Goal: Register for event/course: Register for event/course

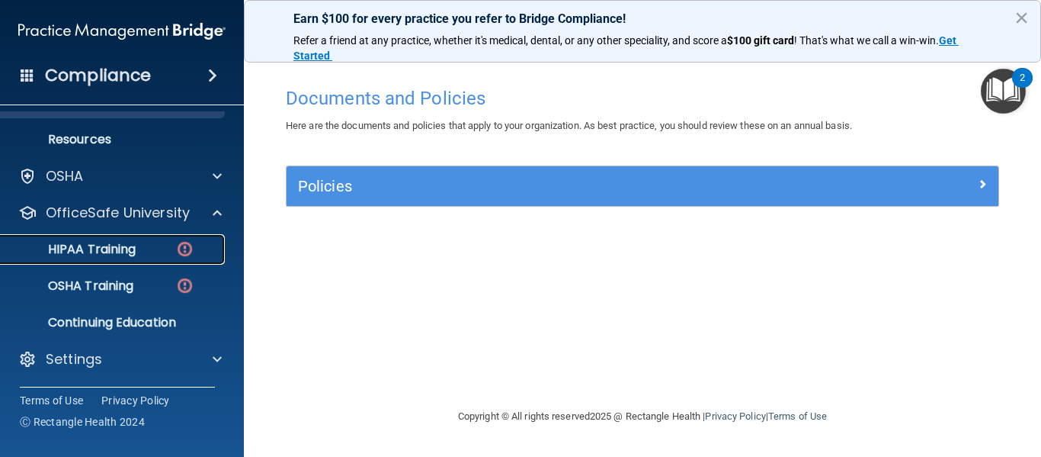
click at [132, 259] on link "HIPAA Training" at bounding box center [105, 249] width 240 height 30
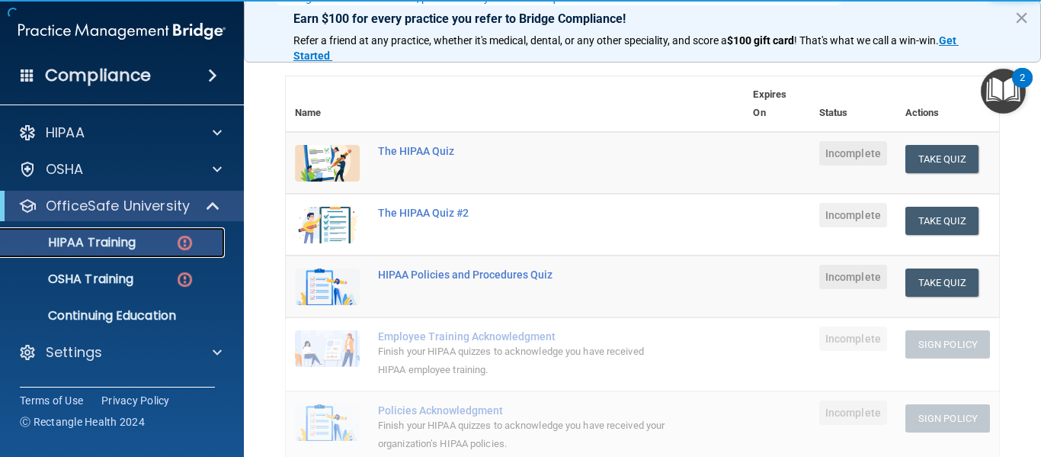
scroll to position [158, 0]
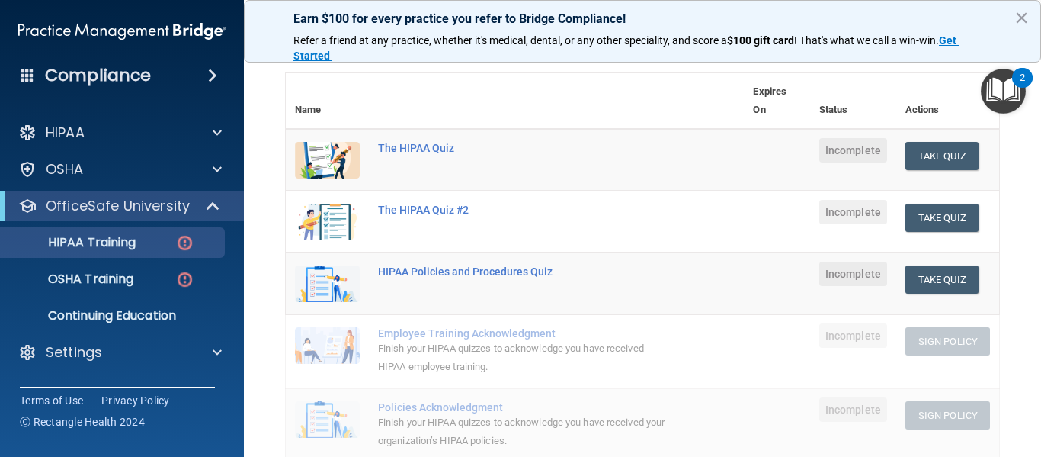
click at [955, 139] on td "Take Quiz Download Certificate" at bounding box center [947, 160] width 103 height 63
click at [939, 149] on button "Take Quiz" at bounding box center [942, 156] width 73 height 28
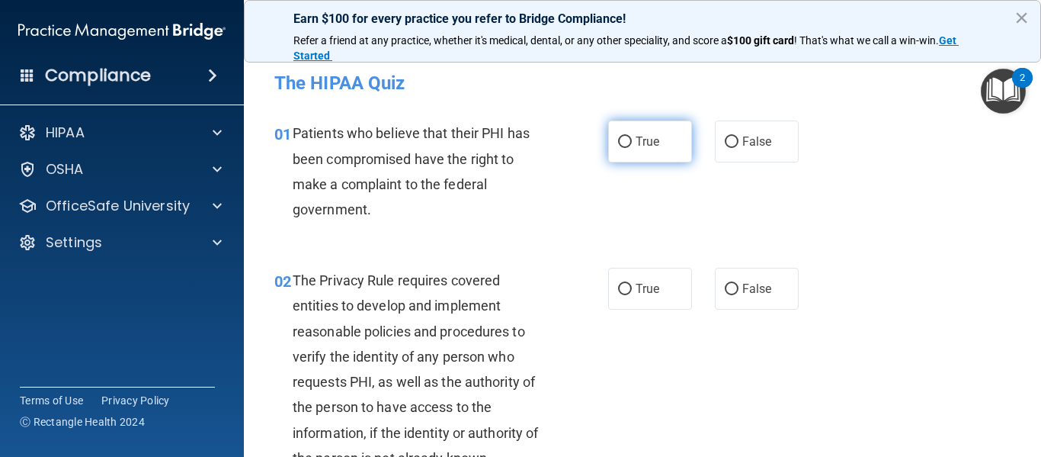
click at [618, 138] on input "True" at bounding box center [625, 141] width 14 height 11
radio input "true"
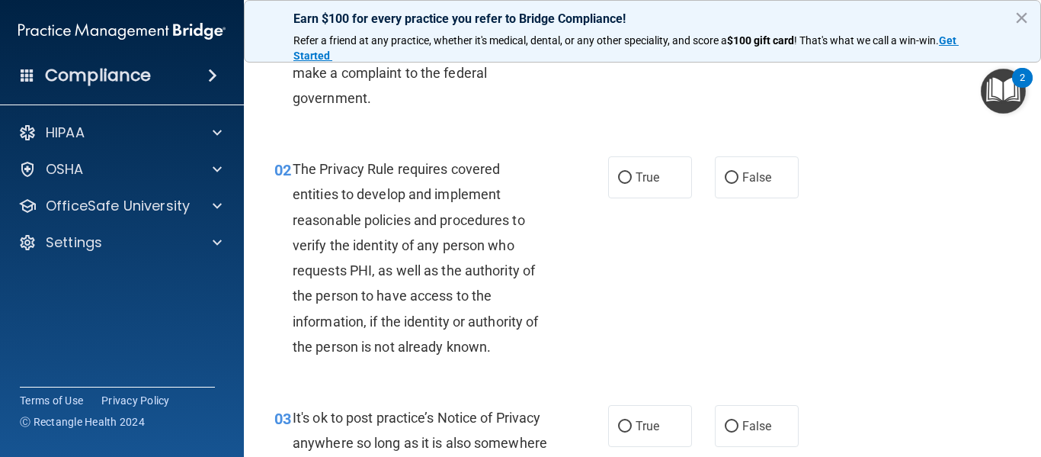
scroll to position [113, 0]
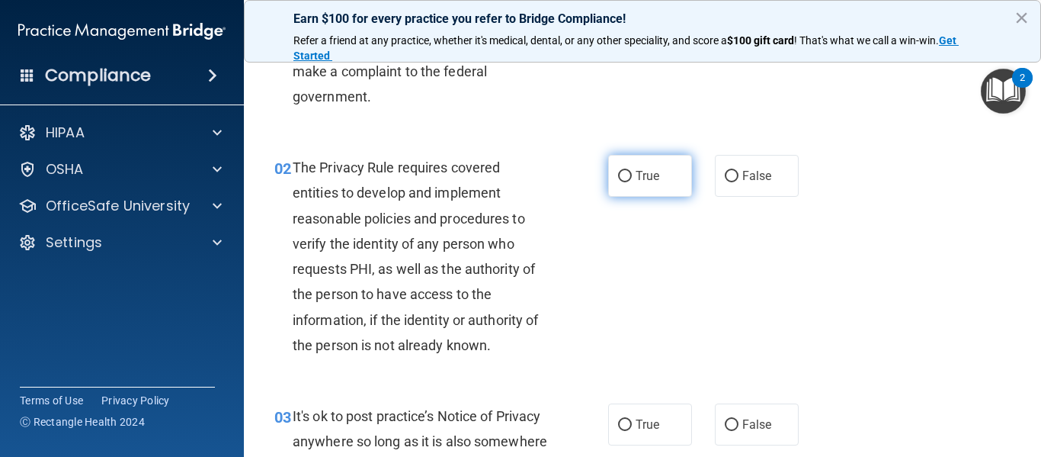
click at [618, 167] on label "True" at bounding box center [650, 176] width 84 height 42
click at [618, 171] on input "True" at bounding box center [625, 176] width 14 height 11
radio input "true"
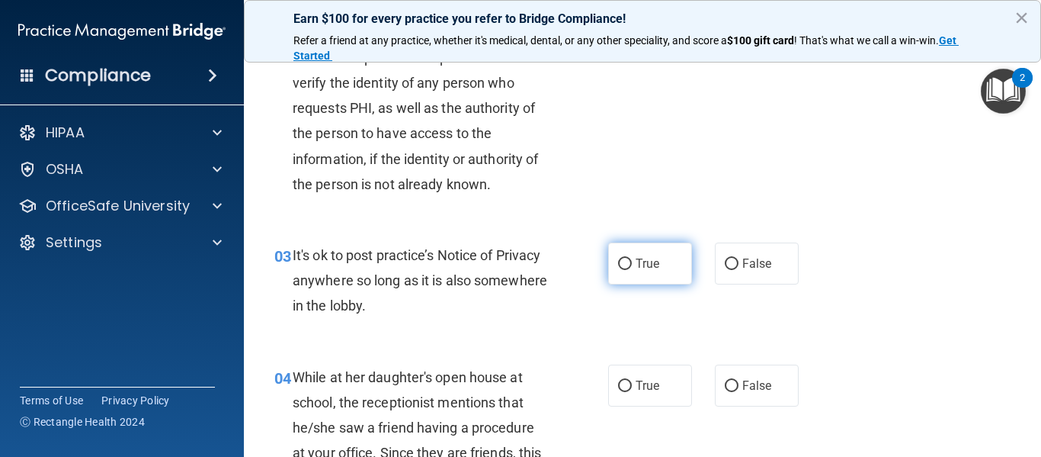
click at [642, 257] on span "True" at bounding box center [648, 263] width 24 height 14
click at [632, 258] on input "True" at bounding box center [625, 263] width 14 height 11
radio input "true"
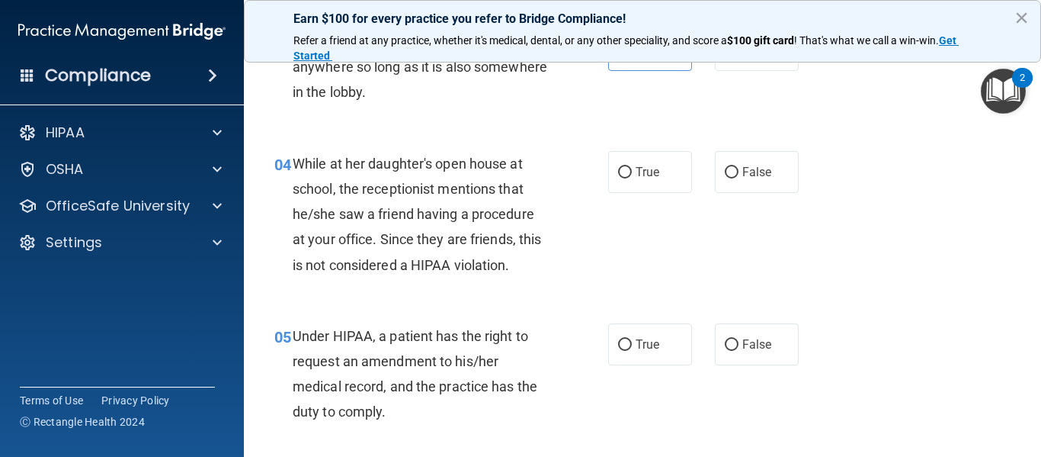
scroll to position [486, 0]
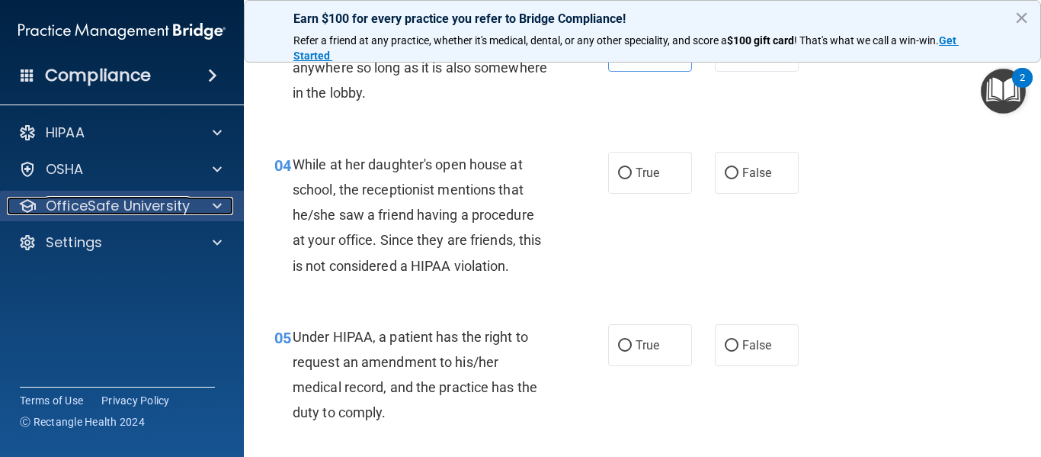
click at [213, 211] on span at bounding box center [217, 206] width 9 height 18
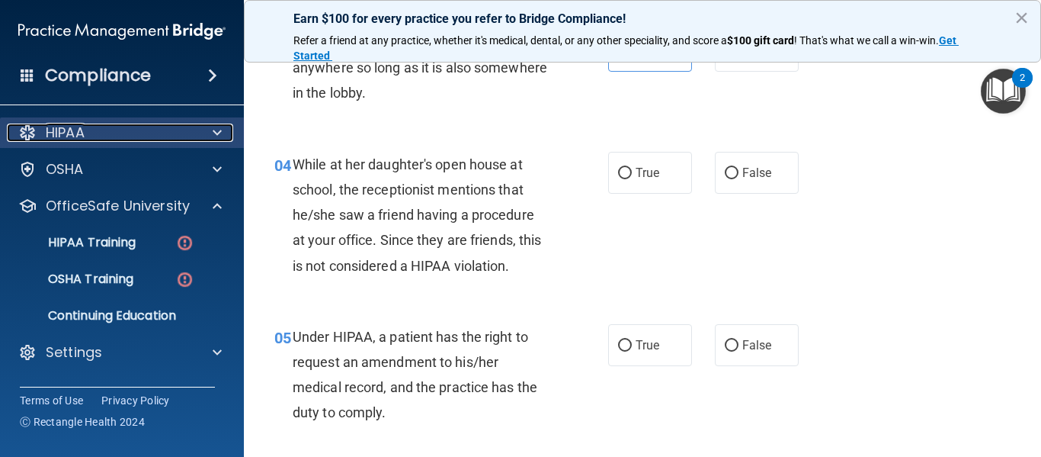
click at [211, 141] on div at bounding box center [215, 132] width 38 height 18
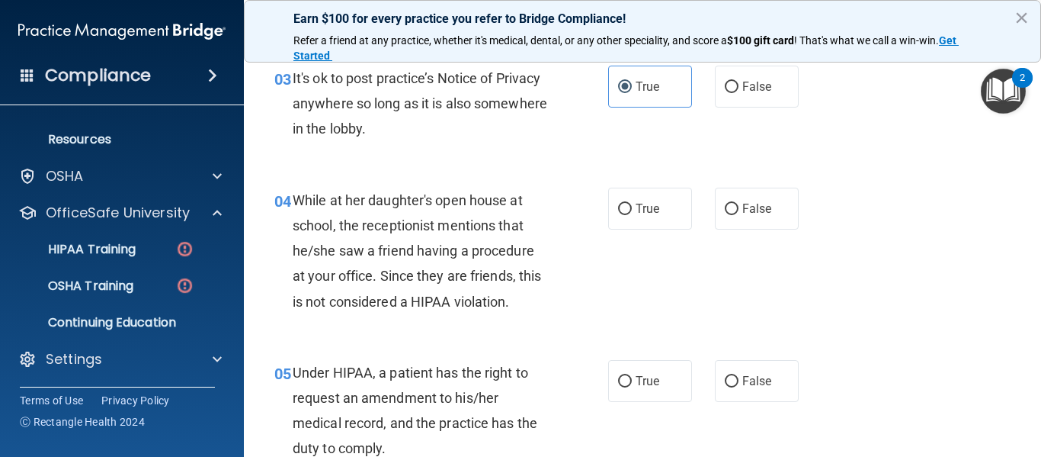
scroll to position [450, 0]
click at [725, 210] on input "False" at bounding box center [732, 209] width 14 height 11
radio input "true"
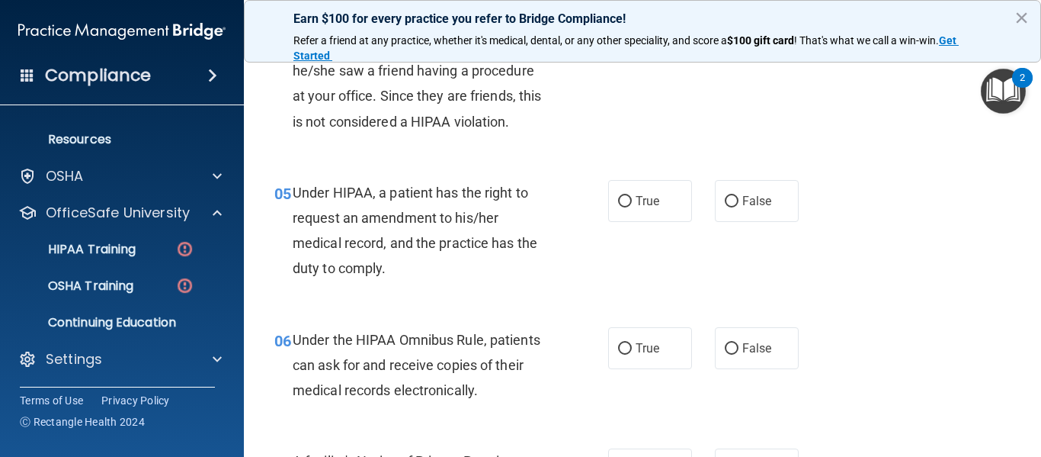
scroll to position [631, 0]
click at [608, 204] on label "True" at bounding box center [650, 200] width 84 height 42
click at [618, 204] on input "True" at bounding box center [625, 200] width 14 height 11
radio input "true"
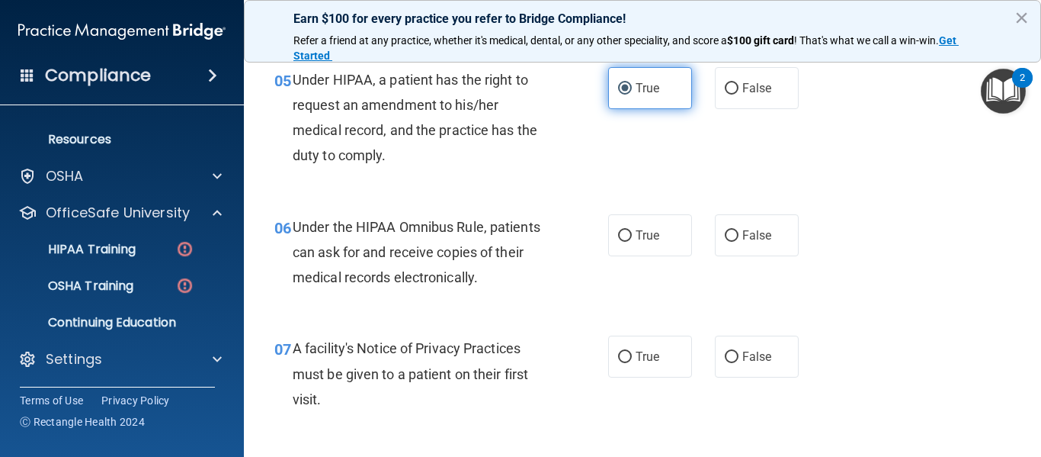
scroll to position [744, 0]
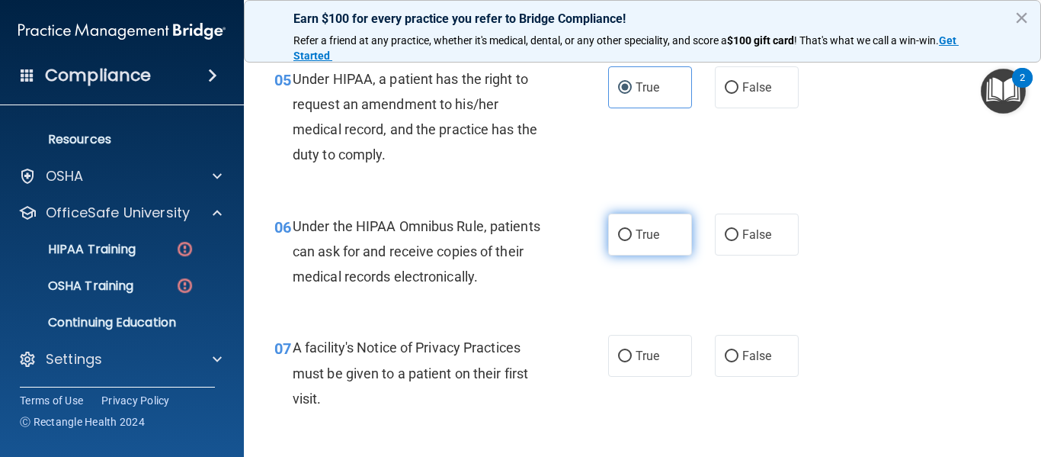
click at [618, 232] on input "True" at bounding box center [625, 234] width 14 height 11
radio input "true"
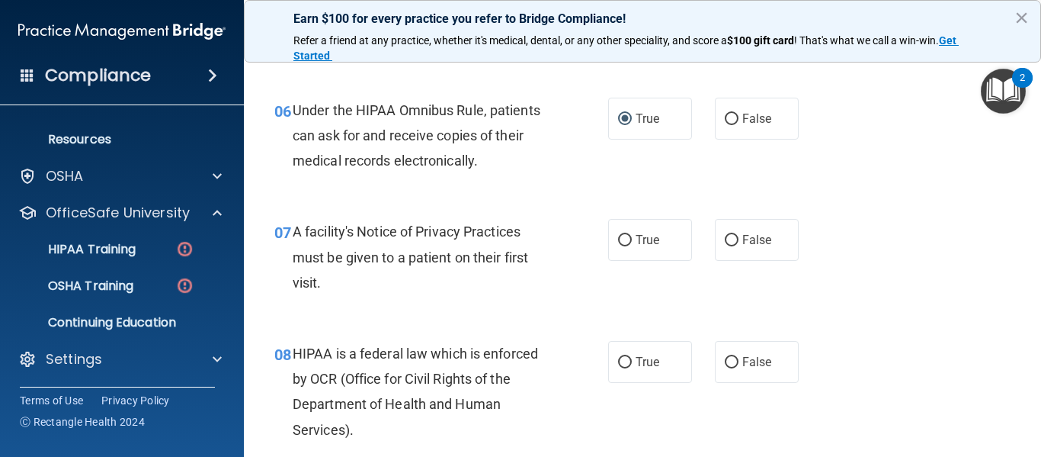
scroll to position [861, 0]
click at [400, 114] on span "Under the HIPAA Omnibus Rule, patients can ask for and receive copies of their …" at bounding box center [417, 134] width 248 height 66
drag, startPoint x: 358, startPoint y: 111, endPoint x: 482, endPoint y: 104, distance: 123.7
click at [482, 104] on span "Under the HIPAA Omnibus Rule, patients can ask for and receive copies of their …" at bounding box center [417, 134] width 248 height 66
copy span "HIPAA Omnibus Rule"
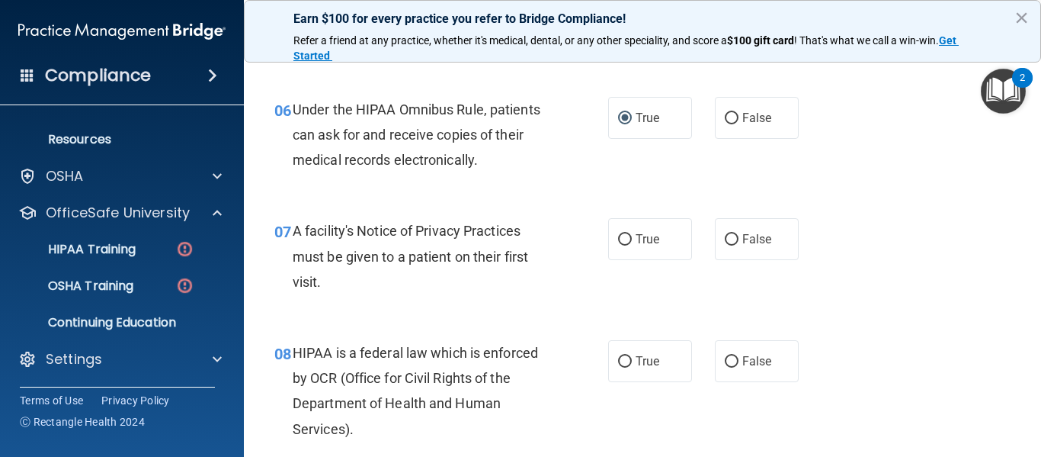
click at [378, 139] on span "Under the HIPAA Omnibus Rule, patients can ask for and receive copies of their …" at bounding box center [417, 134] width 248 height 66
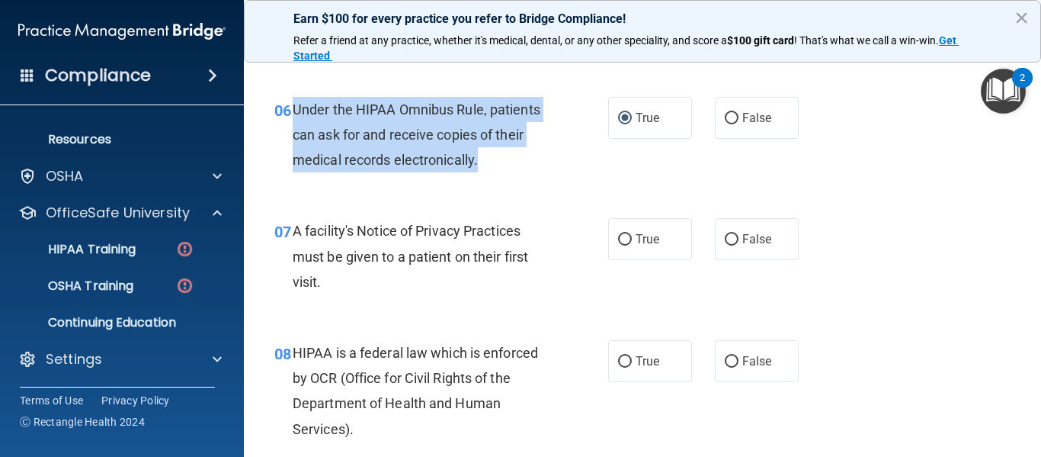
drag, startPoint x: 293, startPoint y: 106, endPoint x: 486, endPoint y: 159, distance: 199.4
click at [486, 159] on div "Under the HIPAA Omnibus Rule, patients can ask for and receive copies of their …" at bounding box center [427, 135] width 268 height 76
copy span "Under the HIPAA Omnibus Rule, patients can ask for and receive copies of their …"
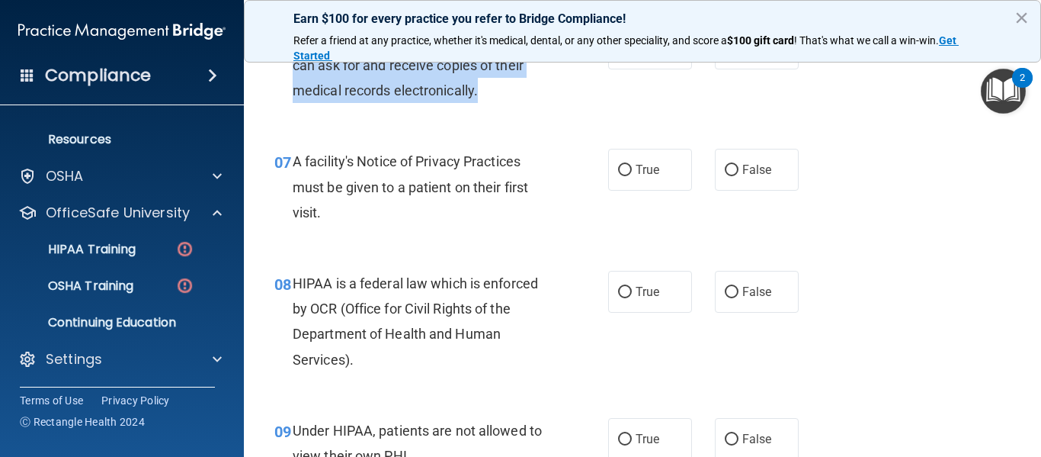
scroll to position [931, 0]
click at [618, 173] on input "True" at bounding box center [625, 169] width 14 height 11
radio input "true"
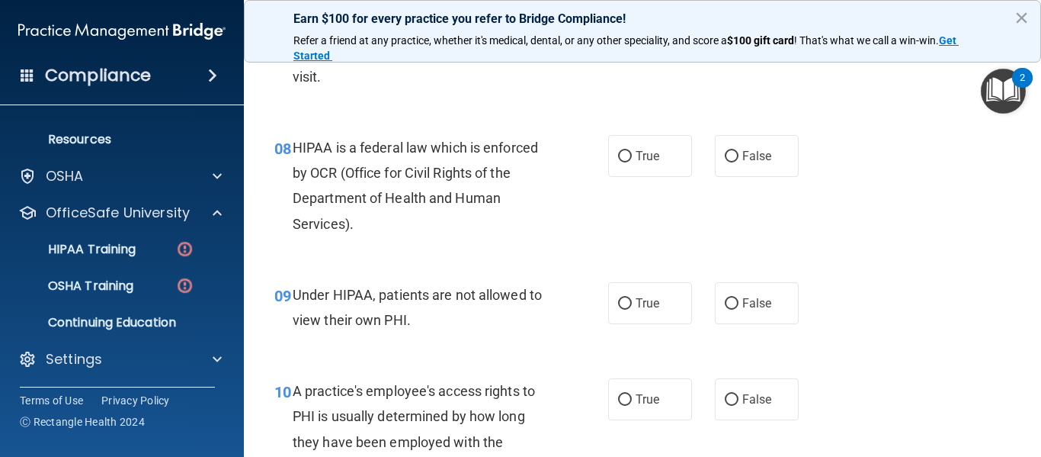
scroll to position [1066, 0]
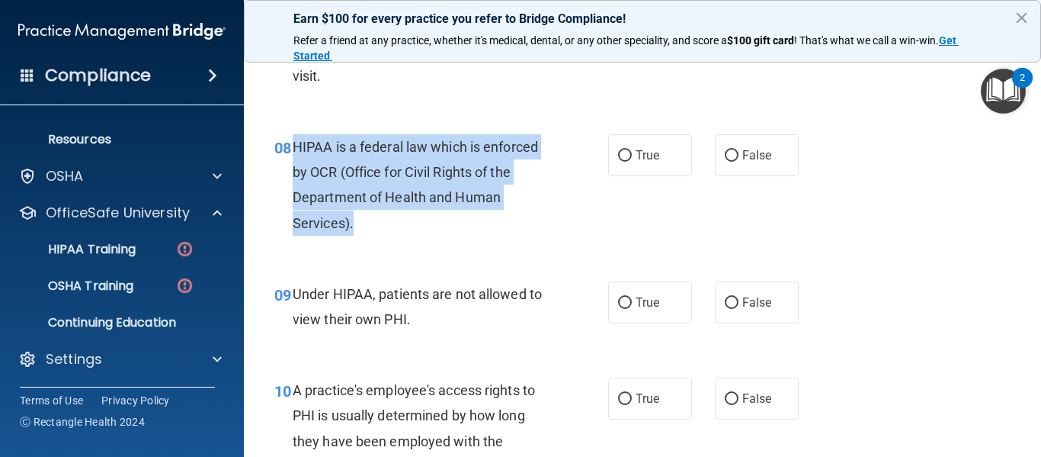
drag, startPoint x: 362, startPoint y: 220, endPoint x: 294, endPoint y: 133, distance: 110.2
click at [294, 134] on div "HIPAA is a federal law which is enforced by OCR (Office for Civil Rights of the…" at bounding box center [427, 184] width 268 height 101
copy span "HIPAA is a federal law which is enforced by OCR (Office for Civil Rights of the…"
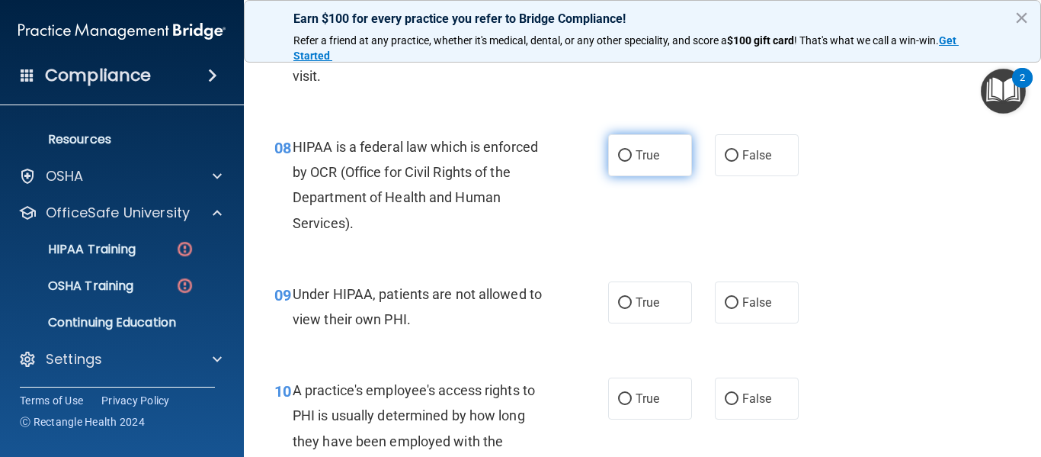
click at [631, 141] on label "True" at bounding box center [650, 155] width 84 height 42
click at [631, 150] on input "True" at bounding box center [625, 155] width 14 height 11
radio input "true"
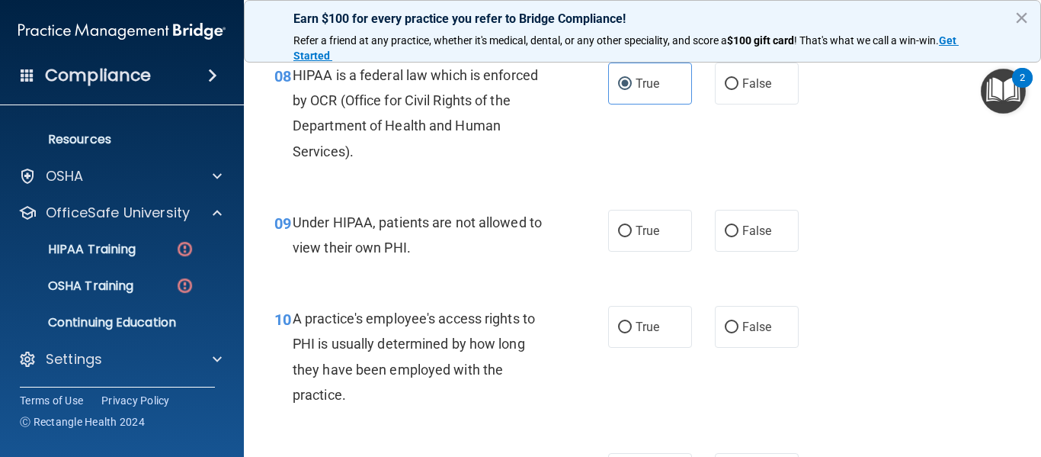
scroll to position [1181, 0]
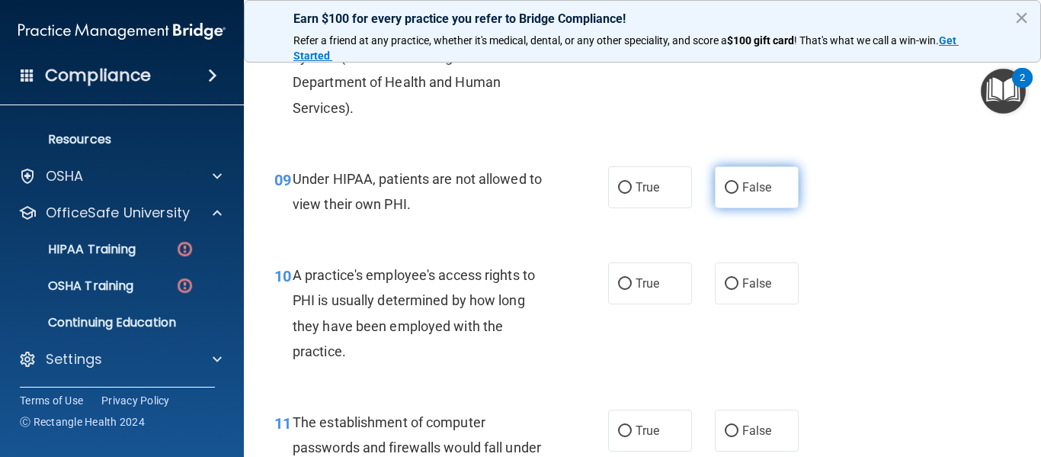
click at [733, 197] on label "False" at bounding box center [757, 187] width 84 height 42
click at [733, 194] on input "False" at bounding box center [732, 187] width 14 height 11
radio input "true"
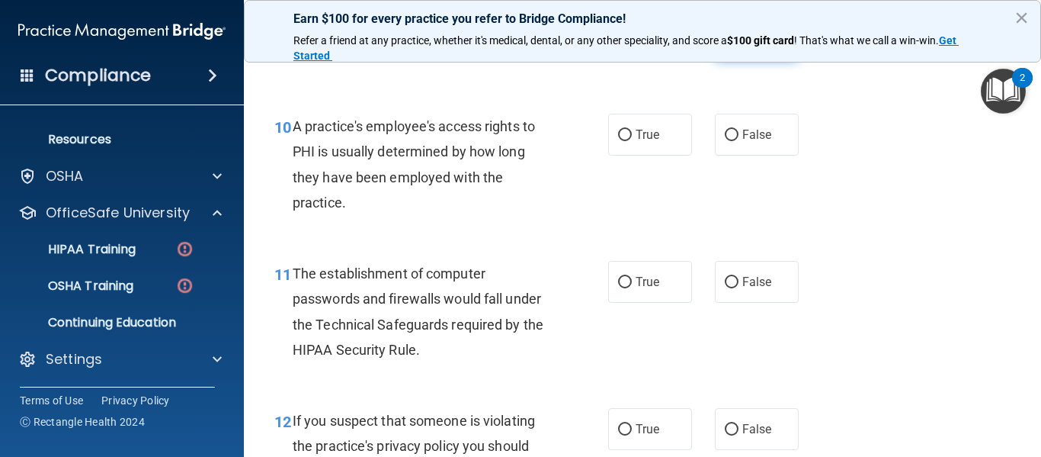
scroll to position [1331, 0]
click at [731, 127] on label "False" at bounding box center [757, 134] width 84 height 42
click at [731, 129] on input "False" at bounding box center [732, 134] width 14 height 11
radio input "true"
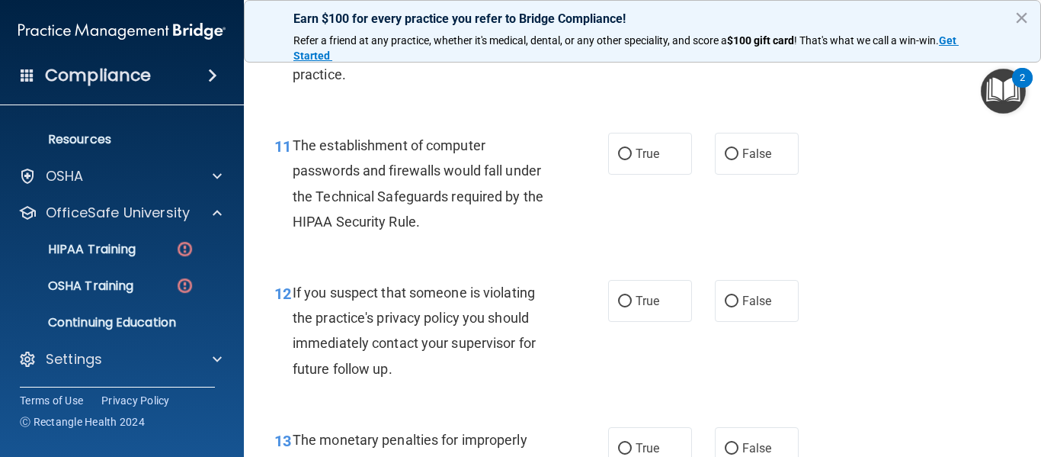
scroll to position [1459, 0]
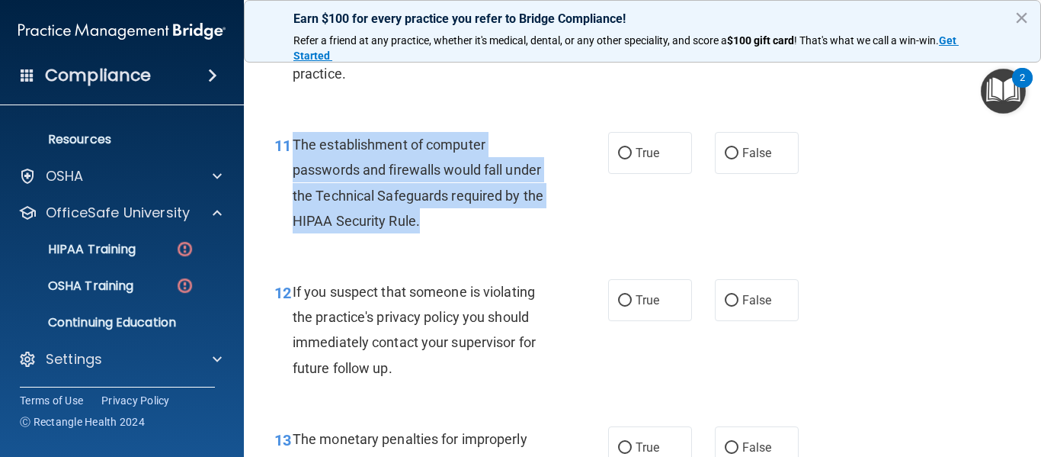
drag, startPoint x: 422, startPoint y: 225, endPoint x: 294, endPoint y: 142, distance: 152.7
click at [294, 142] on div "The establishment of computer passwords and firewalls would fall under the Tech…" at bounding box center [427, 182] width 268 height 101
copy span "The establishment of computer passwords and firewalls would fall under the Tech…"
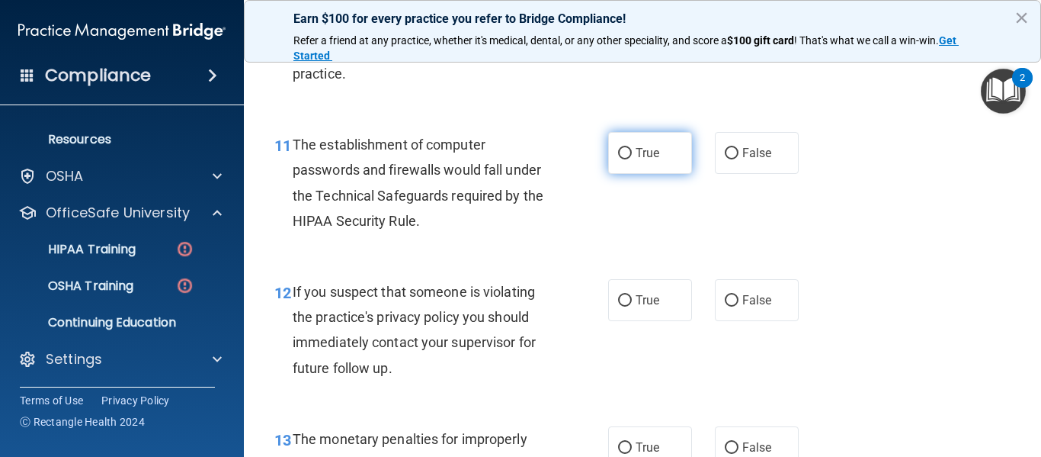
click at [616, 133] on label "True" at bounding box center [650, 153] width 84 height 42
click at [618, 148] on input "True" at bounding box center [625, 153] width 14 height 11
radio input "true"
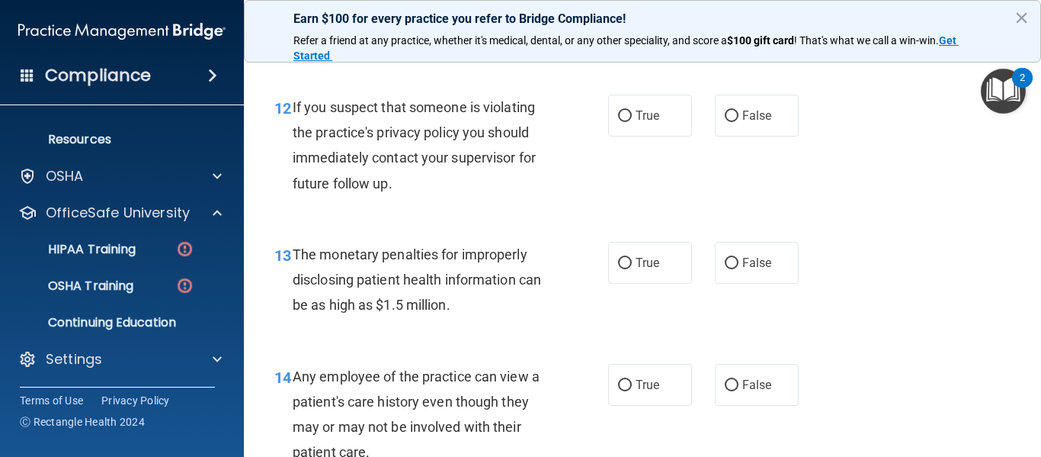
scroll to position [1643, 0]
click at [621, 116] on input "True" at bounding box center [625, 116] width 14 height 11
radio input "true"
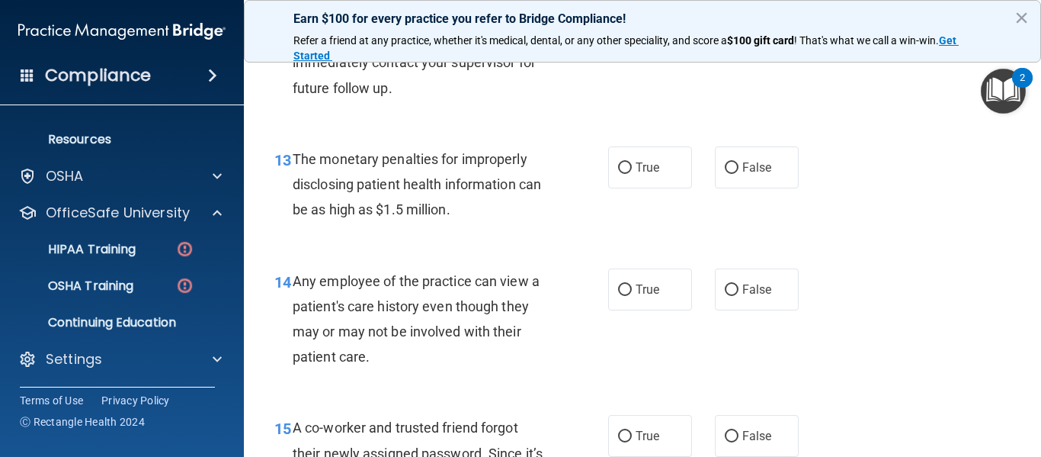
scroll to position [1739, 0]
click at [636, 160] on span "True" at bounding box center [648, 166] width 24 height 14
click at [632, 162] on input "True" at bounding box center [625, 167] width 14 height 11
radio input "true"
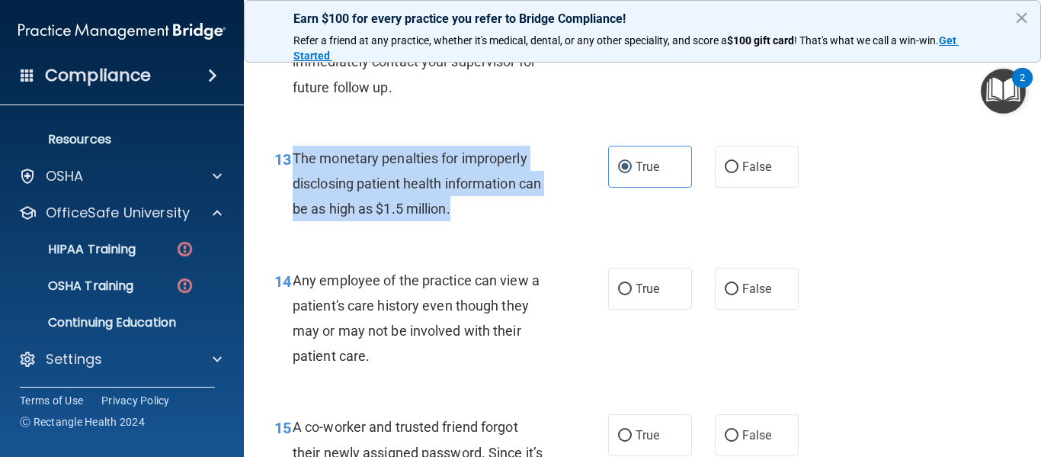
drag, startPoint x: 502, startPoint y: 212, endPoint x: 279, endPoint y: 149, distance: 231.4
click at [279, 149] on div "13 The monetary penalties for improperly disclosing patient health information …" at bounding box center [442, 188] width 380 height 84
copy div "3 The monetary penalties for improperly disclosing patient health information c…"
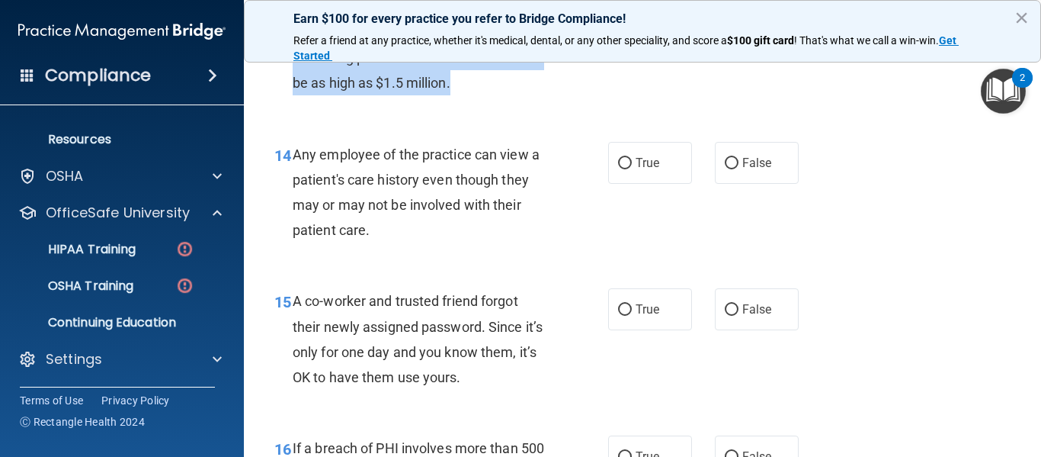
scroll to position [1866, 0]
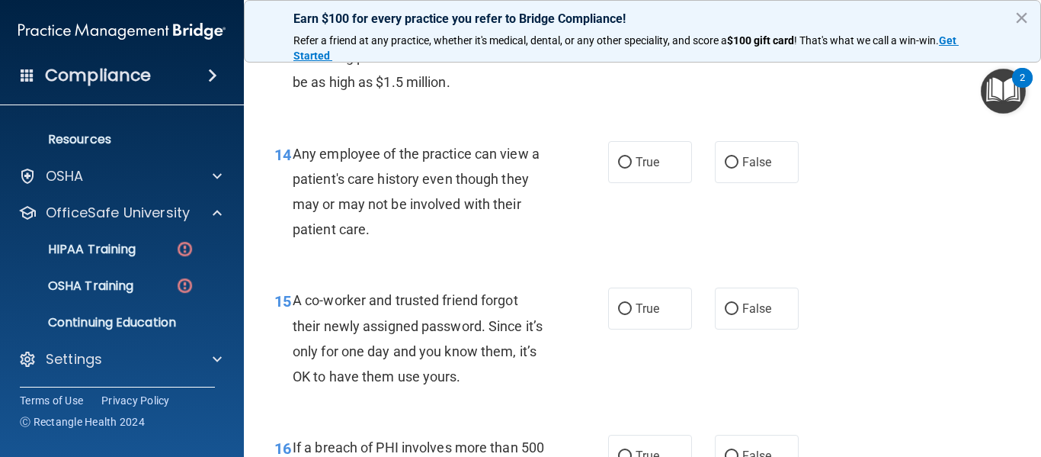
click at [442, 172] on span "Any employee of the practice can view a patient's care history even though they…" at bounding box center [416, 192] width 247 height 92
click at [728, 161] on input "False" at bounding box center [732, 162] width 14 height 11
radio input "true"
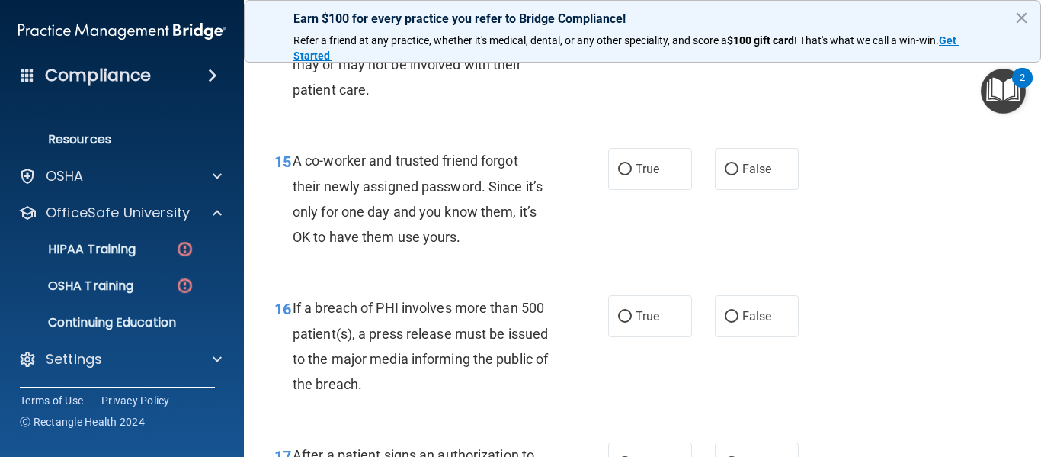
scroll to position [2006, 0]
click at [725, 163] on input "False" at bounding box center [732, 168] width 14 height 11
radio input "true"
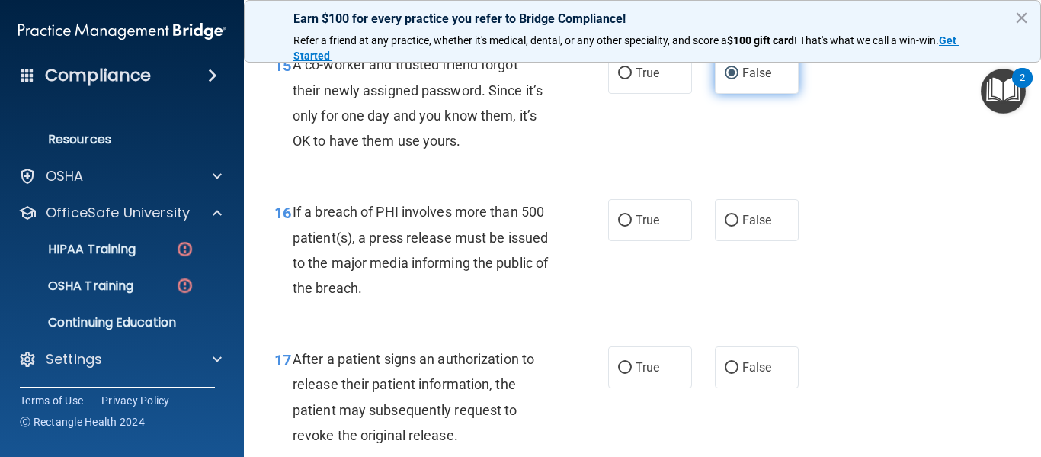
scroll to position [2118, 0]
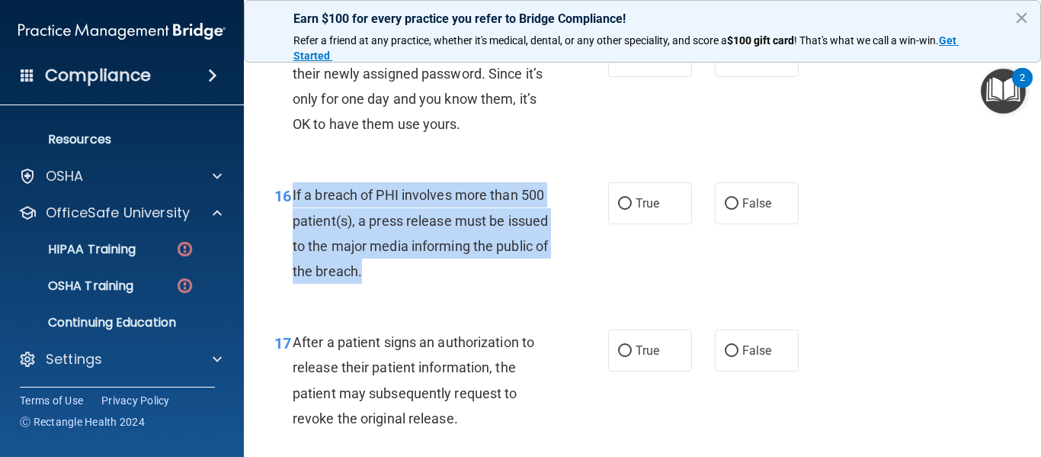
drag, startPoint x: 450, startPoint y: 264, endPoint x: 284, endPoint y: 192, distance: 181.7
click at [284, 192] on div "16 If a breach of PHI involves more than 500 patient(s), a press release must b…" at bounding box center [442, 236] width 380 height 109
copy div "6 If a breach of PHI involves more than 500 patient(s), a press release must be…"
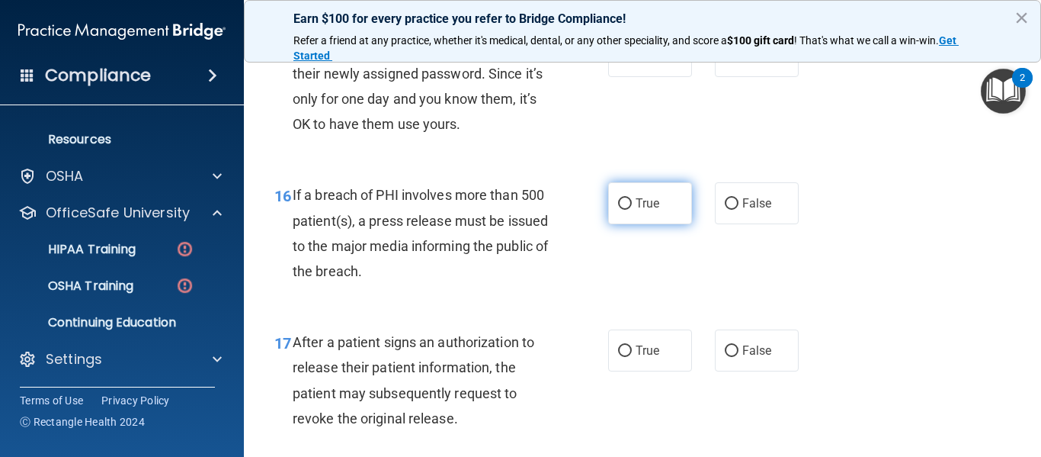
click at [630, 204] on label "True" at bounding box center [650, 203] width 84 height 42
click at [630, 204] on input "True" at bounding box center [625, 203] width 14 height 11
radio input "true"
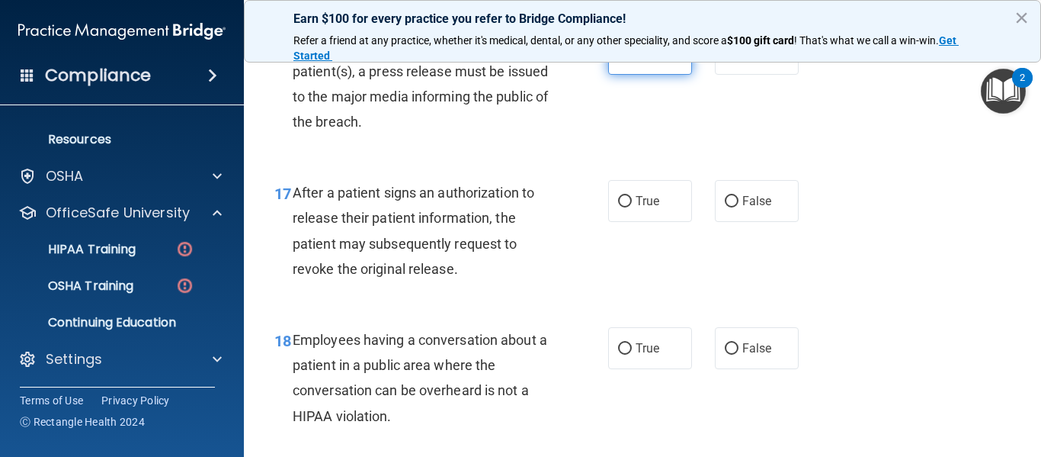
scroll to position [2267, 0]
click at [636, 207] on span "True" at bounding box center [648, 201] width 24 height 14
click at [632, 207] on input "True" at bounding box center [625, 202] width 14 height 11
radio input "true"
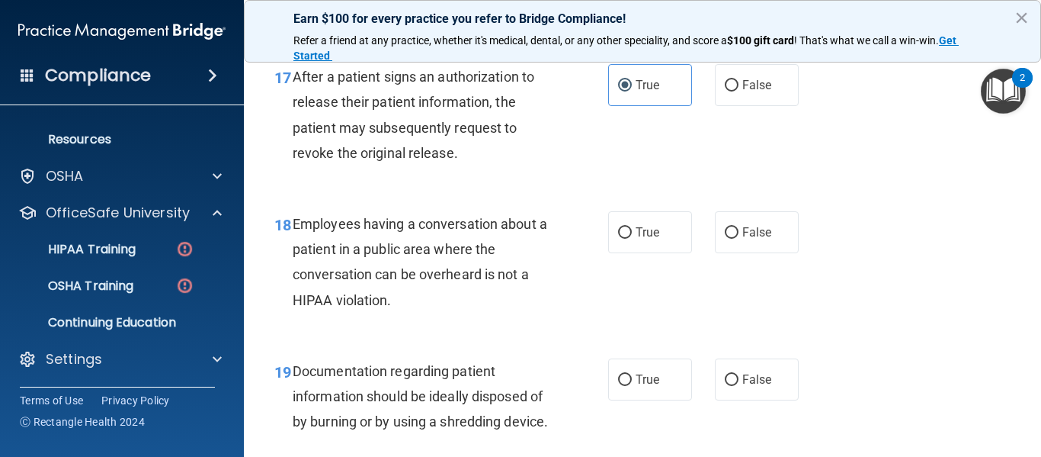
scroll to position [2384, 0]
click at [725, 221] on label "False" at bounding box center [757, 231] width 84 height 42
click at [725, 226] on input "False" at bounding box center [732, 231] width 14 height 11
radio input "true"
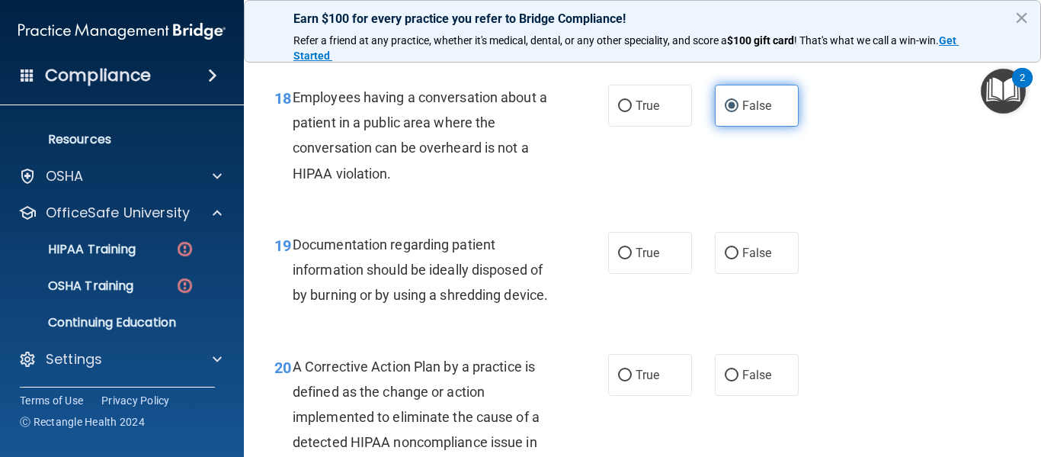
scroll to position [2512, 0]
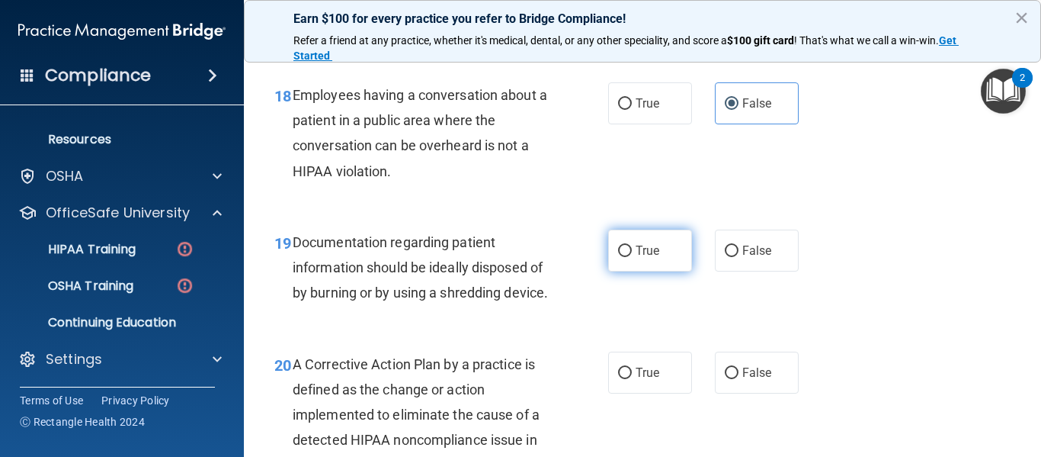
click at [649, 245] on span "True" at bounding box center [648, 250] width 24 height 14
click at [632, 245] on input "True" at bounding box center [625, 250] width 14 height 11
radio input "true"
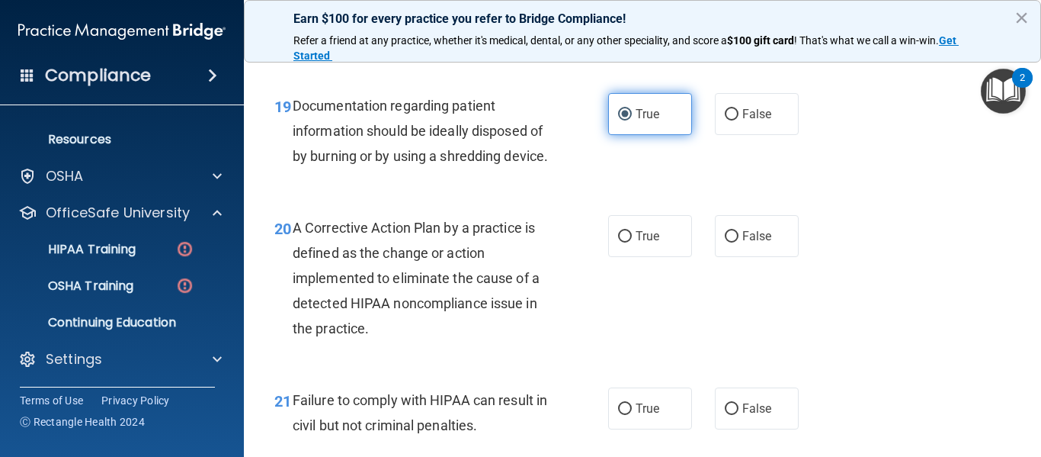
scroll to position [2650, 0]
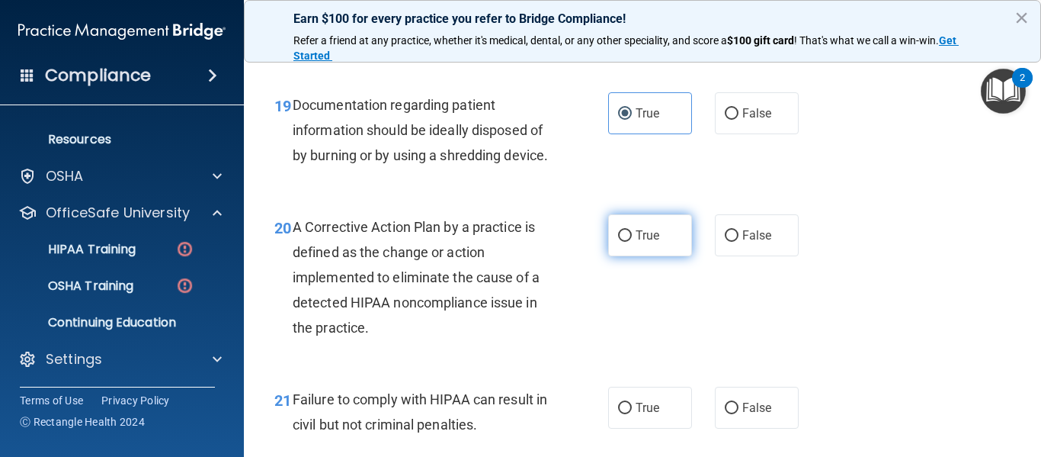
click at [627, 256] on label "True" at bounding box center [650, 235] width 84 height 42
click at [627, 242] on input "True" at bounding box center [625, 235] width 14 height 11
radio input "true"
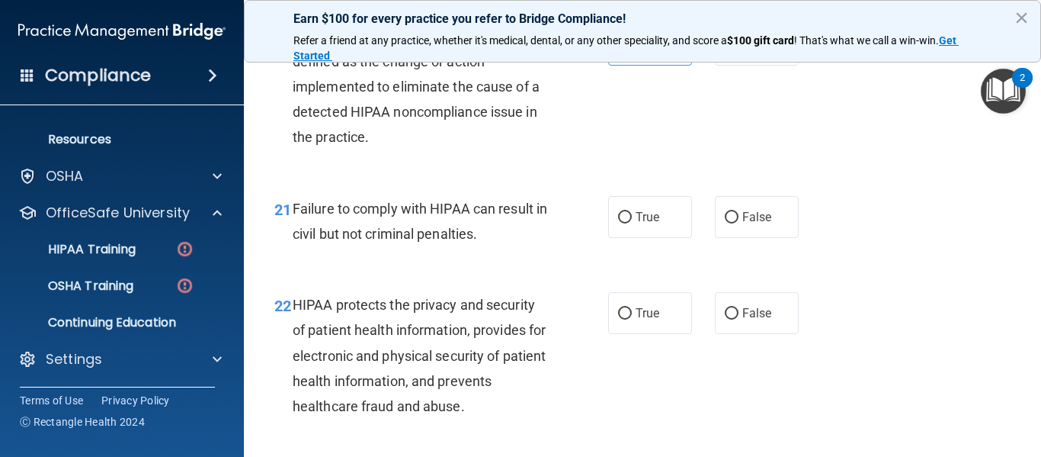
scroll to position [2841, 0]
click at [730, 223] on input "False" at bounding box center [732, 216] width 14 height 11
radio input "true"
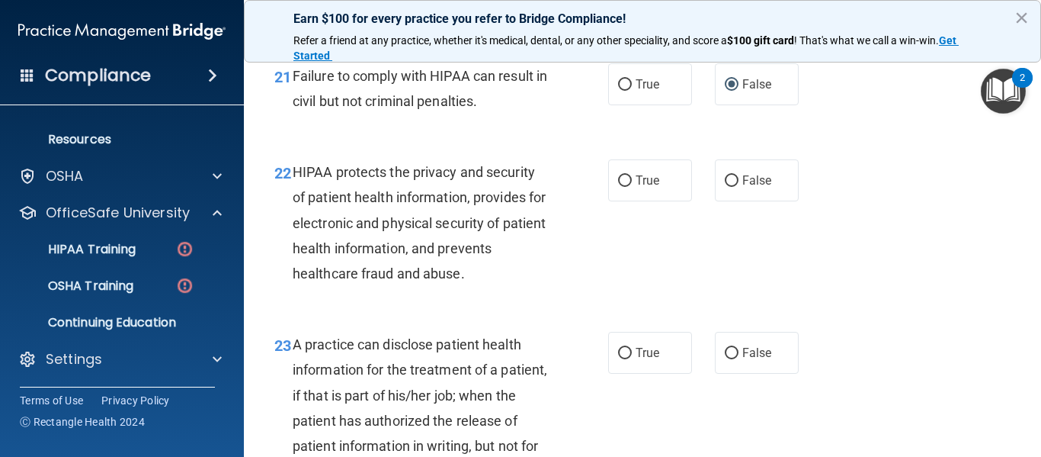
scroll to position [2977, 0]
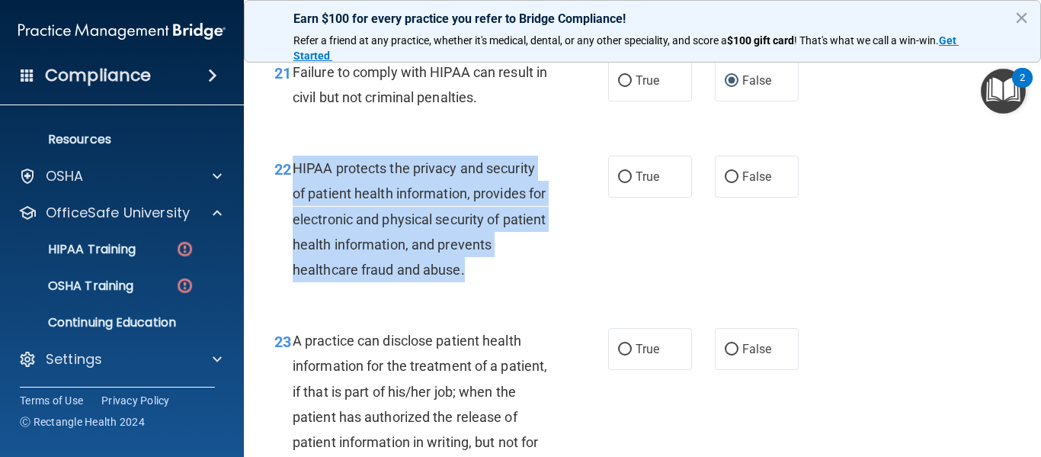
drag, startPoint x: 473, startPoint y: 297, endPoint x: 295, endPoint y: 198, distance: 203.0
click at [295, 198] on div "HIPAA protects the privacy and security of patient health information, provides…" at bounding box center [427, 218] width 268 height 127
copy span "HIPAA protects the privacy and security of patient health information, provides…"
click at [618, 183] on input "True" at bounding box center [625, 177] width 14 height 11
radio input "true"
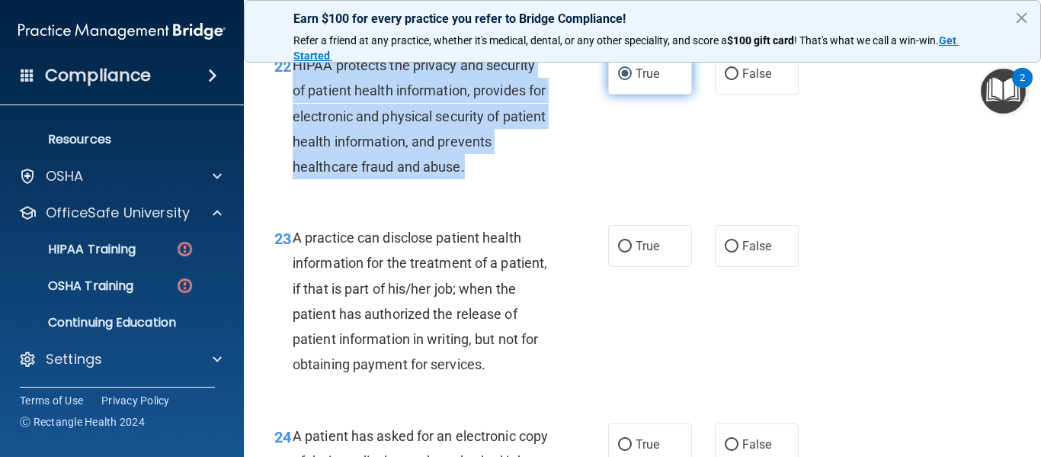
scroll to position [3081, 0]
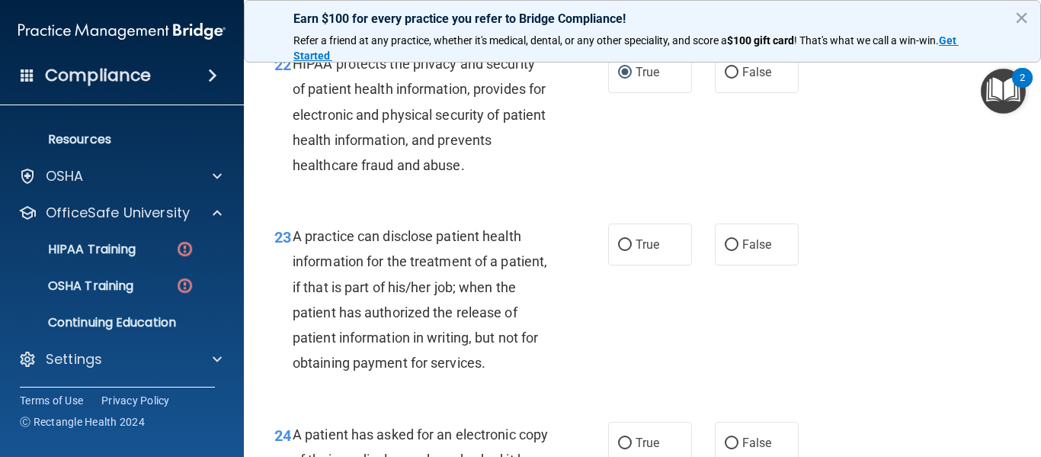
click at [536, 204] on div "22 HIPAA protects the privacy and security of patient health information, provi…" at bounding box center [642, 118] width 759 height 172
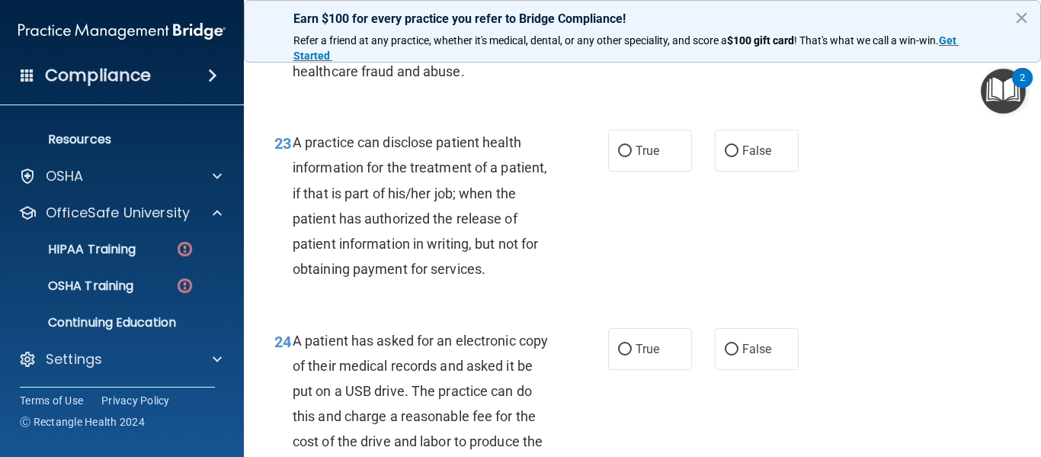
scroll to position [3176, 0]
click at [636, 157] on span "True" at bounding box center [648, 150] width 24 height 14
click at [631, 156] on input "True" at bounding box center [625, 150] width 14 height 11
radio input "true"
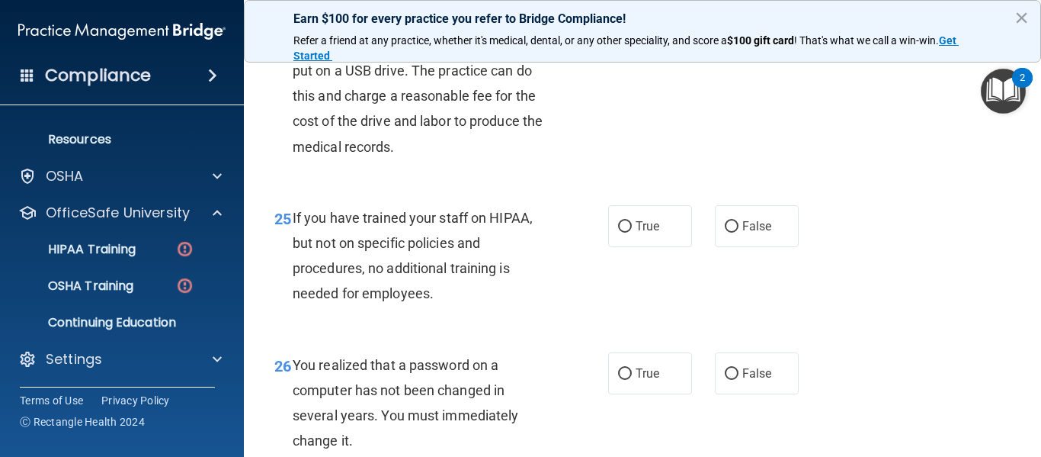
scroll to position [3501, 0]
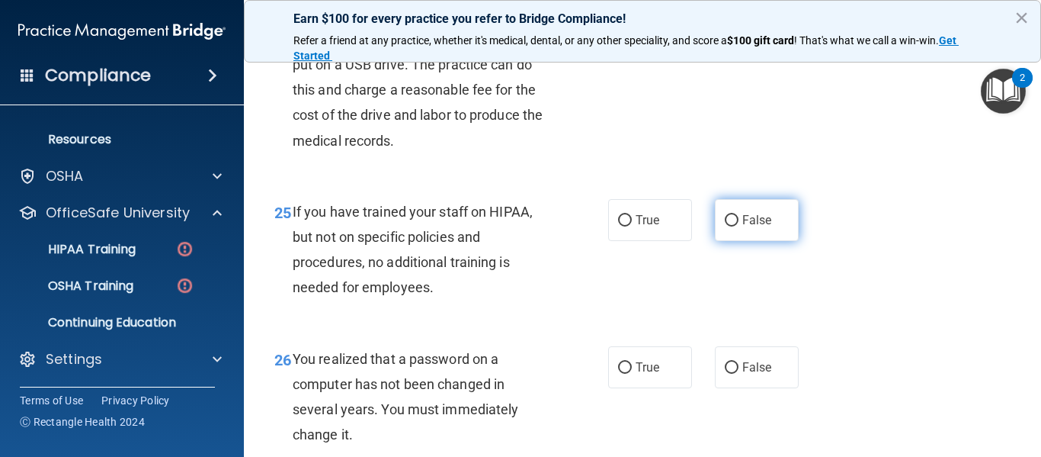
click at [722, 241] on label "False" at bounding box center [757, 220] width 84 height 42
click at [725, 226] on input "False" at bounding box center [732, 220] width 14 height 11
radio input "true"
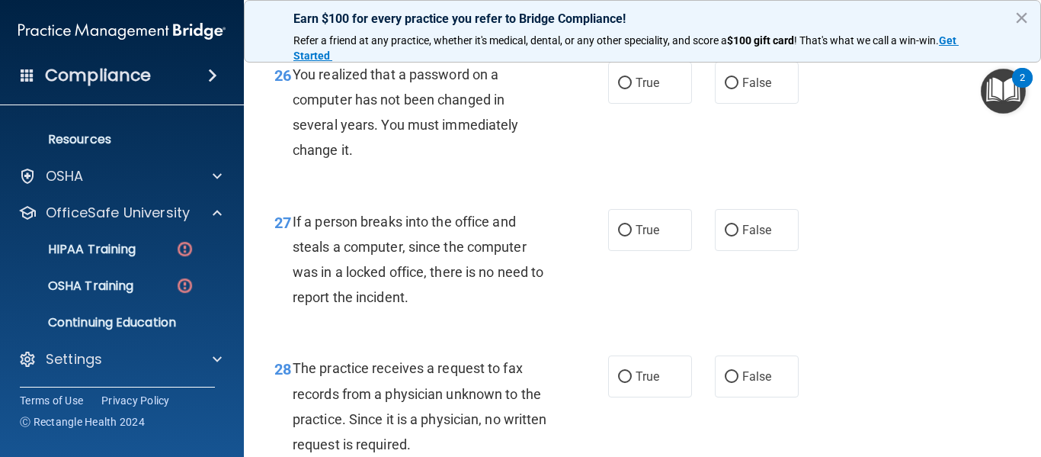
scroll to position [3786, 0]
click at [725, 88] on input "False" at bounding box center [732, 82] width 14 height 11
radio input "true"
click at [725, 236] on input "False" at bounding box center [732, 229] width 14 height 11
radio input "true"
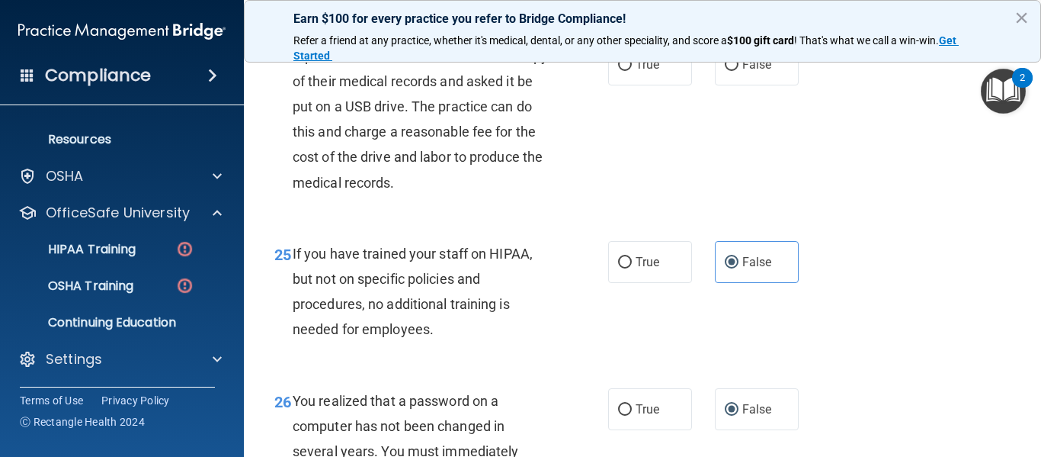
scroll to position [3458, 0]
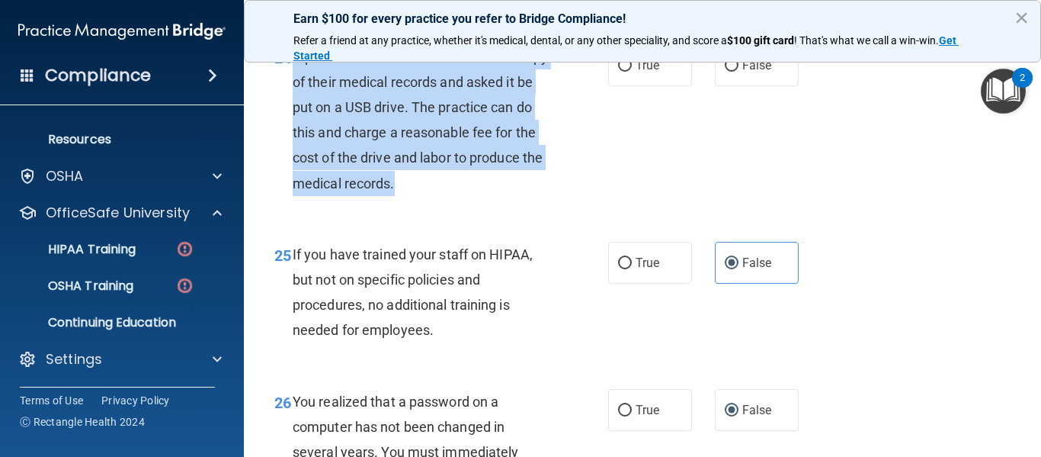
drag, startPoint x: 479, startPoint y: 229, endPoint x: 286, endPoint y: 114, distance: 224.2
click at [286, 114] on div "24 A patient has asked for an electronic copy of their medical records and aske…" at bounding box center [442, 123] width 380 height 159
copy div "4 A patient has asked for an electronic copy of their medical records and asked…"
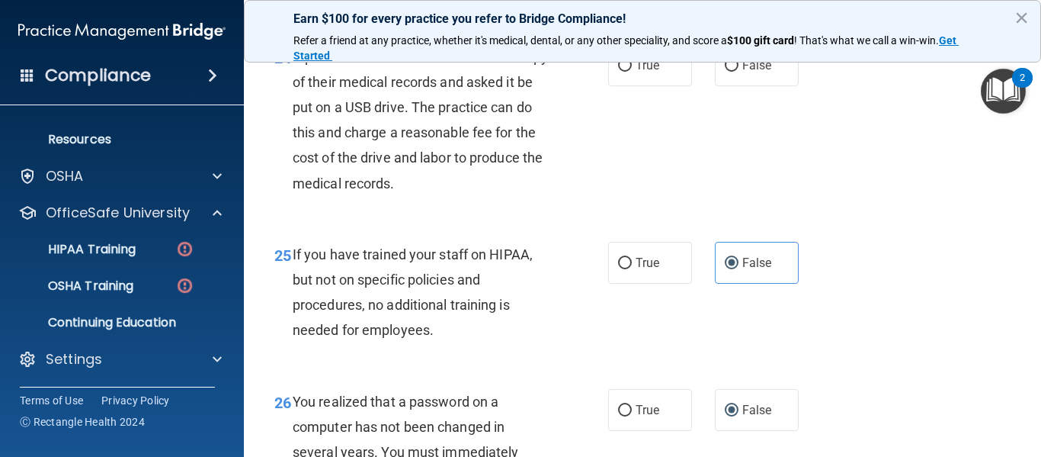
click at [444, 275] on div "25 If you have trained your staff on HIPAA, but not on specific policies and pr…" at bounding box center [642, 296] width 759 height 147
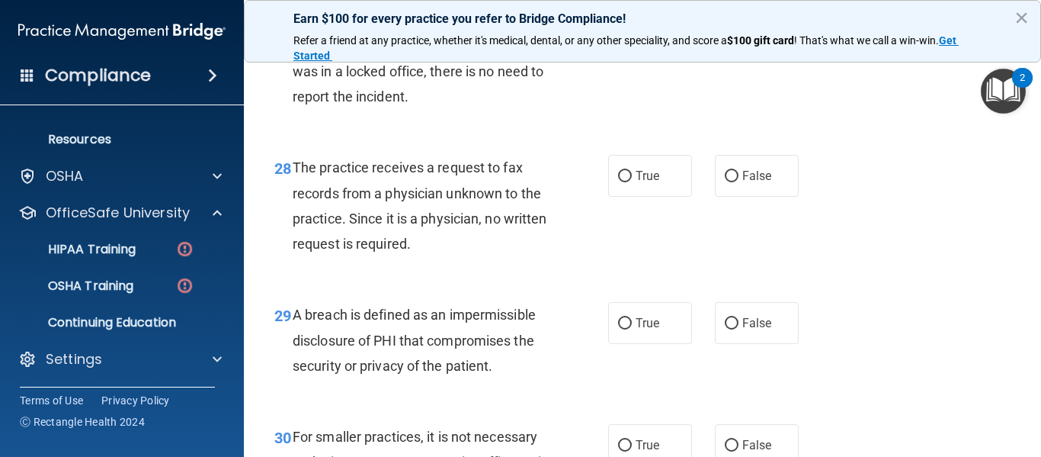
scroll to position [3987, 0]
click at [628, 196] on label "True" at bounding box center [650, 175] width 84 height 42
click at [628, 181] on input "True" at bounding box center [625, 175] width 14 height 11
radio input "true"
click at [739, 196] on label "False" at bounding box center [757, 175] width 84 height 42
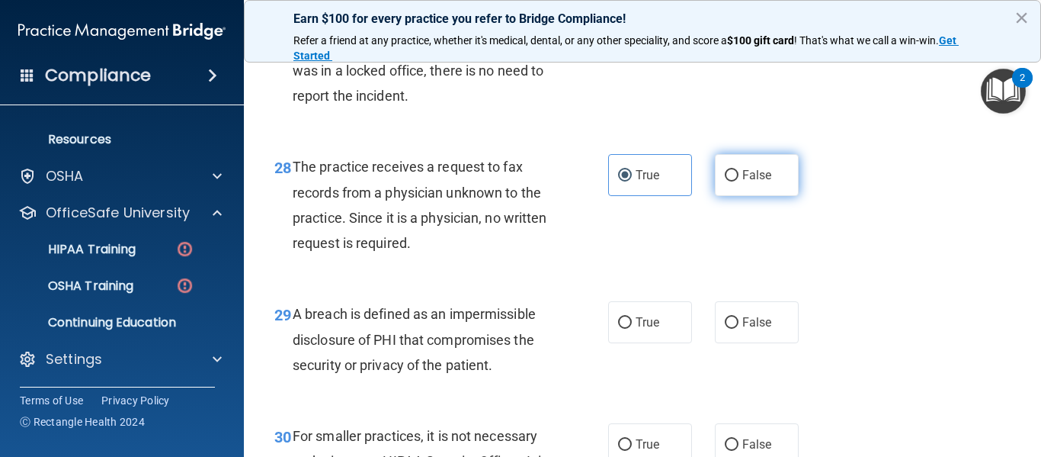
click at [739, 181] on input "False" at bounding box center [732, 175] width 14 height 11
radio input "true"
radio input "false"
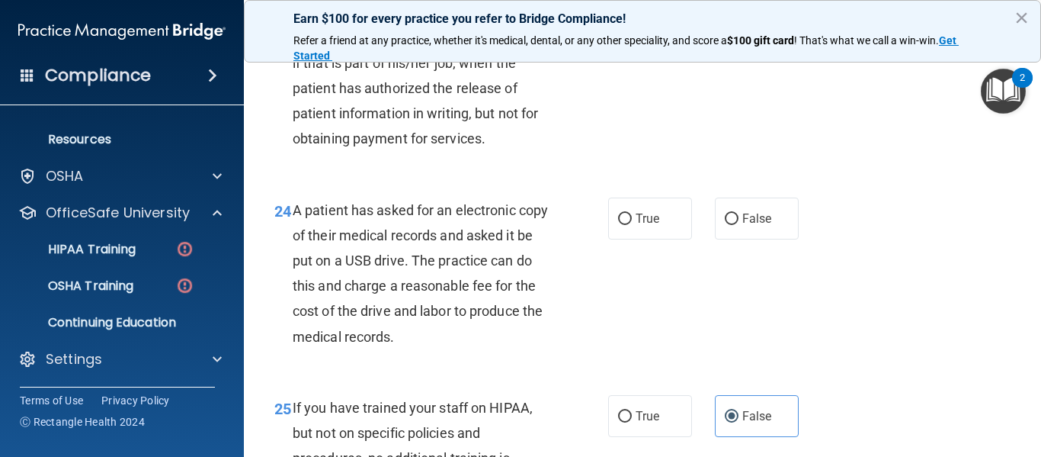
scroll to position [3303, 0]
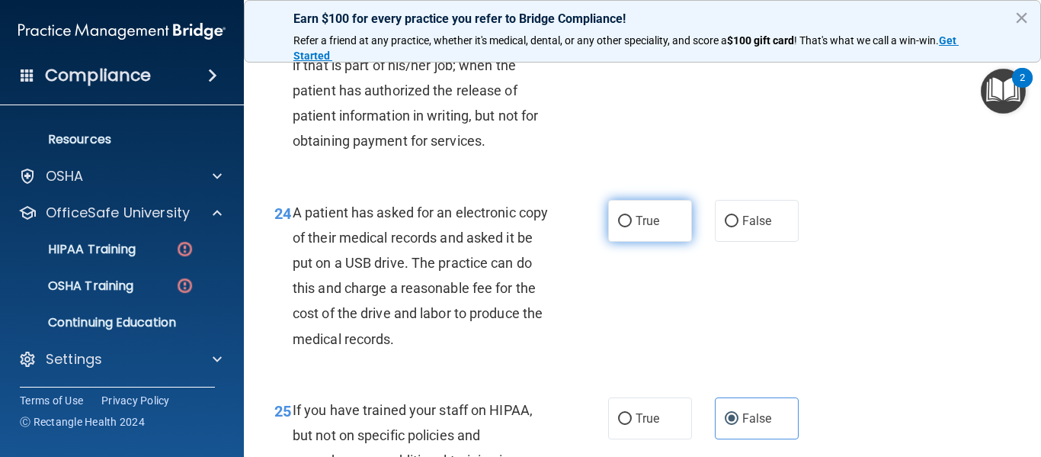
click at [636, 228] on span "True" at bounding box center [648, 220] width 24 height 14
click at [632, 227] on input "True" at bounding box center [625, 221] width 14 height 11
radio input "true"
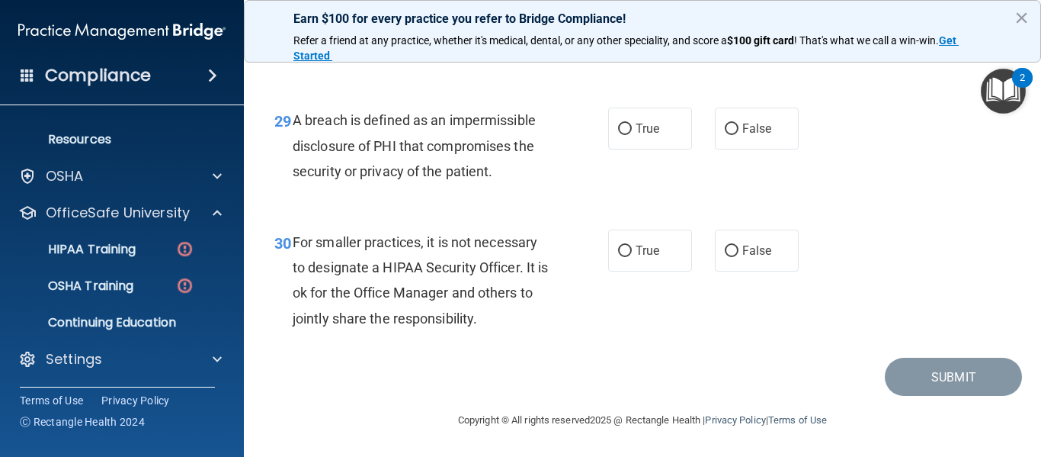
scroll to position [4192, 0]
click at [621, 135] on input "True" at bounding box center [625, 128] width 14 height 11
radio input "true"
click at [715, 252] on label "False" at bounding box center [757, 250] width 84 height 42
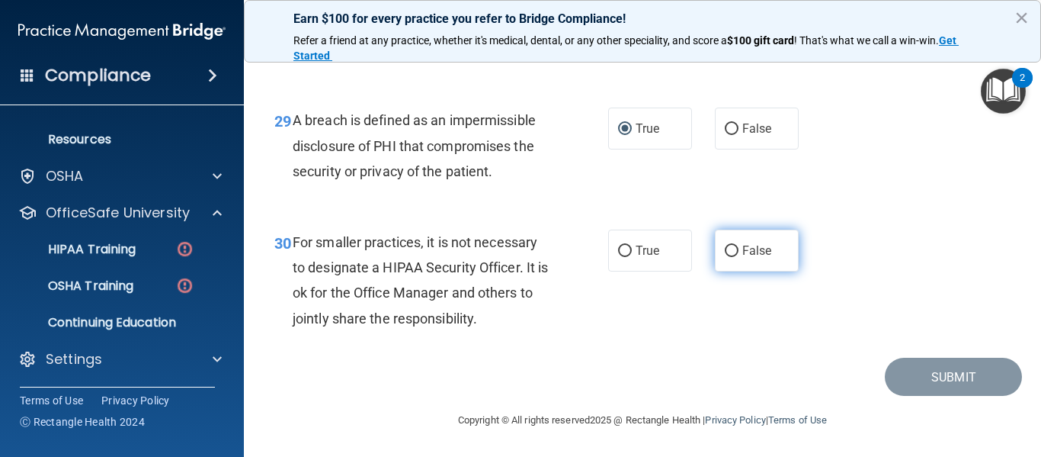
click at [725, 252] on input "False" at bounding box center [732, 250] width 14 height 11
radio input "true"
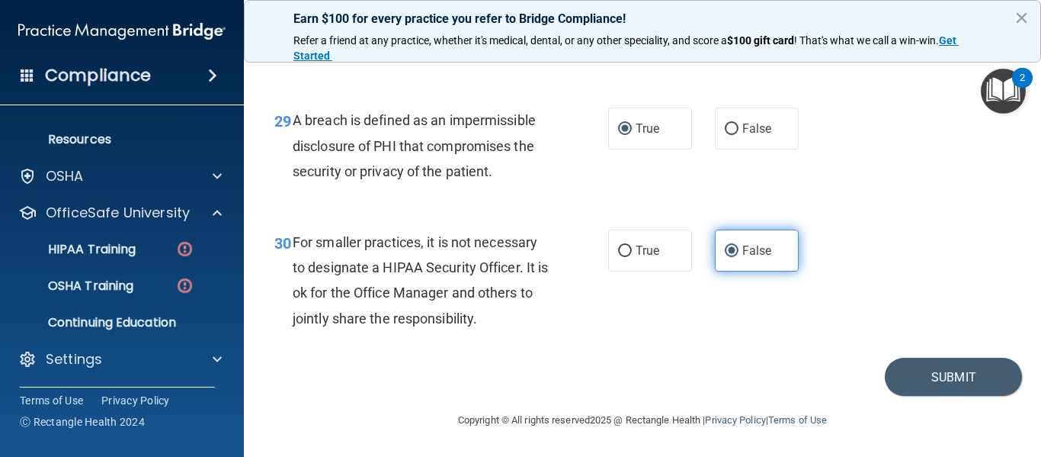
click at [728, 252] on input "False" at bounding box center [732, 250] width 14 height 11
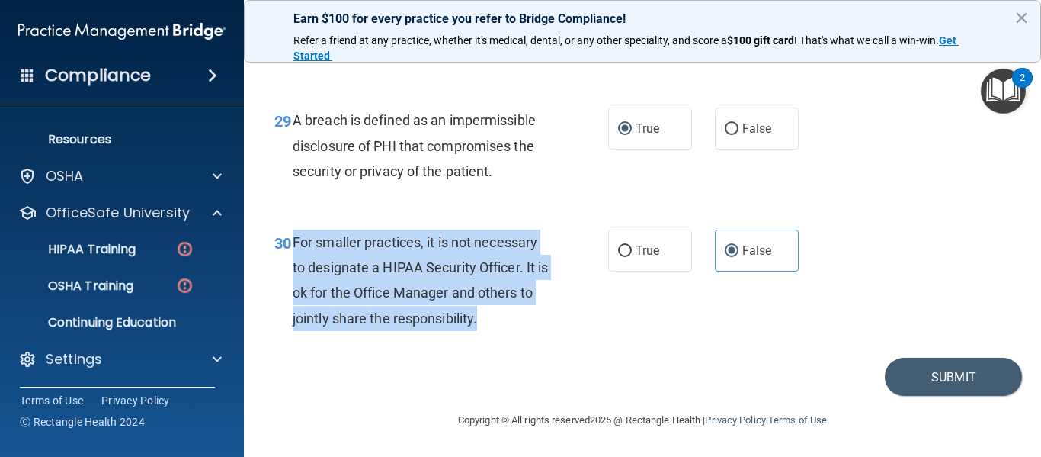
drag, startPoint x: 508, startPoint y: 316, endPoint x: 292, endPoint y: 236, distance: 230.1
click at [293, 236] on div "For smaller practices, it is not necessary to designate a HIPAA Security Office…" at bounding box center [427, 279] width 268 height 101
copy span "For smaller practices, it is not necessary to designate a HIPAA Security Office…"
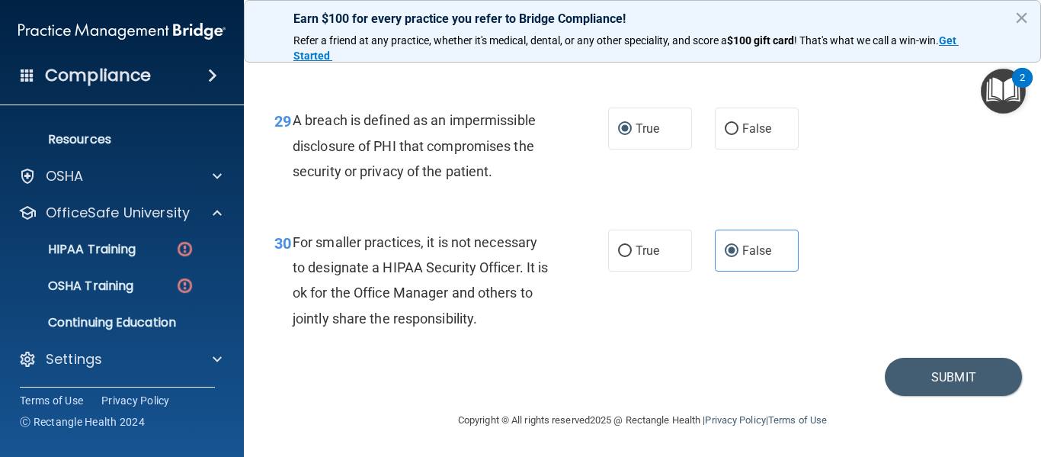
click at [567, 341] on div "30 For smaller practices, it is not necessary to designate a HIPAA Security Off…" at bounding box center [642, 283] width 759 height 147
click at [924, 373] on button "Submit" at bounding box center [953, 376] width 137 height 39
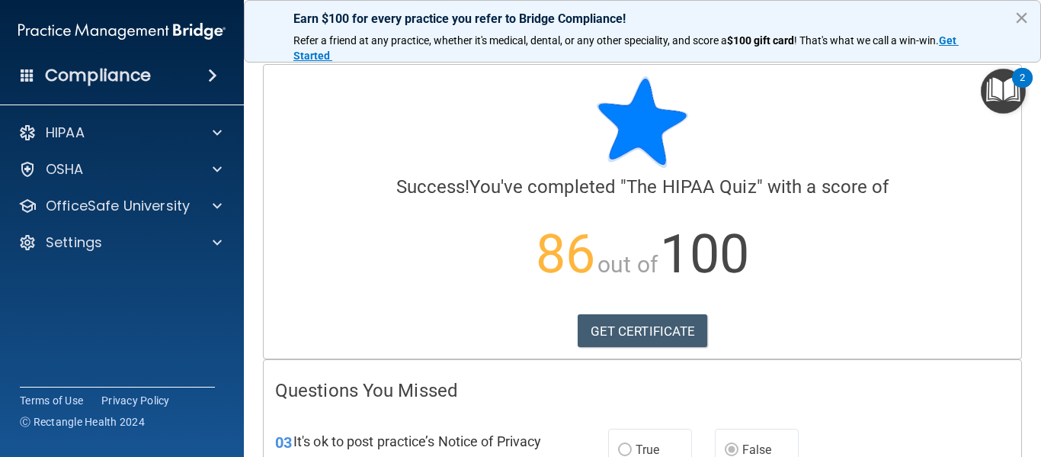
click at [1019, 17] on button "×" at bounding box center [1022, 17] width 14 height 24
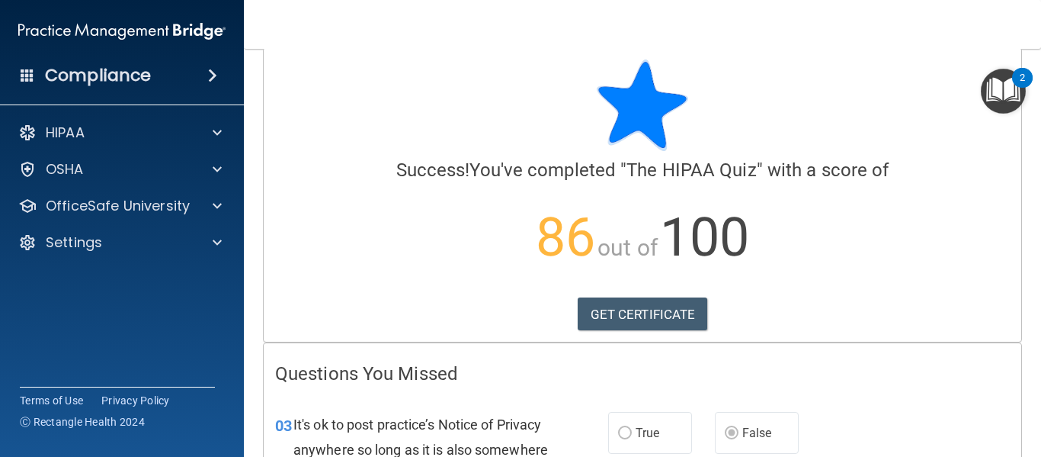
scroll to position [14, 0]
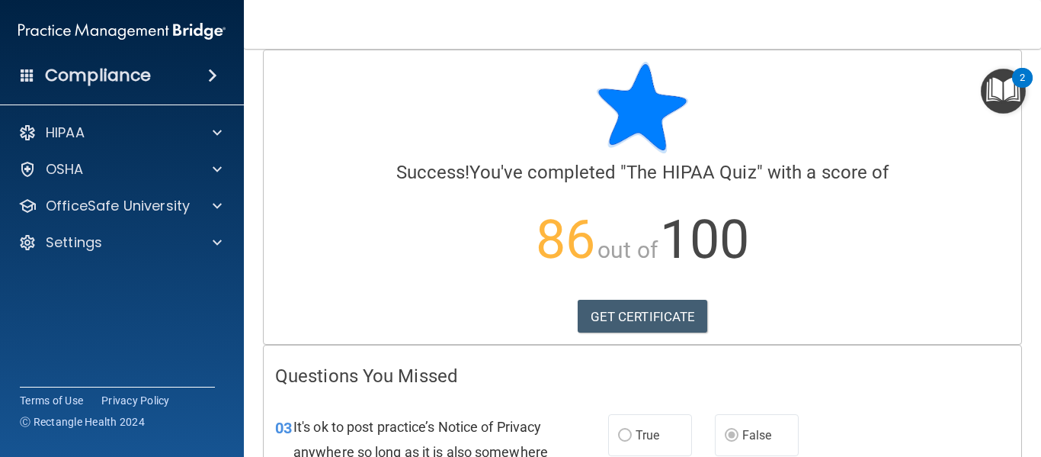
click at [995, 99] on img "Open Resource Center, 2 new notifications" at bounding box center [1003, 91] width 45 height 45
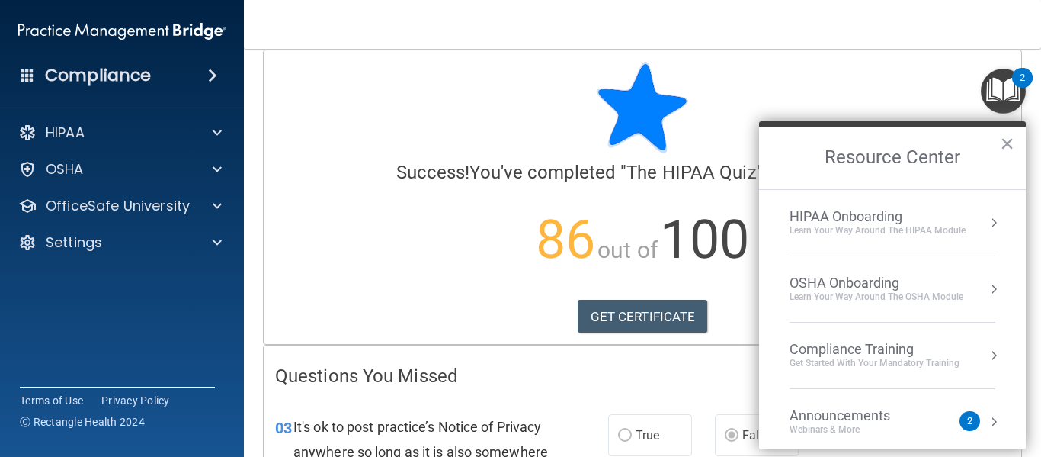
click at [853, 109] on div at bounding box center [642, 107] width 735 height 91
click at [490, 238] on p "86 out of 100" at bounding box center [642, 240] width 735 height 98
click at [620, 316] on link "GET CERTIFICATE" at bounding box center [643, 317] width 130 height 34
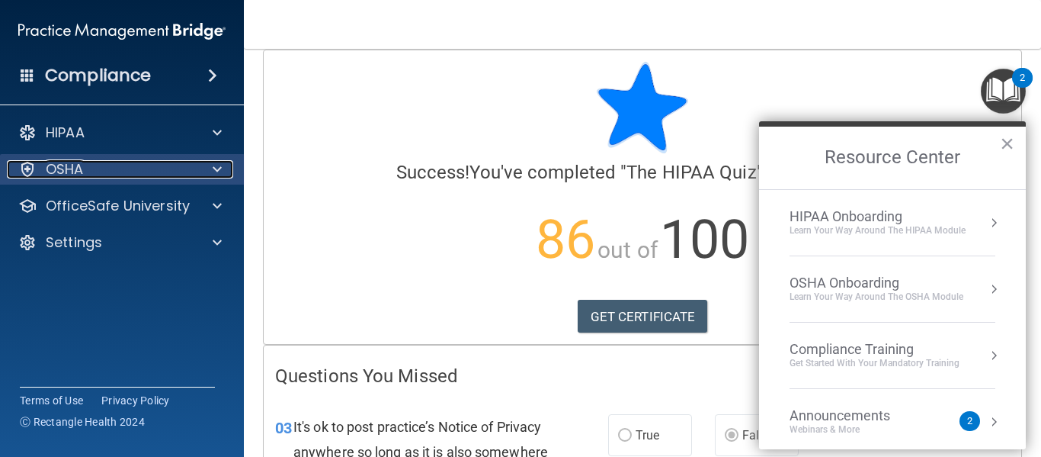
click at [200, 166] on div at bounding box center [215, 169] width 38 height 18
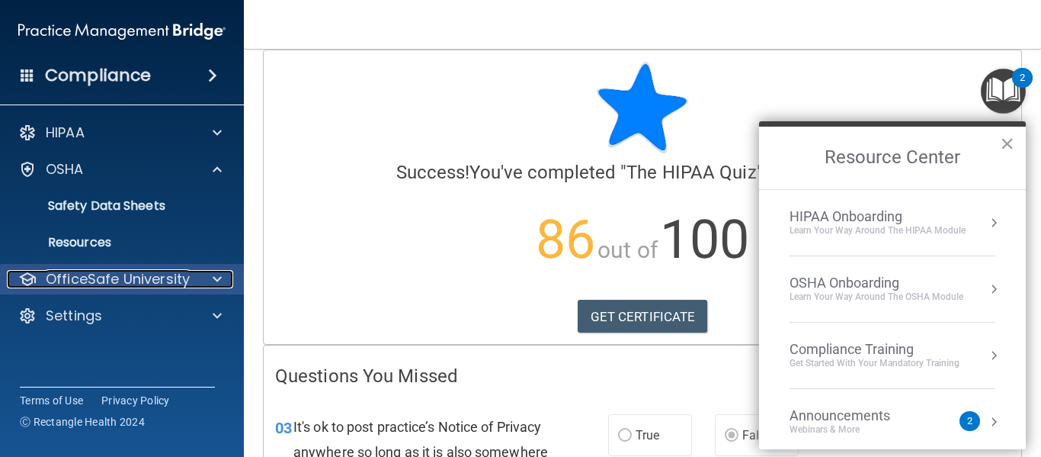
click at [205, 274] on div at bounding box center [215, 279] width 38 height 18
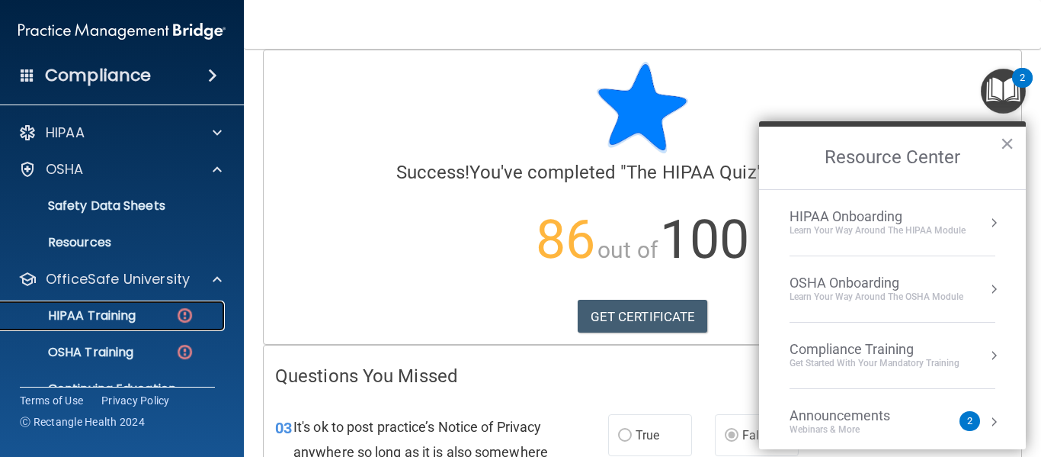
click at [123, 313] on p "HIPAA Training" at bounding box center [73, 315] width 126 height 15
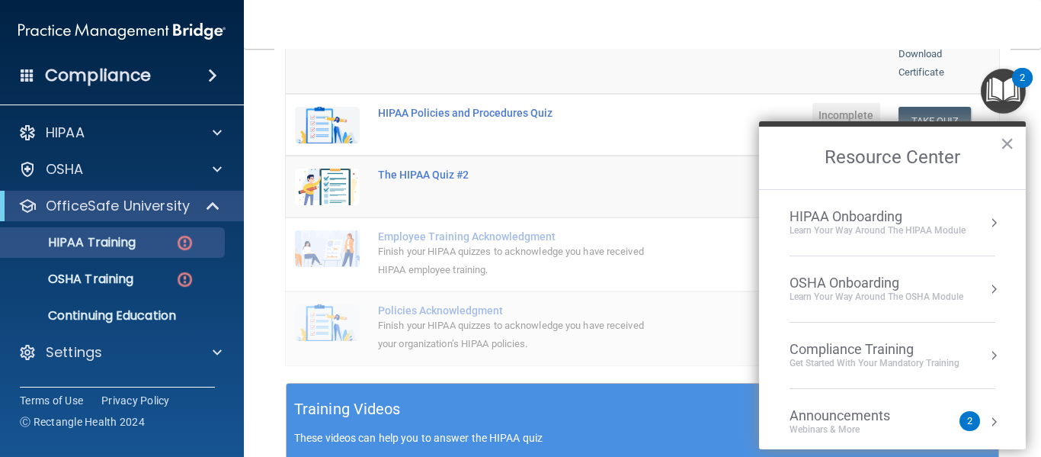
scroll to position [290, 0]
click at [1011, 146] on button "×" at bounding box center [1007, 143] width 14 height 24
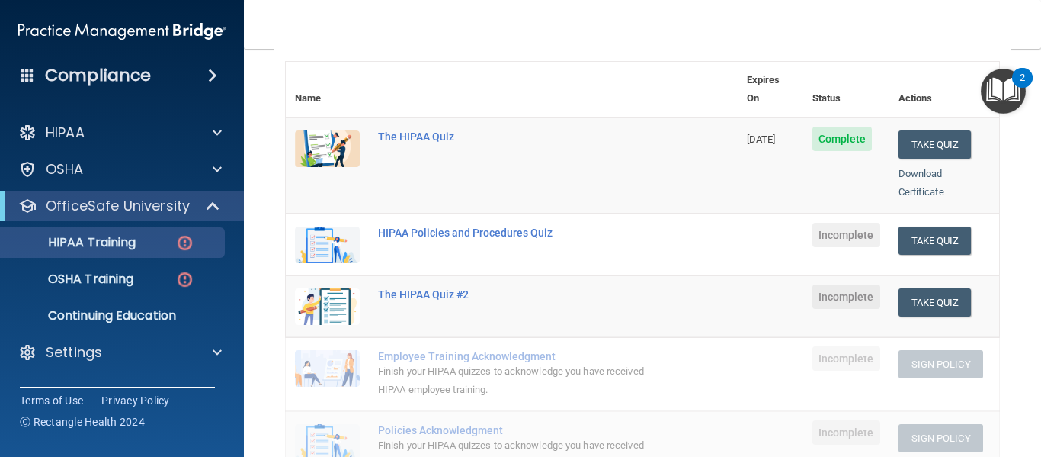
scroll to position [168, 0]
click at [909, 227] on button "Take Quiz" at bounding box center [935, 241] width 73 height 28
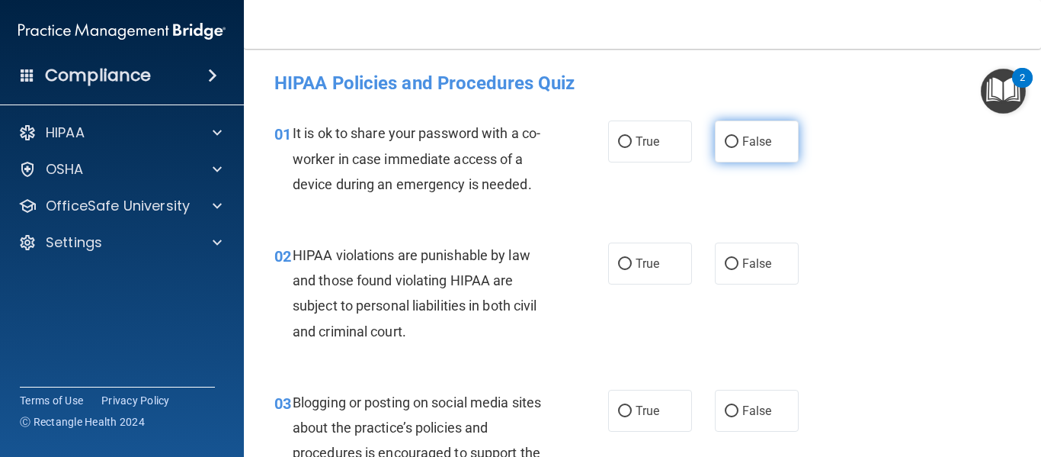
drag, startPoint x: 755, startPoint y: 149, endPoint x: 728, endPoint y: 133, distance: 31.5
click at [728, 133] on label "False" at bounding box center [757, 141] width 84 height 42
click at [728, 136] on input "False" at bounding box center [732, 141] width 14 height 11
radio input "true"
click at [732, 137] on label "False" at bounding box center [757, 141] width 84 height 42
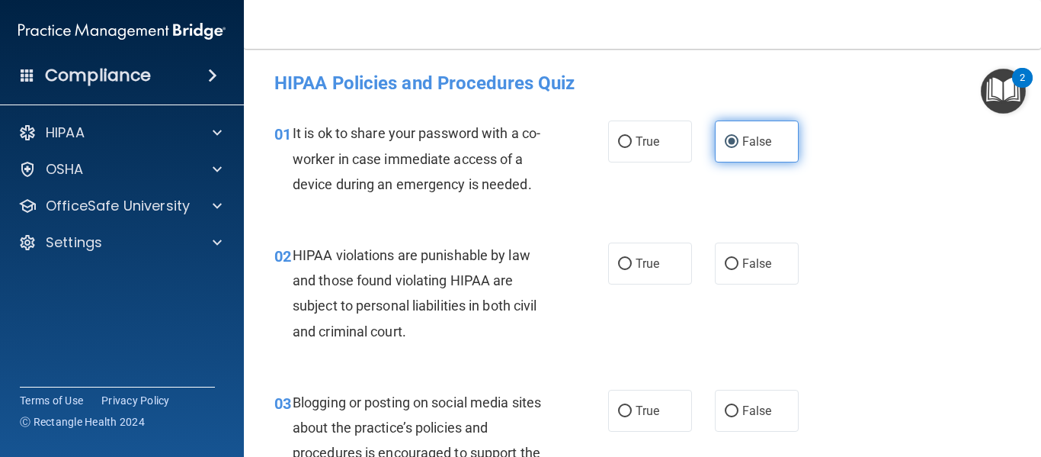
click at [732, 137] on input "False" at bounding box center [732, 141] width 14 height 11
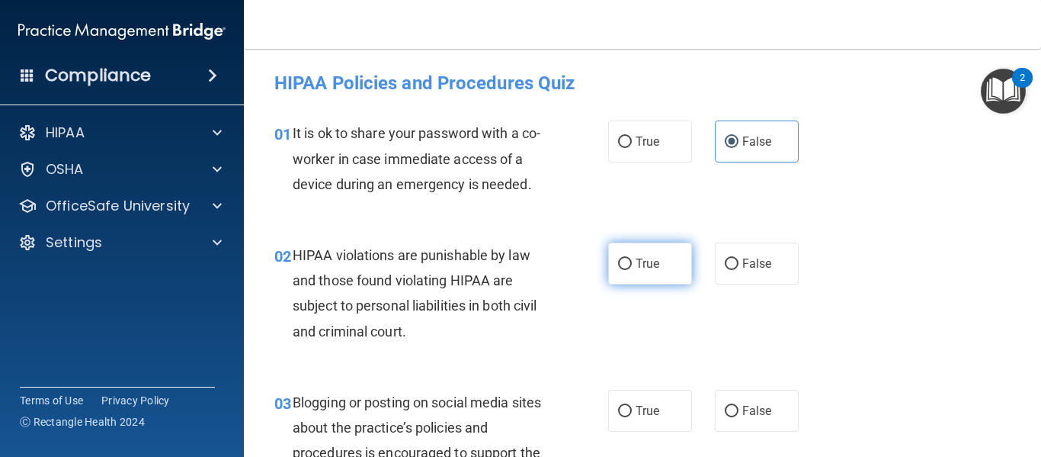
click at [644, 261] on span "True" at bounding box center [648, 263] width 24 height 14
click at [632, 261] on input "True" at bounding box center [625, 263] width 14 height 11
radio input "true"
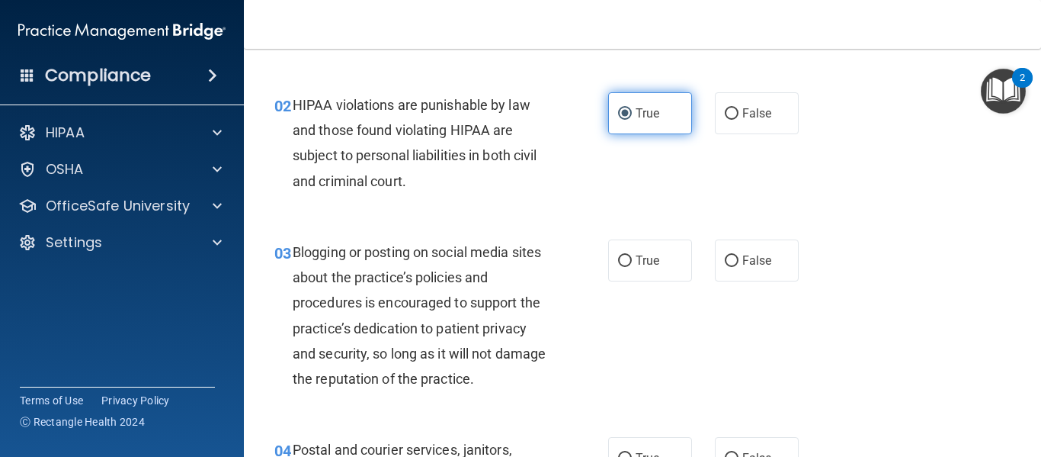
scroll to position [151, 0]
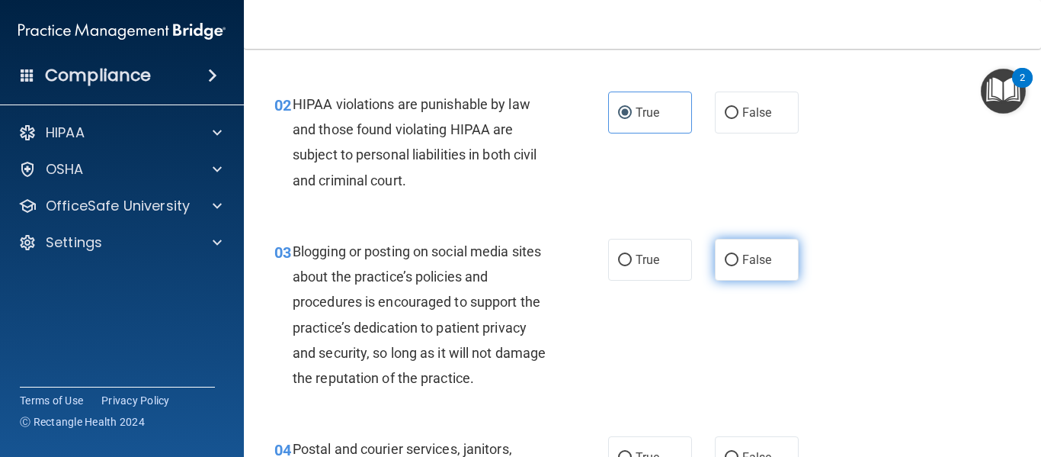
click at [716, 268] on label "False" at bounding box center [757, 260] width 84 height 42
click at [725, 266] on input "False" at bounding box center [732, 260] width 14 height 11
radio input "true"
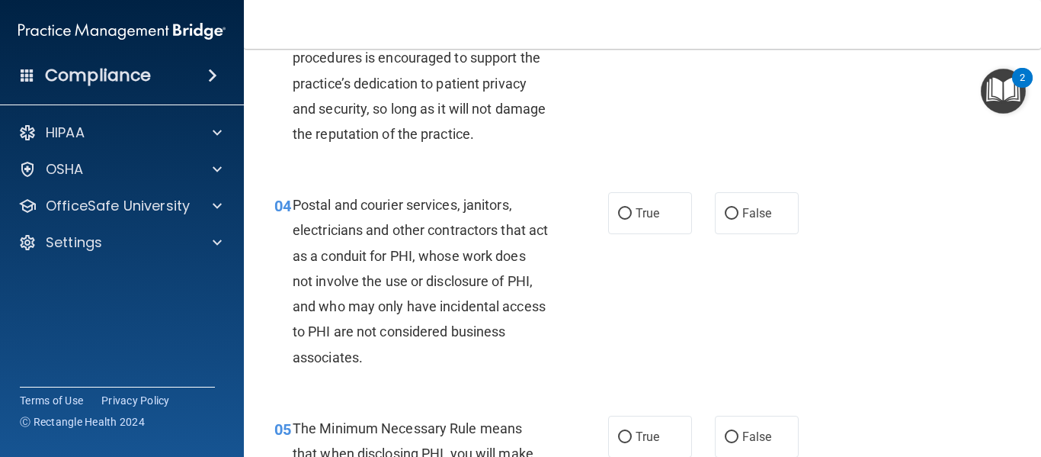
scroll to position [395, 0]
click at [627, 209] on label "True" at bounding box center [650, 213] width 84 height 42
click at [627, 209] on input "True" at bounding box center [625, 213] width 14 height 11
radio input "true"
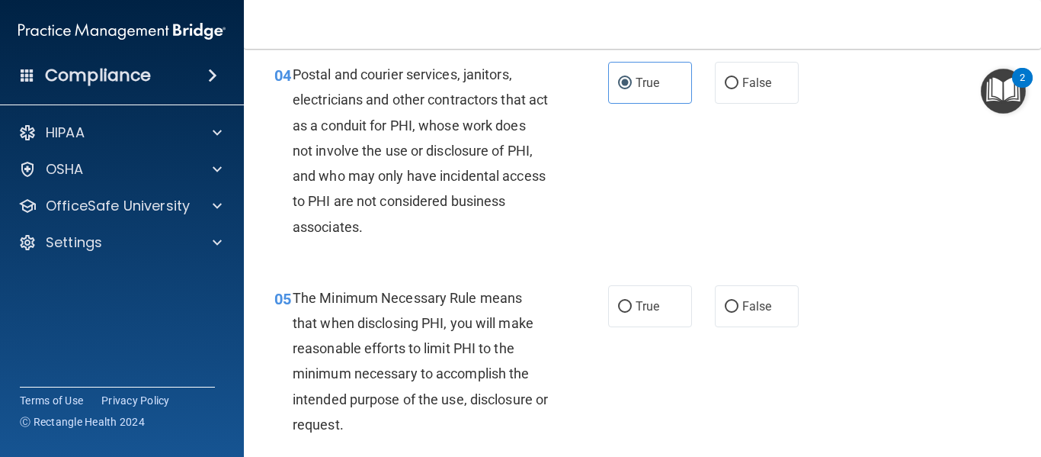
scroll to position [524, 0]
drag, startPoint x: 447, startPoint y: 226, endPoint x: 381, endPoint y: 147, distance: 103.4
drag, startPoint x: 381, startPoint y: 147, endPoint x: 322, endPoint y: 108, distance: 71.0
drag, startPoint x: 322, startPoint y: 108, endPoint x: 295, endPoint y: 224, distance: 118.9
click at [295, 224] on span "Postal and courier services, janitors, electricians and other contractors that …" at bounding box center [420, 151] width 255 height 168
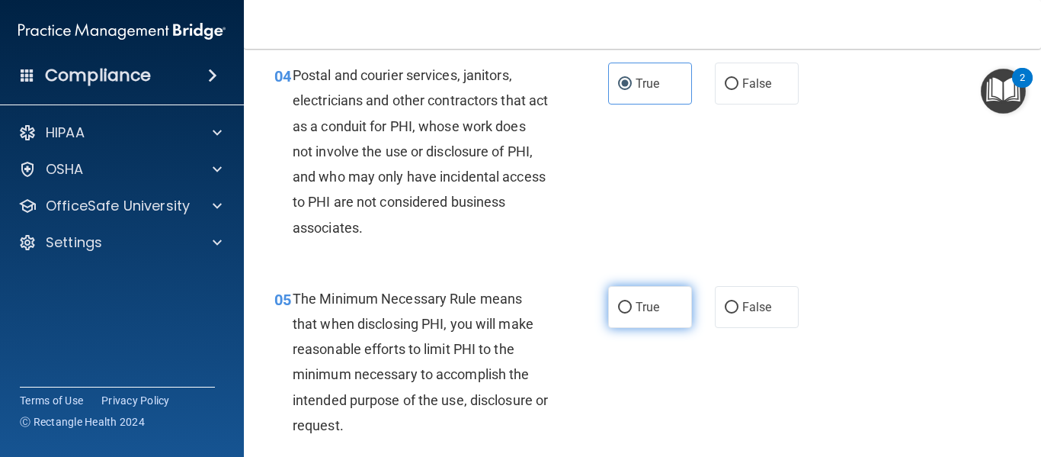
click at [622, 321] on label "True" at bounding box center [650, 307] width 84 height 42
click at [622, 313] on input "True" at bounding box center [625, 307] width 14 height 11
radio input "true"
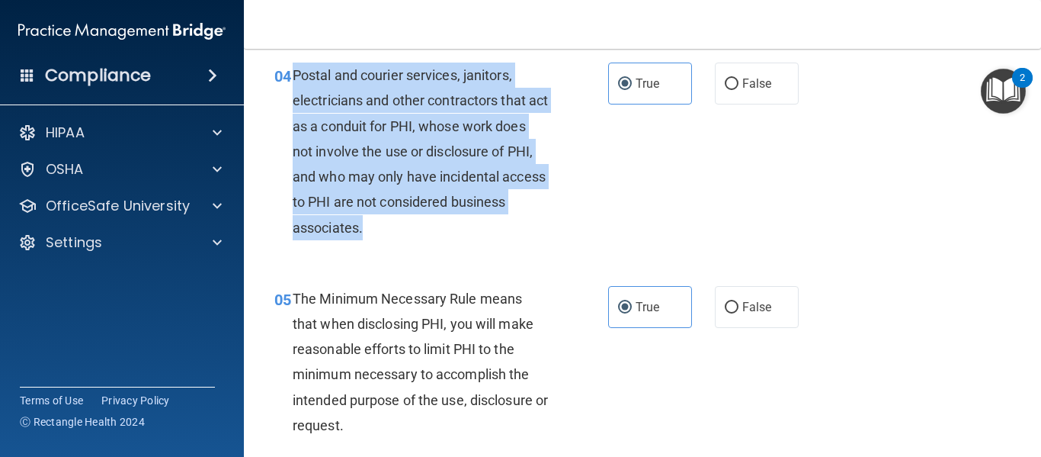
drag, startPoint x: 291, startPoint y: 69, endPoint x: 452, endPoint y: 224, distance: 223.7
click at [452, 224] on div "04 Postal and courier services, janitors, electricians and other contractors th…" at bounding box center [442, 155] width 380 height 185
copy div "Postal and courier services, janitors, electricians and other contractors that …"
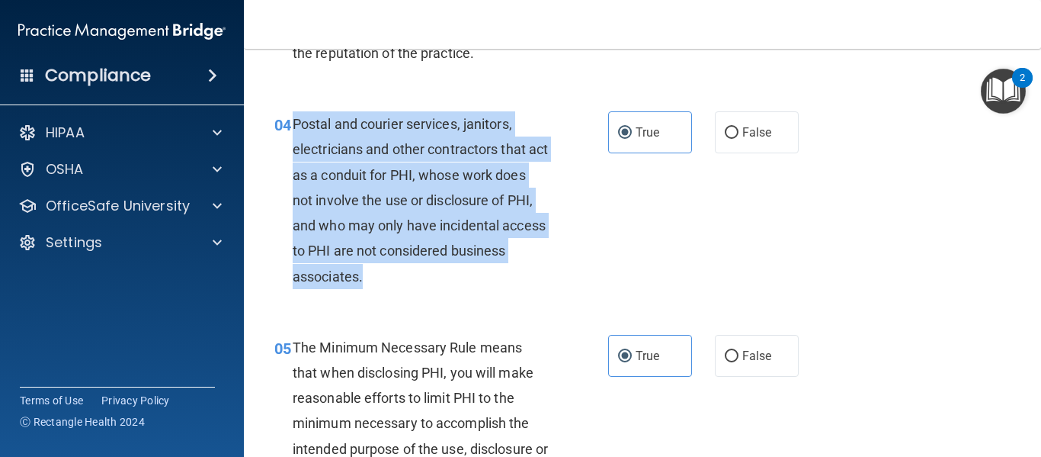
scroll to position [475, 0]
click at [564, 268] on div "04 Postal and courier services, janitors, electricians and other contractors th…" at bounding box center [442, 204] width 380 height 185
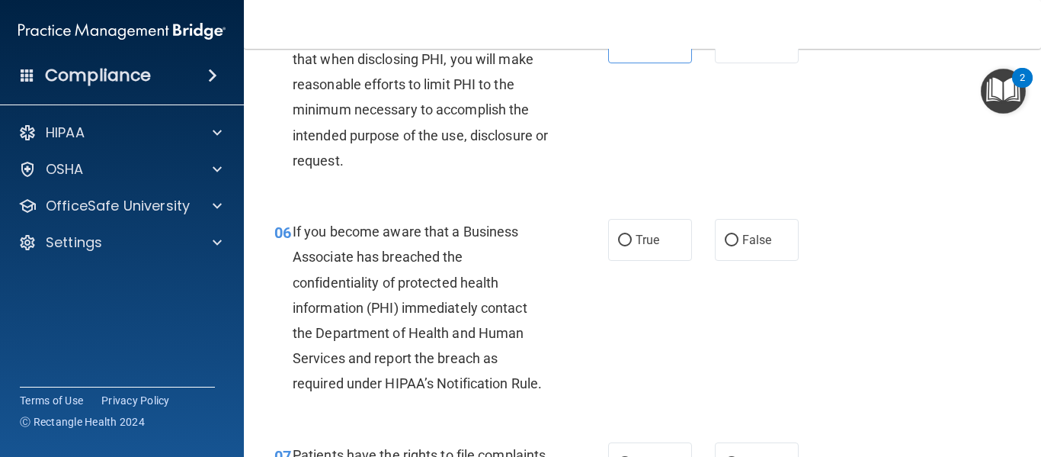
scroll to position [829, 0]
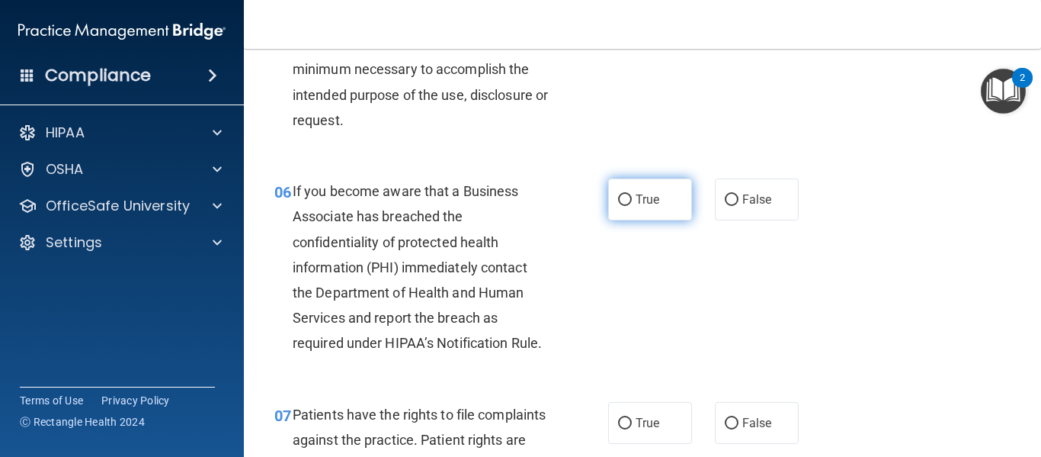
click at [644, 206] on span "True" at bounding box center [648, 199] width 24 height 14
click at [632, 206] on input "True" at bounding box center [625, 199] width 14 height 11
radio input "true"
drag, startPoint x: 747, startPoint y: 209, endPoint x: 587, endPoint y: 298, distance: 183.2
click at [587, 298] on div "06 If you become aware that a Business Associate has breached the confidentiali…" at bounding box center [442, 270] width 380 height 185
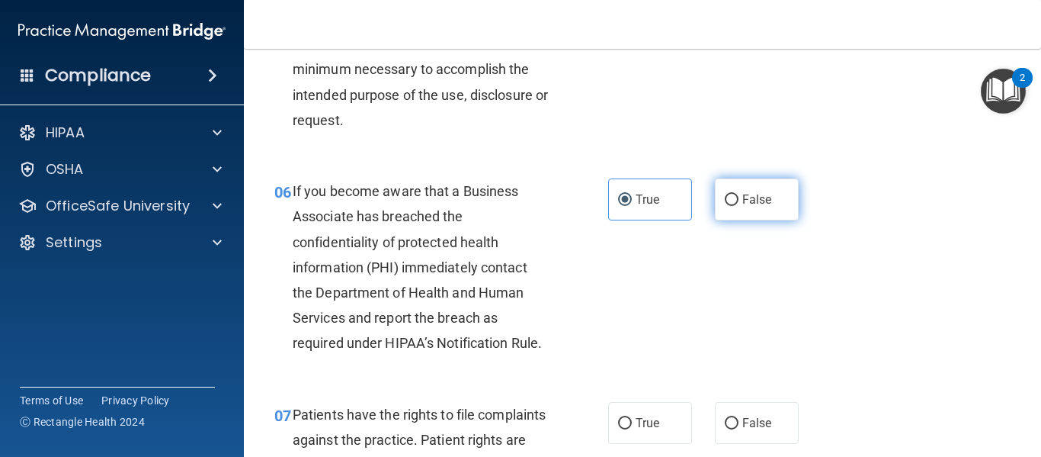
click at [725, 205] on input "False" at bounding box center [732, 199] width 14 height 11
radio input "true"
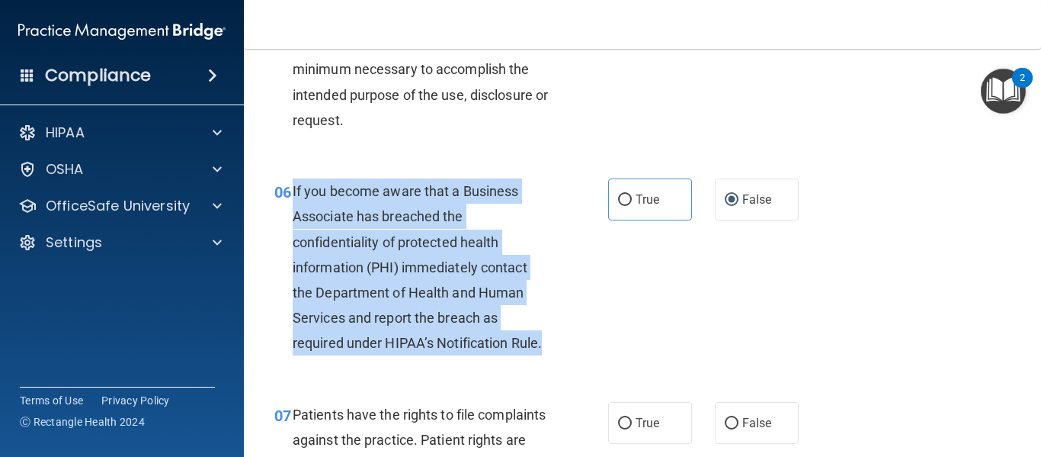
drag, startPoint x: 290, startPoint y: 189, endPoint x: 587, endPoint y: 342, distance: 333.8
click at [587, 342] on div "06 If you become aware that a Business Associate has breached the confidentiali…" at bounding box center [442, 270] width 380 height 185
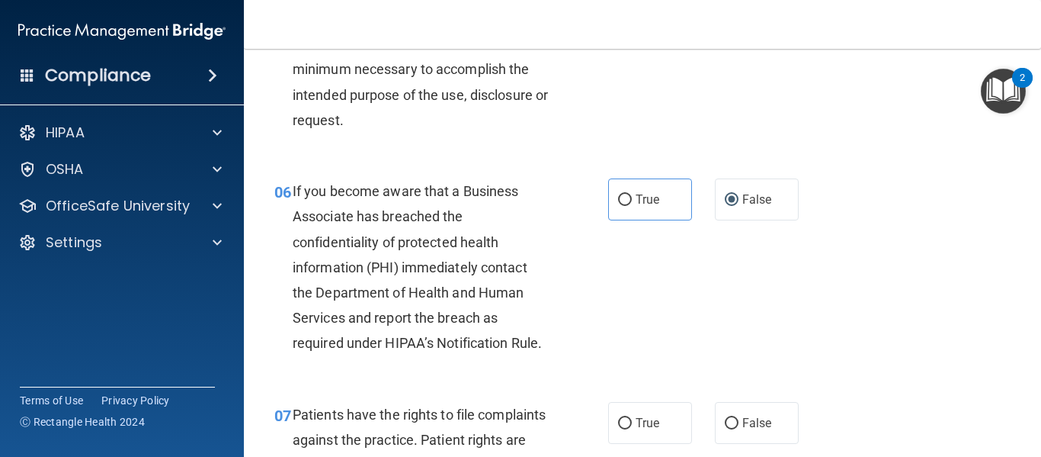
click at [289, 136] on div "05 The Minimum Necessary Rule means that when disclosing PHI, you will make rea…" at bounding box center [442, 60] width 380 height 159
click at [636, 197] on span "True" at bounding box center [648, 199] width 24 height 14
click at [632, 197] on input "True" at bounding box center [625, 199] width 14 height 11
radio input "true"
radio input "false"
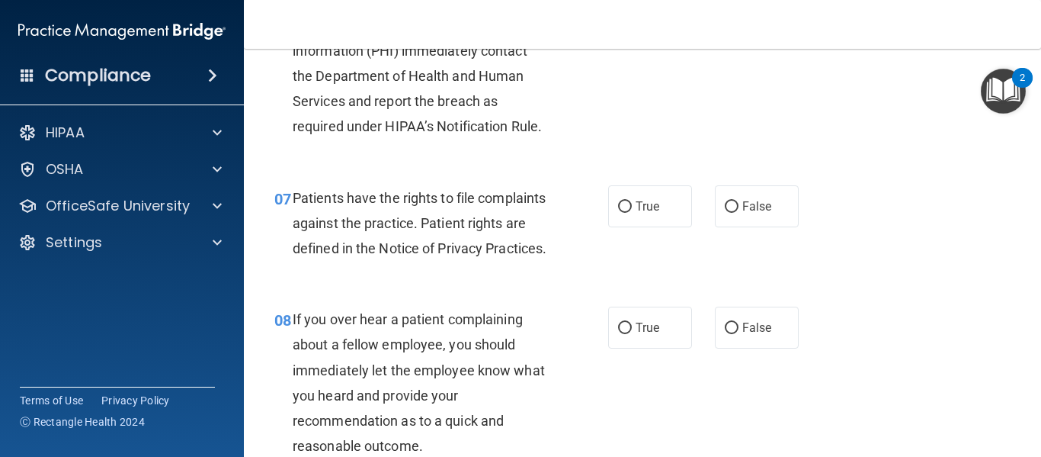
scroll to position [1047, 0]
click at [622, 207] on input "True" at bounding box center [625, 205] width 14 height 11
radio input "true"
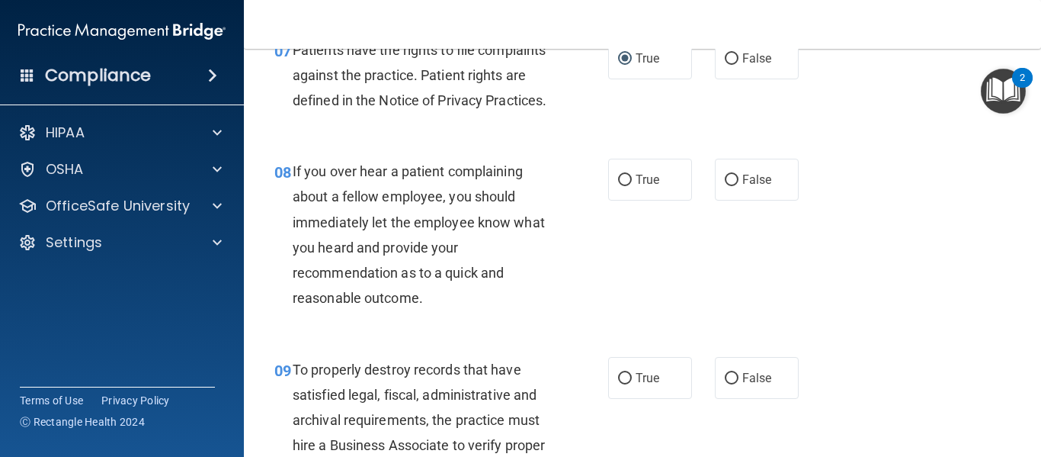
scroll to position [1194, 0]
click at [734, 191] on label "False" at bounding box center [757, 179] width 84 height 42
click at [734, 185] on input "False" at bounding box center [732, 179] width 14 height 11
radio input "true"
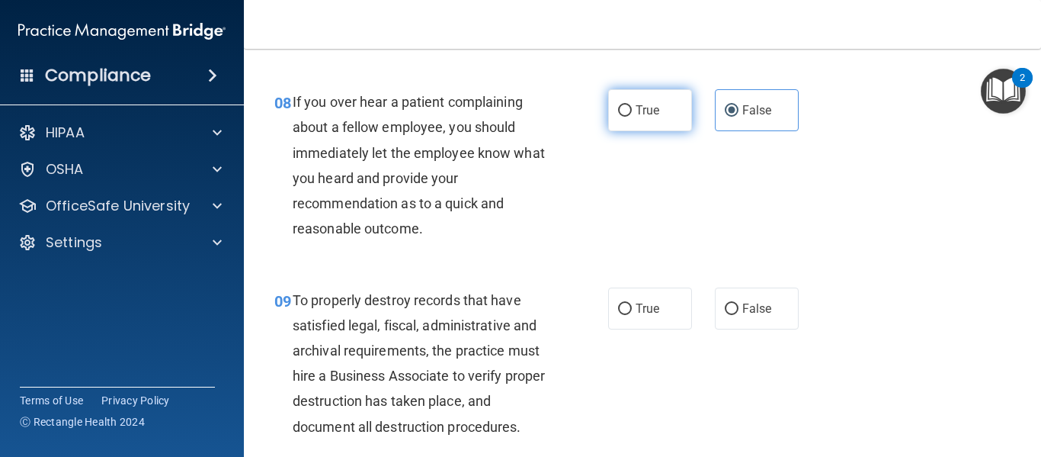
click at [646, 117] on span "True" at bounding box center [648, 110] width 24 height 14
click at [632, 117] on input "True" at bounding box center [625, 110] width 14 height 11
radio input "true"
radio input "false"
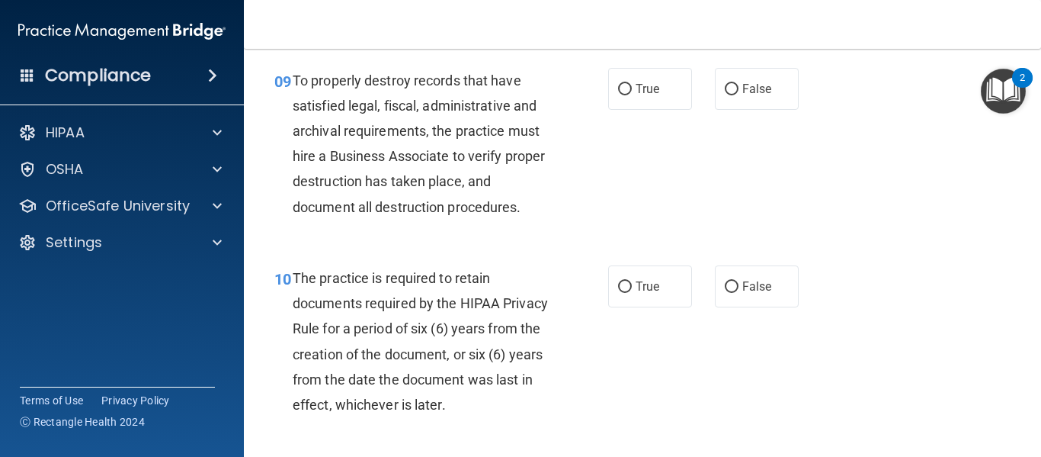
scroll to position [1483, 0]
click at [622, 109] on label "True" at bounding box center [650, 88] width 84 height 42
click at [622, 95] on input "True" at bounding box center [625, 88] width 14 height 11
radio input "true"
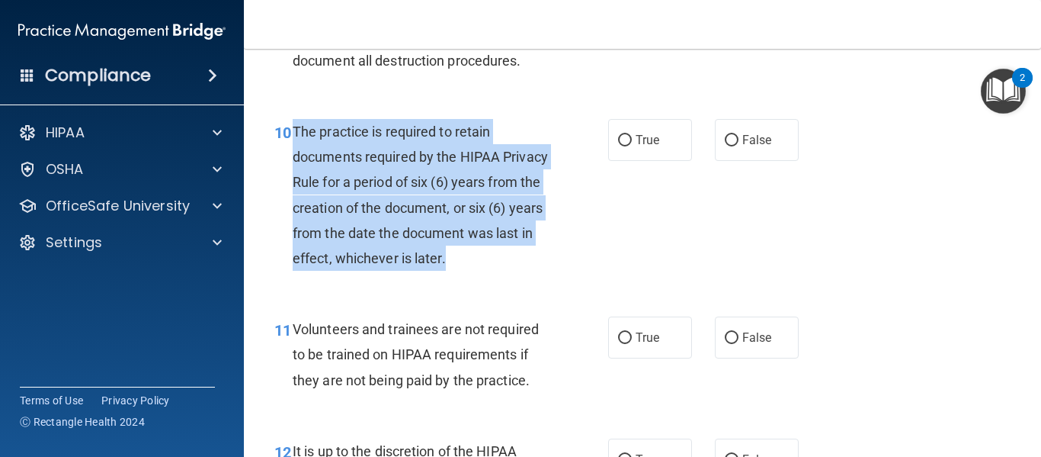
drag, startPoint x: 524, startPoint y: 283, endPoint x: 293, endPoint y: 150, distance: 265.7
click at [293, 150] on div "The practice is required to retain documents required by the HIPAA Privacy Rule…" at bounding box center [427, 195] width 268 height 152
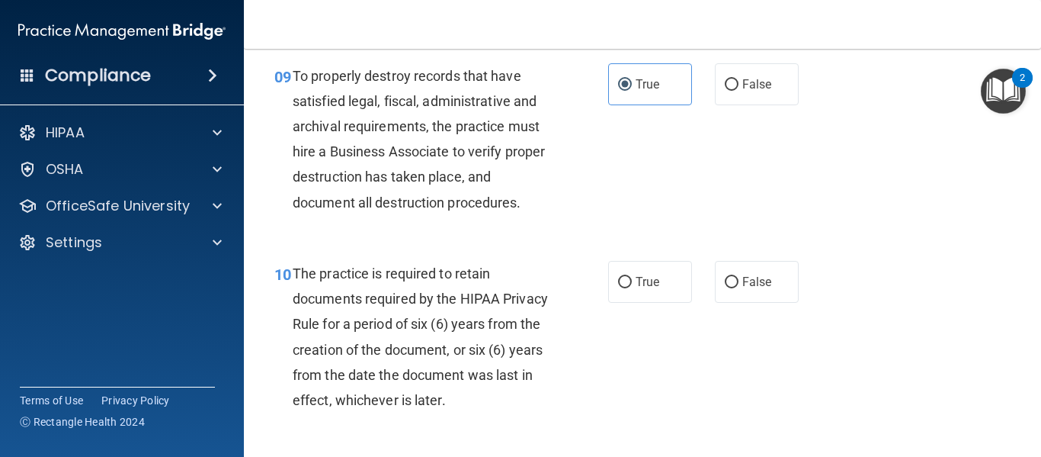
click at [364, 152] on span "To properly destroy records that have satisfied legal, fiscal, administrative a…" at bounding box center [419, 139] width 252 height 143
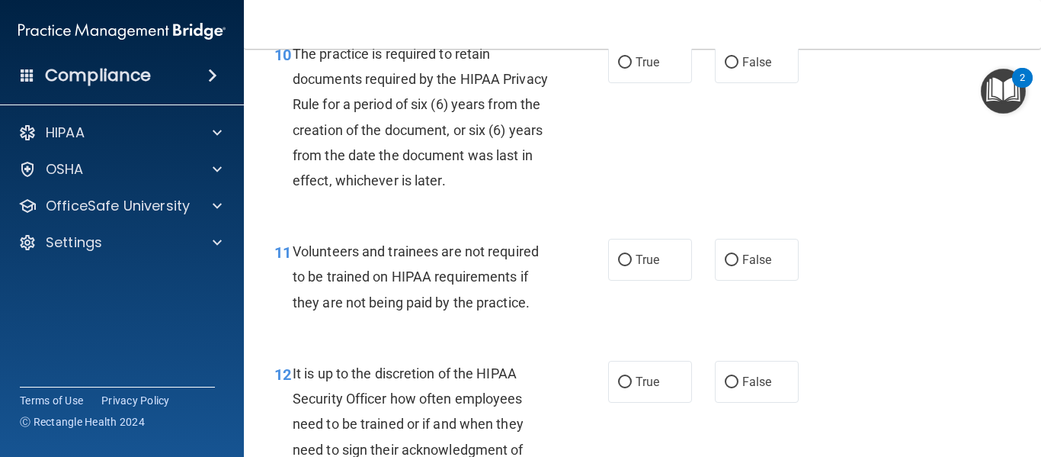
scroll to position [1706, 0]
click at [625, 84] on label "True" at bounding box center [650, 63] width 84 height 42
click at [625, 69] on input "True" at bounding box center [625, 63] width 14 height 11
radio input "true"
click at [742, 268] on span "False" at bounding box center [757, 260] width 30 height 14
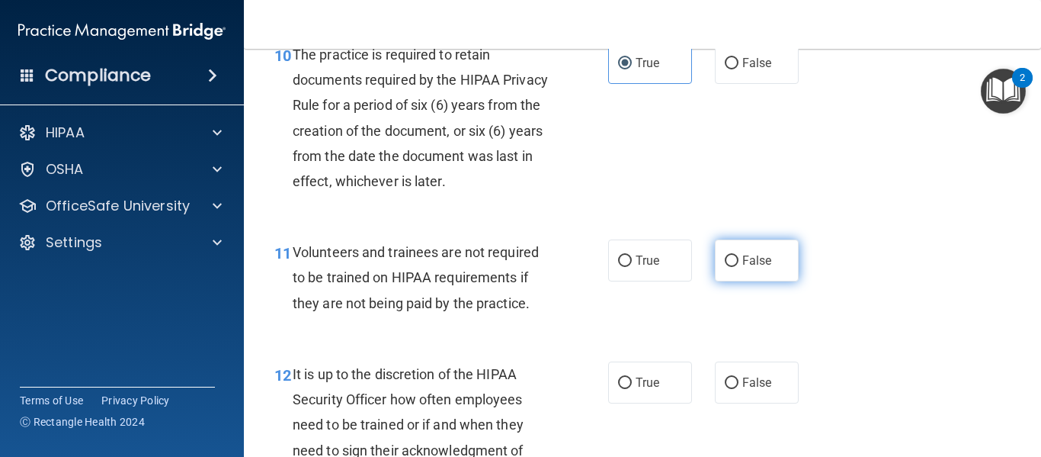
click at [736, 267] on input "False" at bounding box center [732, 260] width 14 height 11
radio input "true"
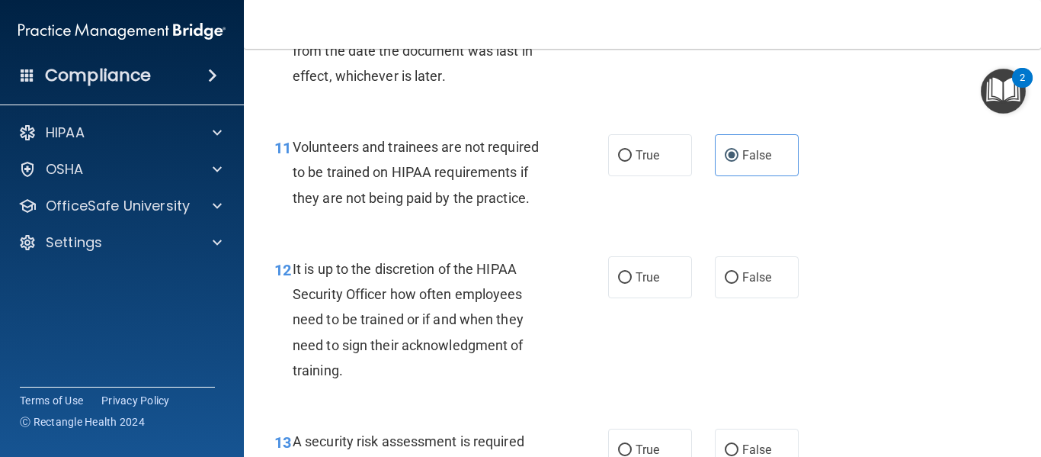
scroll to position [1872, 0]
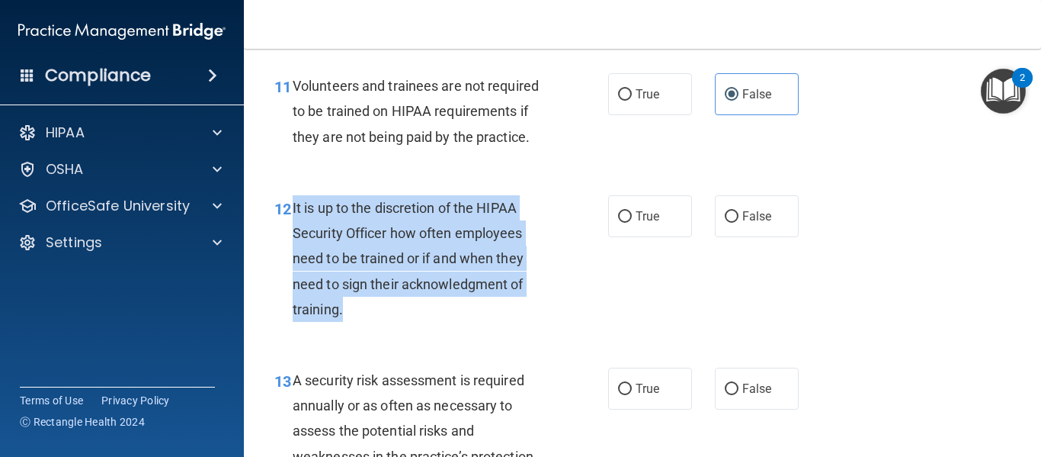
drag, startPoint x: 398, startPoint y: 336, endPoint x: 290, endPoint y: 231, distance: 150.4
click at [290, 231] on div "12 It is up to the discretion of the HIPAA Security Officer how often employees…" at bounding box center [442, 262] width 380 height 134
click at [589, 297] on div "12 It is up to the discretion of the HIPAA Security Officer how often employees…" at bounding box center [442, 262] width 380 height 134
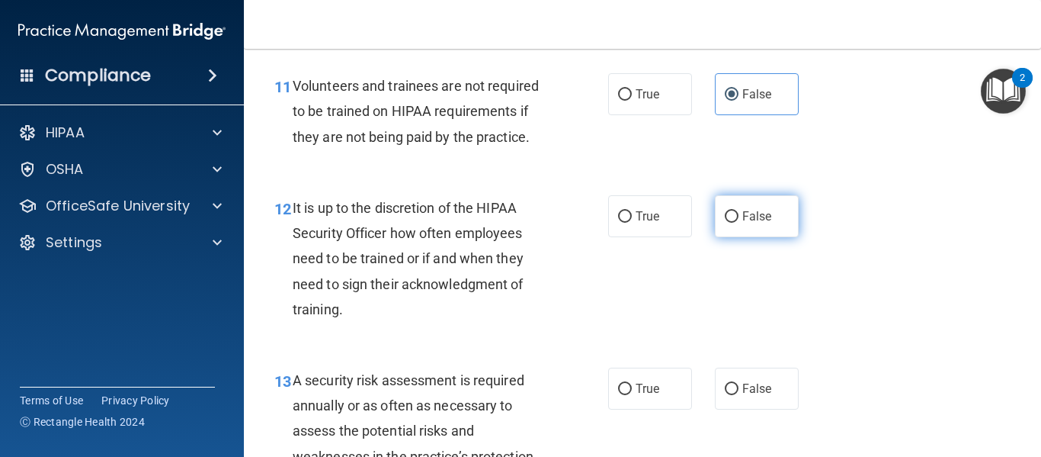
click at [715, 237] on label "False" at bounding box center [757, 216] width 84 height 42
click at [725, 223] on input "False" at bounding box center [732, 216] width 14 height 11
radio input "true"
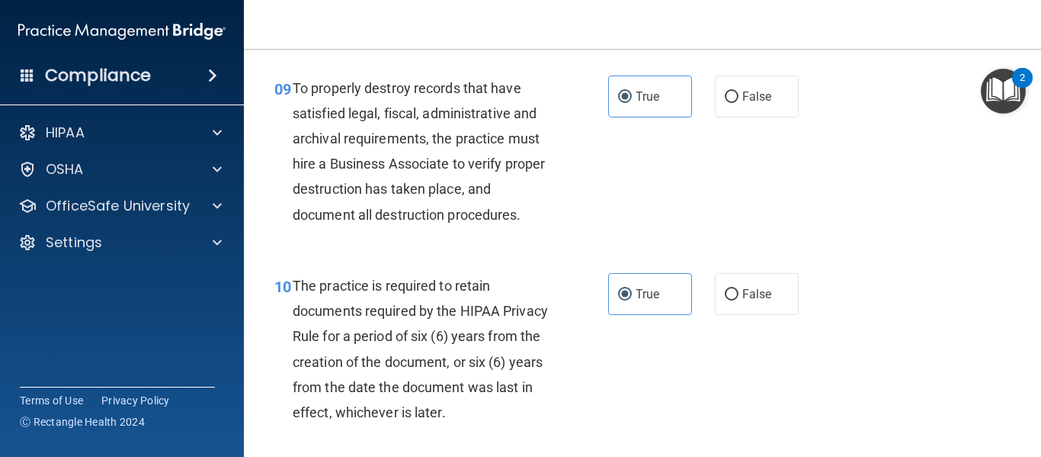
scroll to position [1474, 0]
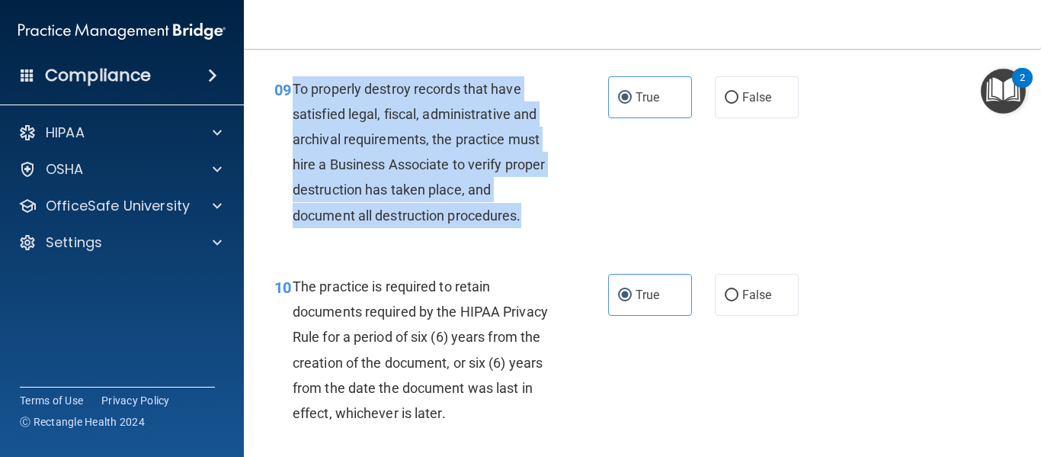
drag, startPoint x: 537, startPoint y: 252, endPoint x: 294, endPoint y: 123, distance: 274.9
click at [294, 123] on div "To properly destroy records that have satisfied legal, fiscal, administrative a…" at bounding box center [427, 152] width 268 height 152
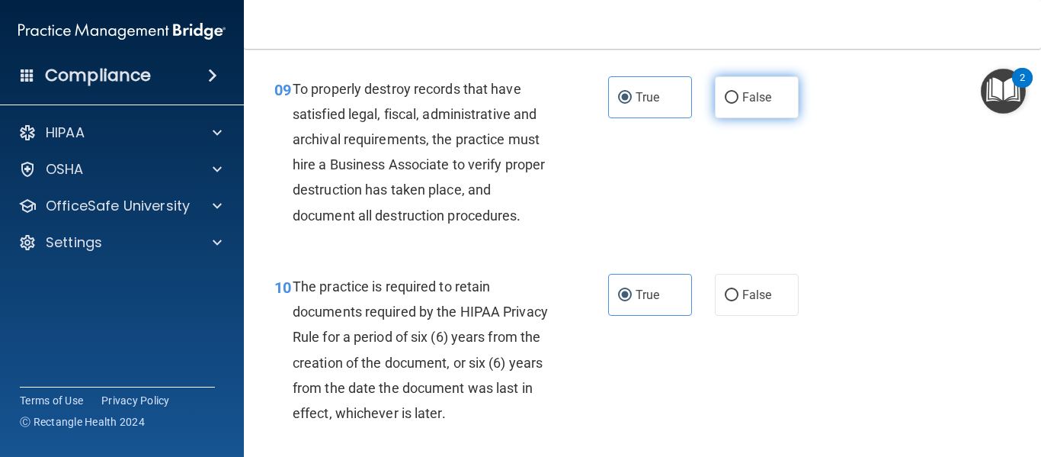
click at [733, 118] on label "False" at bounding box center [757, 97] width 84 height 42
click at [733, 104] on input "False" at bounding box center [732, 97] width 14 height 11
radio input "true"
radio input "false"
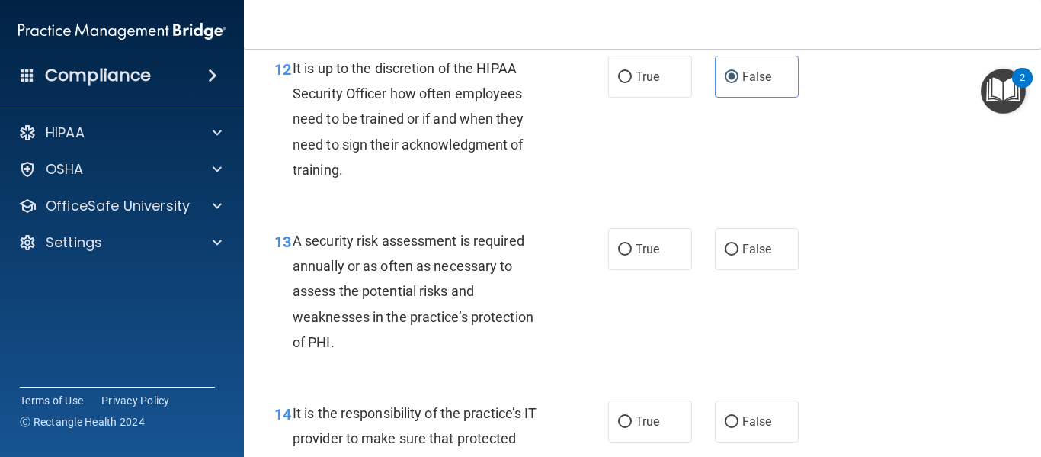
scroll to position [2012, 0]
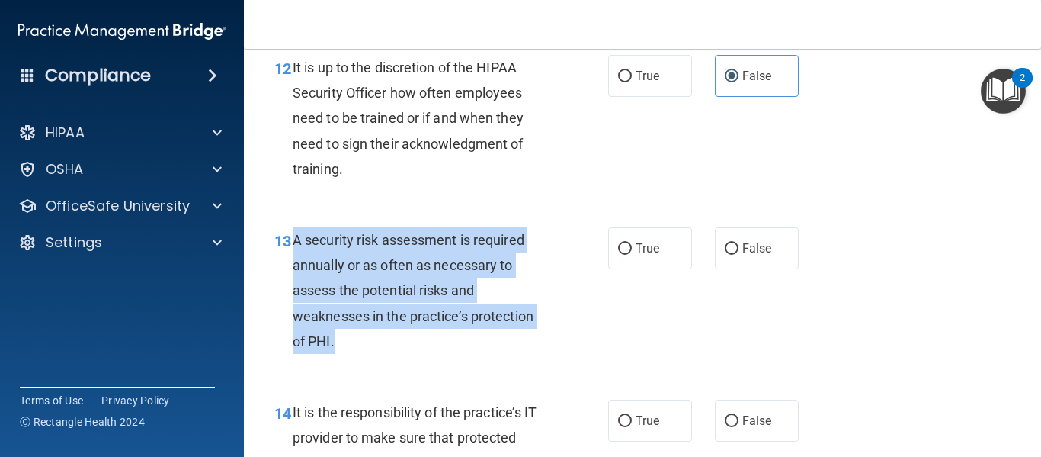
drag, startPoint x: 370, startPoint y: 361, endPoint x: 296, endPoint y: 267, distance: 120.0
click at [296, 267] on div "A security risk assessment is required annually or as often as necessary to ass…" at bounding box center [427, 290] width 268 height 127
click at [296, 267] on span "A security risk assessment is required annually or as often as necessary to ass…" at bounding box center [413, 290] width 241 height 117
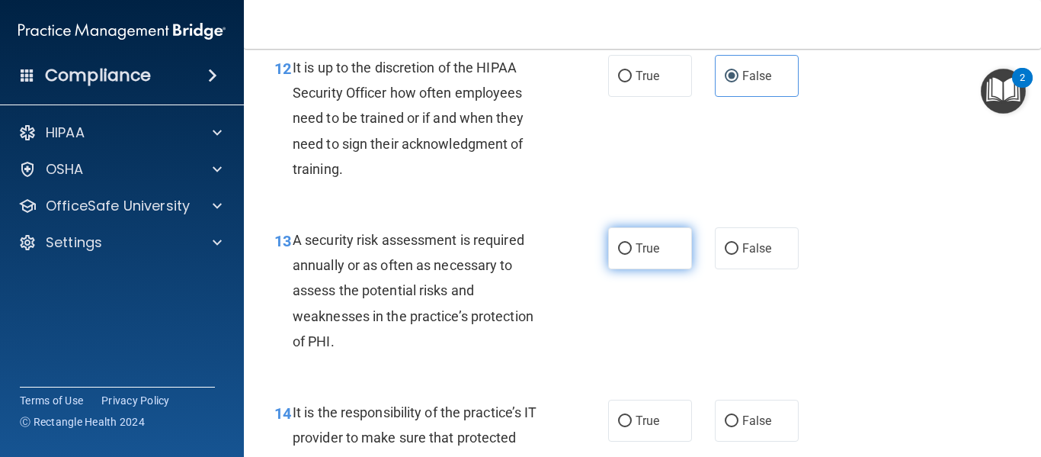
click at [611, 257] on label "True" at bounding box center [650, 248] width 84 height 42
click at [618, 255] on input "True" at bounding box center [625, 248] width 14 height 11
radio input "true"
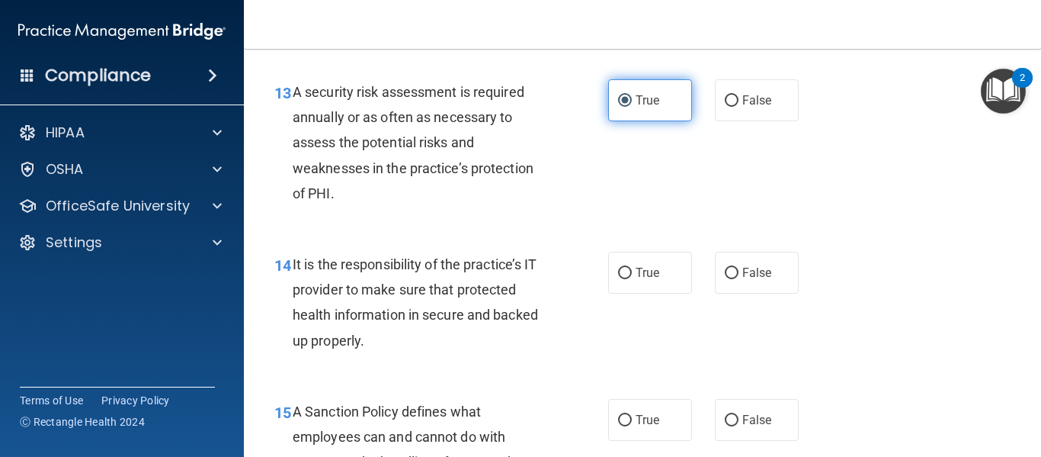
scroll to position [2267, 0]
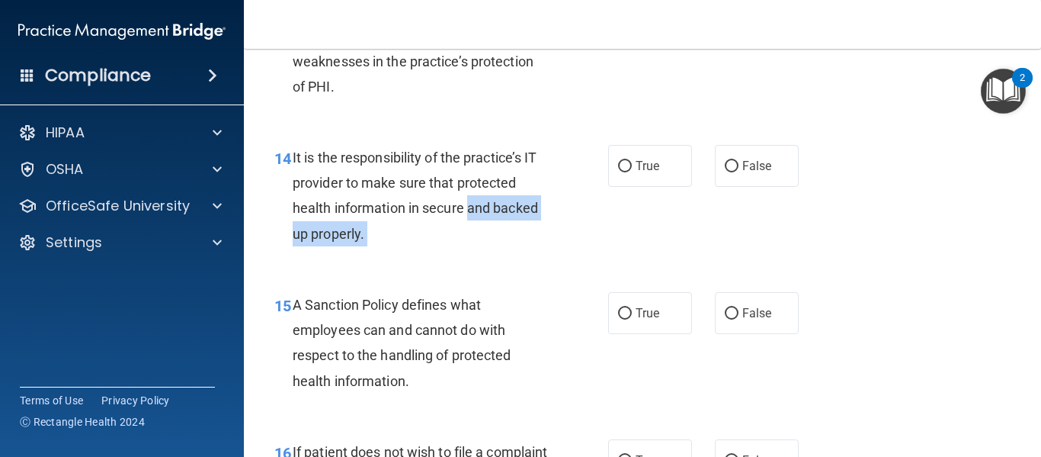
drag, startPoint x: 630, startPoint y: 194, endPoint x: 472, endPoint y: 246, distance: 166.3
click at [810, 145] on ng-form "14 It is the responsibility of the practice’s IT provider to make sure that pro…" at bounding box center [810, 145] width 0 height 0
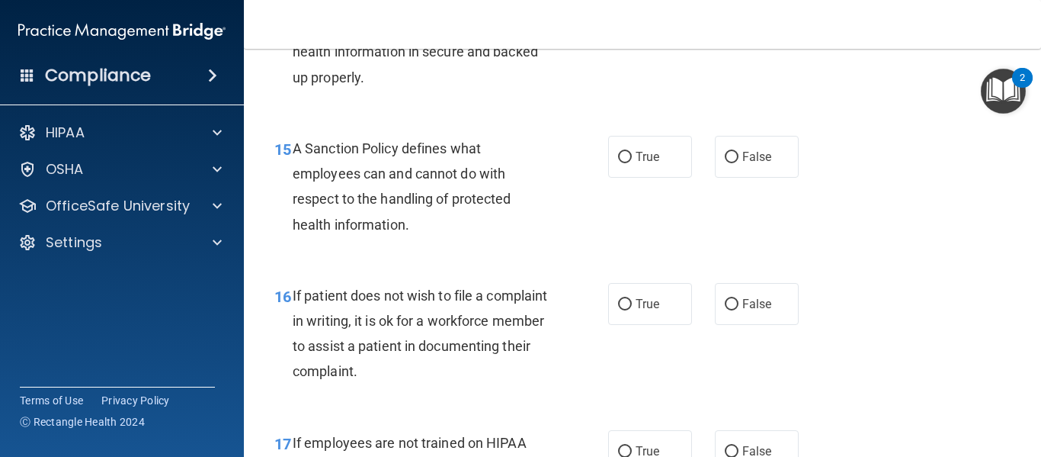
scroll to position [2424, 0]
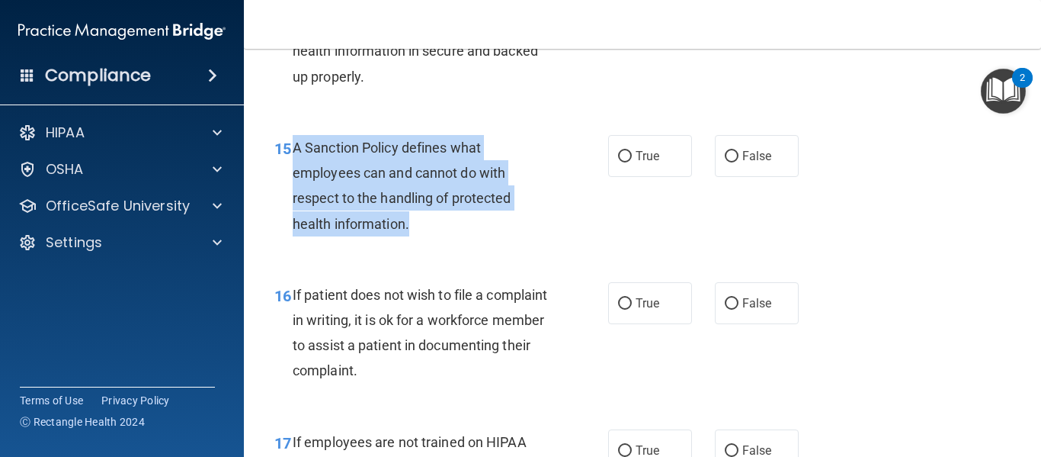
drag, startPoint x: 415, startPoint y: 249, endPoint x: 297, endPoint y: 174, distance: 140.8
click at [297, 174] on div "A Sanction Policy defines what employees can and cannot do with respect to the …" at bounding box center [427, 185] width 268 height 101
click at [312, 175] on span "A Sanction Policy defines what employees can and cannot do with respect to the …" at bounding box center [402, 185] width 219 height 92
drag, startPoint x: 293, startPoint y: 168, endPoint x: 427, endPoint y: 239, distance: 150.7
click at [427, 236] on div "A Sanction Policy defines what employees can and cannot do with respect to the …" at bounding box center [427, 185] width 268 height 101
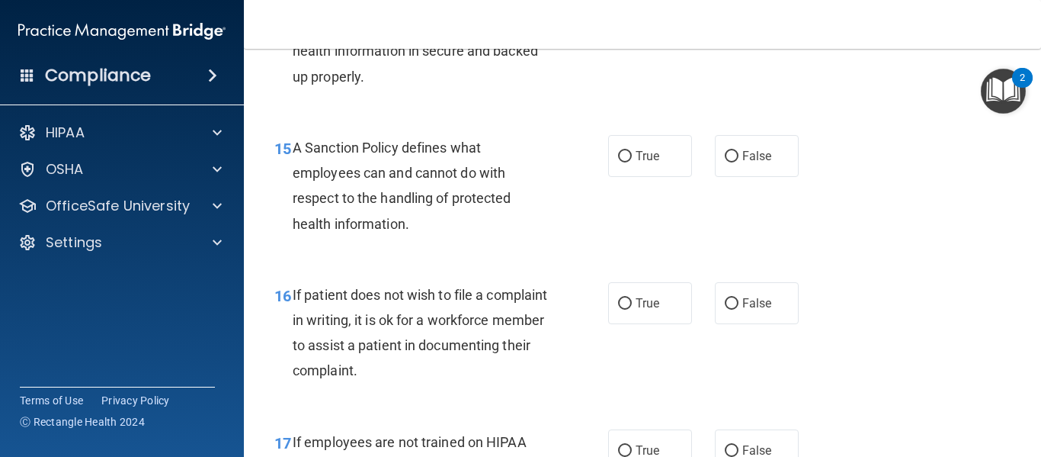
click at [404, 263] on div "15 A Sanction Policy defines what employees can and cannot do with respect to t…" at bounding box center [642, 189] width 759 height 147
click at [634, 177] on label "True" at bounding box center [650, 156] width 84 height 42
click at [632, 162] on input "True" at bounding box center [625, 156] width 14 height 11
radio input "true"
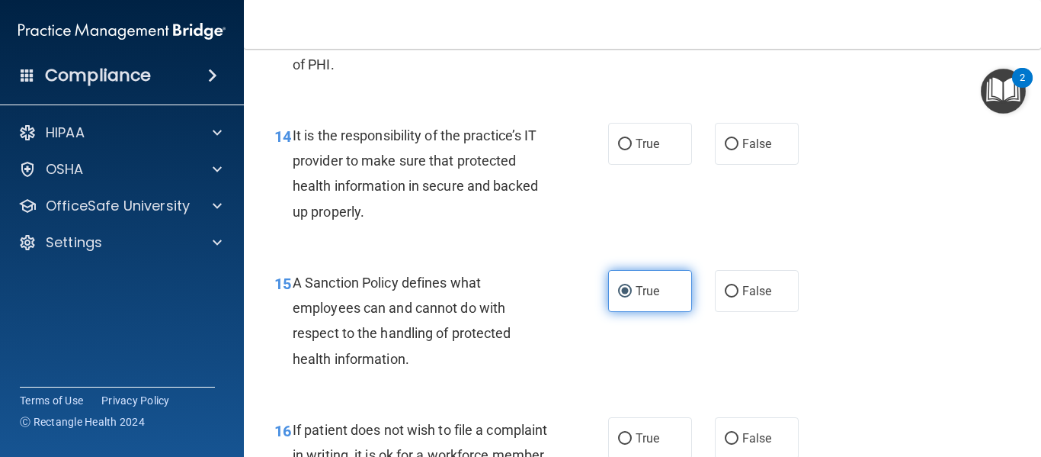
scroll to position [2288, 0]
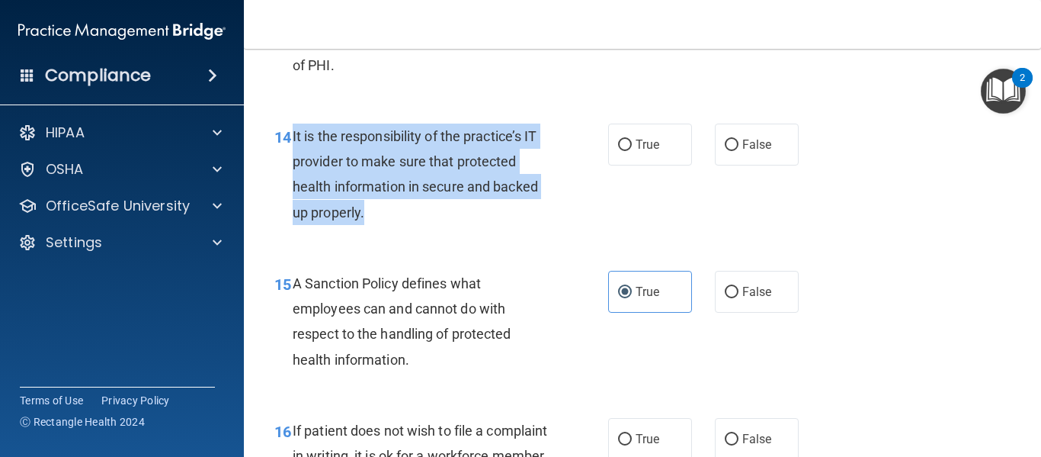
drag, startPoint x: 398, startPoint y: 245, endPoint x: 290, endPoint y: 174, distance: 129.8
click at [290, 174] on div "14 It is the responsibility of the practice’s IT provider to make sure that pro…" at bounding box center [442, 177] width 380 height 109
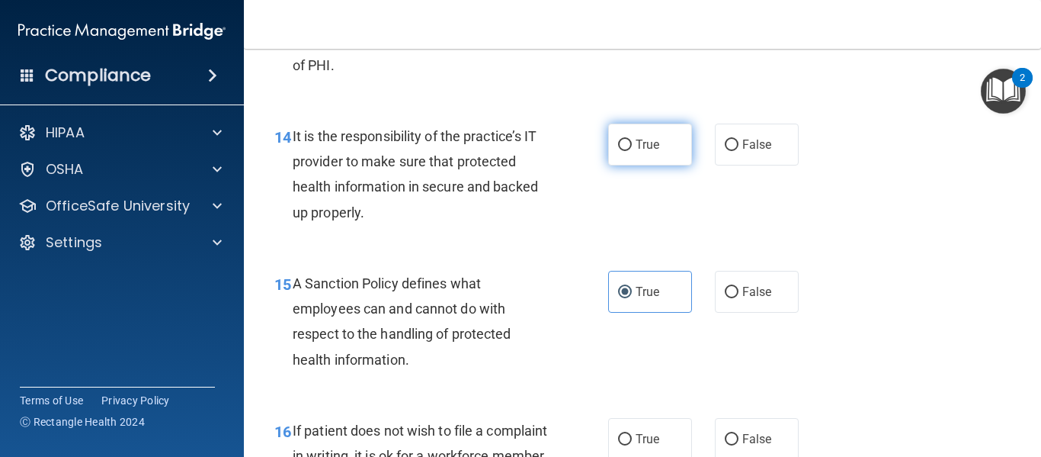
click at [636, 152] on span "True" at bounding box center [648, 144] width 24 height 14
click at [632, 151] on input "True" at bounding box center [625, 144] width 14 height 11
radio input "true"
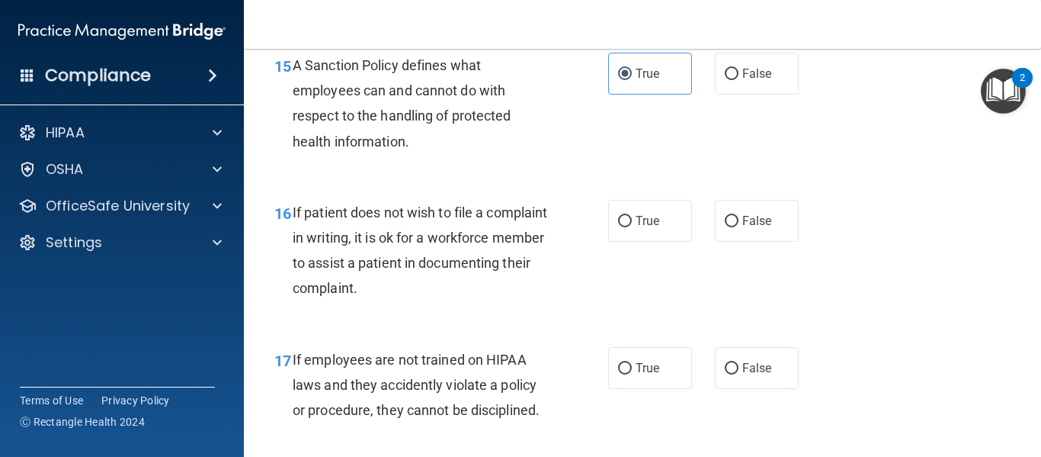
scroll to position [2565, 0]
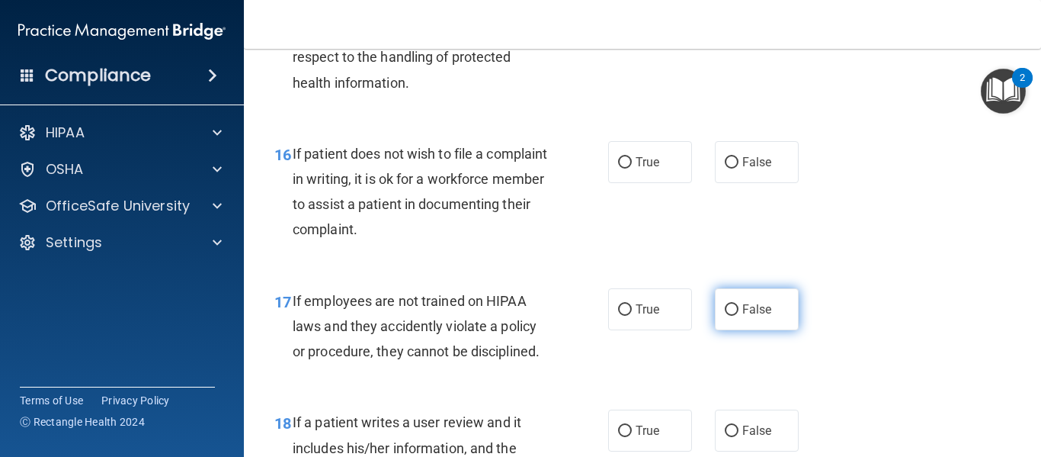
click at [729, 316] on input "False" at bounding box center [732, 309] width 14 height 11
radio input "true"
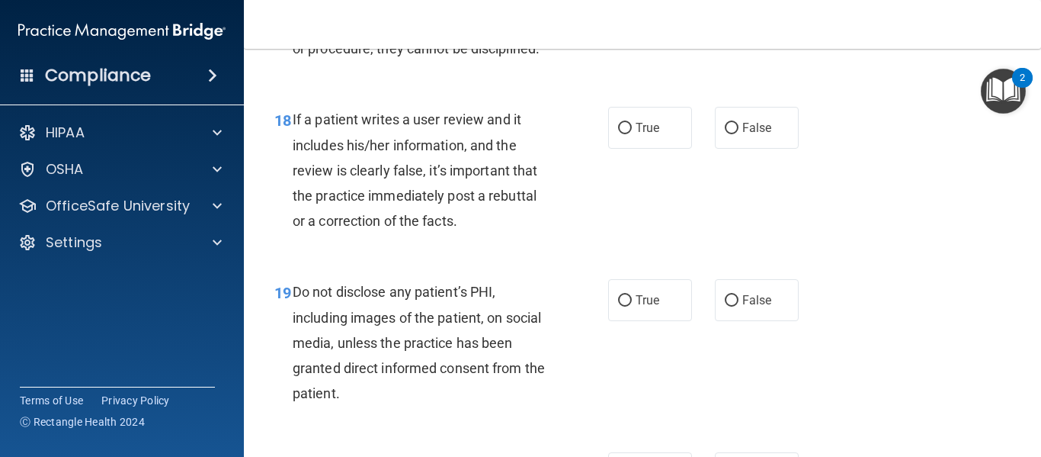
scroll to position [2868, 0]
click at [618, 133] on input "True" at bounding box center [625, 127] width 14 height 11
radio input "true"
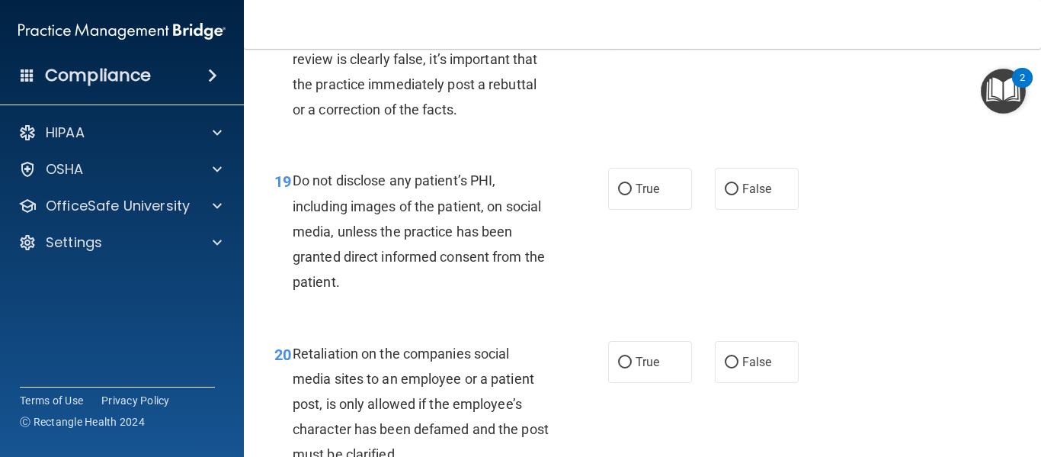
scroll to position [3042, 0]
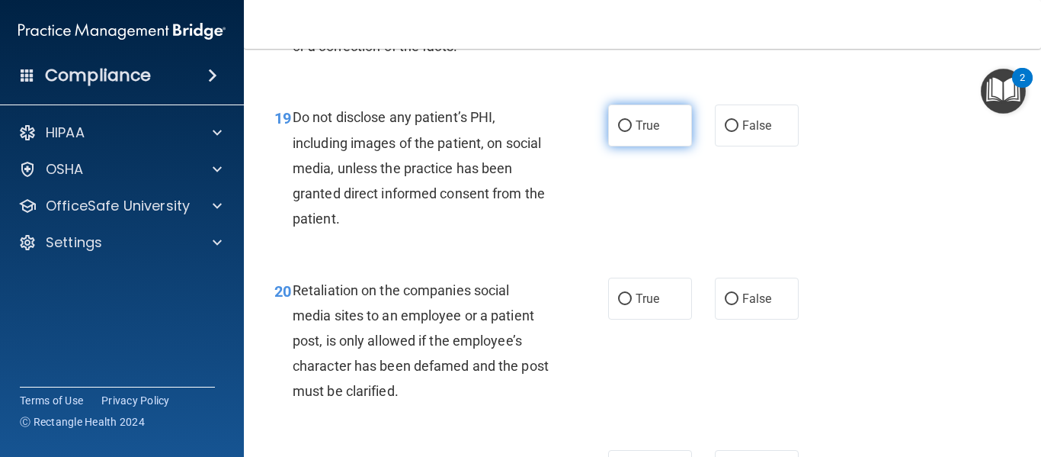
click at [608, 146] on label "True" at bounding box center [650, 125] width 84 height 42
click at [618, 132] on input "True" at bounding box center [625, 125] width 14 height 11
radio input "true"
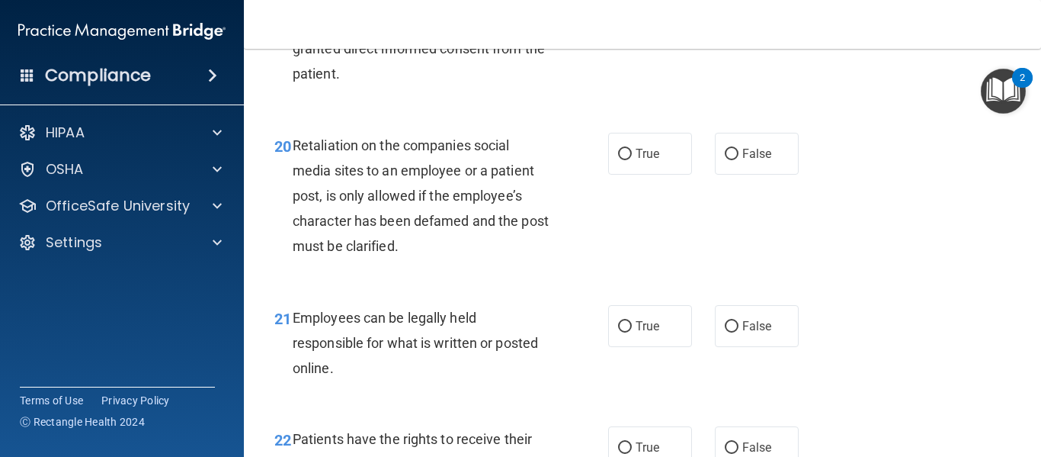
scroll to position [3188, 0]
click at [727, 159] on input "False" at bounding box center [732, 153] width 14 height 11
radio input "true"
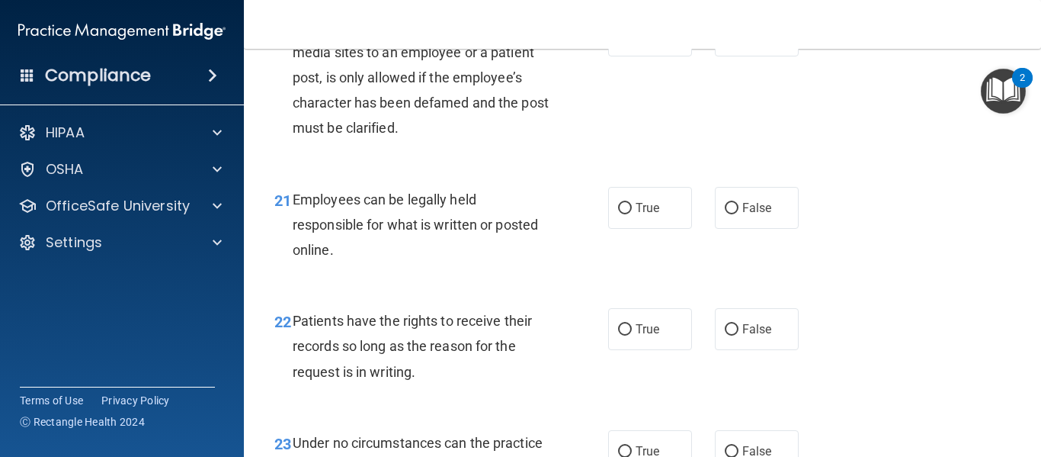
scroll to position [3306, 0]
click at [610, 228] on label "True" at bounding box center [650, 207] width 84 height 42
click at [618, 213] on input "True" at bounding box center [625, 207] width 14 height 11
radio input "true"
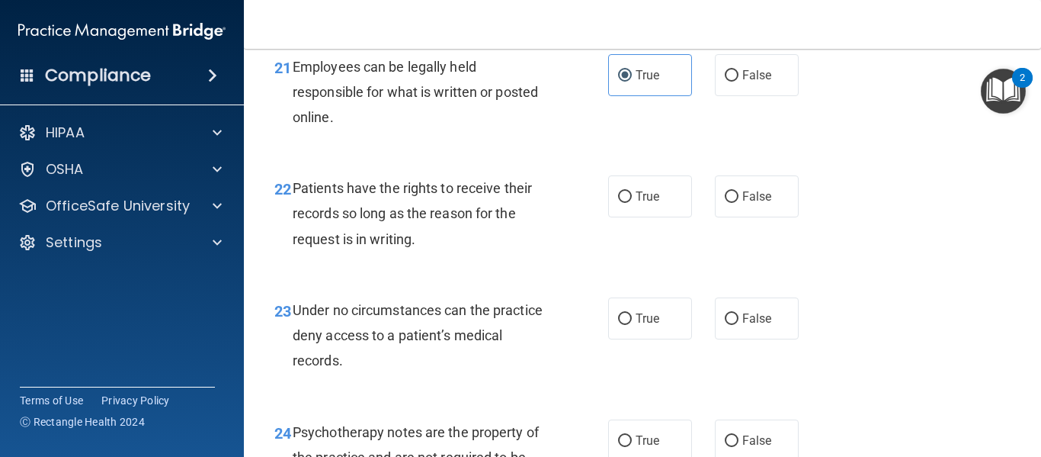
scroll to position [3439, 0]
drag, startPoint x: 715, startPoint y: 212, endPoint x: 635, endPoint y: 213, distance: 80.0
click at [635, 213] on div "True False" at bounding box center [708, 196] width 201 height 42
click at [635, 213] on label "True" at bounding box center [650, 196] width 84 height 42
click at [632, 202] on input "True" at bounding box center [625, 196] width 14 height 11
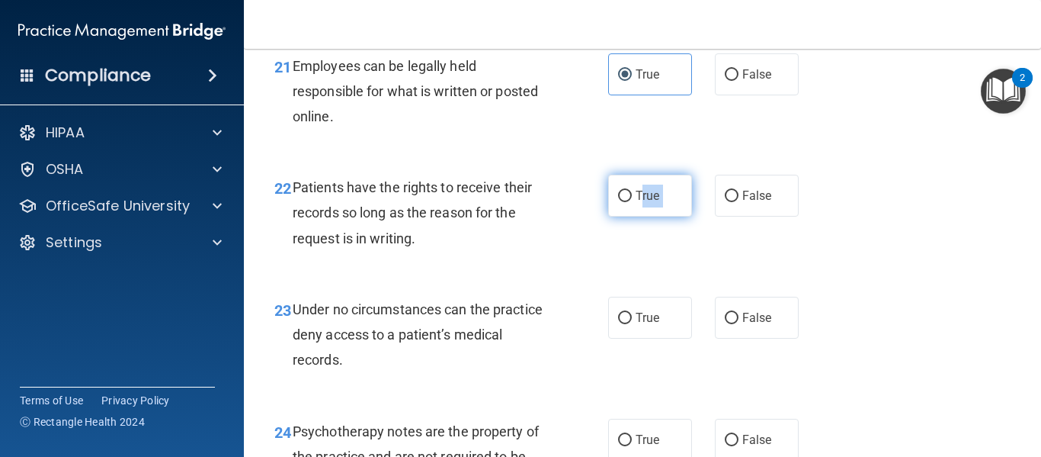
radio input "true"
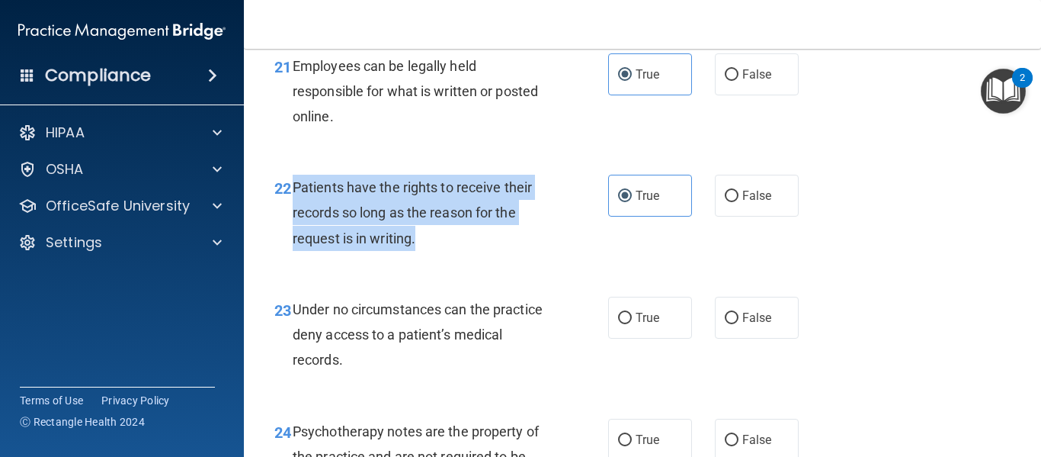
drag, startPoint x: 438, startPoint y: 256, endPoint x: 295, endPoint y: 207, distance: 151.4
click at [295, 207] on div "Patients have the rights to receive their records so long as the reason for the…" at bounding box center [427, 213] width 268 height 76
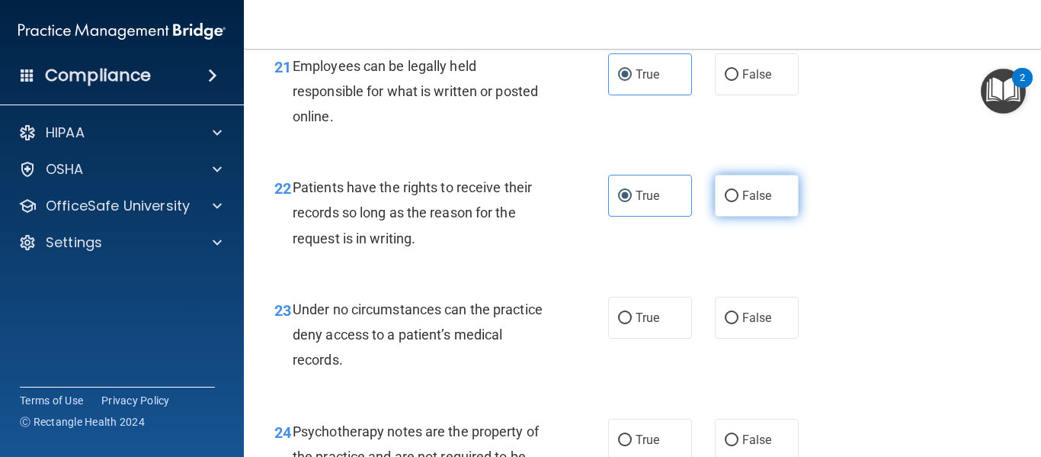
click at [733, 216] on label "False" at bounding box center [757, 196] width 84 height 42
click at [733, 202] on input "False" at bounding box center [732, 196] width 14 height 11
radio input "true"
radio input "false"
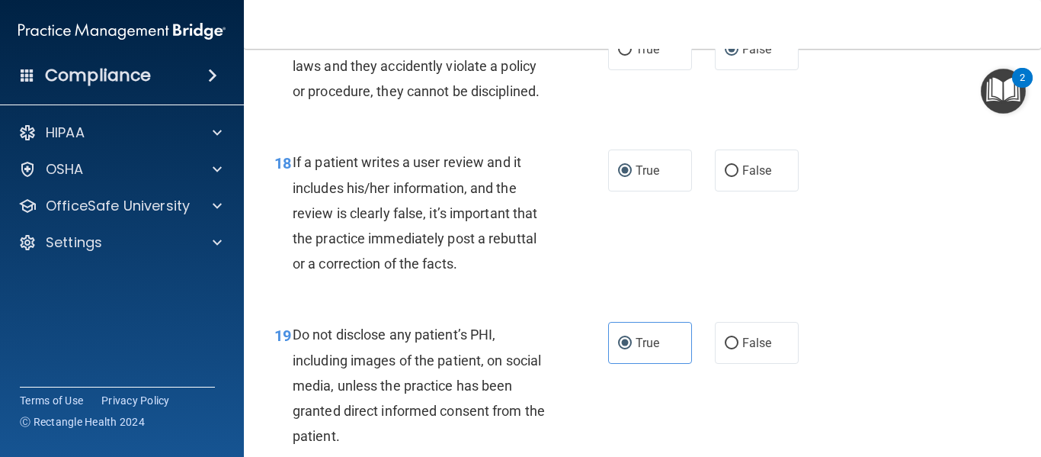
scroll to position [2629, 0]
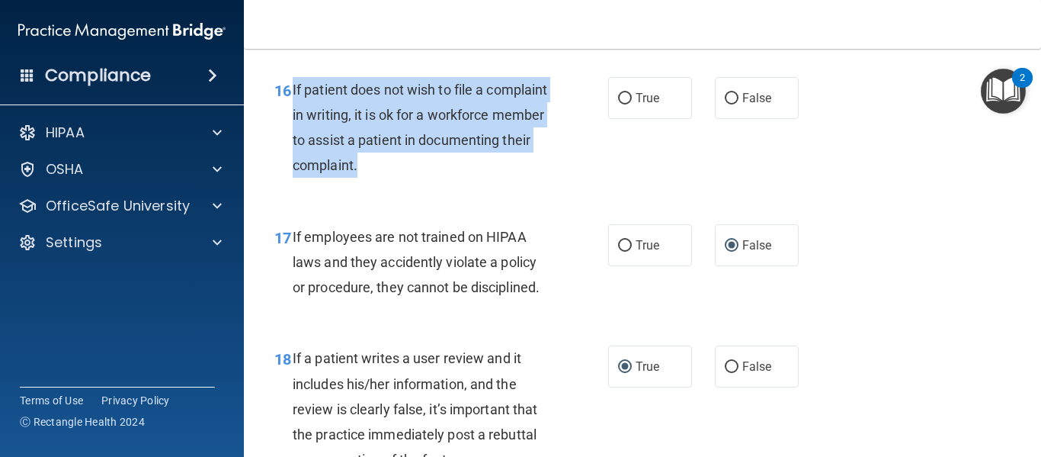
drag, startPoint x: 487, startPoint y: 191, endPoint x: 292, endPoint y: 122, distance: 206.8
click at [293, 122] on div "If patient does not wish to file a complaint in writing, it is ok for a workfor…" at bounding box center [427, 127] width 268 height 101
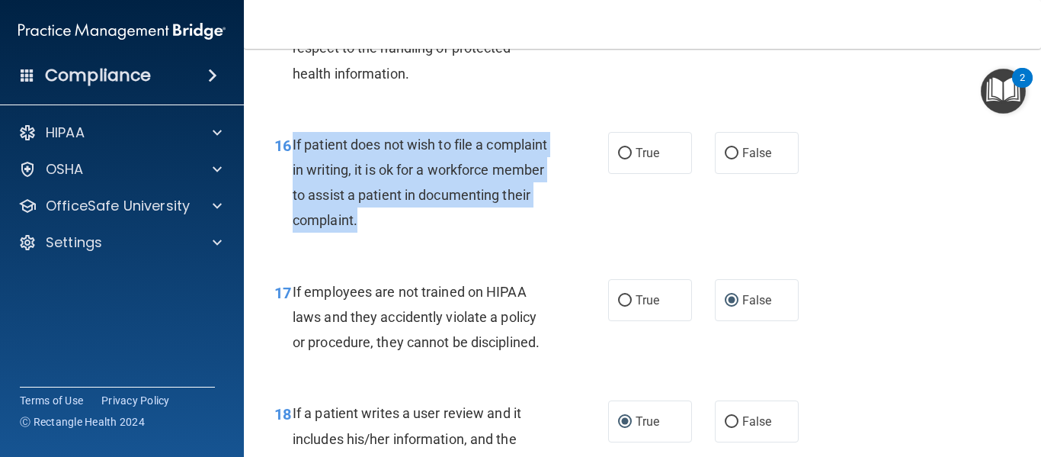
scroll to position [2575, 0]
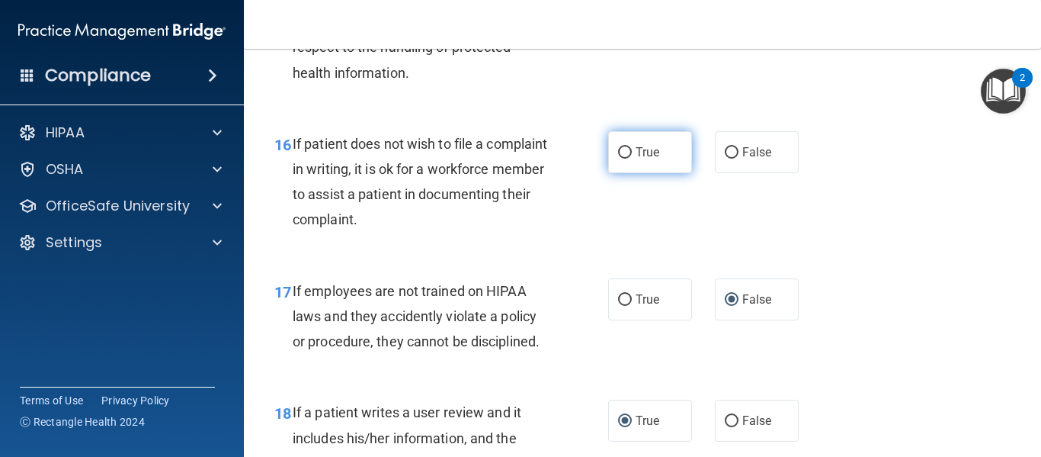
drag, startPoint x: 626, startPoint y: 198, endPoint x: 624, endPoint y: 185, distance: 13.2
click at [624, 173] on label "True" at bounding box center [650, 152] width 84 height 42
click at [624, 159] on input "True" at bounding box center [625, 152] width 14 height 11
radio input "true"
click at [624, 173] on label "True" at bounding box center [650, 152] width 84 height 42
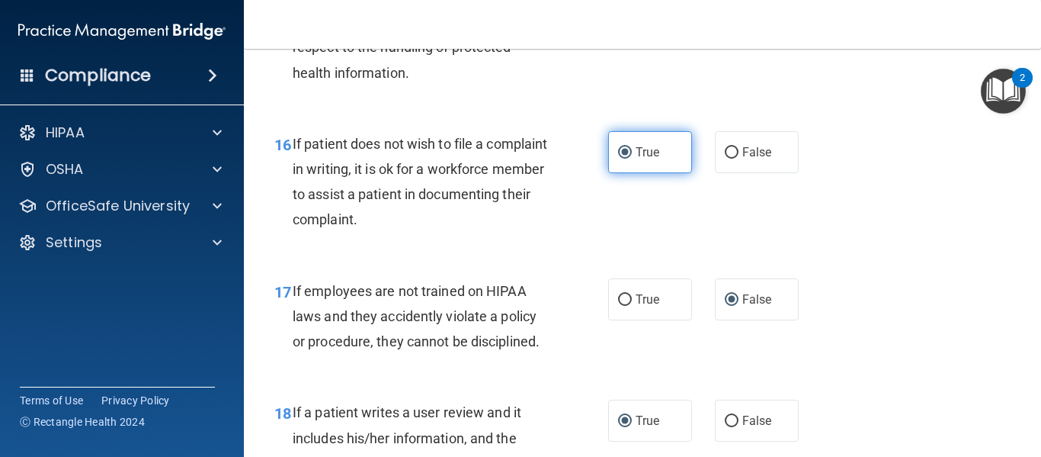
click at [624, 159] on input "True" at bounding box center [625, 152] width 14 height 11
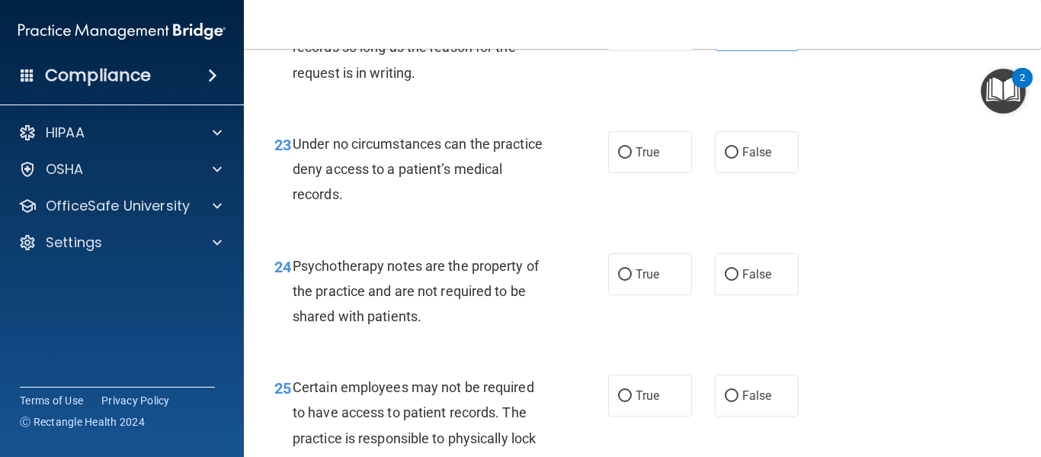
scroll to position [3608, 0]
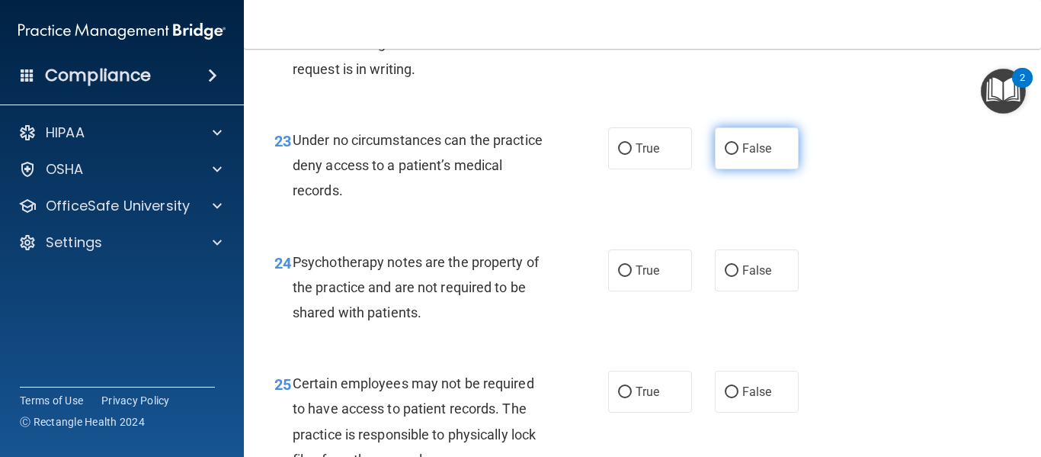
click at [734, 168] on label "False" at bounding box center [757, 148] width 84 height 42
click at [734, 155] on input "False" at bounding box center [732, 148] width 14 height 11
radio input "true"
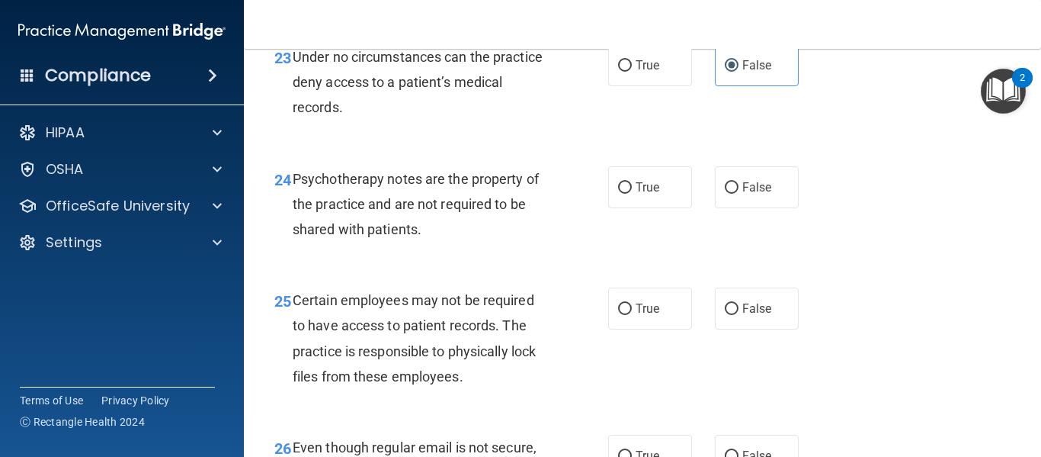
scroll to position [3692, 0]
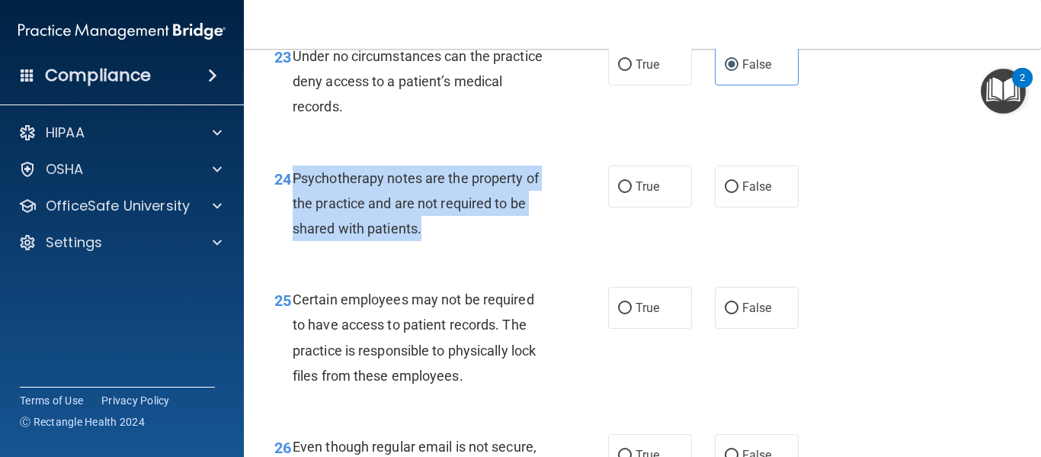
drag, startPoint x: 429, startPoint y: 257, endPoint x: 291, endPoint y: 196, distance: 150.8
click at [291, 196] on div "24 Psychotherapy notes are the property of the practice and are not required to…" at bounding box center [442, 207] width 380 height 84
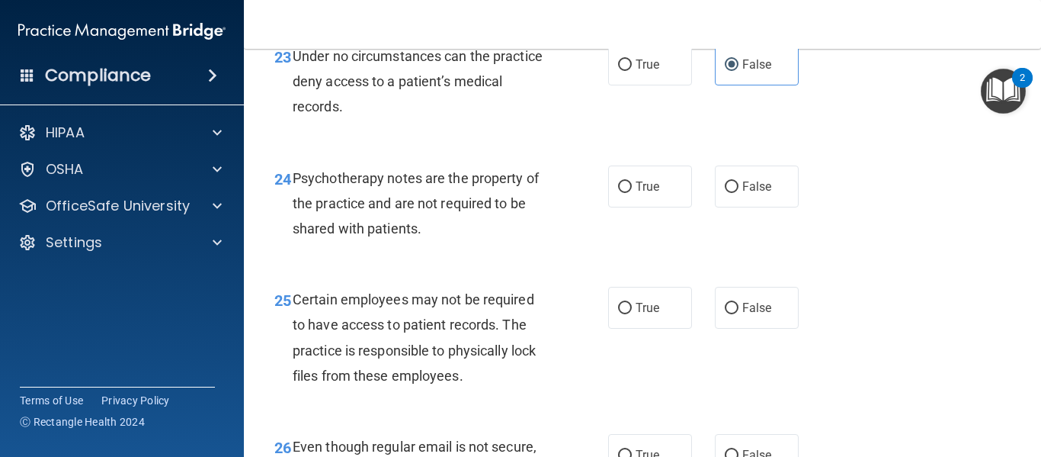
click at [491, 120] on div "Under no circumstances can the practice deny access to a patient’s medical reco…" at bounding box center [427, 81] width 268 height 76
click at [643, 195] on label "True" at bounding box center [650, 186] width 84 height 42
click at [632, 193] on input "True" at bounding box center [625, 186] width 14 height 11
radio input "true"
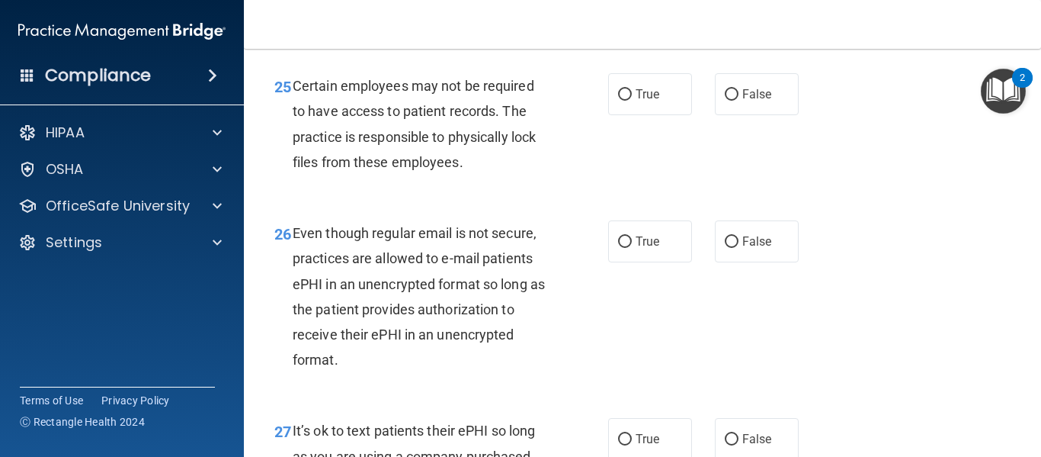
scroll to position [3906, 0]
click at [608, 114] on label "True" at bounding box center [650, 93] width 84 height 42
click at [618, 100] on input "True" at bounding box center [625, 93] width 14 height 11
radio input "true"
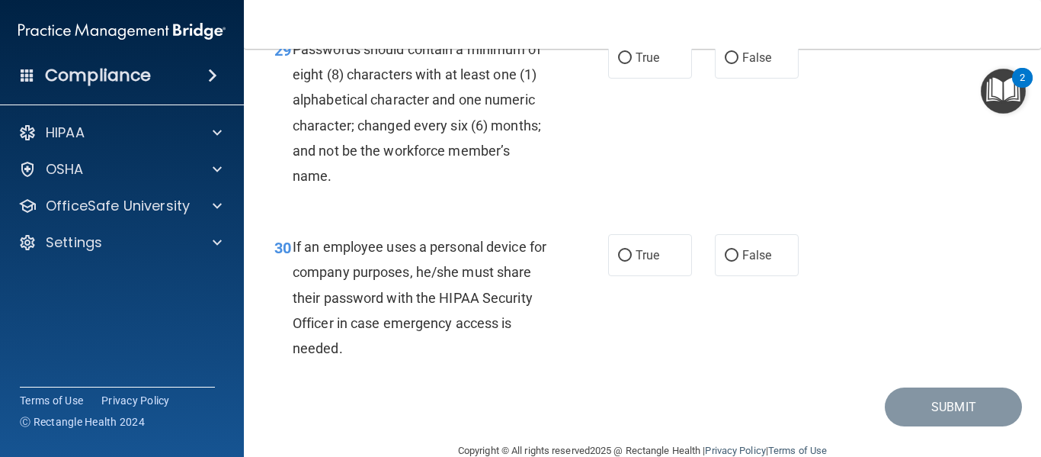
scroll to position [4636, 0]
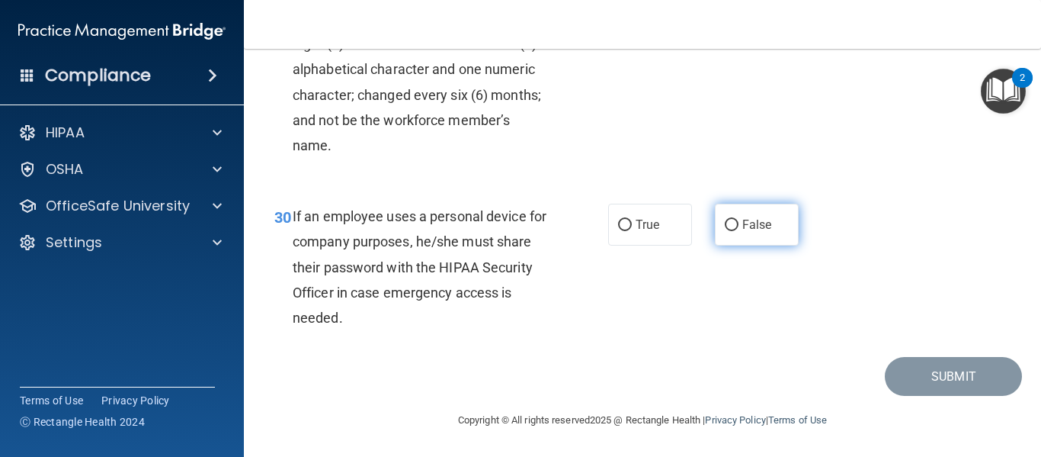
click at [721, 216] on label "False" at bounding box center [757, 225] width 84 height 42
click at [725, 220] on input "False" at bounding box center [732, 225] width 14 height 11
radio input "true"
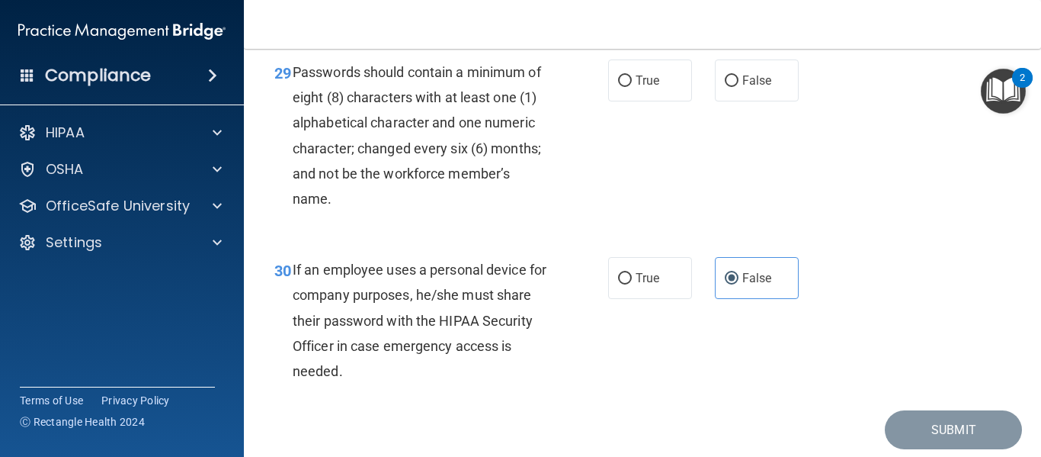
scroll to position [4532, 0]
click at [627, 102] on label "True" at bounding box center [650, 81] width 84 height 42
click at [627, 88] on input "True" at bounding box center [625, 81] width 14 height 11
radio input "true"
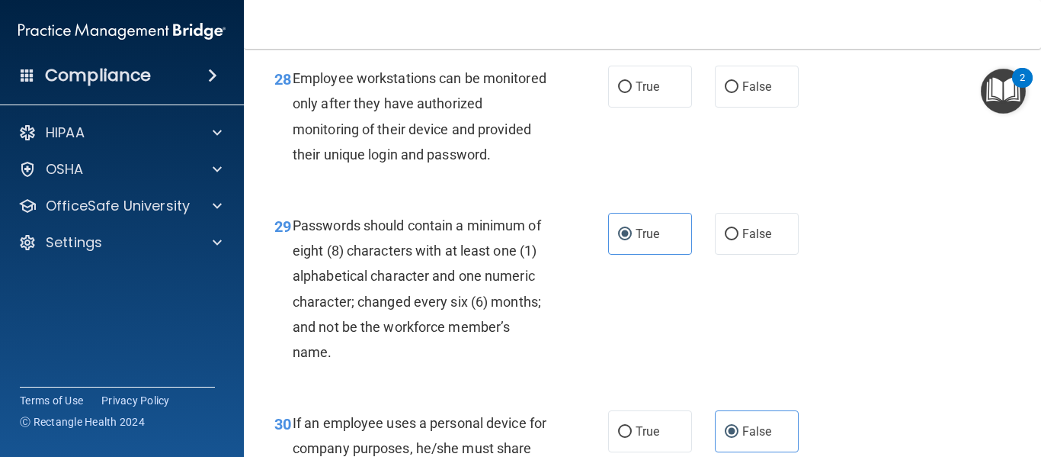
scroll to position [4378, 0]
click at [733, 108] on label "False" at bounding box center [757, 87] width 84 height 42
click at [733, 94] on input "False" at bounding box center [732, 87] width 14 height 11
radio input "true"
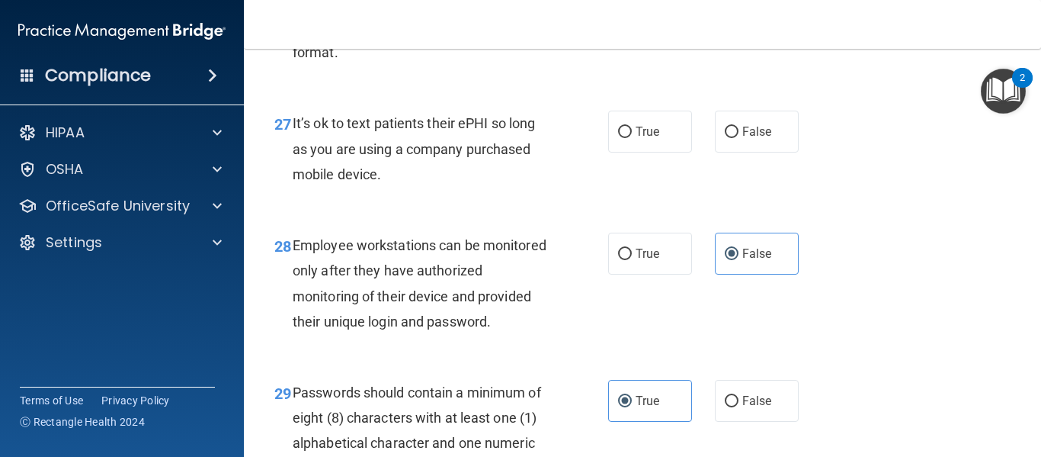
scroll to position [4211, 0]
click at [729, 139] on input "False" at bounding box center [732, 132] width 14 height 11
radio input "true"
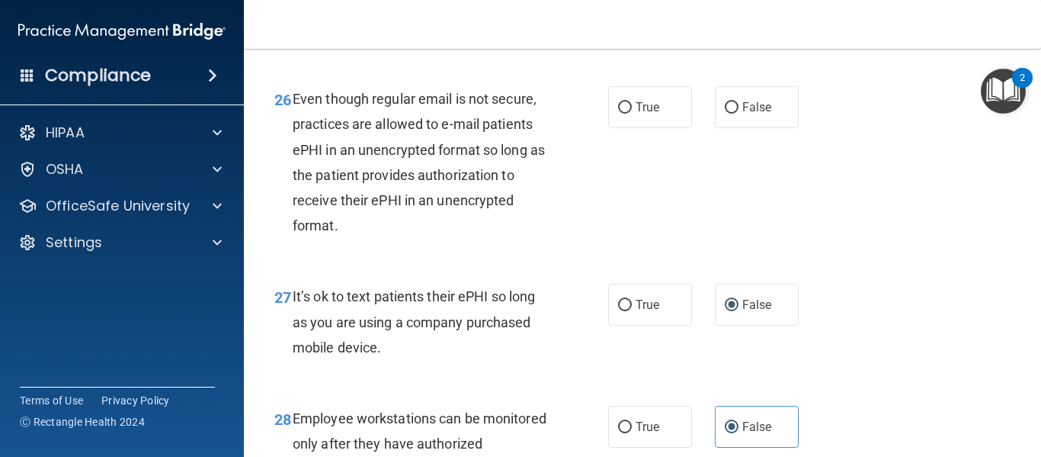
scroll to position [4035, 0]
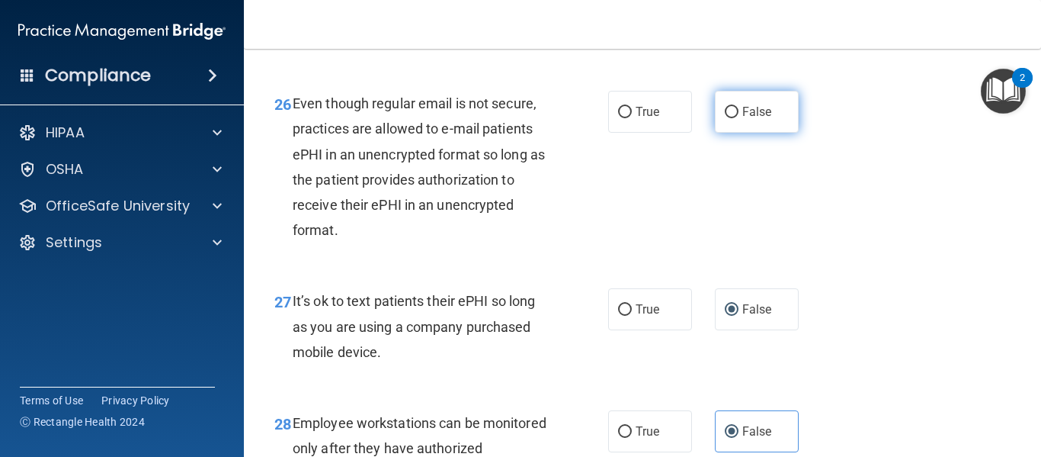
click at [725, 118] on input "False" at bounding box center [732, 112] width 14 height 11
radio input "true"
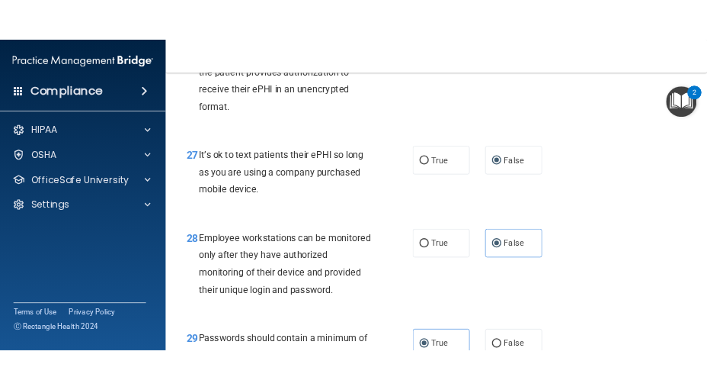
scroll to position [4234, 0]
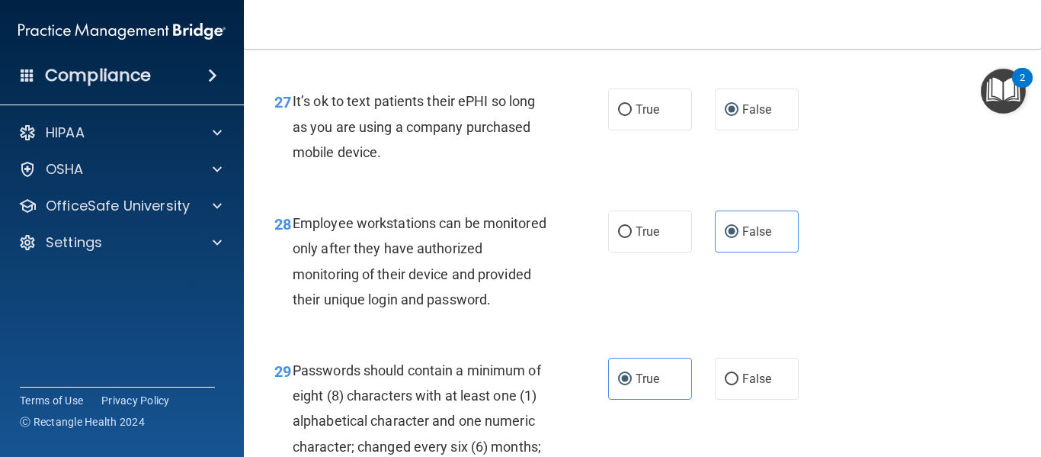
drag, startPoint x: 399, startPoint y: 179, endPoint x: 292, endPoint y: 126, distance: 119.3
click at [293, 126] on div "It’s ok to text patients their ePHI so long as you are using a company purchase…" at bounding box center [427, 126] width 268 height 76
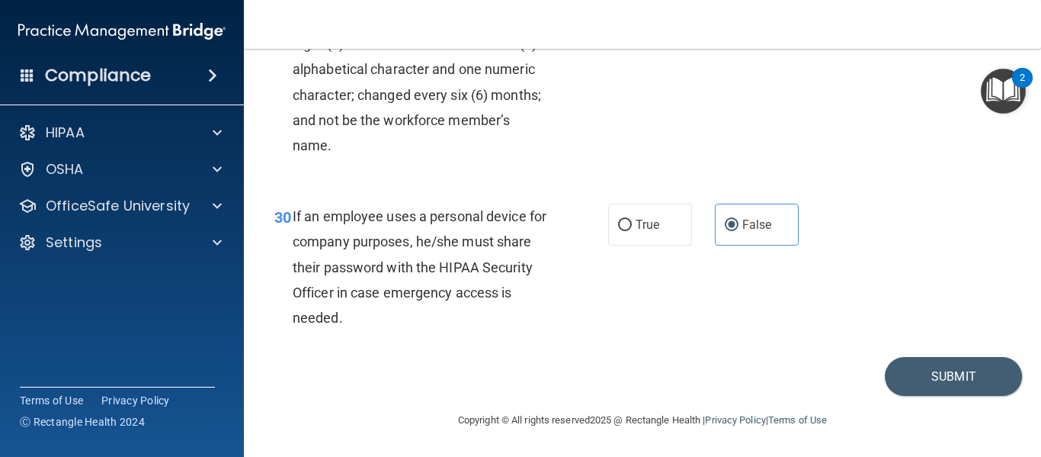
scroll to position [4636, 0]
click at [418, 322] on div "If an employee uses a personal device for company purposes, he/she must share t…" at bounding box center [427, 267] width 268 height 127
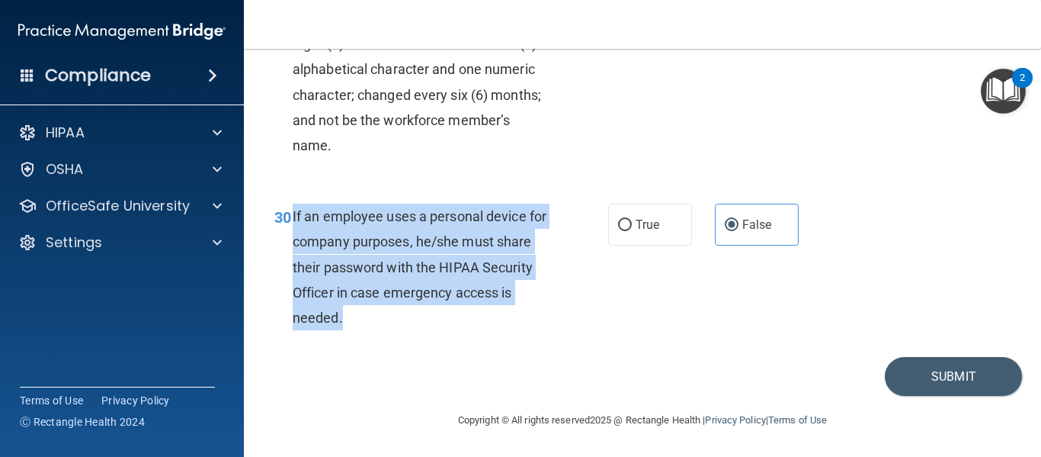
drag, startPoint x: 405, startPoint y: 321, endPoint x: 293, endPoint y: 211, distance: 156.3
click at [293, 211] on div "If an employee uses a personal device for company purposes, he/she must share t…" at bounding box center [427, 267] width 268 height 127
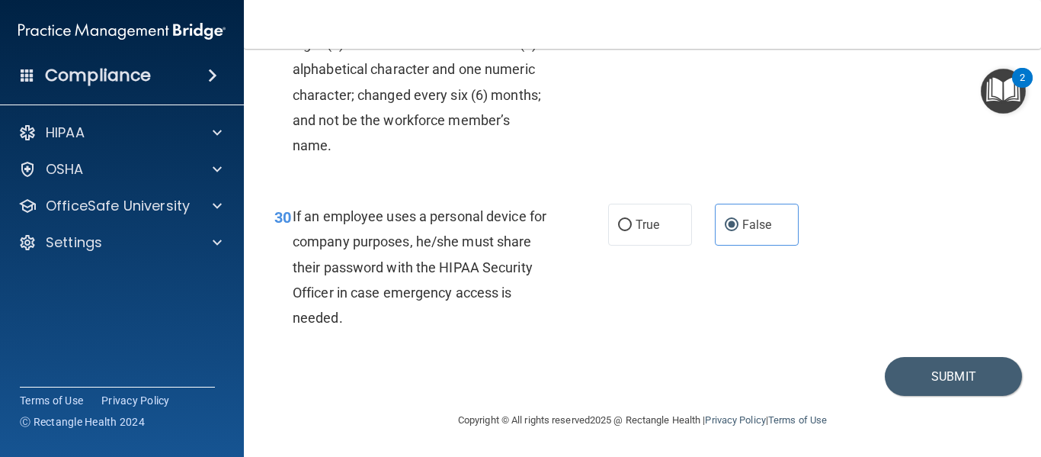
click at [786, 282] on div "30 If an employee uses a personal device for company purposes, he/she must shar…" at bounding box center [642, 270] width 759 height 172
click at [905, 373] on button "Submit" at bounding box center [953, 376] width 137 height 39
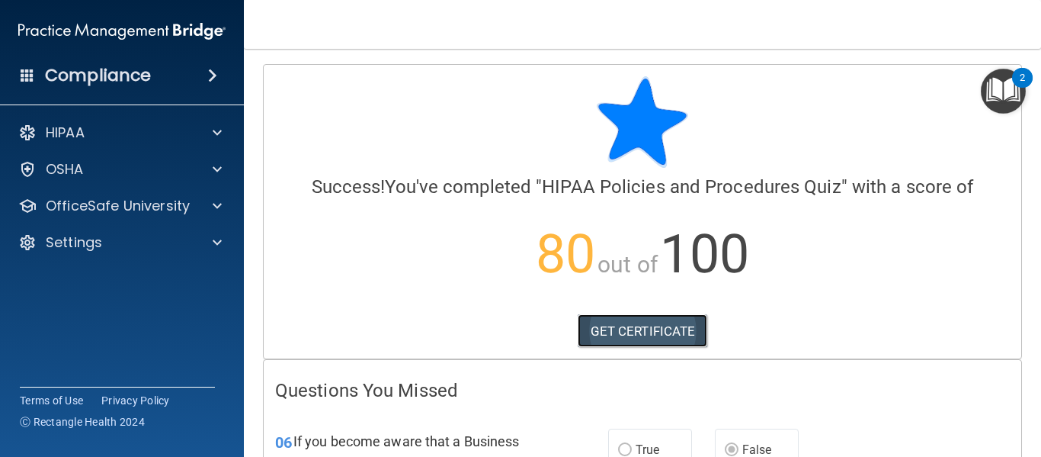
click at [631, 319] on link "GET CERTIFICATE" at bounding box center [643, 331] width 130 height 34
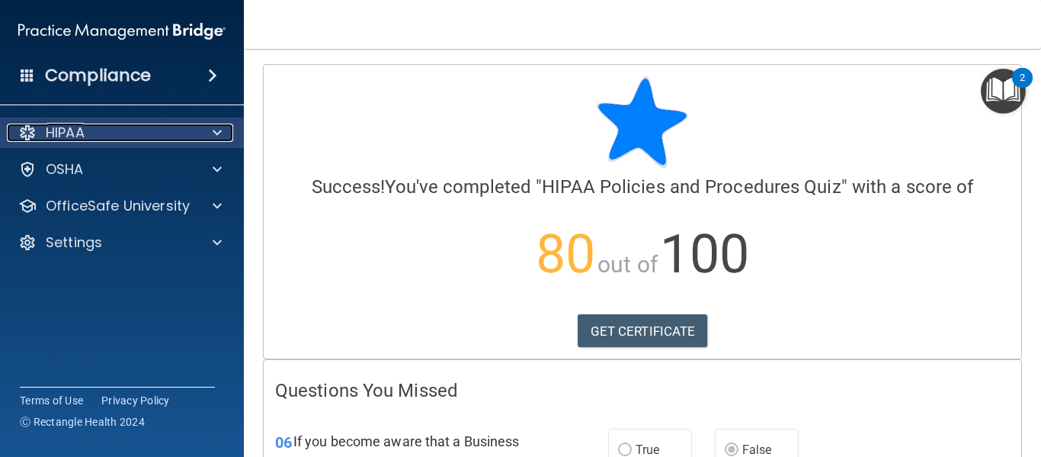
click at [213, 126] on span at bounding box center [217, 132] width 9 height 18
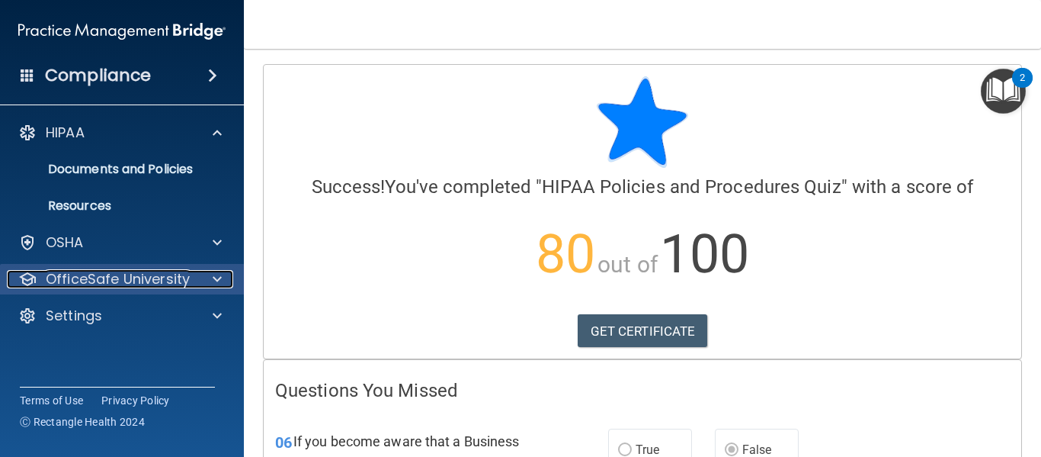
click at [202, 276] on div at bounding box center [215, 279] width 38 height 18
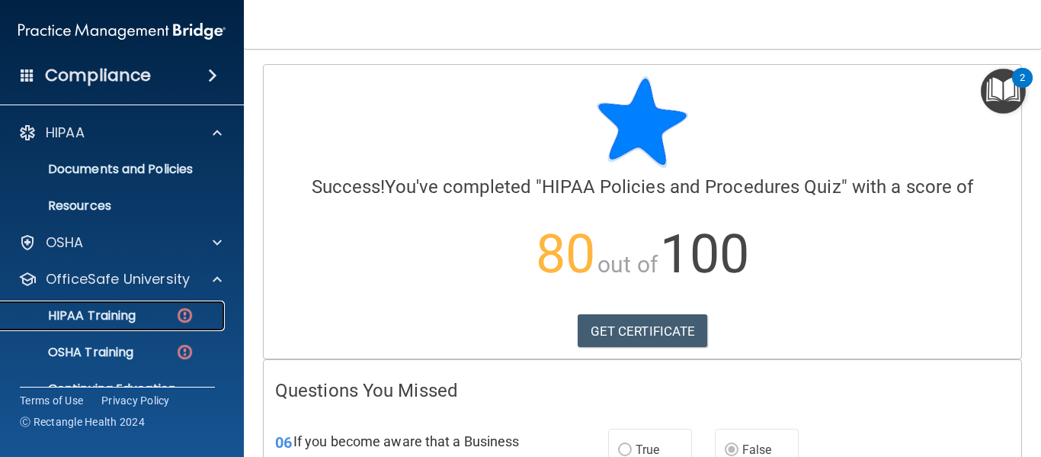
click at [139, 304] on link "HIPAA Training" at bounding box center [105, 315] width 240 height 30
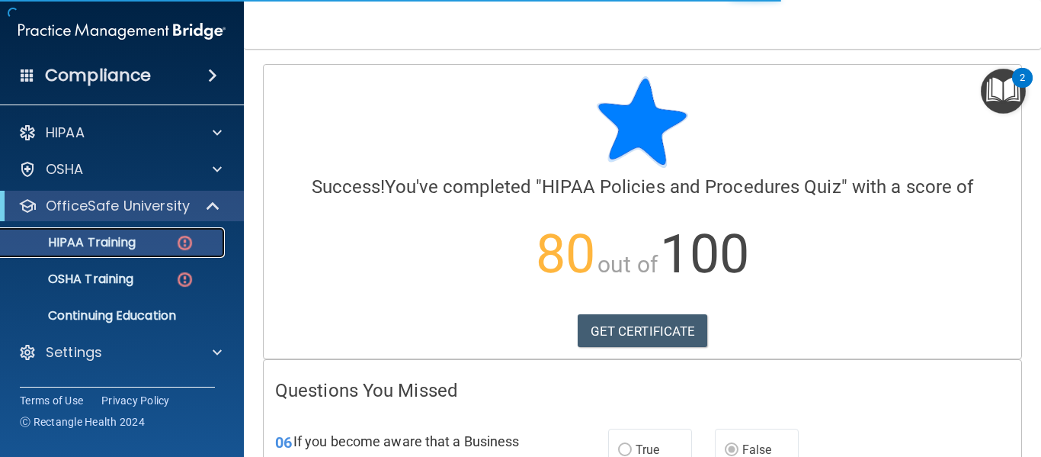
click at [139, 234] on link "HIPAA Training" at bounding box center [105, 242] width 240 height 30
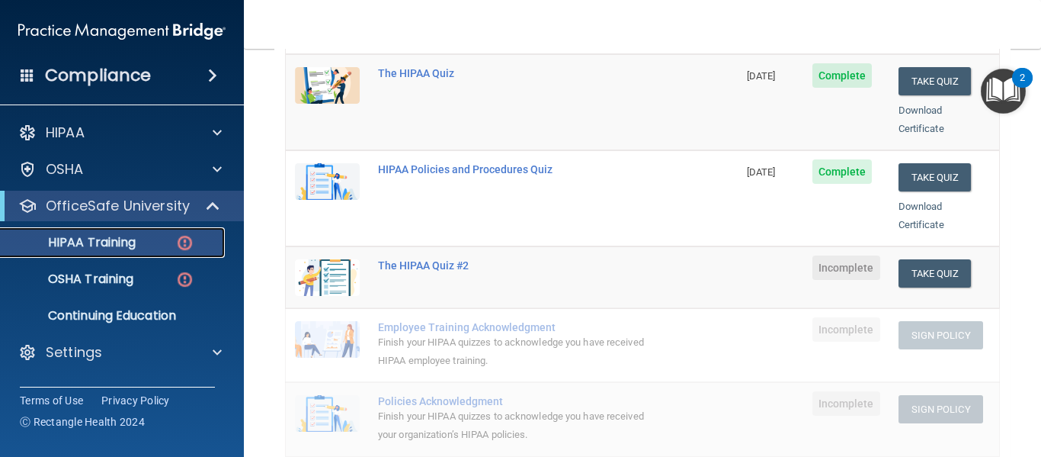
scroll to position [231, 0]
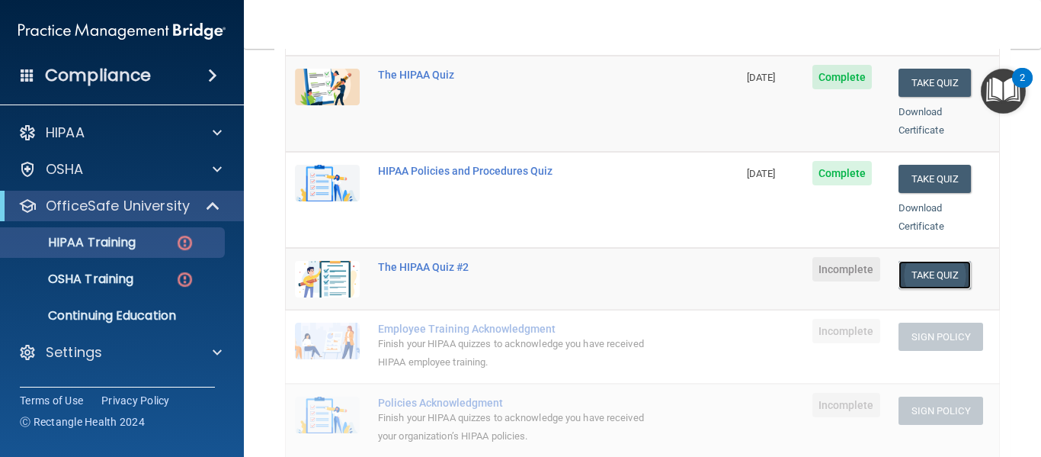
click at [906, 265] on button "Take Quiz" at bounding box center [935, 275] width 73 height 28
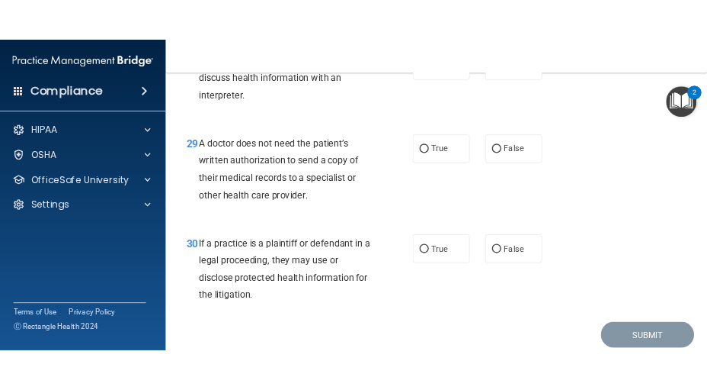
scroll to position [4180, 0]
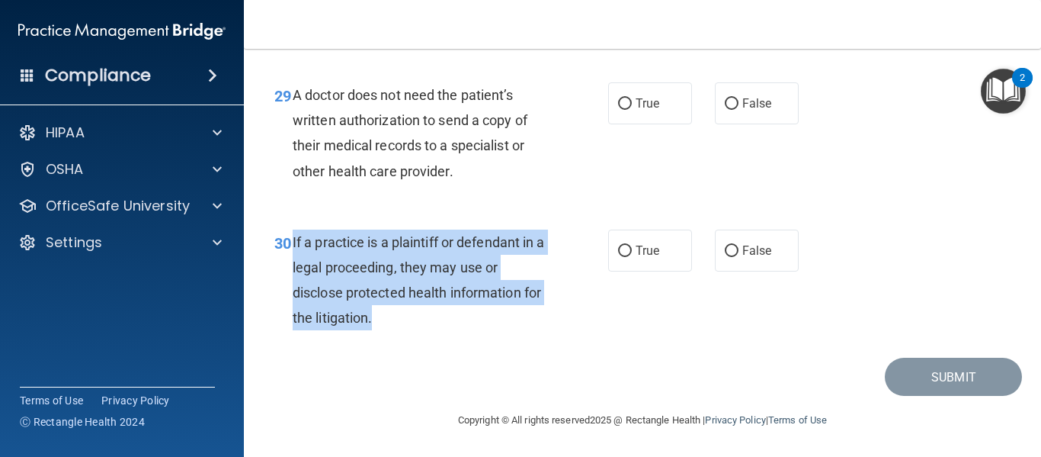
drag, startPoint x: 398, startPoint y: 319, endPoint x: 293, endPoint y: 241, distance: 131.3
click at [293, 241] on div "If a practice is a plaintiff or defendant in a legal proceeding, they may use o…" at bounding box center [427, 279] width 268 height 101
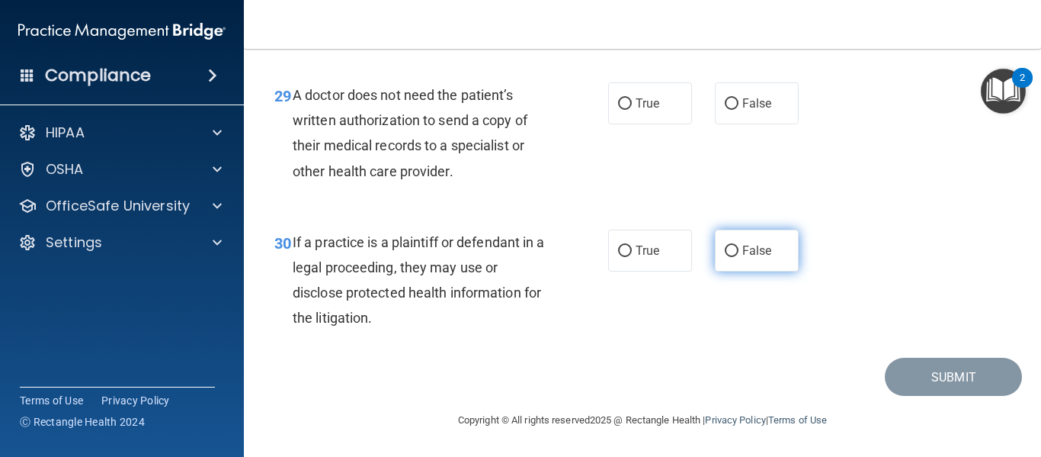
click at [742, 252] on span "False" at bounding box center [757, 250] width 30 height 14
click at [737, 252] on input "False" at bounding box center [732, 250] width 14 height 11
radio input "true"
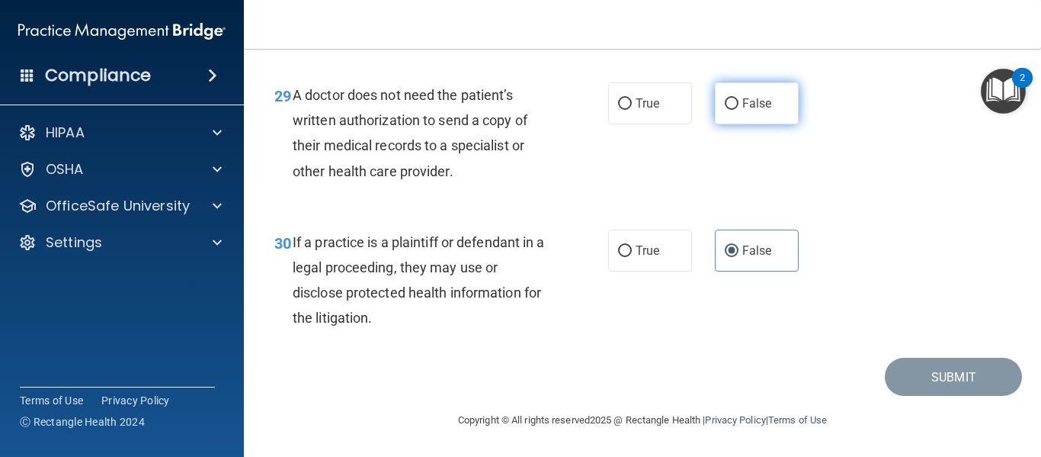
click at [766, 84] on label "False" at bounding box center [757, 103] width 84 height 42
click at [739, 98] on input "False" at bounding box center [732, 103] width 14 height 11
radio input "true"
click at [431, 130] on div "A doctor does not need the patient’s written authorization to send a copy of th…" at bounding box center [427, 132] width 268 height 101
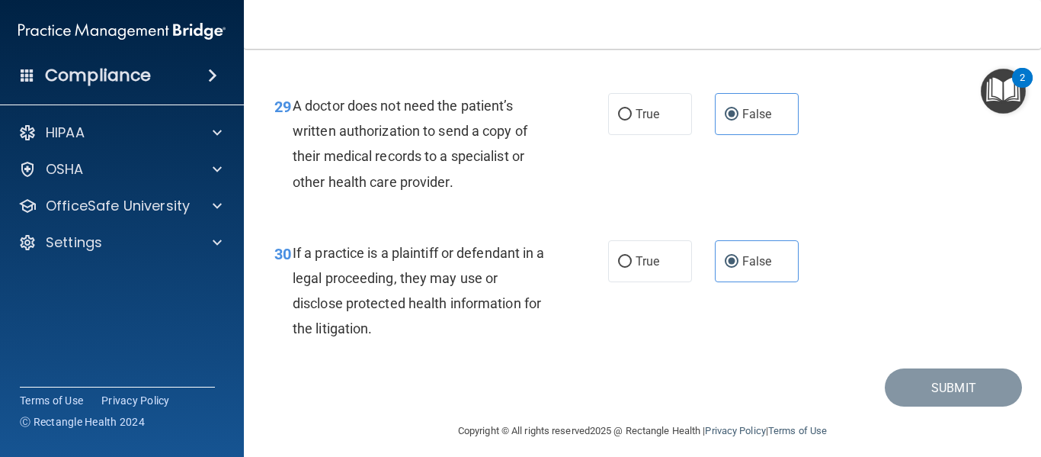
scroll to position [4154, 0]
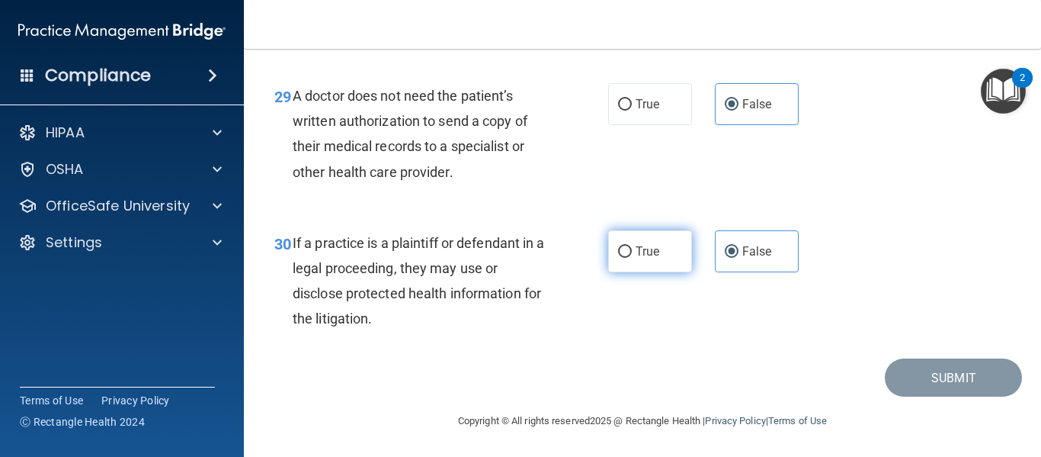
click at [608, 263] on label "True" at bounding box center [650, 251] width 84 height 42
click at [618, 258] on input "True" at bounding box center [625, 251] width 14 height 11
radio input "true"
radio input "false"
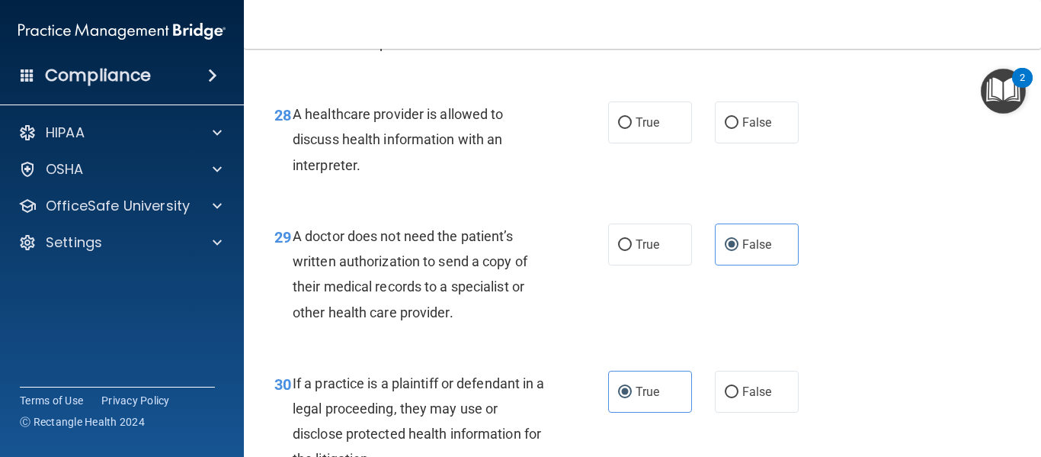
scroll to position [3952, 0]
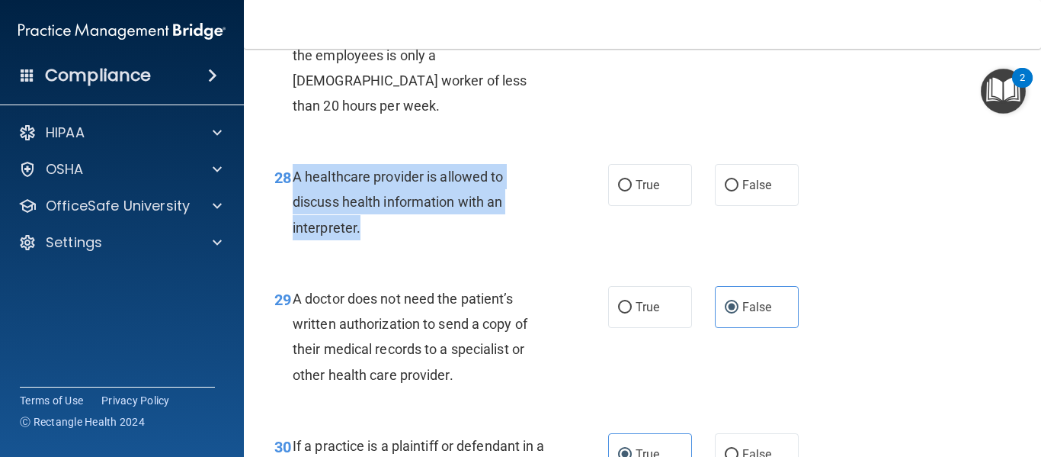
drag, startPoint x: 387, startPoint y: 255, endPoint x: 293, endPoint y: 201, distance: 108.3
click at [293, 201] on div "A healthcare provider is allowed to discuss health information with an interpre…" at bounding box center [427, 202] width 268 height 76
click at [618, 191] on input "True" at bounding box center [625, 185] width 14 height 11
radio input "true"
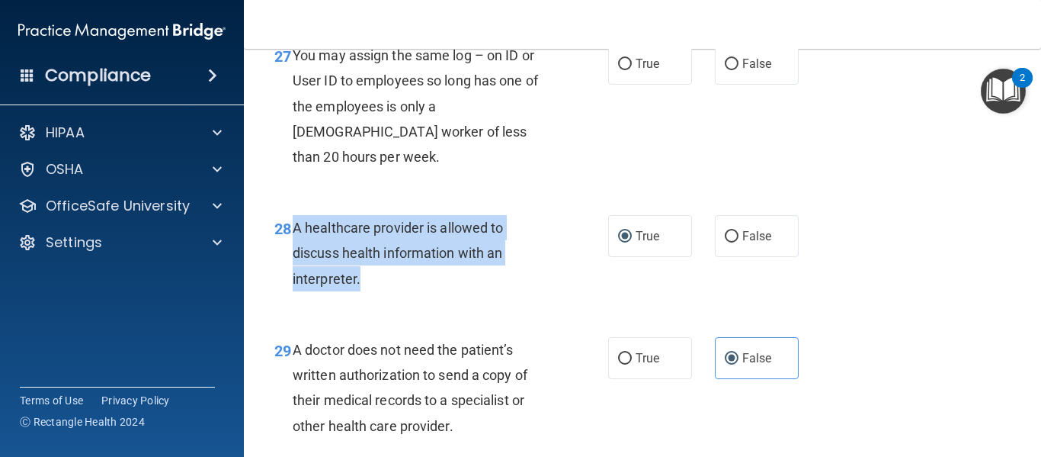
scroll to position [3885, 0]
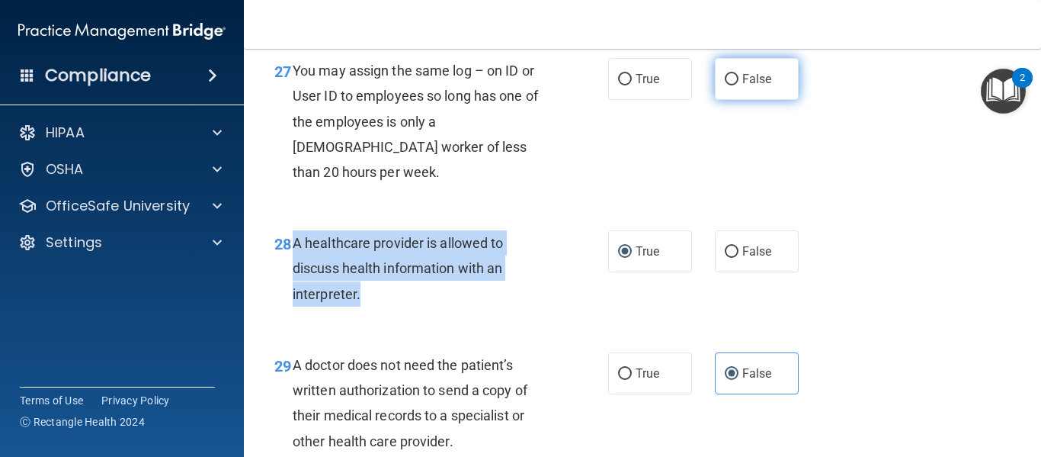
click at [725, 85] on input "False" at bounding box center [732, 79] width 14 height 11
radio input "true"
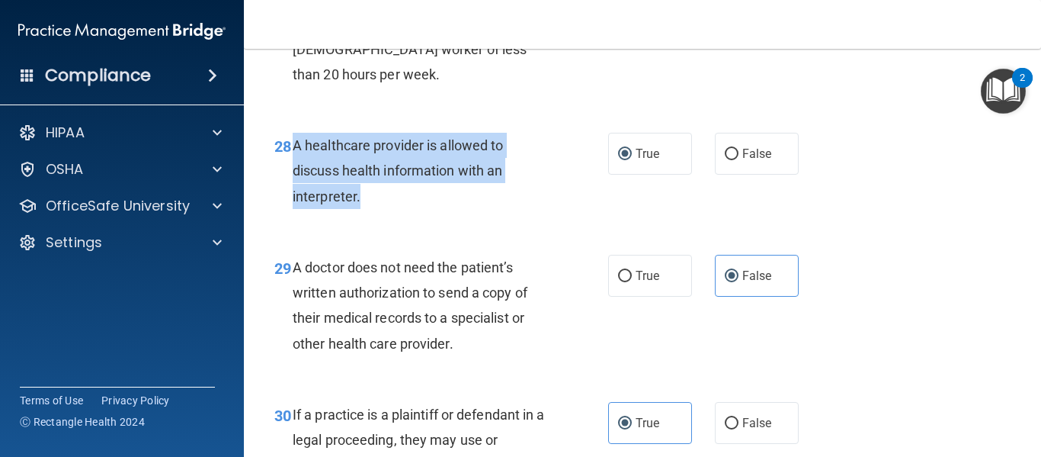
scroll to position [3962, 0]
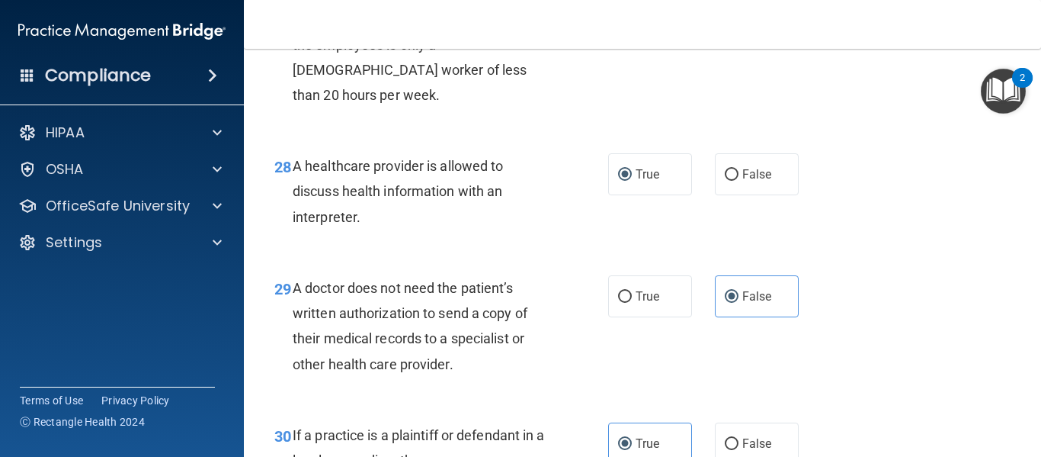
click at [580, 165] on div "28 A healthcare provider is allowed to discuss health information with an inter…" at bounding box center [642, 195] width 759 height 122
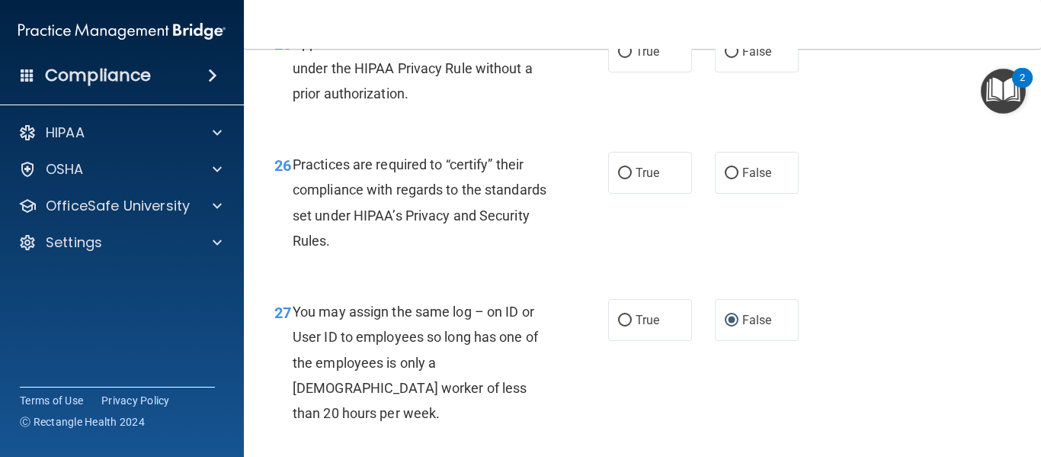
scroll to position [3647, 0]
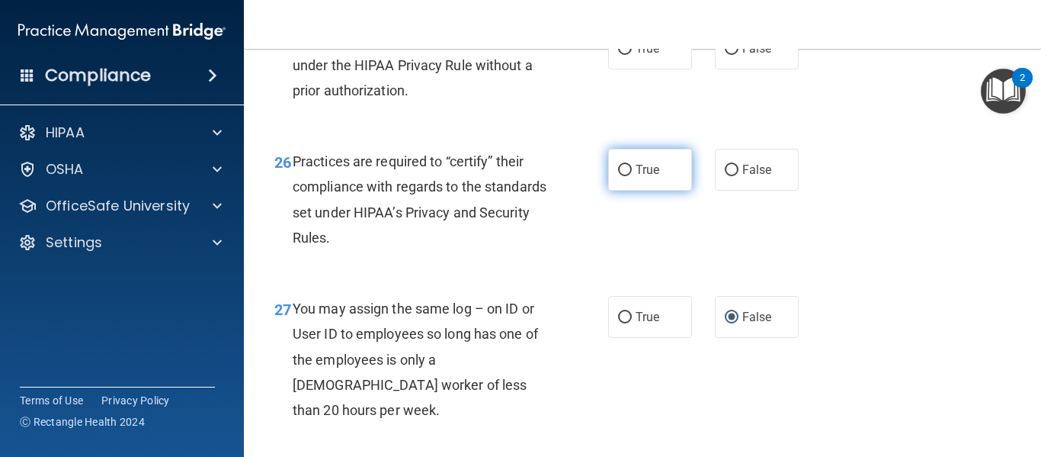
click at [636, 177] on span "True" at bounding box center [648, 169] width 24 height 14
click at [632, 176] on input "True" at bounding box center [625, 170] width 14 height 11
radio input "true"
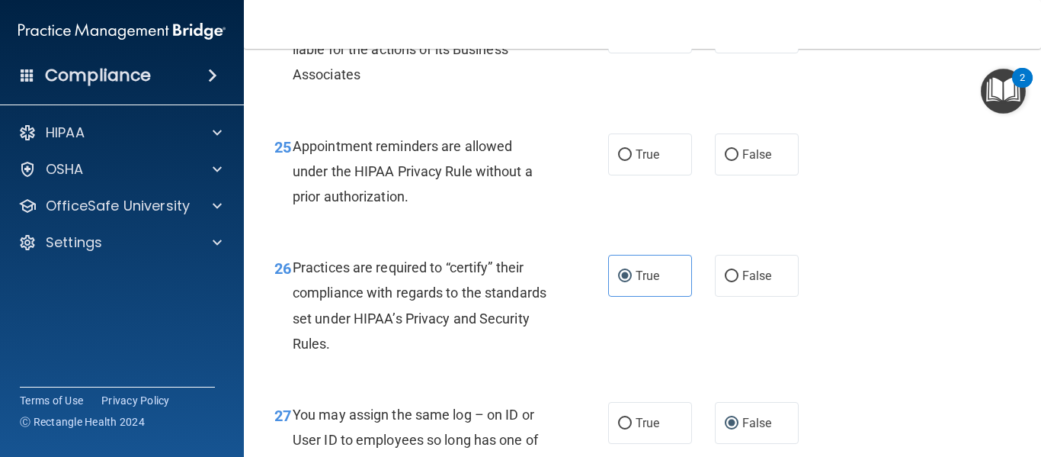
scroll to position [3526, 0]
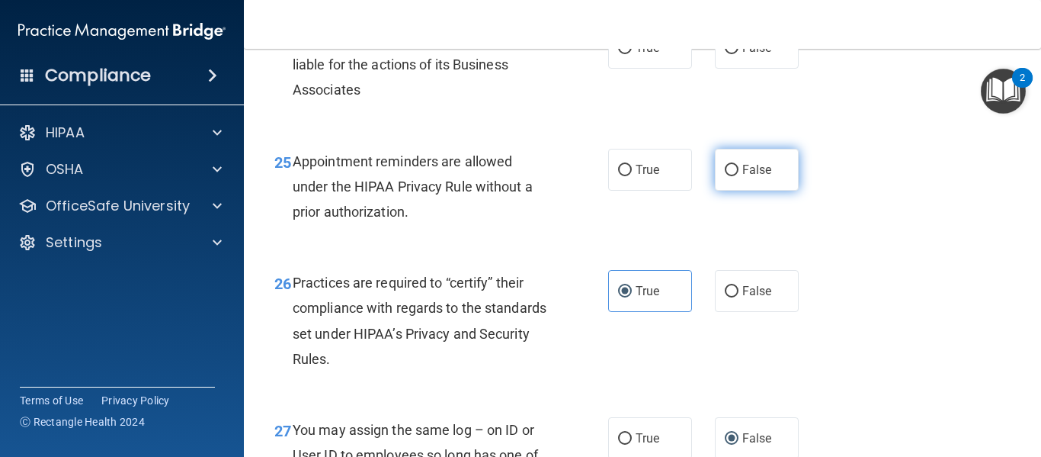
click at [742, 177] on span "False" at bounding box center [757, 169] width 30 height 14
click at [737, 176] on input "False" at bounding box center [732, 170] width 14 height 11
radio input "true"
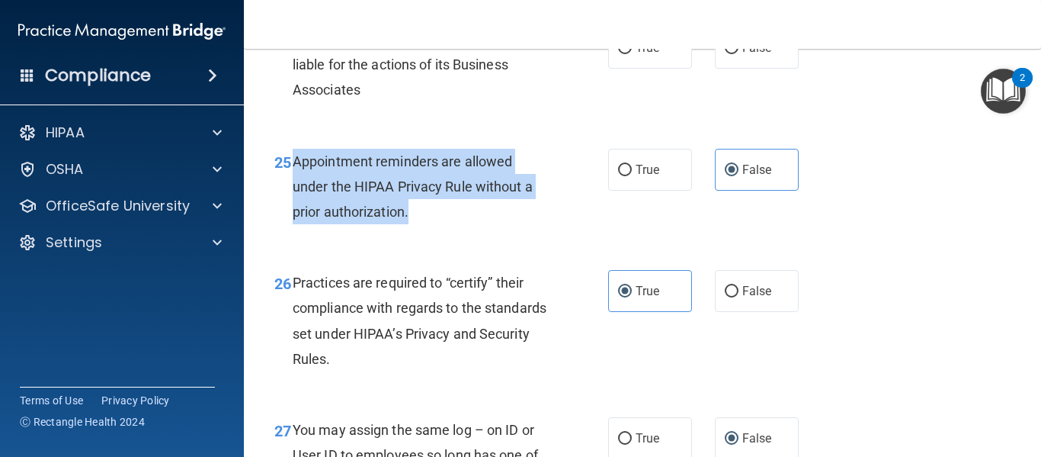
drag, startPoint x: 454, startPoint y: 265, endPoint x: 293, endPoint y: 204, distance: 172.3
click at [293, 204] on div "Appointment reminders are allowed under the HIPAA Privacy Rule without a prior …" at bounding box center [427, 187] width 268 height 76
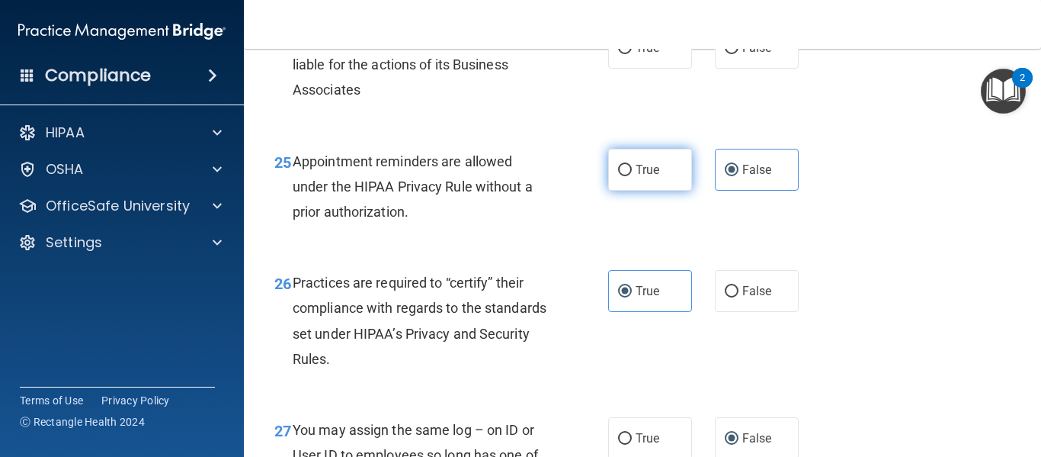
click at [656, 191] on label "True" at bounding box center [650, 170] width 84 height 42
click at [632, 176] on input "True" at bounding box center [625, 170] width 14 height 11
radio input "true"
radio input "false"
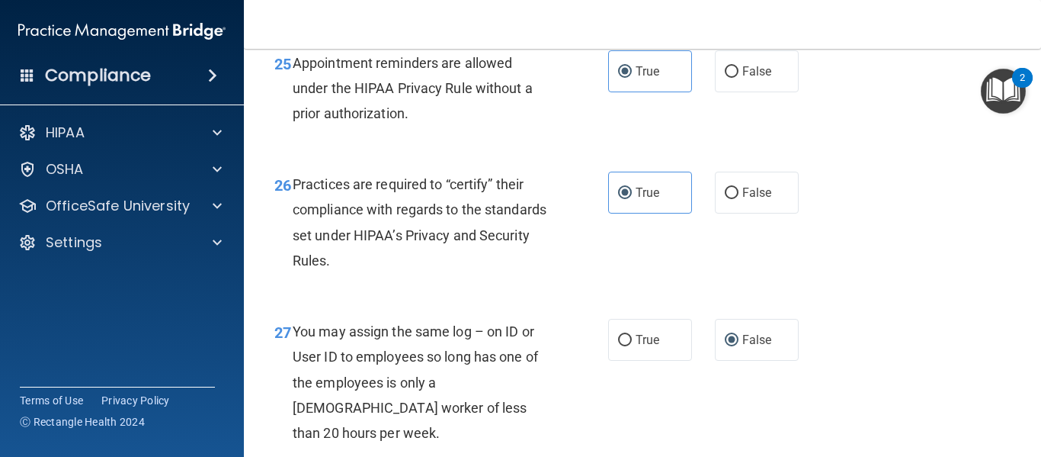
scroll to position [3674, 0]
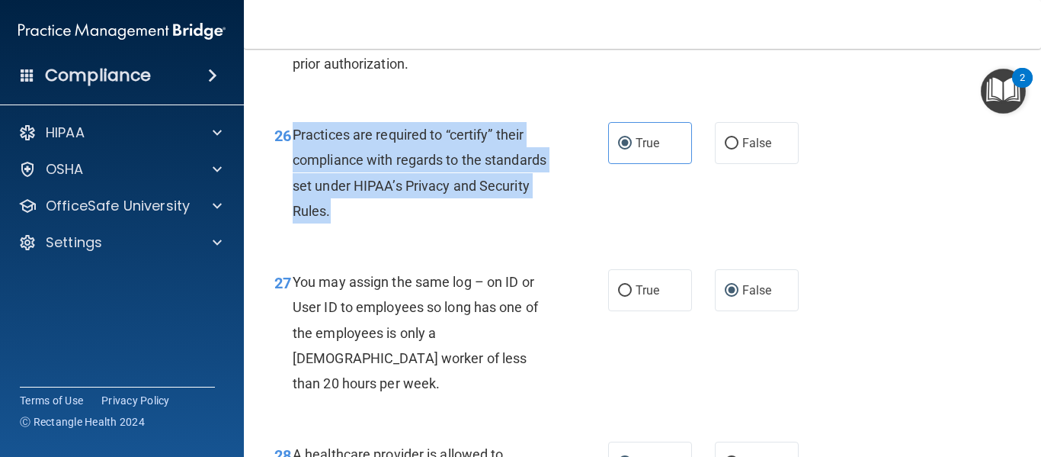
drag, startPoint x: 423, startPoint y: 261, endPoint x: 290, endPoint y: 191, distance: 150.4
click at [290, 191] on div "26 Practices are required to “certify” their compliance with regards to the sta…" at bounding box center [442, 176] width 380 height 109
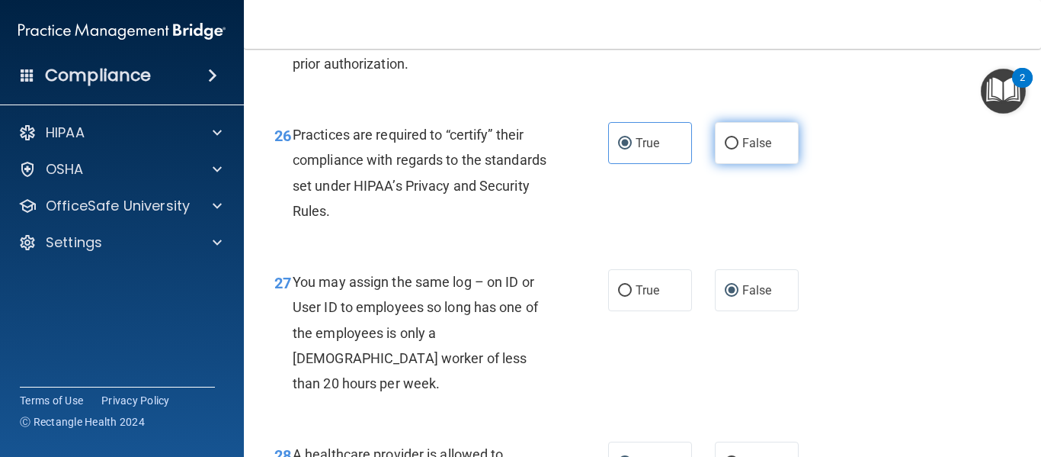
drag, startPoint x: 707, startPoint y: 191, endPoint x: 711, endPoint y: 179, distance: 12.1
click at [715, 164] on label "False" at bounding box center [757, 143] width 84 height 42
click at [725, 149] on input "False" at bounding box center [732, 143] width 14 height 11
radio input "true"
radio input "false"
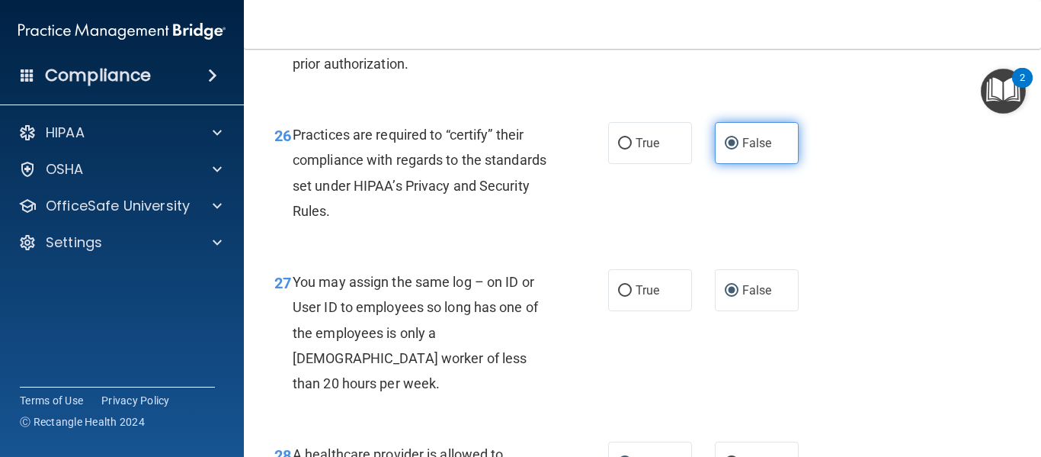
click at [715, 164] on label "False" at bounding box center [757, 143] width 84 height 42
click at [725, 149] on input "False" at bounding box center [732, 143] width 14 height 11
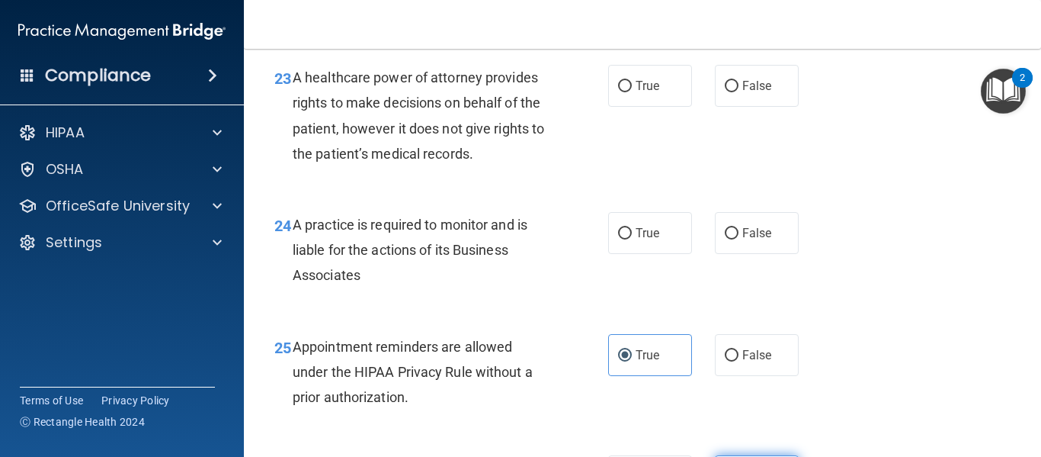
scroll to position [3348, 0]
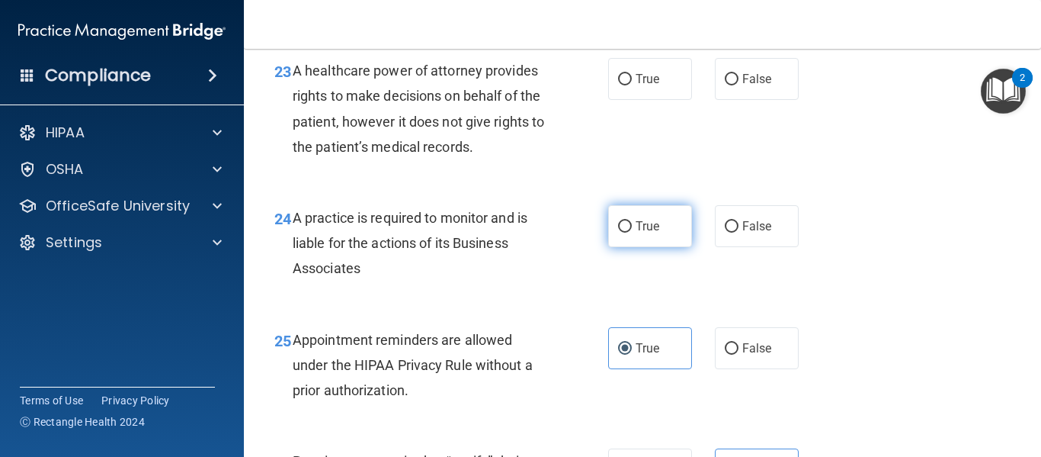
click at [608, 247] on label "True" at bounding box center [650, 226] width 84 height 42
click at [618, 232] on input "True" at bounding box center [625, 226] width 14 height 11
radio input "true"
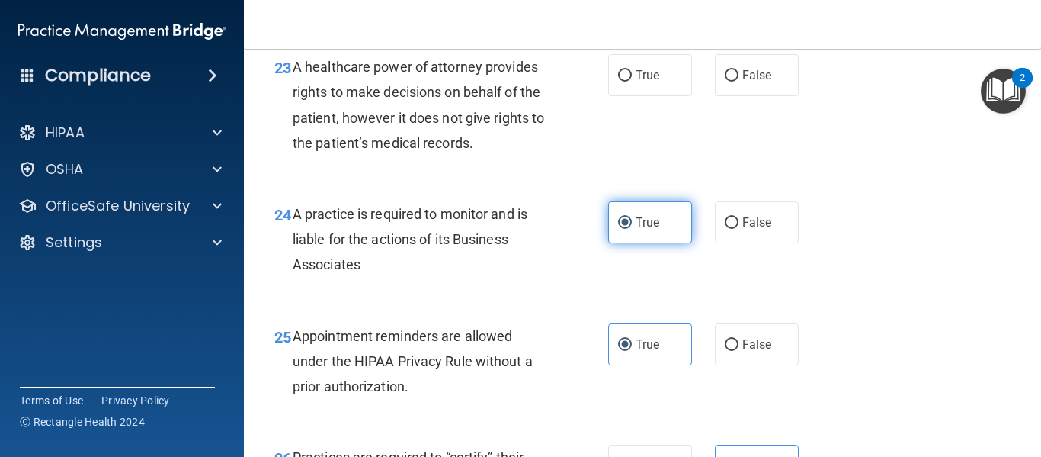
scroll to position [3344, 0]
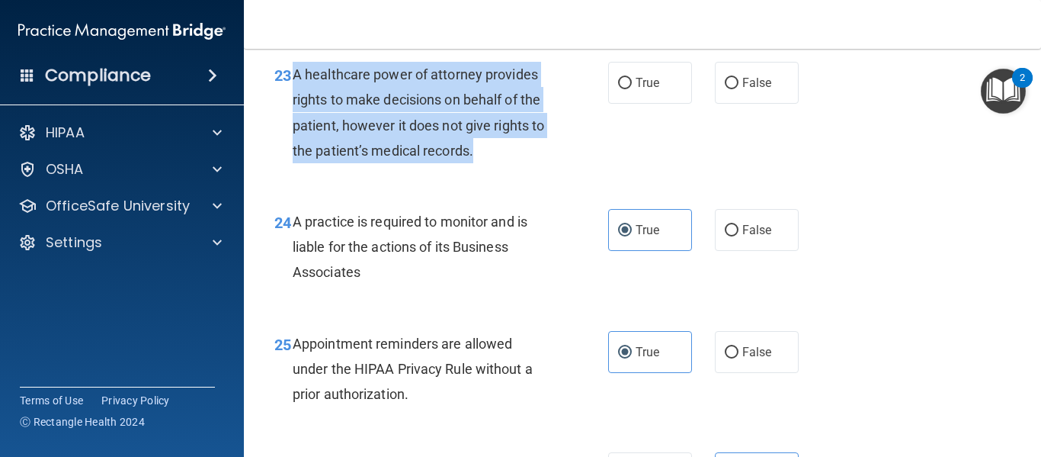
drag, startPoint x: 498, startPoint y: 204, endPoint x: 295, endPoint y: 130, distance: 216.1
click at [295, 130] on div "A healthcare power of attorney provides rights to make decisions on behalf of t…" at bounding box center [427, 112] width 268 height 101
click at [728, 89] on input "False" at bounding box center [732, 83] width 14 height 11
radio input "true"
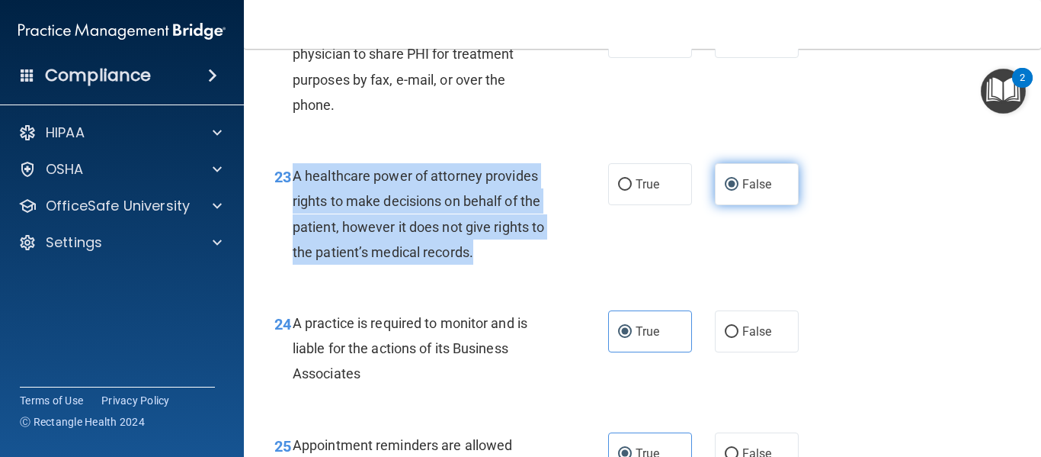
scroll to position [3127, 0]
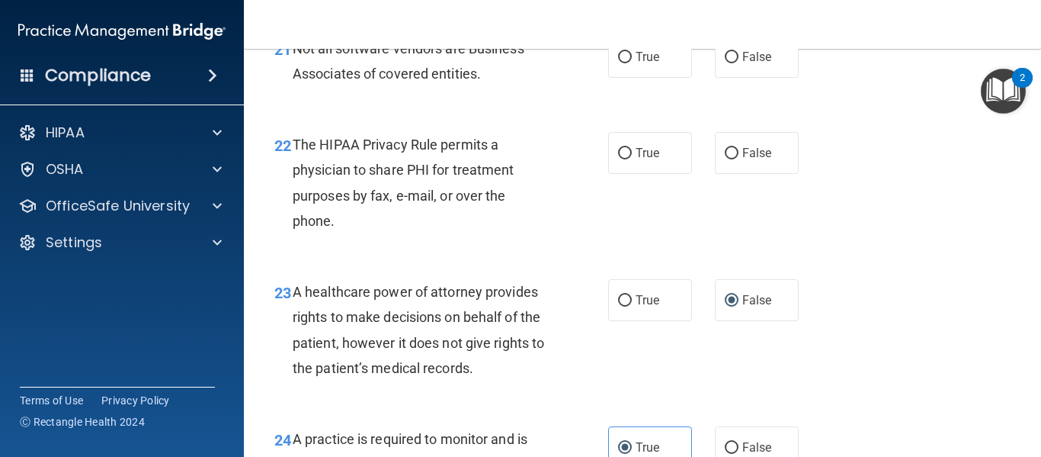
click at [543, 217] on div "The HIPAA Privacy Rule permits a physician to share PHI for treatment purposes …" at bounding box center [427, 182] width 268 height 101
drag, startPoint x: 646, startPoint y: 190, endPoint x: 333, endPoint y: 284, distance: 326.5
click at [810, 132] on ng-form "22 The HIPAA Privacy Rule permits a physician to share PHI for treatment purpos…" at bounding box center [810, 132] width 0 height 0
click at [620, 174] on label "True" at bounding box center [650, 153] width 84 height 42
click at [620, 159] on input "True" at bounding box center [625, 153] width 14 height 11
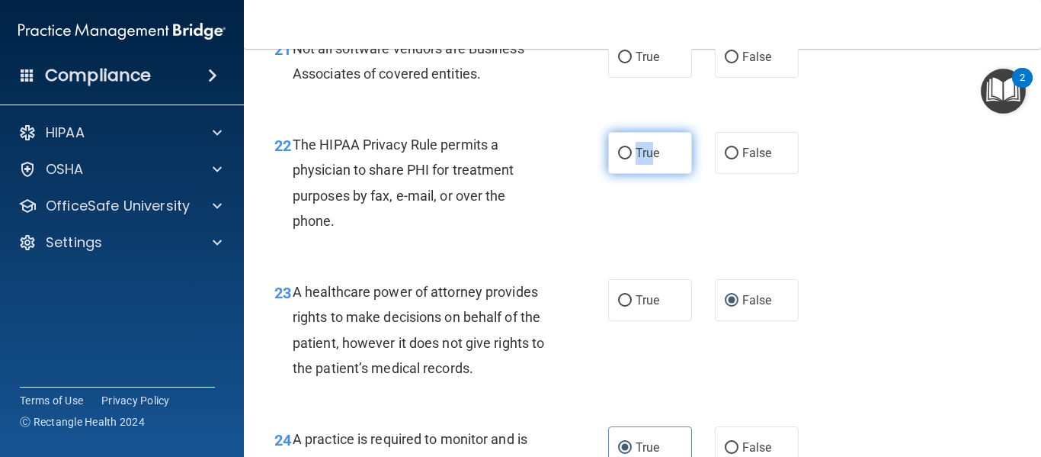
radio input "true"
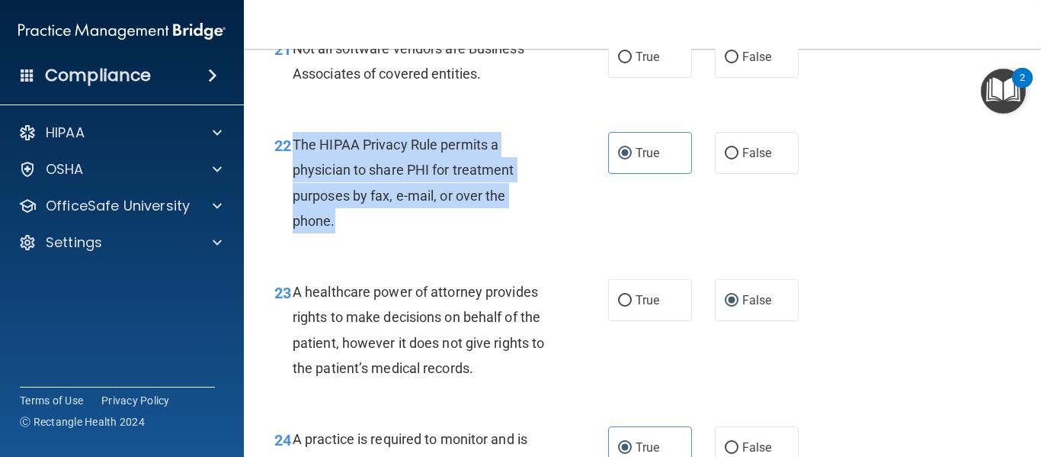
drag, startPoint x: 355, startPoint y: 284, endPoint x: 296, endPoint y: 193, distance: 108.5
click at [296, 193] on div "The HIPAA Privacy Rule permits a physician to share PHI for treatment purposes …" at bounding box center [427, 182] width 268 height 101
click at [547, 203] on div "The HIPAA Privacy Rule permits a physician to share PHI for treatment purposes …" at bounding box center [427, 182] width 268 height 101
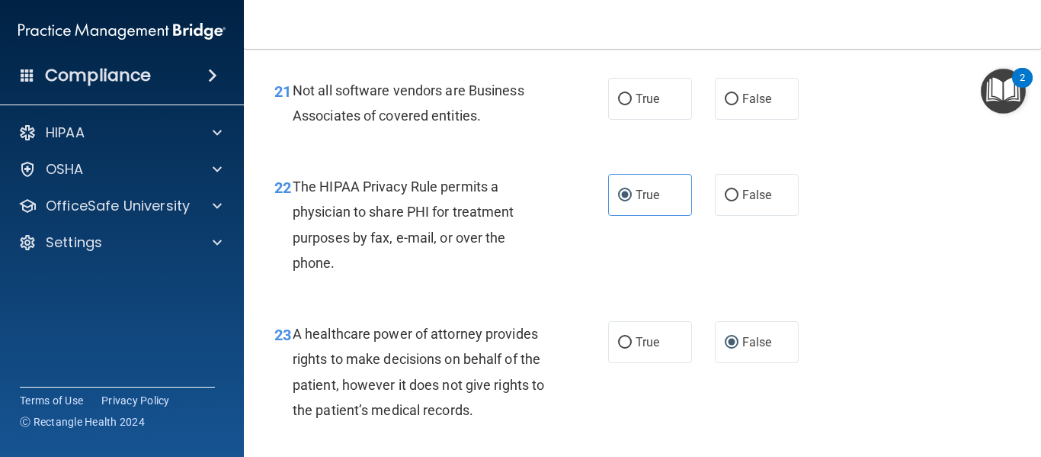
scroll to position [3081, 0]
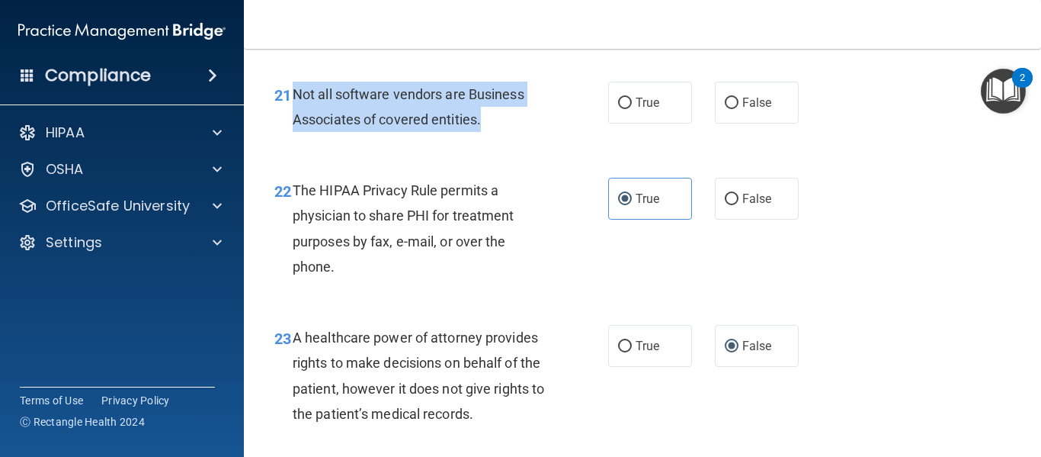
drag, startPoint x: 498, startPoint y: 169, endPoint x: 274, endPoint y: 144, distance: 225.5
click at [274, 139] on div "21 Not all software vendors are Business Associates of covered entities." at bounding box center [442, 111] width 380 height 58
click at [361, 132] on div "Not all software vendors are Business Associates of covered entities." at bounding box center [427, 107] width 268 height 50
drag, startPoint x: 294, startPoint y: 139, endPoint x: 505, endPoint y: 167, distance: 212.9
click at [505, 132] on div "Not all software vendors are Business Associates of covered entities." at bounding box center [427, 107] width 268 height 50
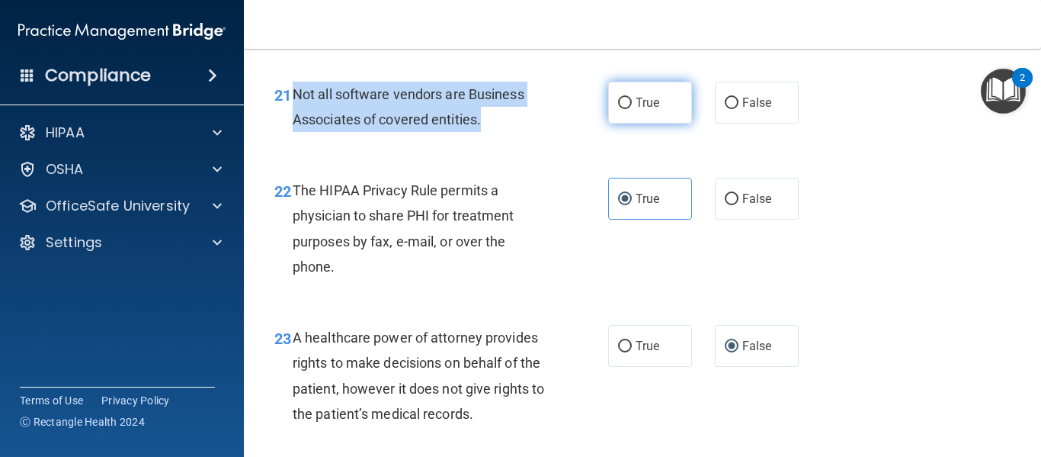
click at [619, 109] on input "True" at bounding box center [625, 103] width 14 height 11
radio input "true"
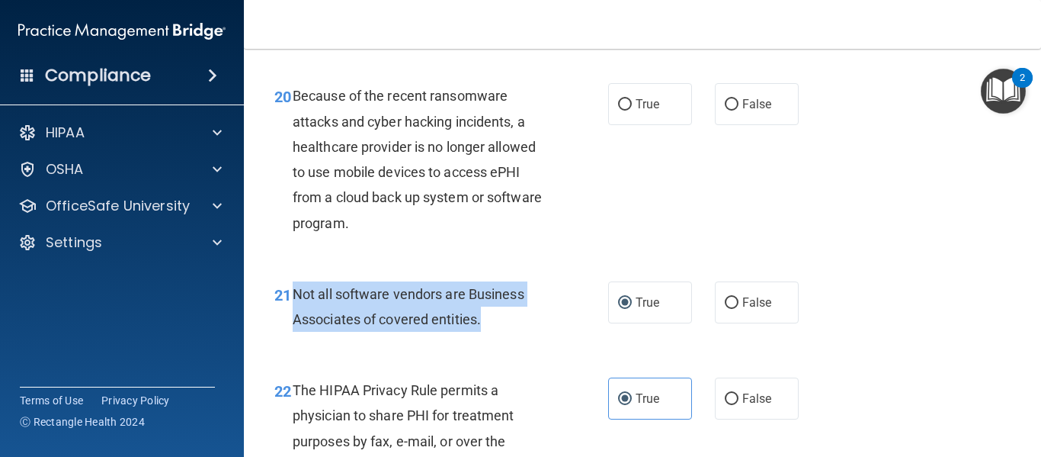
scroll to position [2845, 0]
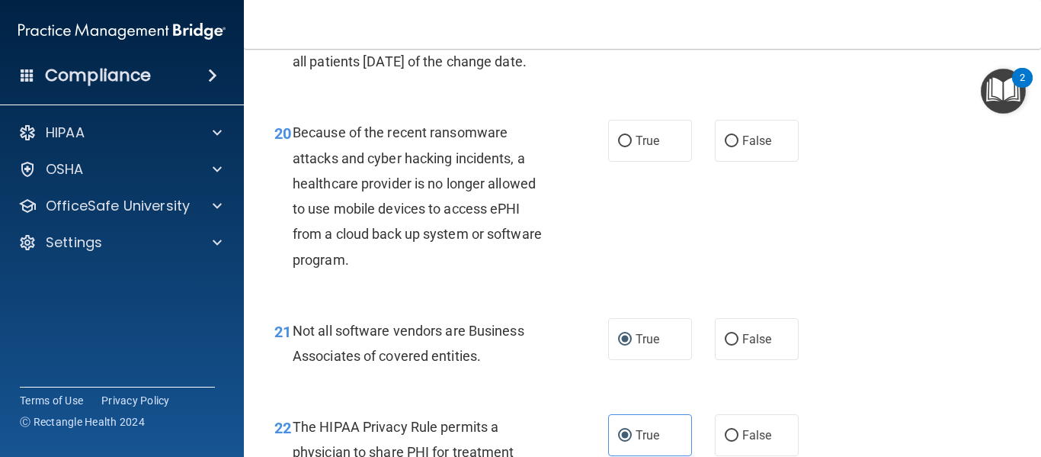
click at [538, 101] on div "19 When a practice changes its Notice of Privacy Practices, it must mail a copy…" at bounding box center [642, 40] width 759 height 122
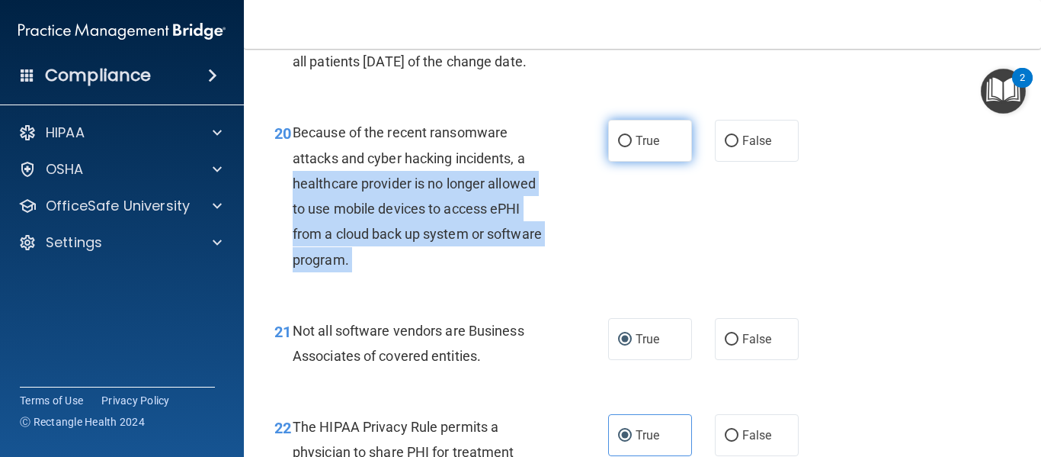
drag, startPoint x: 601, startPoint y: 210, endPoint x: 617, endPoint y: 197, distance: 20.6
click at [810, 120] on ng-form "20 Because of the recent ransomware attacks and cyber hacking incidents, a heal…" at bounding box center [810, 120] width 0 height 0
click at [618, 147] on input "True" at bounding box center [625, 141] width 14 height 11
radio input "true"
click at [618, 147] on input "True" at bounding box center [625, 141] width 14 height 11
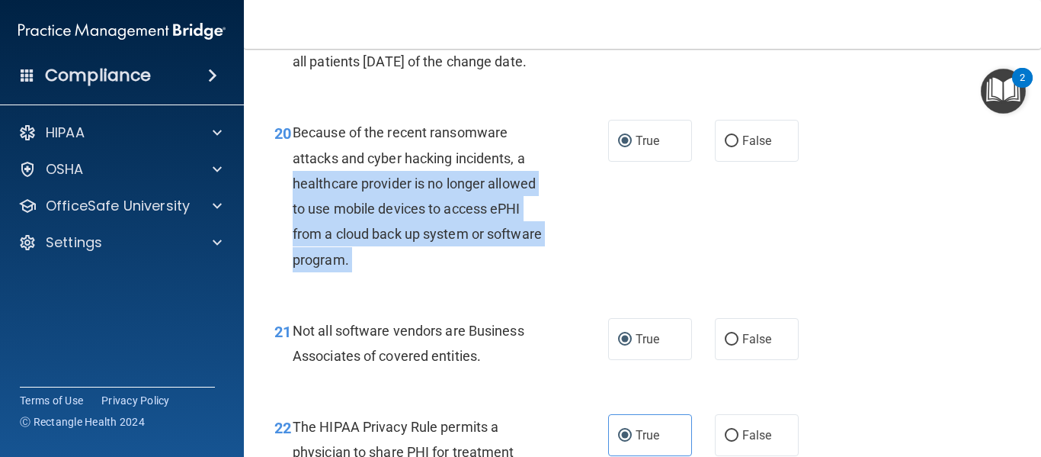
click at [527, 271] on div "Because of the recent ransomware attacks and cyber hacking incidents, a healthc…" at bounding box center [427, 196] width 268 height 152
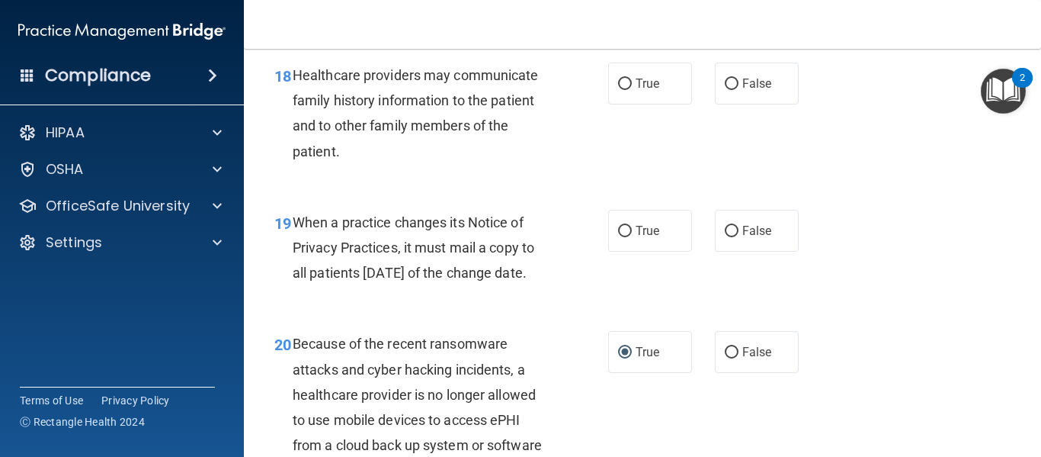
scroll to position [2639, 0]
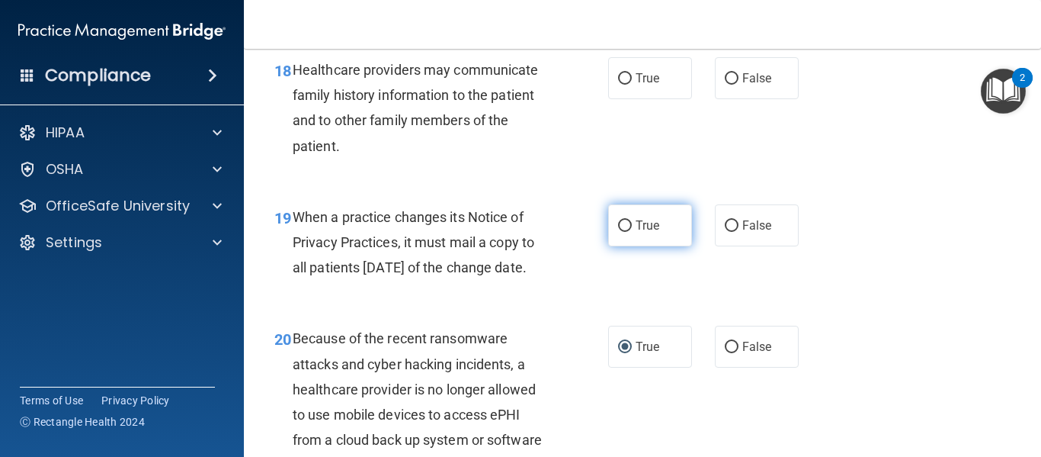
click at [608, 246] on label "True" at bounding box center [650, 225] width 84 height 42
click at [618, 232] on input "True" at bounding box center [625, 225] width 14 height 11
radio input "true"
drag, startPoint x: 386, startPoint y: 312, endPoint x: 297, endPoint y: 238, distance: 115.3
click at [297, 238] on div "When a practice changes its Notice of Privacy Practices, it must mail a copy to…" at bounding box center [427, 242] width 268 height 76
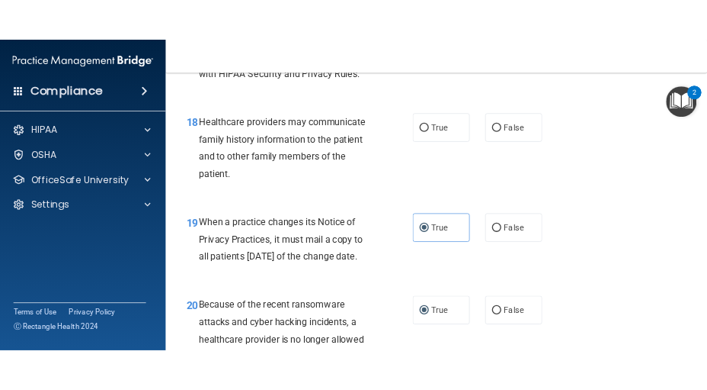
scroll to position [2586, 0]
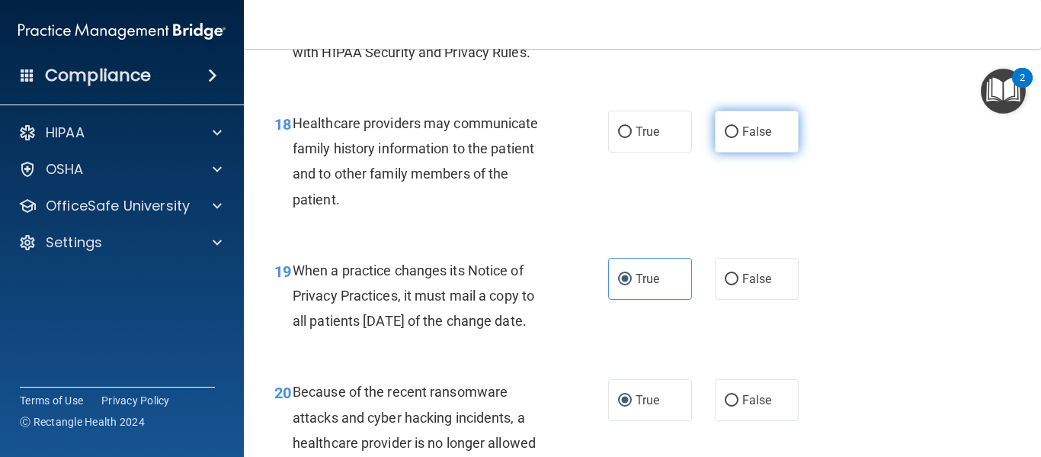
click at [733, 152] on label "False" at bounding box center [757, 132] width 84 height 42
click at [733, 138] on input "False" at bounding box center [732, 132] width 14 height 11
radio input "true"
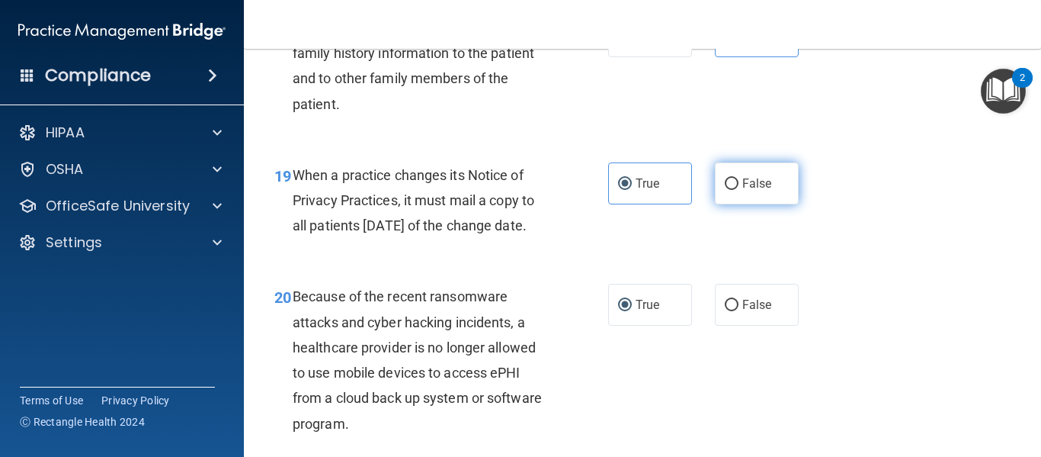
scroll to position [2695, 0]
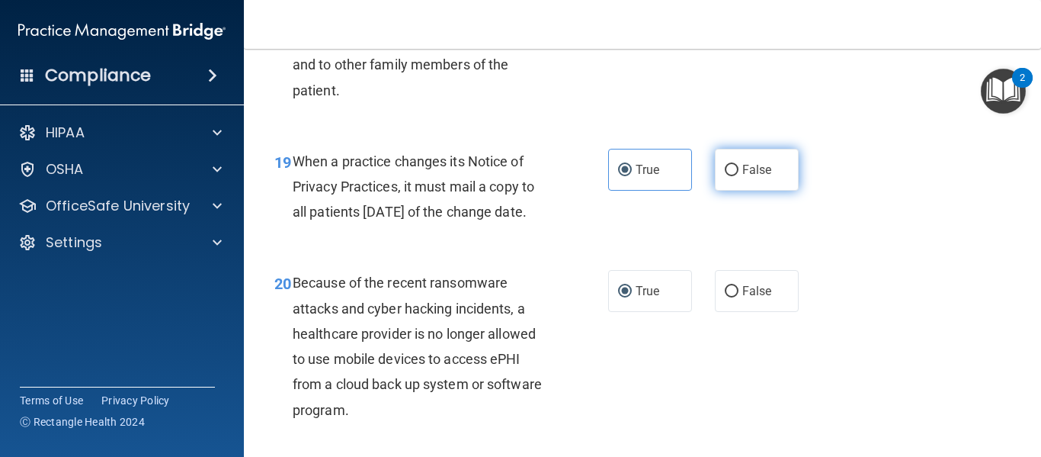
click at [724, 191] on label "False" at bounding box center [757, 170] width 84 height 42
click at [725, 176] on input "False" at bounding box center [732, 170] width 14 height 11
radio input "true"
radio input "false"
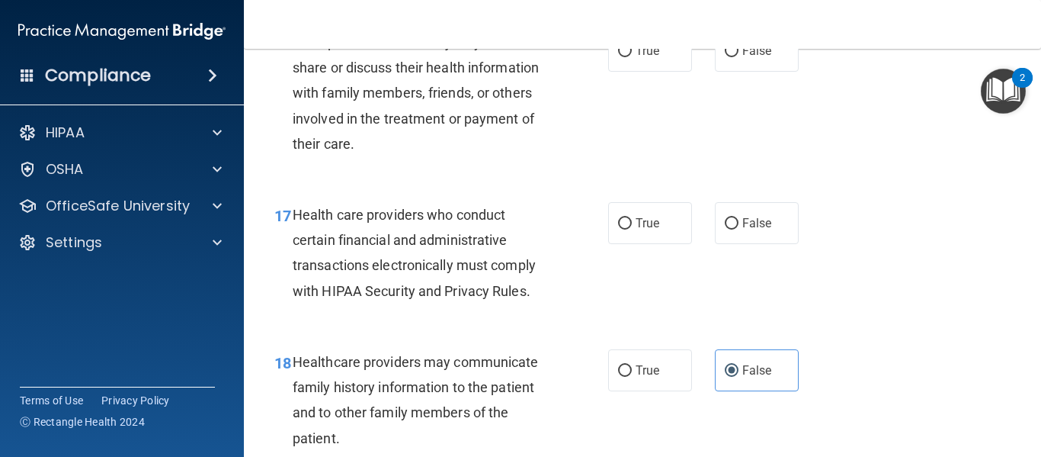
scroll to position [2345, 0]
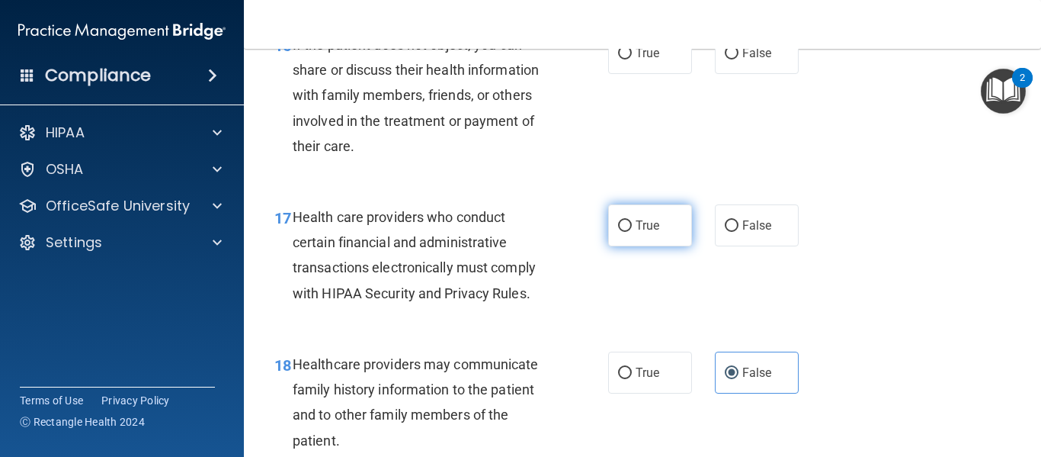
click at [626, 244] on label "True" at bounding box center [650, 225] width 84 height 42
click at [626, 232] on input "True" at bounding box center [625, 225] width 14 height 11
radio input "true"
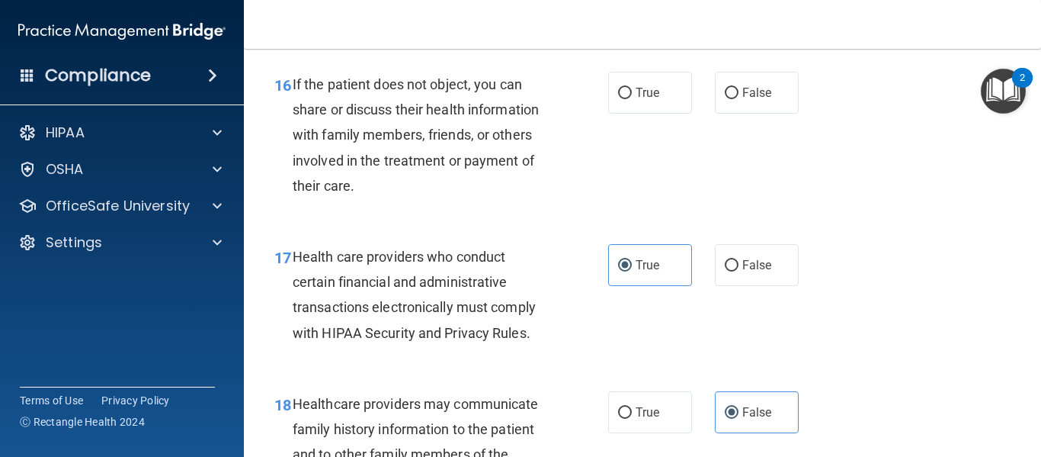
scroll to position [2243, 0]
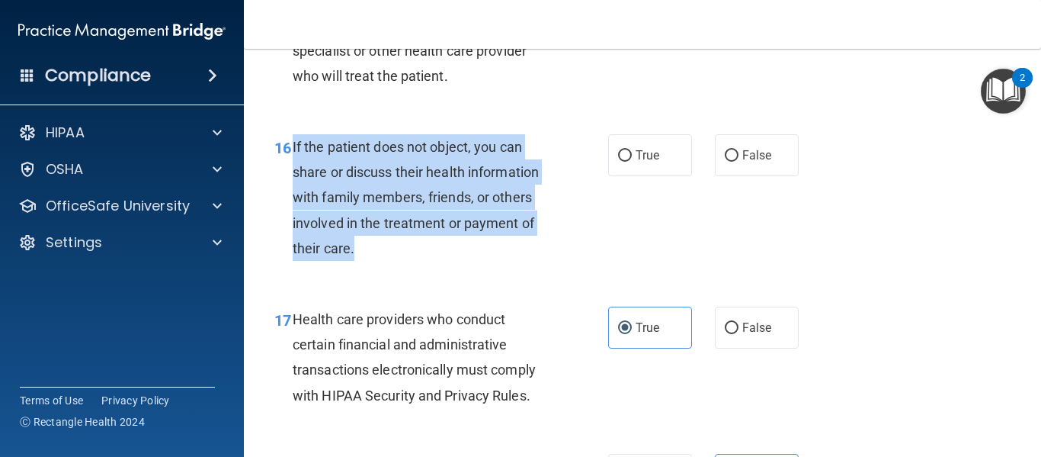
drag, startPoint x: 374, startPoint y: 271, endPoint x: 293, endPoint y: 173, distance: 127.8
click at [293, 173] on div "If the patient does not object, you can share or discuss their health informati…" at bounding box center [427, 197] width 268 height 127
click at [620, 162] on input "True" at bounding box center [625, 155] width 14 height 11
radio input "true"
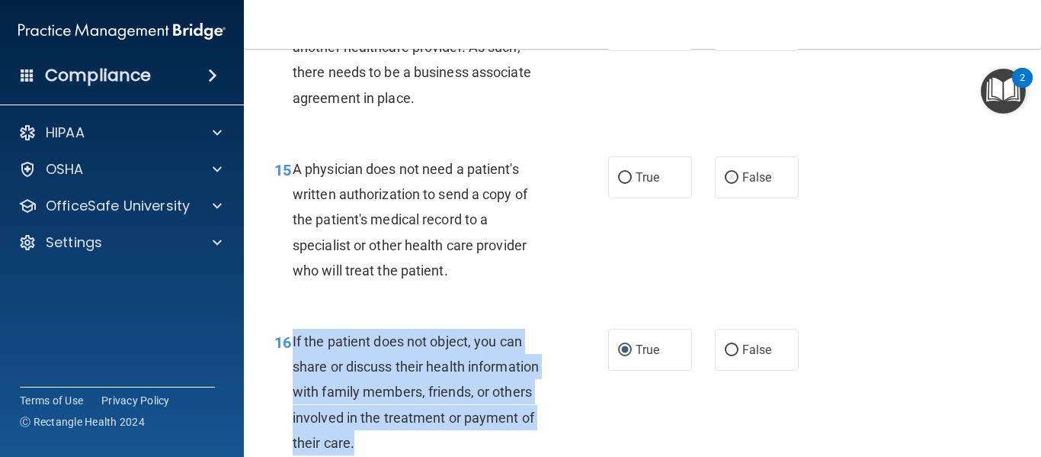
scroll to position [1984, 0]
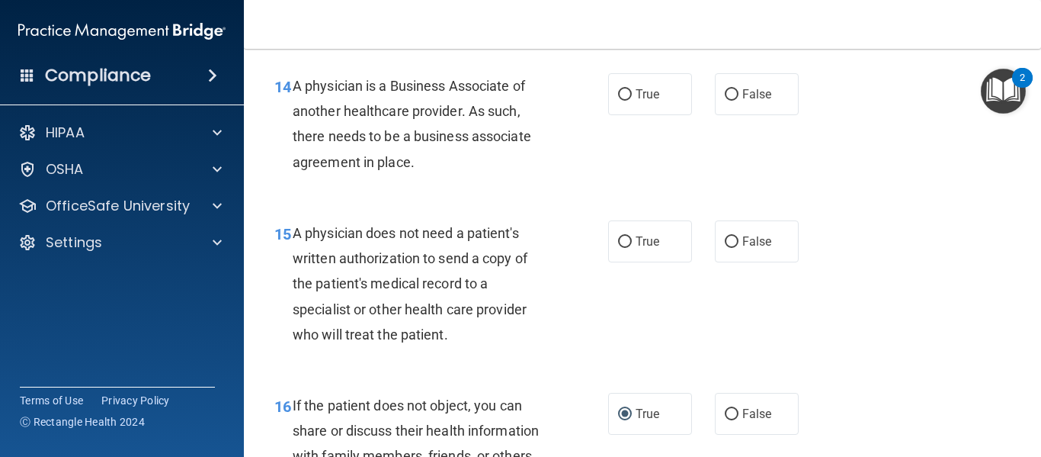
click at [482, 226] on div "15 A physician does not need a patient's written authorization to send a copy o…" at bounding box center [642, 287] width 759 height 172
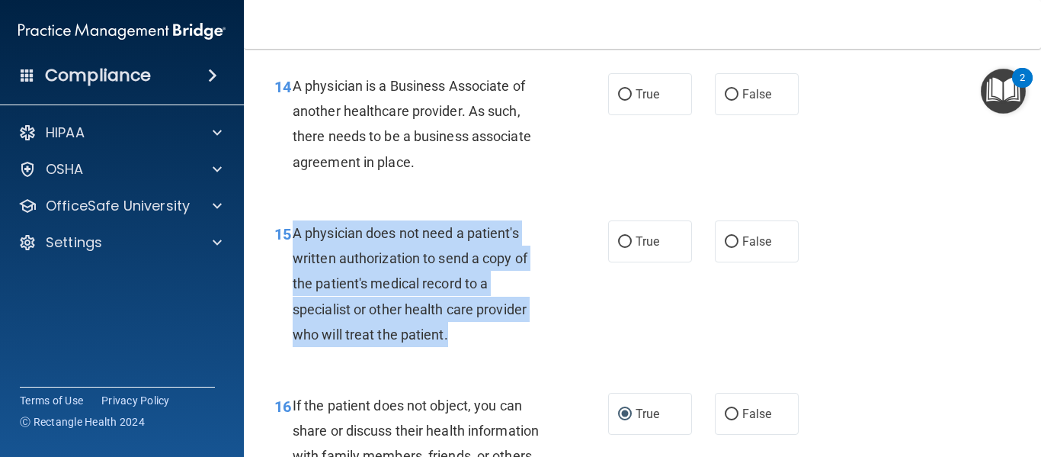
drag, startPoint x: 454, startPoint y: 355, endPoint x: 291, endPoint y: 261, distance: 188.5
click at [291, 261] on div "15 A physician does not need a patient's written authorization to send a copy o…" at bounding box center [442, 287] width 380 height 134
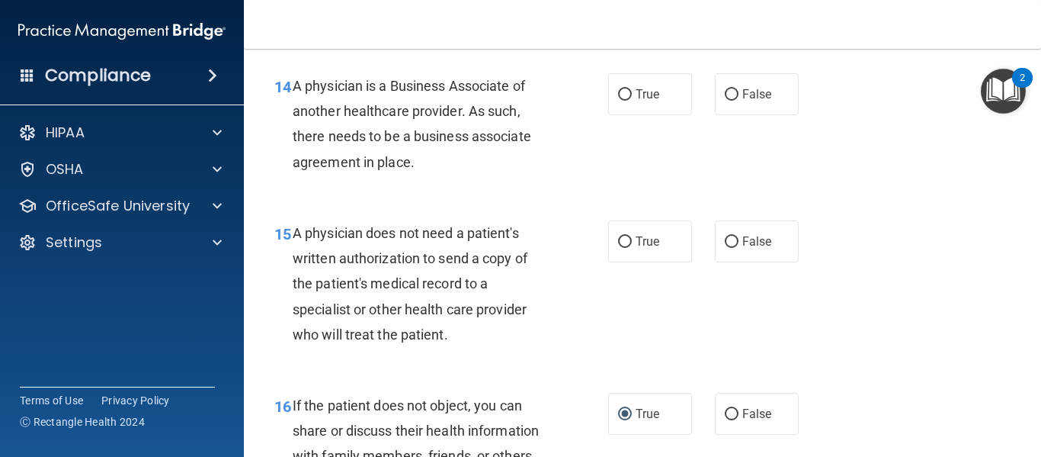
click at [586, 182] on div "14 A physician is a Business Associate of another healthcare provider. As such,…" at bounding box center [442, 127] width 380 height 109
click at [630, 262] on label "True" at bounding box center [650, 241] width 84 height 42
click at [630, 248] on input "True" at bounding box center [625, 241] width 14 height 11
radio input "true"
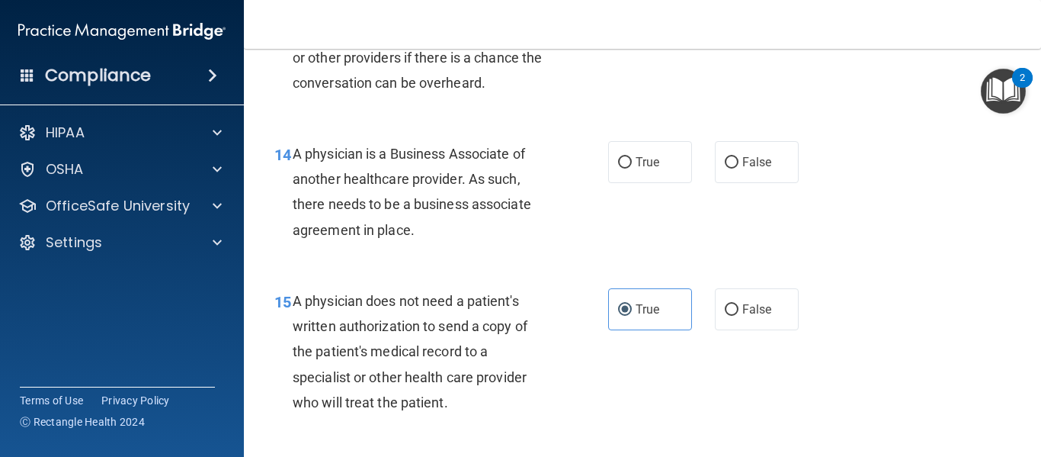
scroll to position [1852, 0]
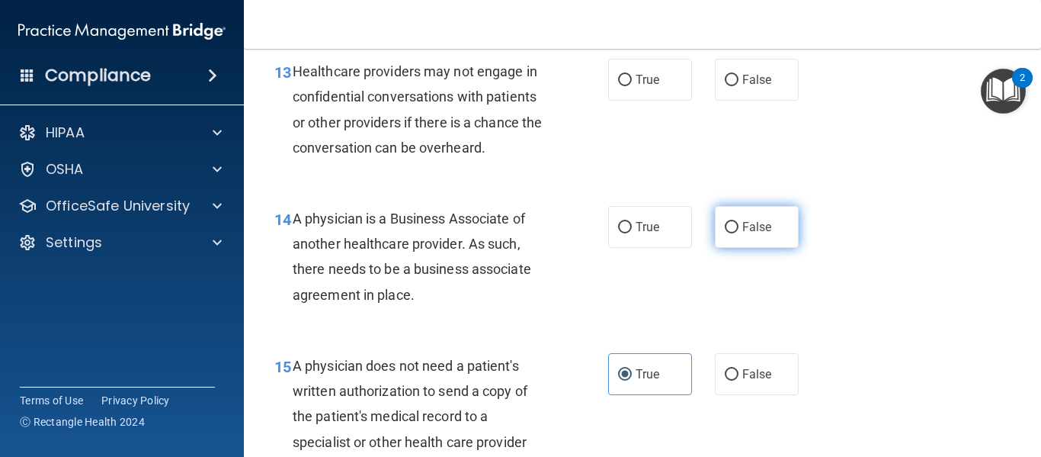
click at [732, 243] on label "False" at bounding box center [757, 227] width 84 height 42
click at [732, 233] on input "False" at bounding box center [732, 227] width 14 height 11
radio input "true"
drag, startPoint x: 432, startPoint y: 315, endPoint x: 294, endPoint y: 244, distance: 155.1
click at [294, 244] on div "A physician is a Business Associate of another healthcare provider. As such, th…" at bounding box center [427, 256] width 268 height 101
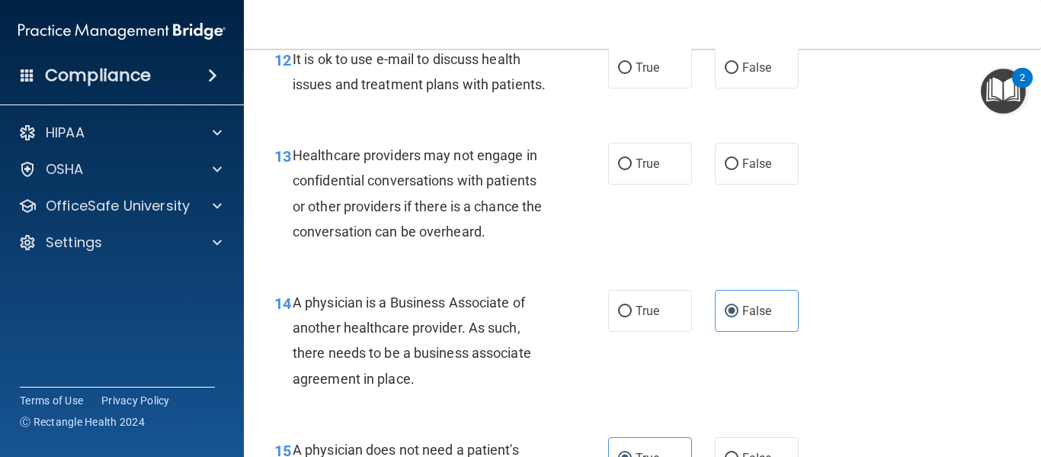
scroll to position [1766, 0]
click at [431, 241] on span "Healthcare providers may not engage in confidential conversations with patients…" at bounding box center [417, 195] width 249 height 92
click at [628, 186] on label "True" at bounding box center [650, 165] width 84 height 42
click at [628, 172] on input "True" at bounding box center [625, 165] width 14 height 11
radio input "true"
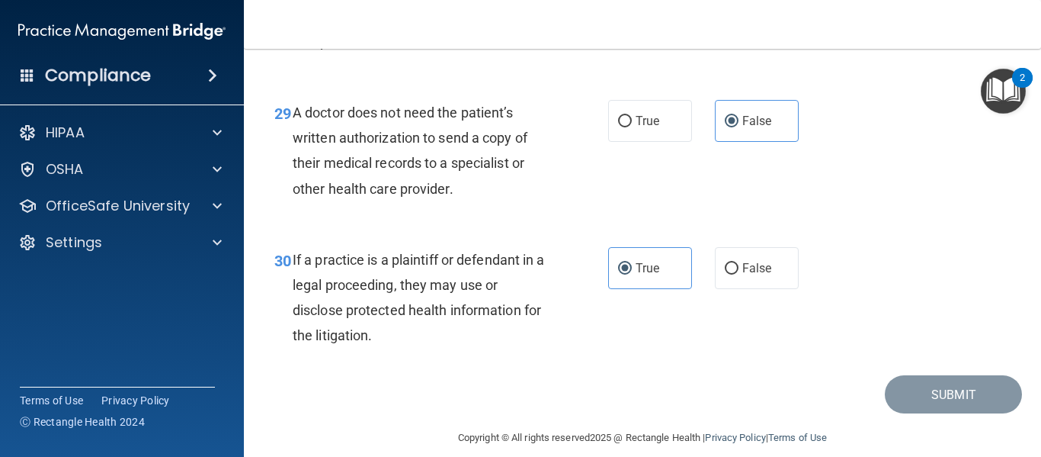
scroll to position [4129, 0]
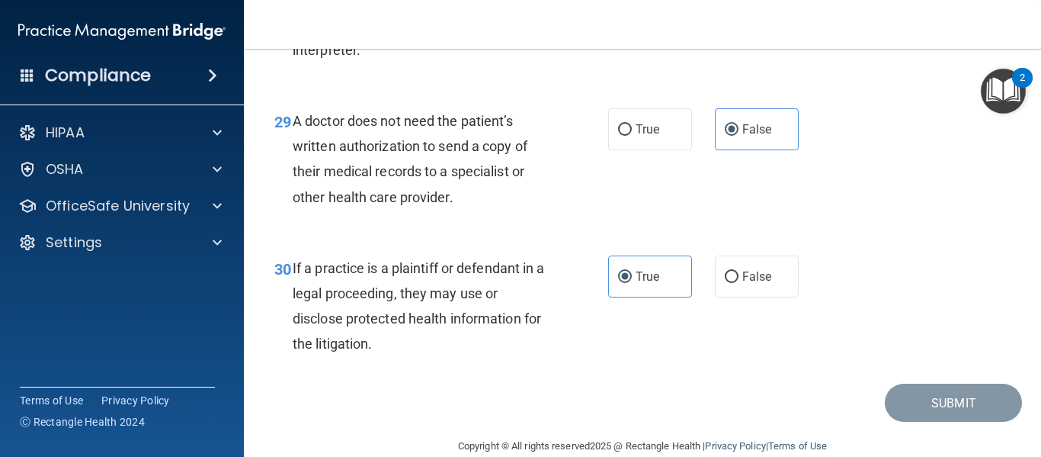
drag, startPoint x: 467, startPoint y: 219, endPoint x: 297, endPoint y: 148, distance: 184.9
click at [297, 148] on div "A doctor does not need the patient’s written authorization to send a copy of th…" at bounding box center [427, 158] width 268 height 101
click at [645, 143] on label "True" at bounding box center [650, 129] width 84 height 42
click at [632, 136] on input "True" at bounding box center [625, 129] width 14 height 11
radio input "true"
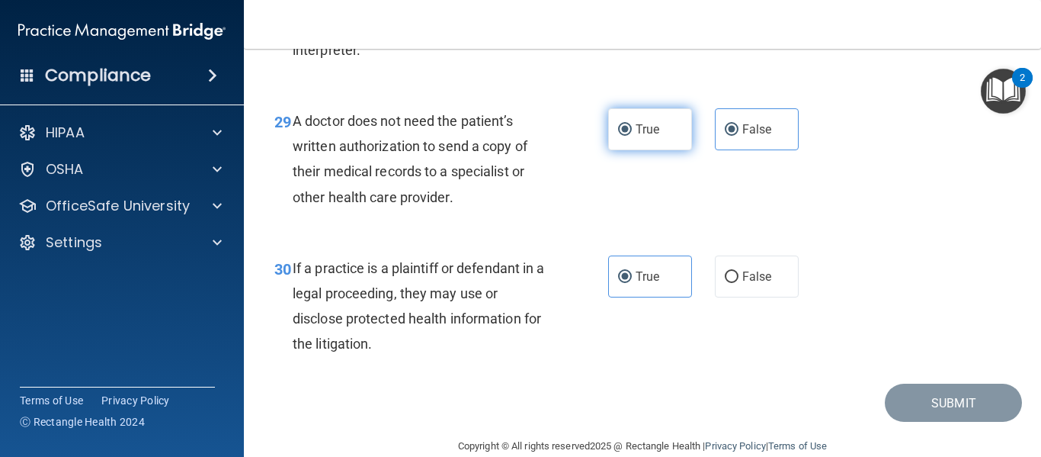
radio input "false"
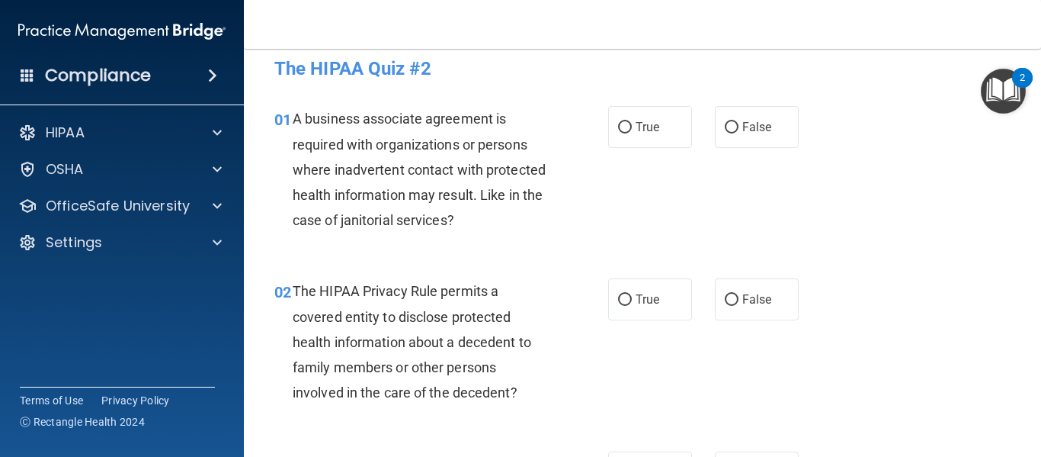
scroll to position [0, 0]
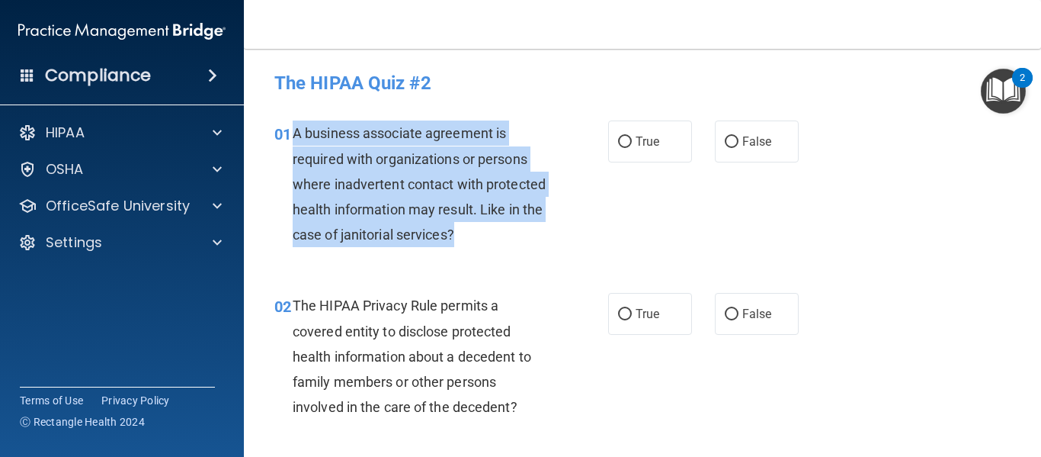
drag, startPoint x: 295, startPoint y: 135, endPoint x: 547, endPoint y: 252, distance: 277.6
click at [547, 252] on div "01 A business associate agreement is required with organizations or persons whe…" at bounding box center [442, 187] width 380 height 134
click at [542, 140] on div "A business associate agreement is required with organizations or persons where …" at bounding box center [427, 183] width 268 height 127
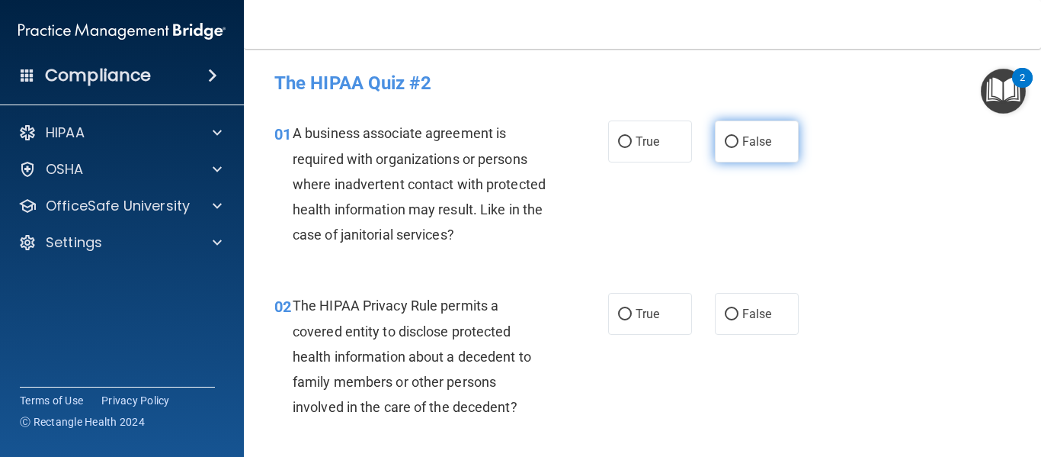
click at [725, 140] on input "False" at bounding box center [732, 141] width 14 height 11
radio input "true"
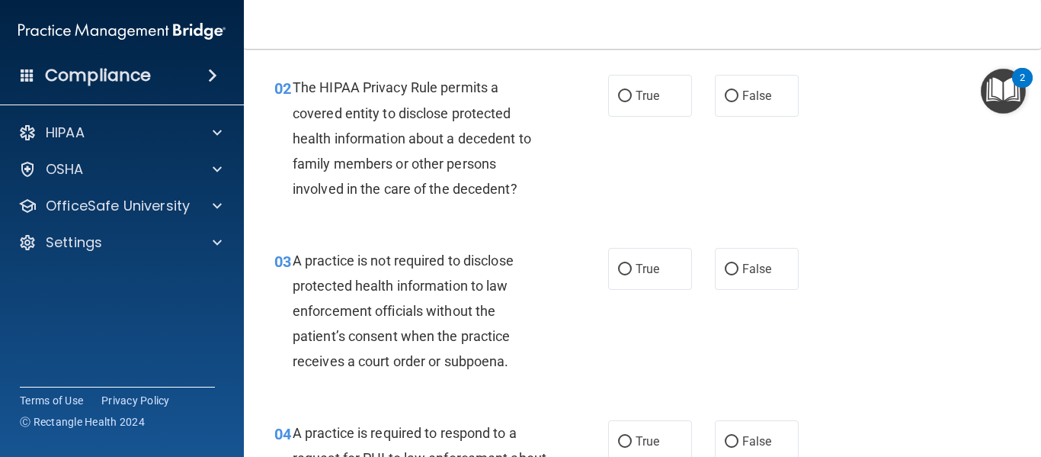
scroll to position [200, 0]
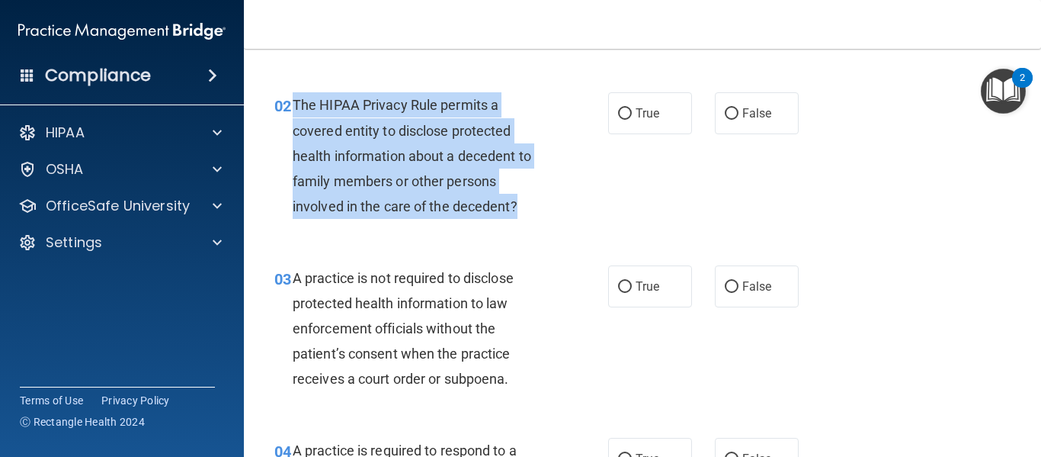
drag, startPoint x: 524, startPoint y: 206, endPoint x: 296, endPoint y: 101, distance: 251.0
click at [296, 101] on div "The HIPAA Privacy Rule permits a covered entity to disclose protected health in…" at bounding box center [427, 155] width 268 height 127
click at [618, 113] on input "True" at bounding box center [625, 113] width 14 height 11
radio input "true"
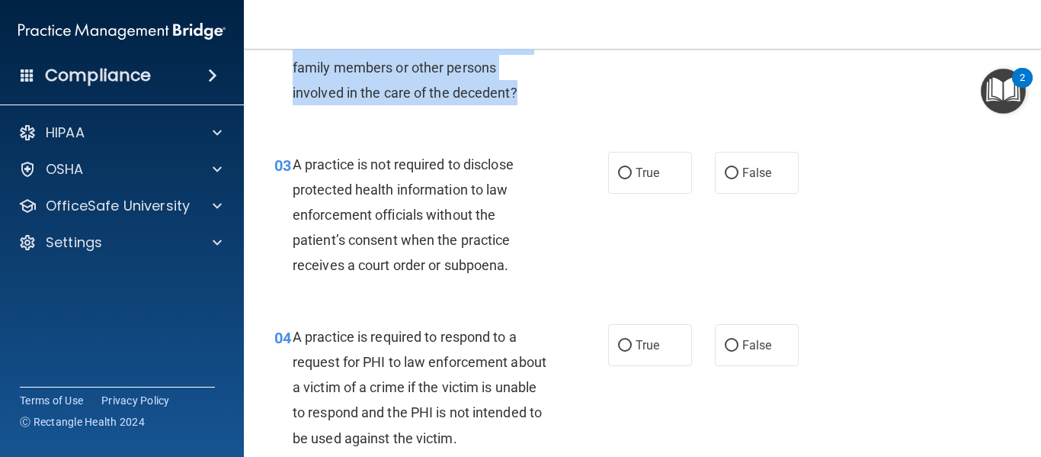
scroll to position [347, 0]
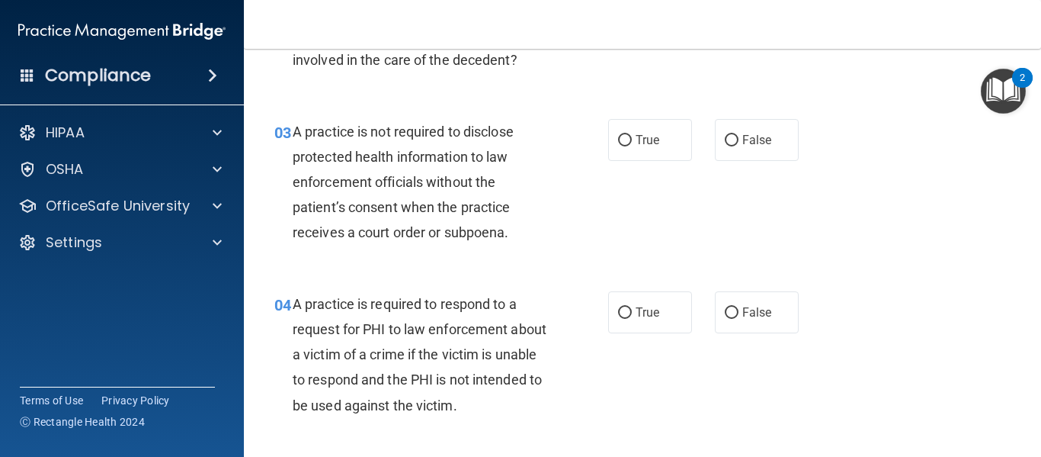
click at [562, 219] on div "03 A practice is not required to disclose protected health information to law e…" at bounding box center [442, 186] width 380 height 134
click at [742, 134] on span "False" at bounding box center [757, 140] width 30 height 14
click at [736, 135] on input "False" at bounding box center [732, 140] width 14 height 11
radio input "true"
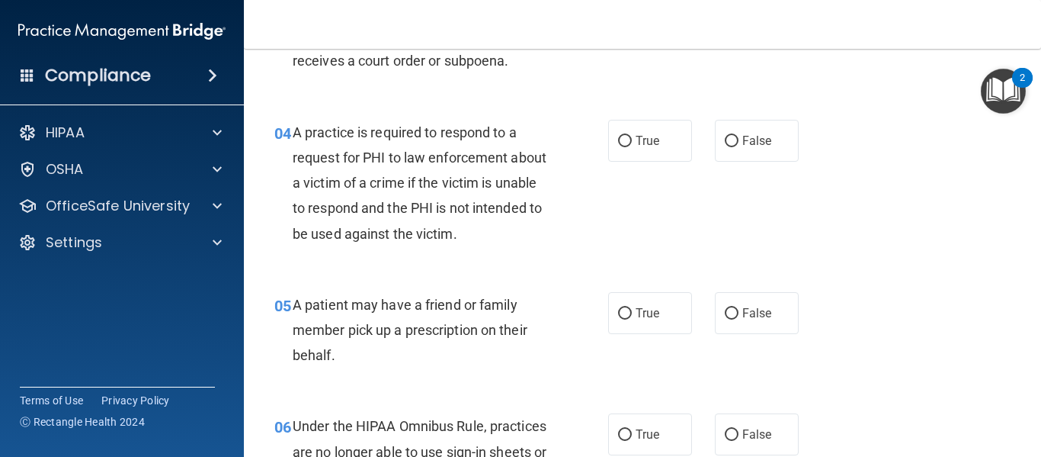
scroll to position [519, 0]
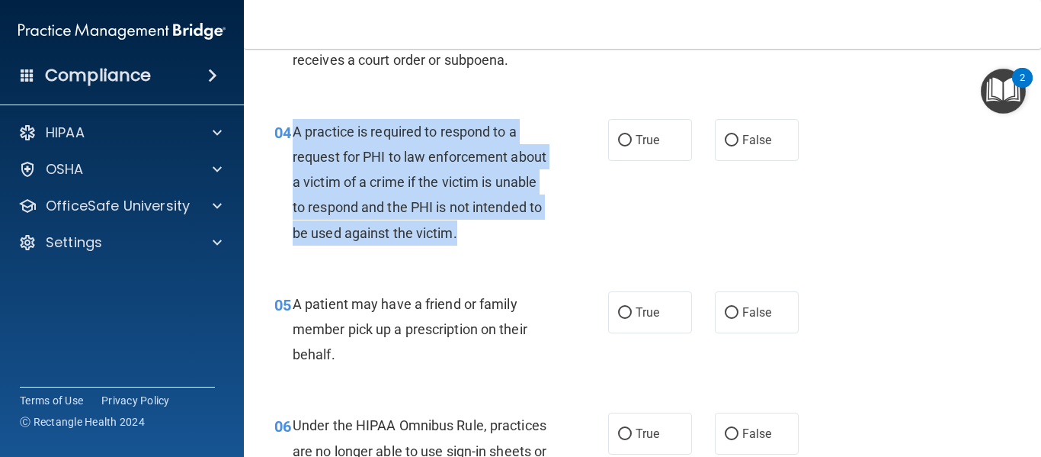
drag, startPoint x: 293, startPoint y: 127, endPoint x: 557, endPoint y: 224, distance: 281.7
click at [557, 224] on div "04 A practice is required to respond to a request for PHI to law enforcement ab…" at bounding box center [442, 186] width 380 height 134
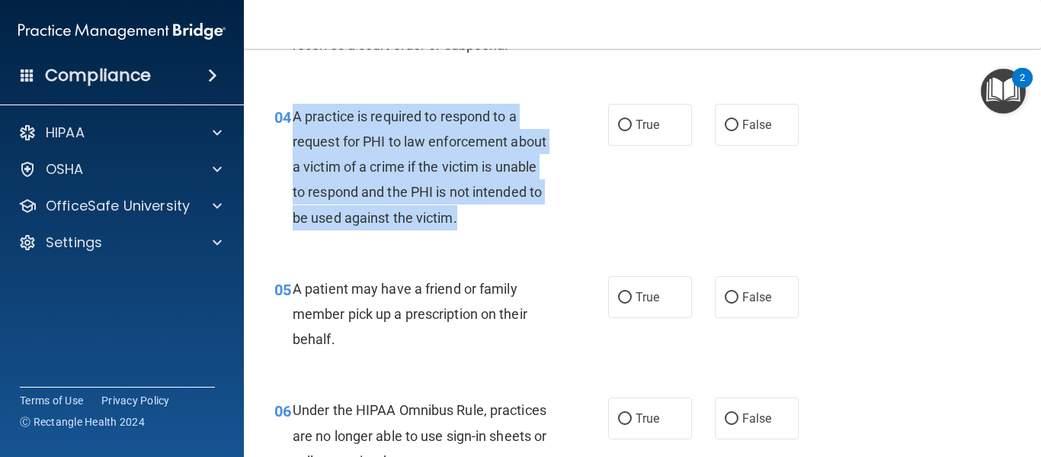
scroll to position [493, 0]
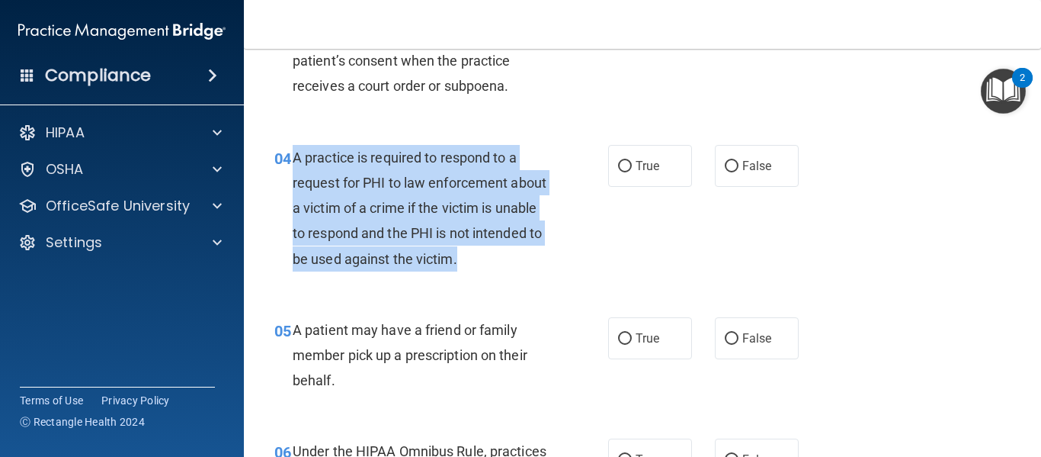
click at [440, 161] on span "A practice is required to respond to a request for PHI to law enforcement about…" at bounding box center [420, 207] width 254 height 117
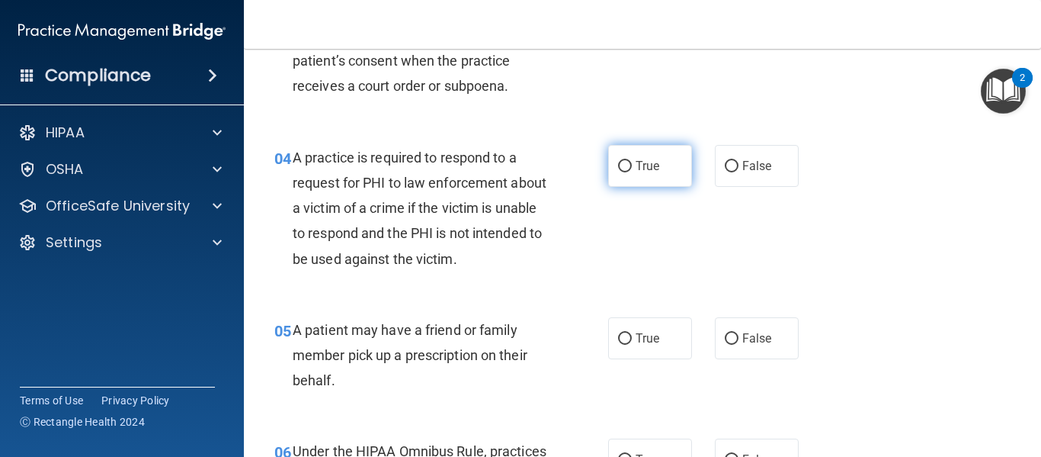
click at [620, 168] on input "True" at bounding box center [625, 166] width 14 height 11
radio input "true"
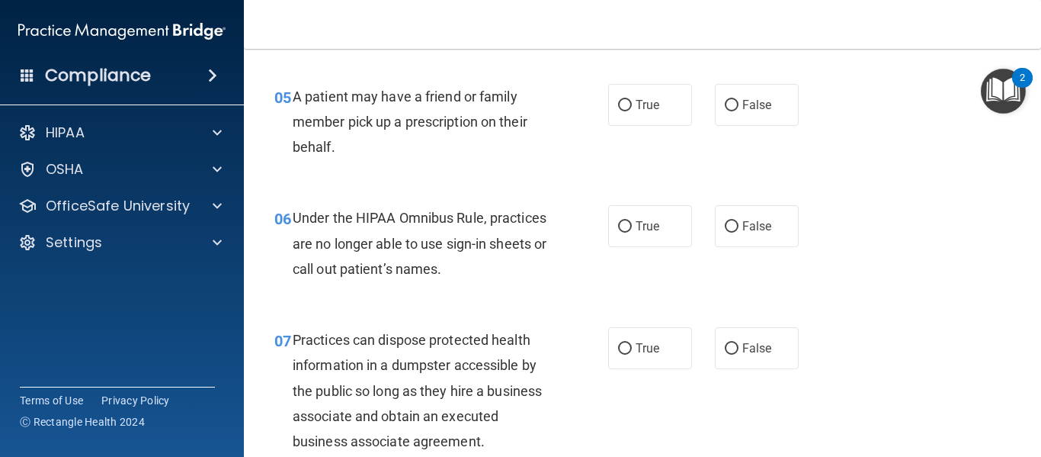
scroll to position [728, 0]
click at [641, 101] on span "True" at bounding box center [648, 103] width 24 height 14
click at [632, 101] on input "True" at bounding box center [625, 103] width 14 height 11
radio input "true"
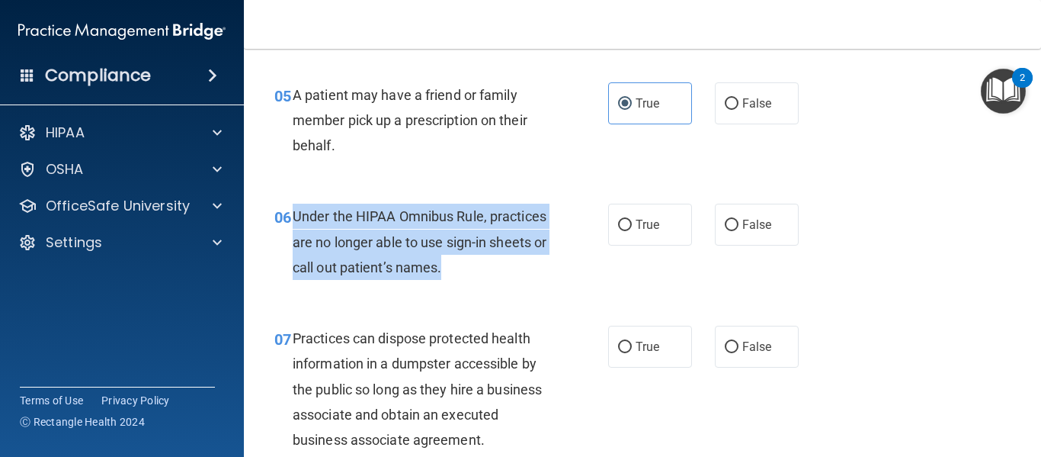
drag, startPoint x: 524, startPoint y: 264, endPoint x: 295, endPoint y: 220, distance: 232.8
click at [295, 220] on div "Under the HIPAA Omnibus Rule, practices are no longer able to use sign-in sheet…" at bounding box center [427, 242] width 268 height 76
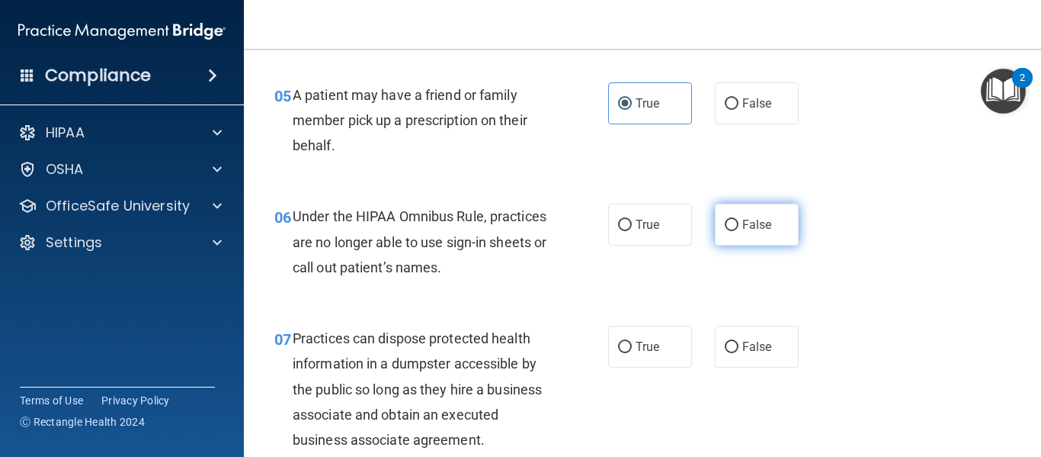
click at [715, 210] on label "False" at bounding box center [757, 225] width 84 height 42
click at [725, 220] on input "False" at bounding box center [732, 225] width 14 height 11
radio input "true"
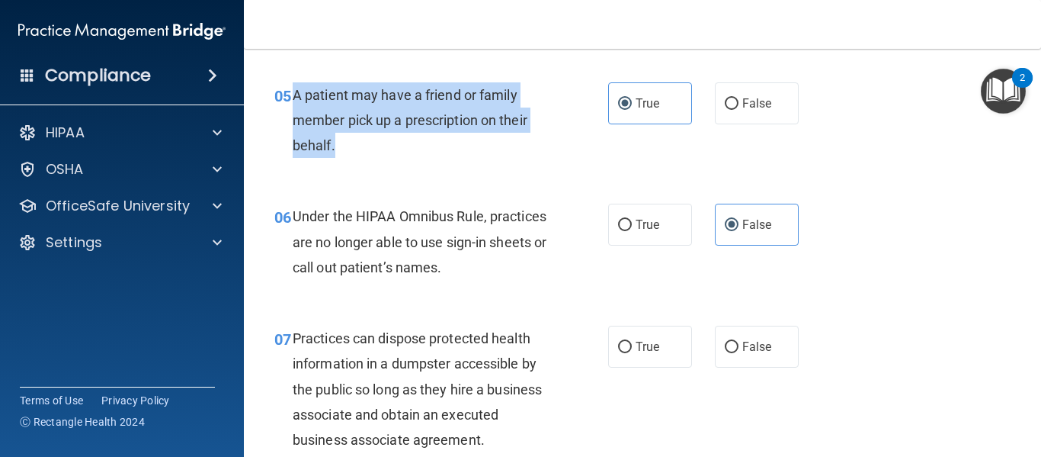
drag, startPoint x: 410, startPoint y: 156, endPoint x: 291, endPoint y: 103, distance: 130.3
click at [291, 103] on div "05 A patient may have a friend or family member pick up a prescription on their…" at bounding box center [442, 124] width 380 height 84
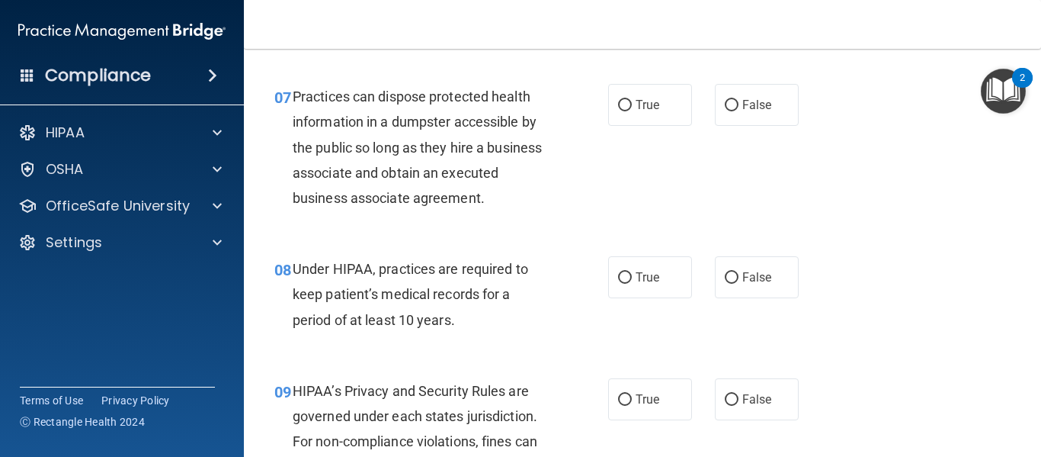
scroll to position [954, 0]
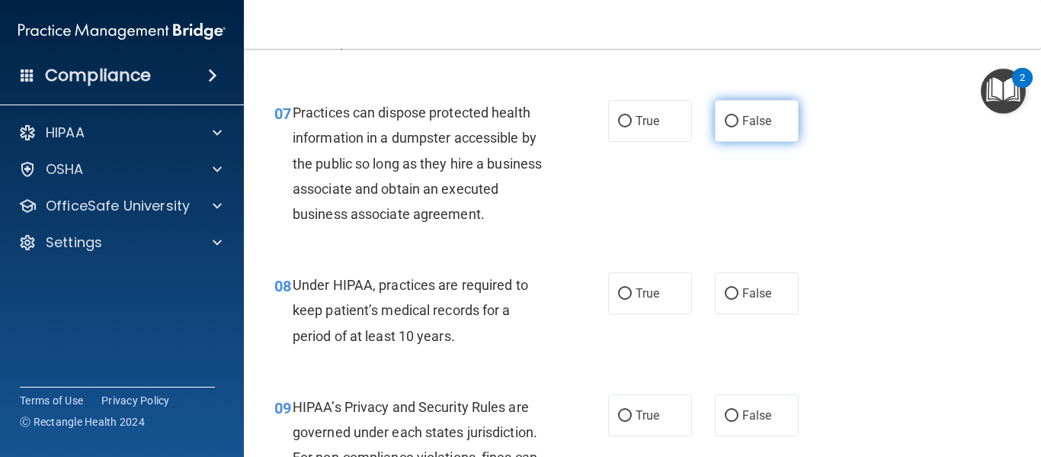
click at [726, 117] on input "False" at bounding box center [732, 121] width 14 height 11
radio input "true"
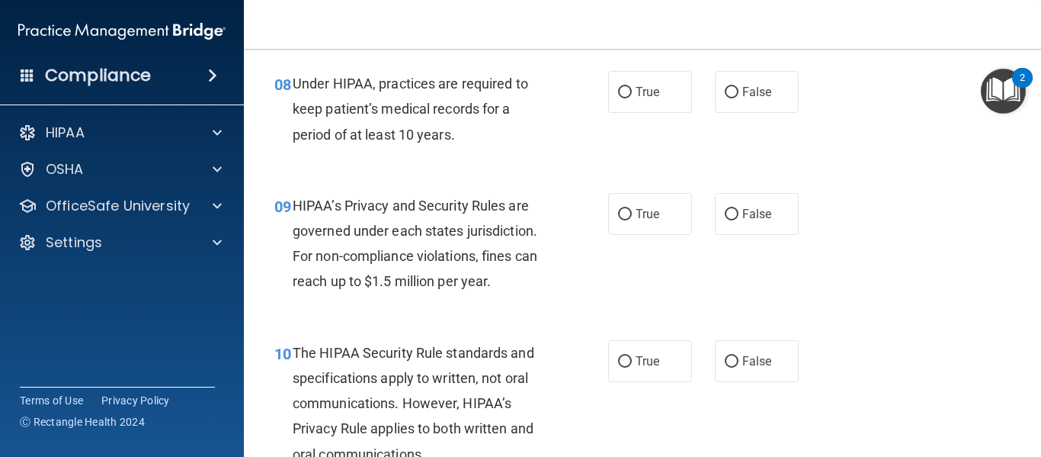
scroll to position [1156, 0]
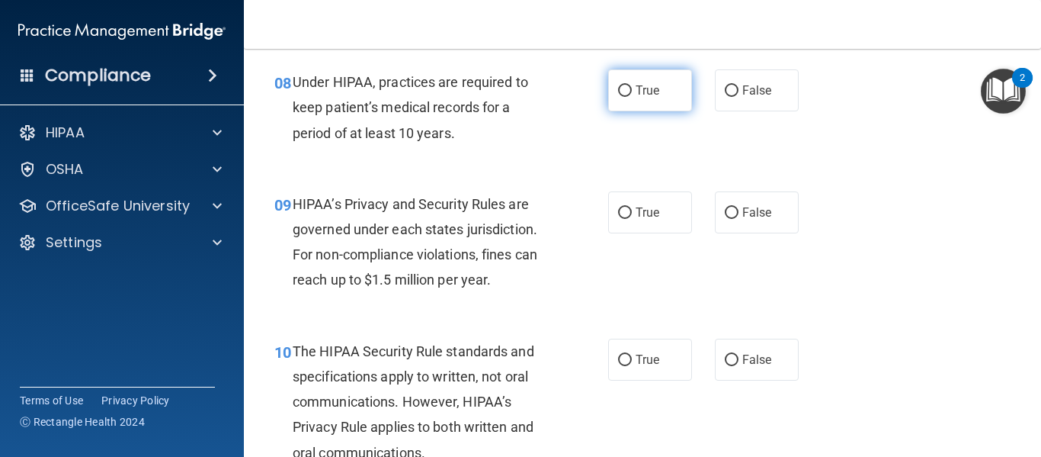
click at [622, 101] on label "True" at bounding box center [650, 90] width 84 height 42
click at [622, 97] on input "True" at bounding box center [625, 90] width 14 height 11
radio input "true"
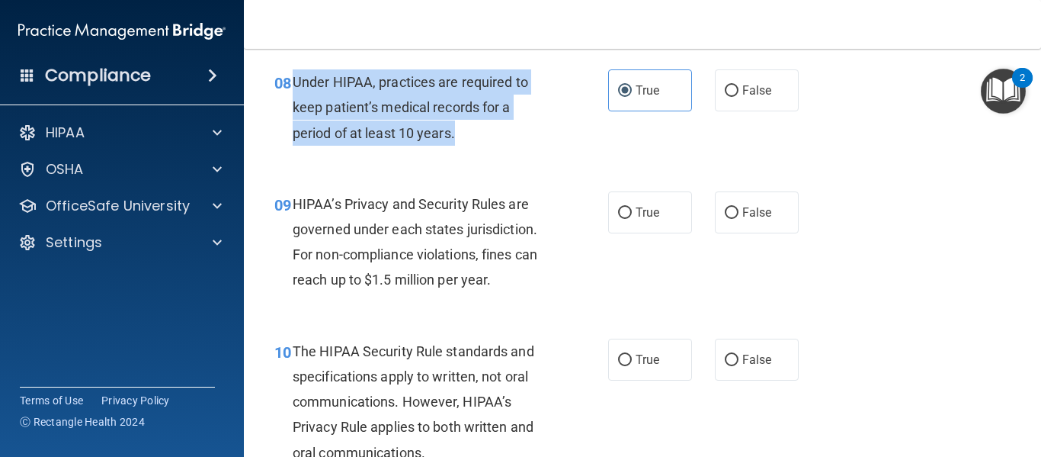
drag, startPoint x: 455, startPoint y: 134, endPoint x: 293, endPoint y: 82, distance: 169.7
click at [293, 82] on span "Under HIPAA, practices are required to keep patient’s medical records for a per…" at bounding box center [411, 107] width 236 height 66
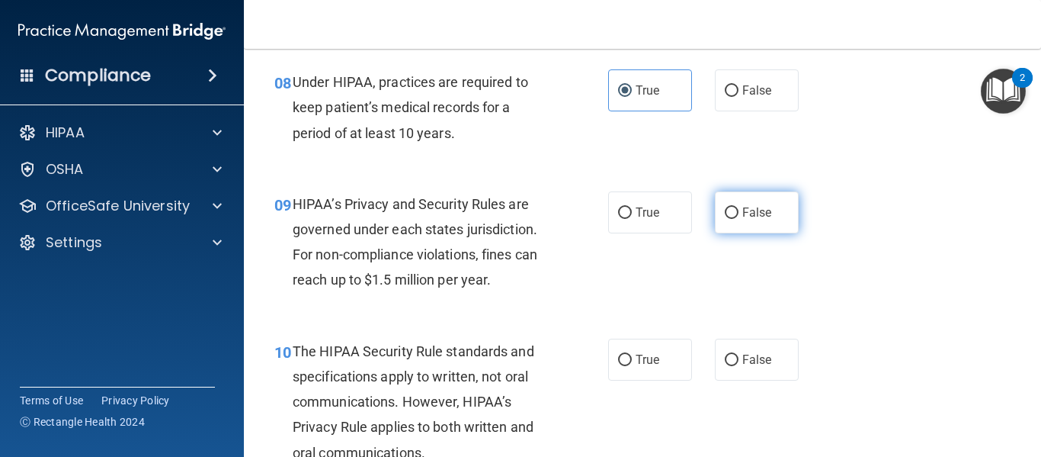
click at [742, 206] on span "False" at bounding box center [757, 212] width 30 height 14
click at [739, 207] on input "False" at bounding box center [732, 212] width 14 height 11
radio input "true"
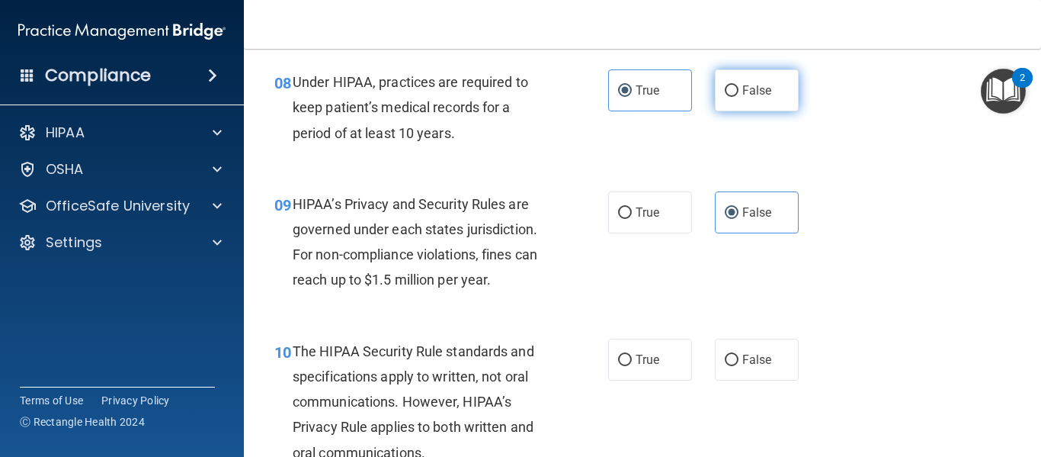
click at [742, 94] on span "False" at bounding box center [757, 90] width 30 height 14
click at [739, 94] on input "False" at bounding box center [732, 90] width 14 height 11
radio input "true"
radio input "false"
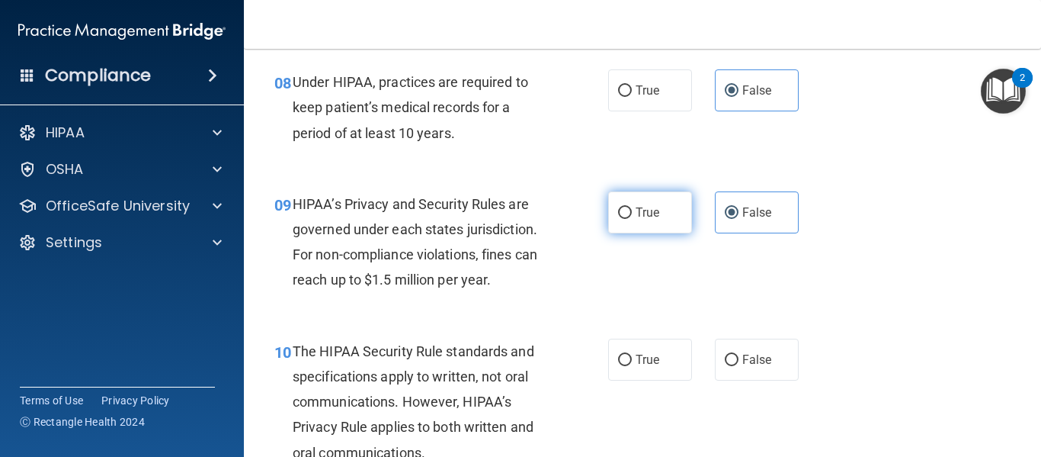
click at [667, 198] on label "True" at bounding box center [650, 212] width 84 height 42
click at [632, 207] on input "True" at bounding box center [625, 212] width 14 height 11
radio input "true"
radio input "false"
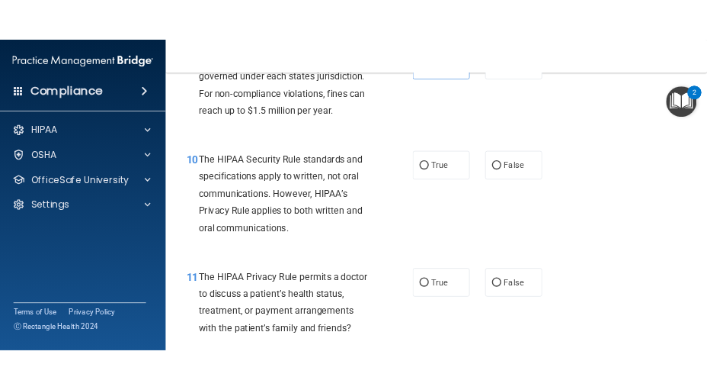
scroll to position [1341, 0]
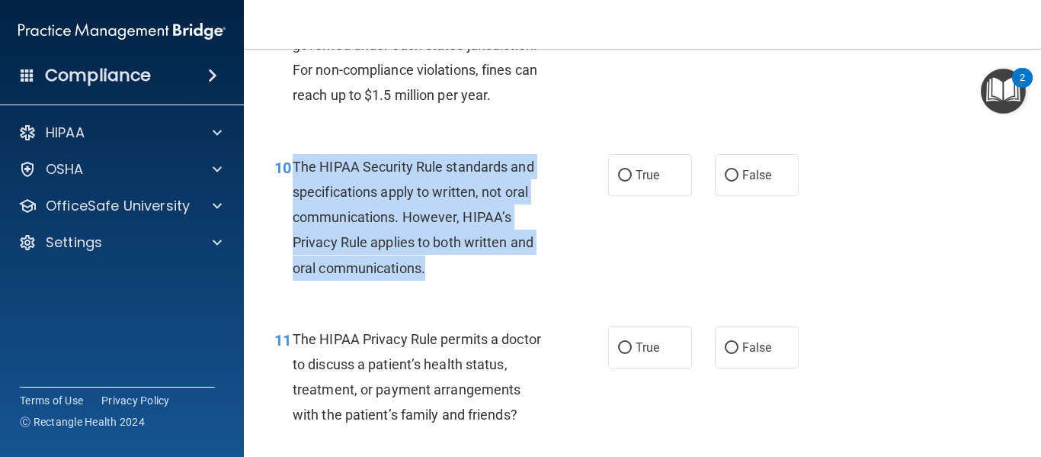
drag, startPoint x: 430, startPoint y: 270, endPoint x: 295, endPoint y: 156, distance: 176.4
click at [295, 156] on div "The HIPAA Security Rule standards and specifications apply to written, not oral…" at bounding box center [427, 217] width 268 height 127
click at [725, 170] on input "False" at bounding box center [732, 175] width 14 height 11
radio input "true"
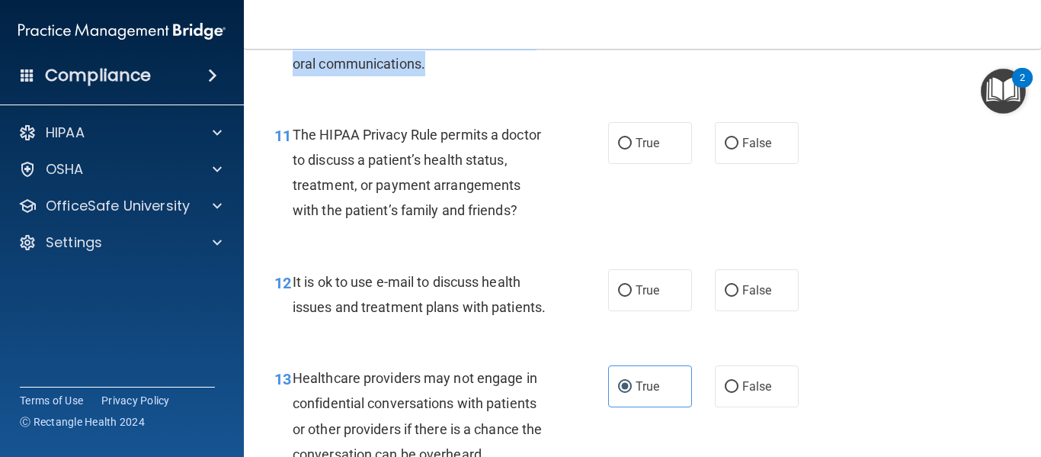
scroll to position [1534, 0]
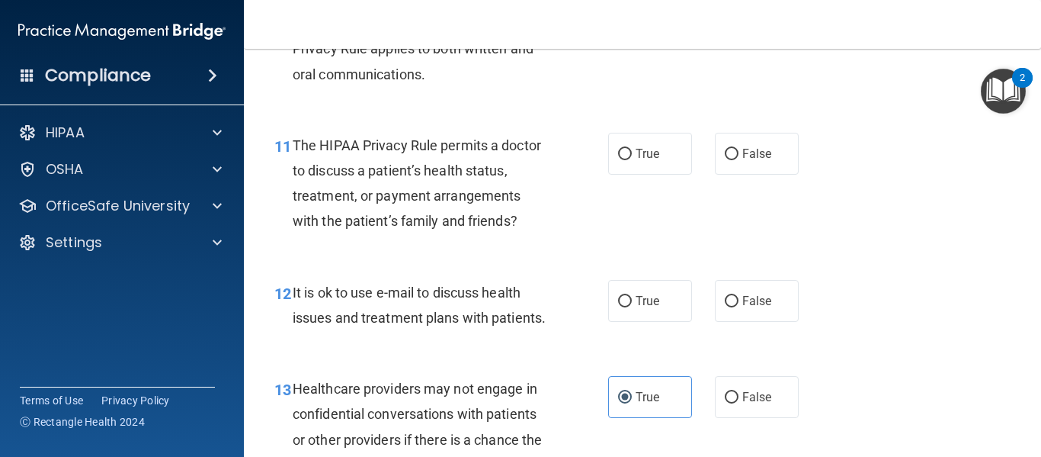
click at [483, 206] on div "The HIPAA Privacy Rule permits a doctor to discuss a patient’s health status, t…" at bounding box center [427, 183] width 268 height 101
click at [744, 161] on label "False" at bounding box center [757, 154] width 84 height 42
click at [739, 160] on input "False" at bounding box center [732, 154] width 14 height 11
radio input "true"
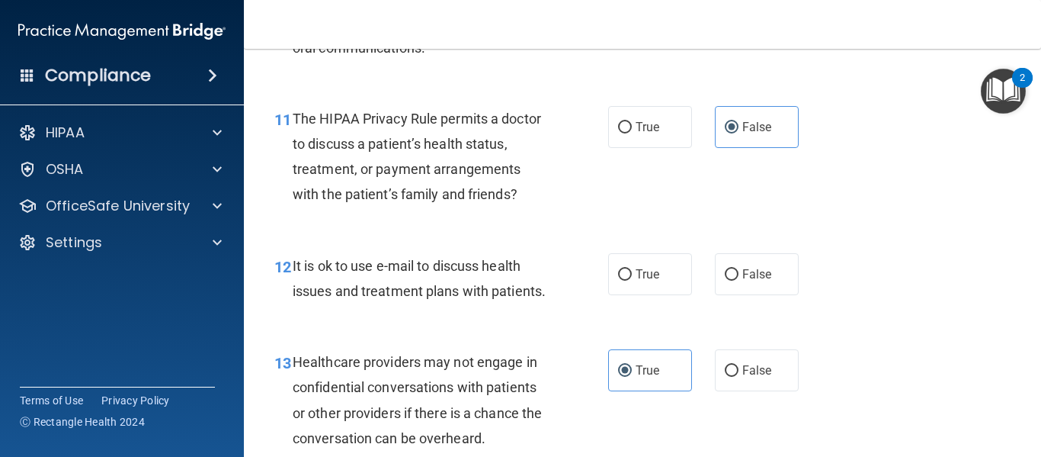
scroll to position [1564, 0]
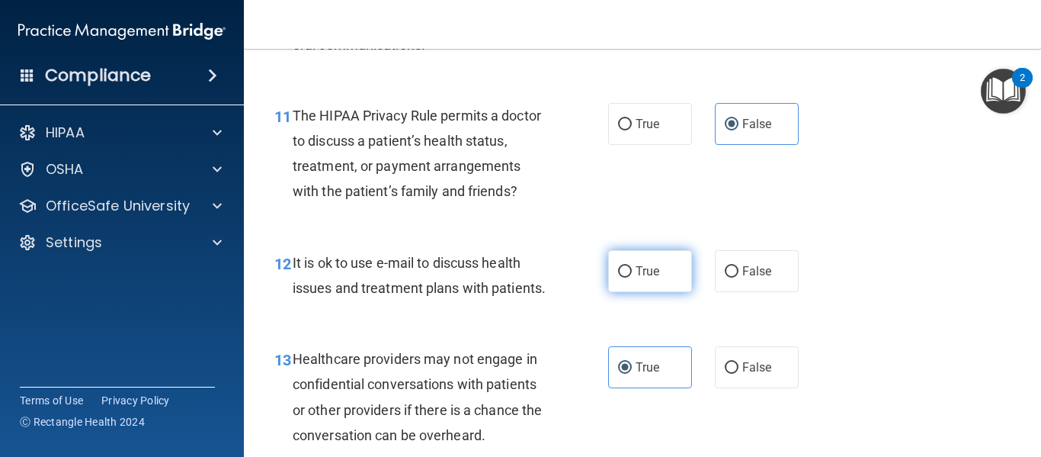
click at [608, 277] on label "True" at bounding box center [650, 271] width 84 height 42
click at [618, 277] on input "True" at bounding box center [625, 271] width 14 height 11
radio input "true"
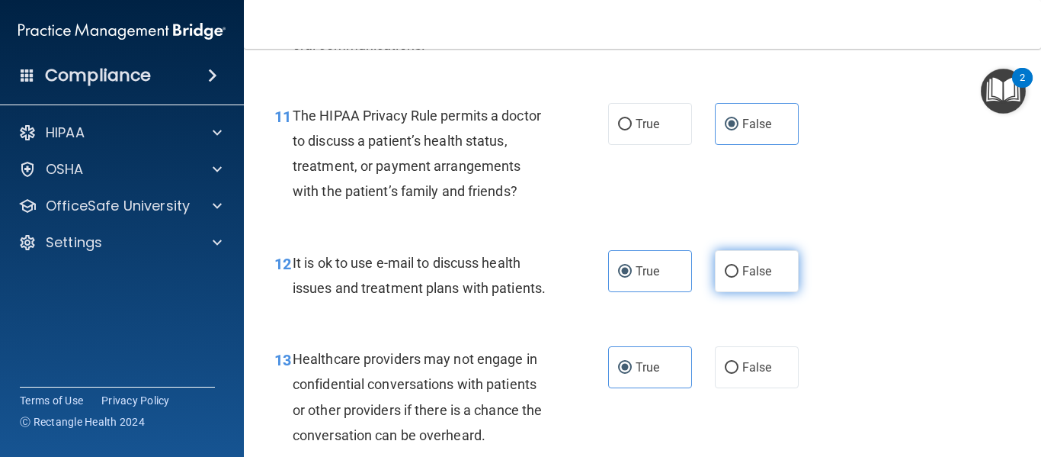
click at [715, 274] on label "False" at bounding box center [757, 271] width 84 height 42
click at [725, 274] on input "False" at bounding box center [732, 271] width 14 height 11
radio input "true"
radio input "false"
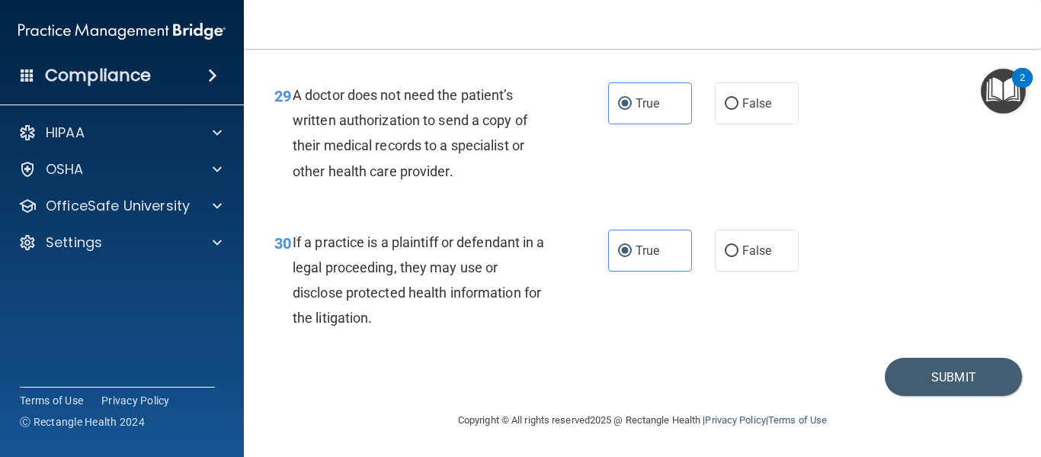
scroll to position [4180, 0]
click at [924, 370] on button "Submit" at bounding box center [953, 376] width 137 height 39
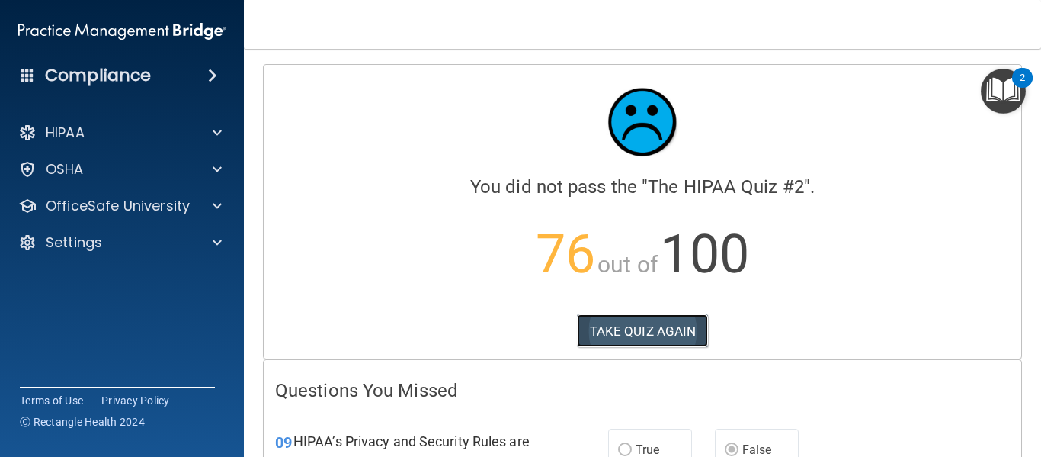
click at [675, 324] on button "TAKE QUIZ AGAIN" at bounding box center [643, 331] width 132 height 34
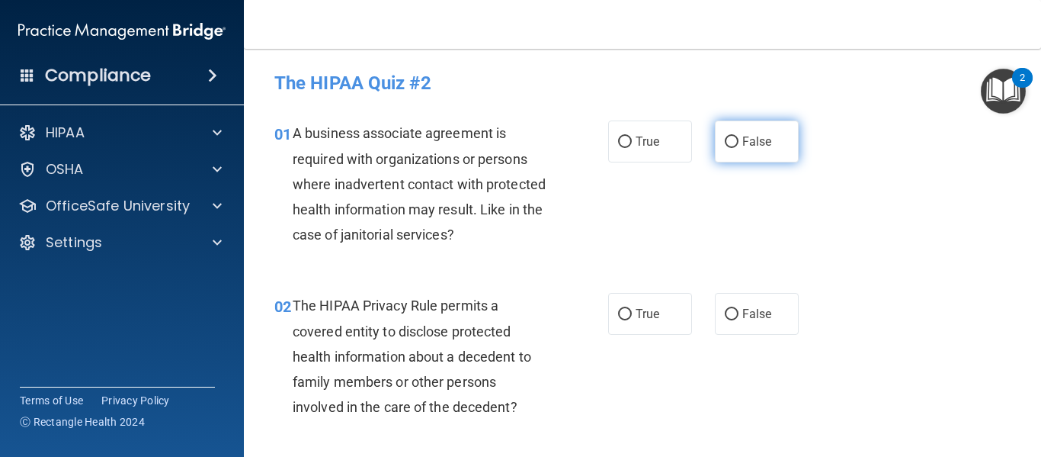
click at [725, 139] on input "False" at bounding box center [732, 141] width 14 height 11
radio input "true"
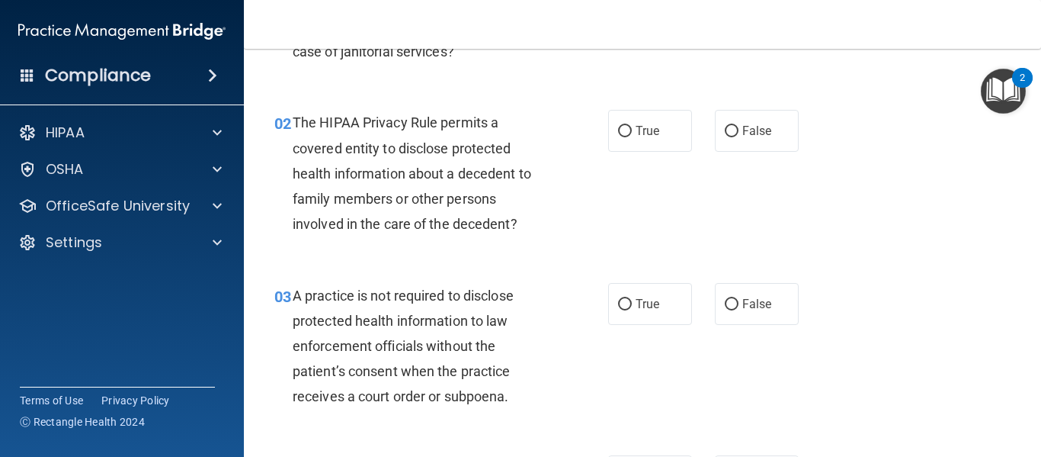
scroll to position [194, 0]
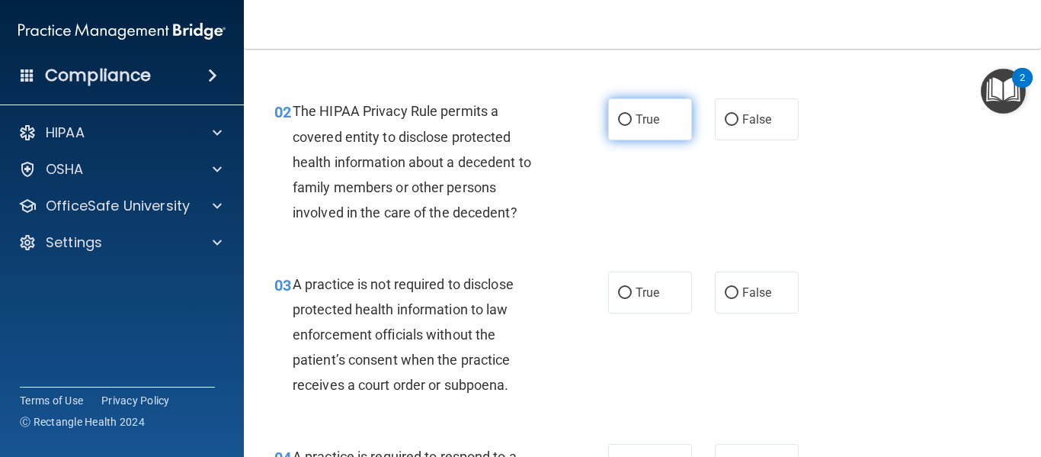
click at [626, 126] on input "True" at bounding box center [625, 119] width 14 height 11
radio input "true"
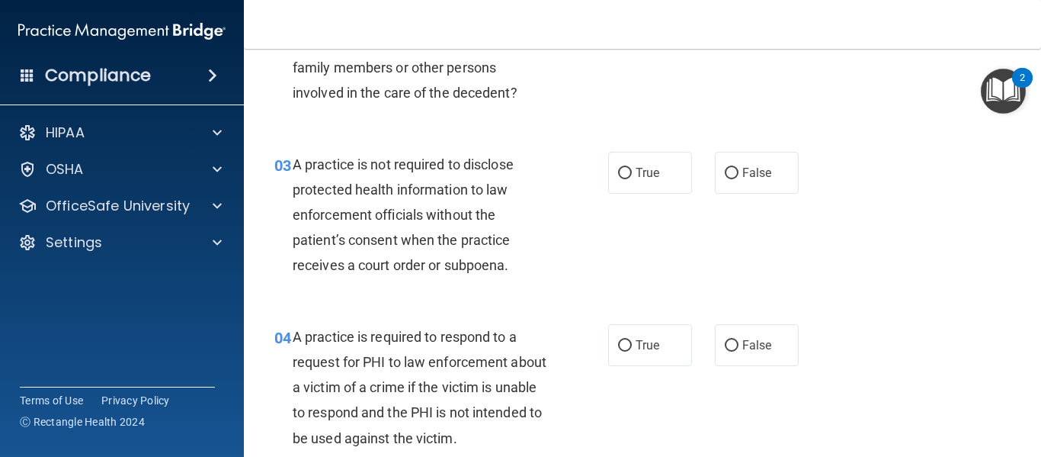
scroll to position [349, 0]
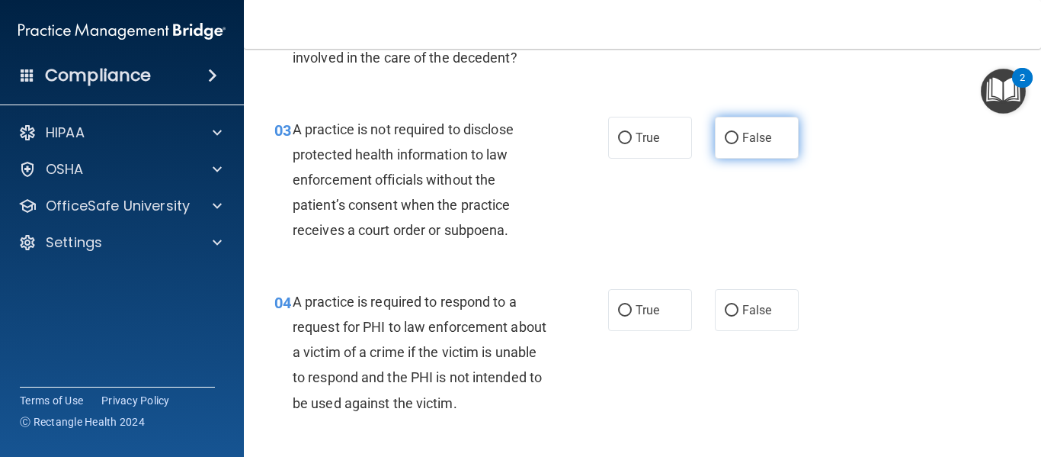
click at [745, 130] on label "False" at bounding box center [757, 138] width 84 height 42
click at [739, 133] on input "False" at bounding box center [732, 138] width 14 height 11
radio input "true"
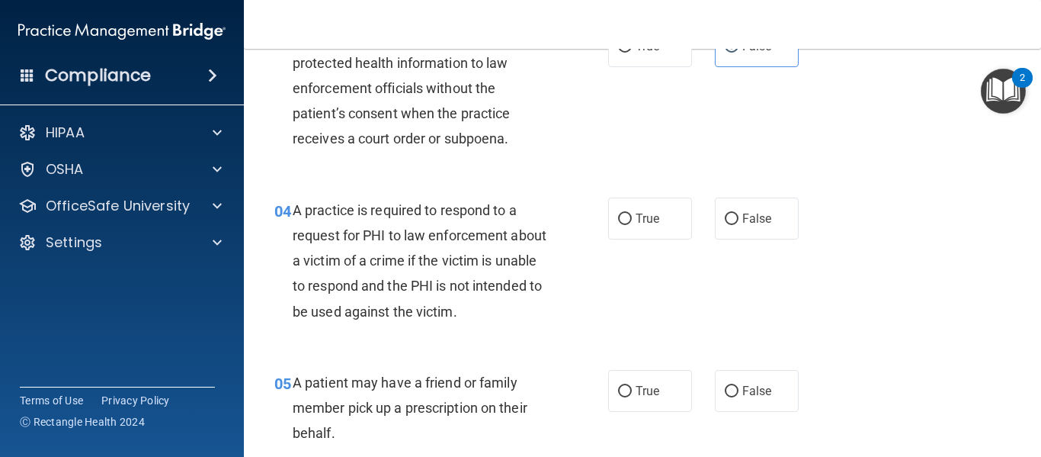
scroll to position [441, 0]
click at [627, 217] on label "True" at bounding box center [650, 218] width 84 height 42
click at [627, 217] on input "True" at bounding box center [625, 218] width 14 height 11
radio input "true"
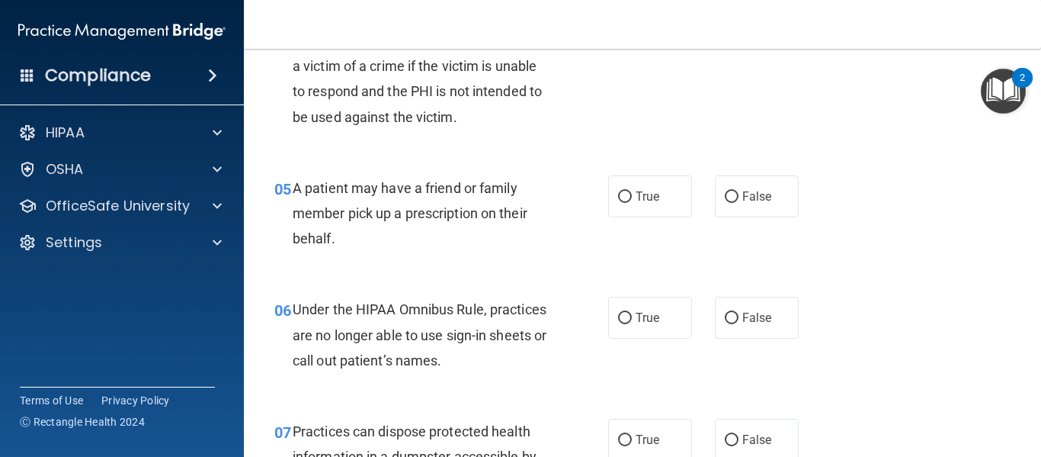
scroll to position [636, 0]
click at [617, 204] on label "True" at bounding box center [650, 196] width 84 height 42
click at [618, 202] on input "True" at bounding box center [625, 196] width 14 height 11
radio input "true"
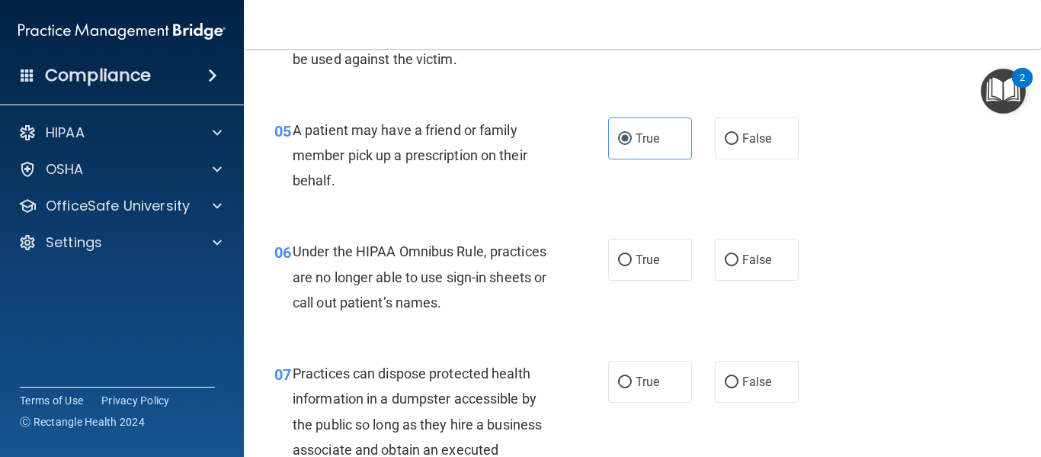
scroll to position [734, 0]
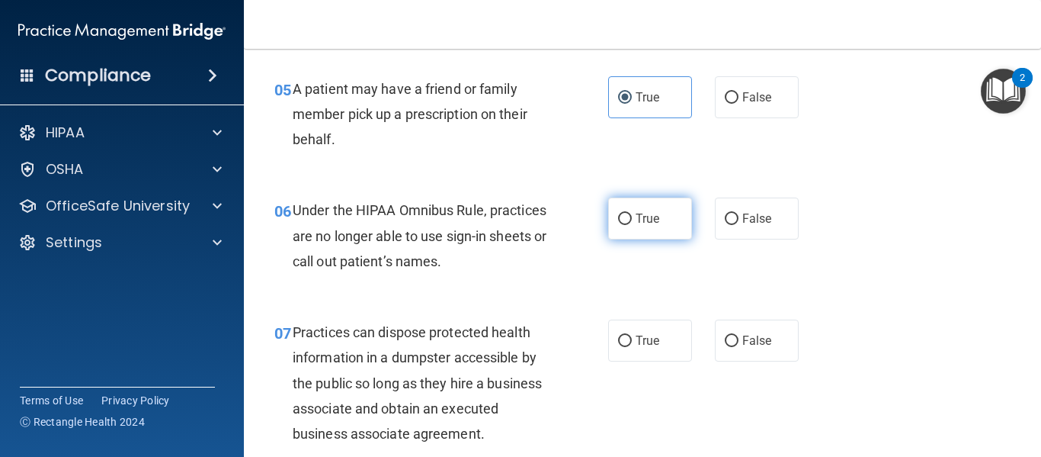
click at [636, 216] on span "True" at bounding box center [648, 218] width 24 height 14
click at [632, 216] on input "True" at bounding box center [625, 218] width 14 height 11
radio input "true"
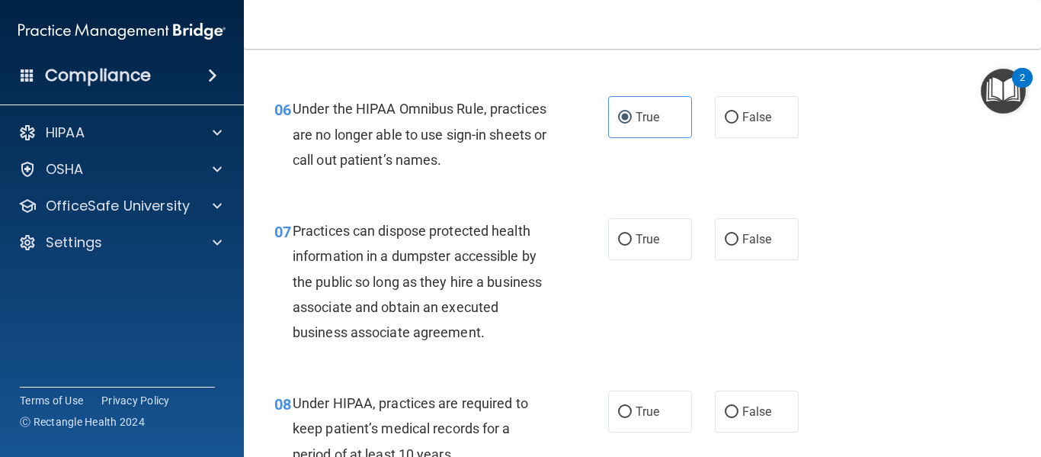
scroll to position [852, 0]
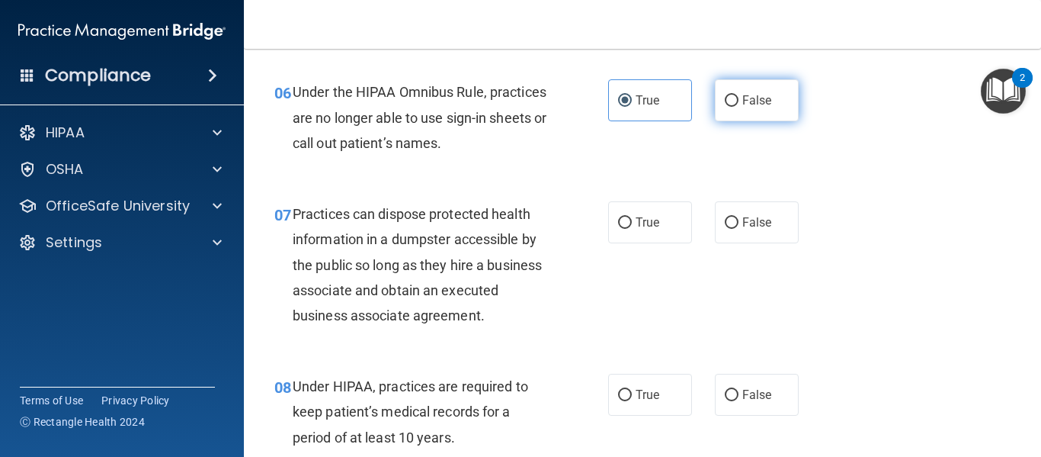
click at [729, 96] on input "False" at bounding box center [732, 100] width 14 height 11
radio input "true"
radio input "false"
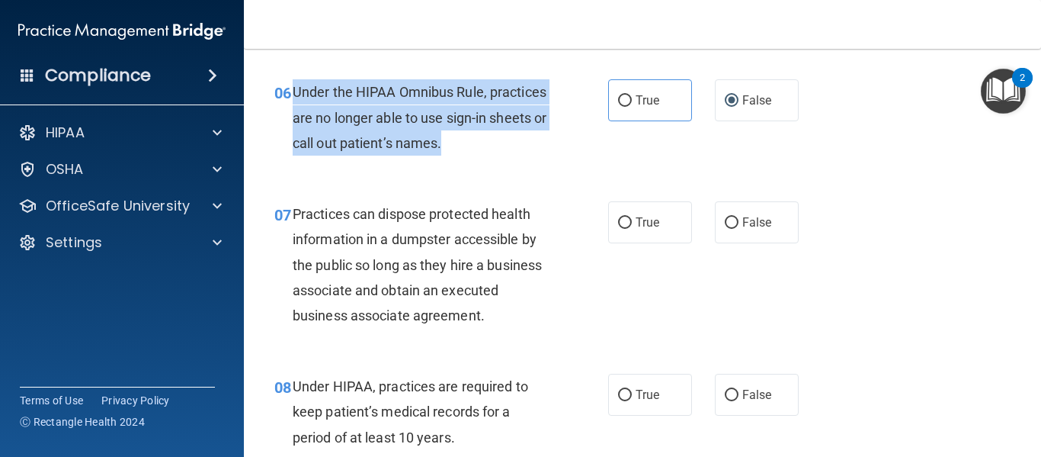
drag, startPoint x: 531, startPoint y: 143, endPoint x: 297, endPoint y: 97, distance: 239.3
click at [297, 97] on div "Under the HIPAA Omnibus Rule, practices are no longer able to use sign-in sheet…" at bounding box center [427, 117] width 268 height 76
click at [297, 97] on span "Under the HIPAA Omnibus Rule, practices are no longer able to use sign-in sheet…" at bounding box center [420, 117] width 254 height 66
drag, startPoint x: 293, startPoint y: 91, endPoint x: 521, endPoint y: 143, distance: 233.9
click at [521, 143] on div "Under the HIPAA Omnibus Rule, practices are no longer able to use sign-in sheet…" at bounding box center [427, 117] width 268 height 76
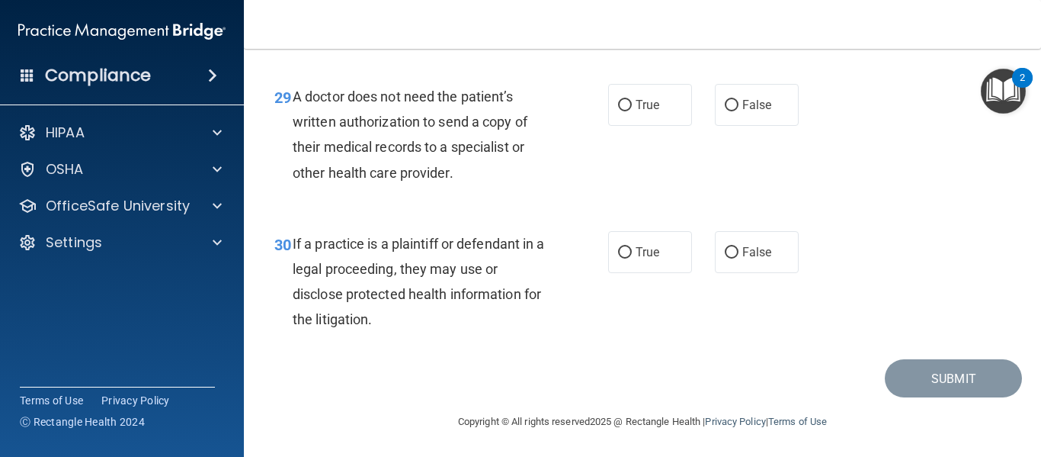
scroll to position [4180, 0]
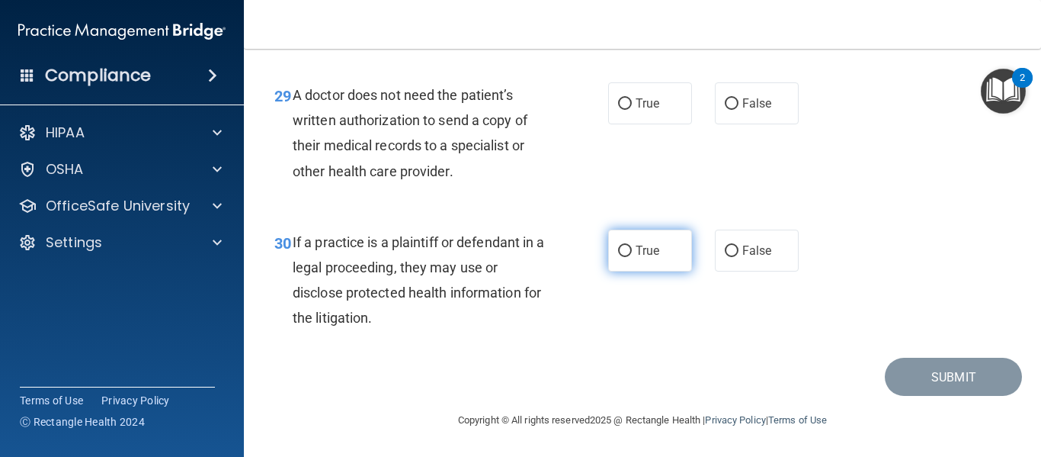
click at [614, 265] on label "True" at bounding box center [650, 250] width 84 height 42
click at [618, 257] on input "True" at bounding box center [625, 250] width 14 height 11
radio input "true"
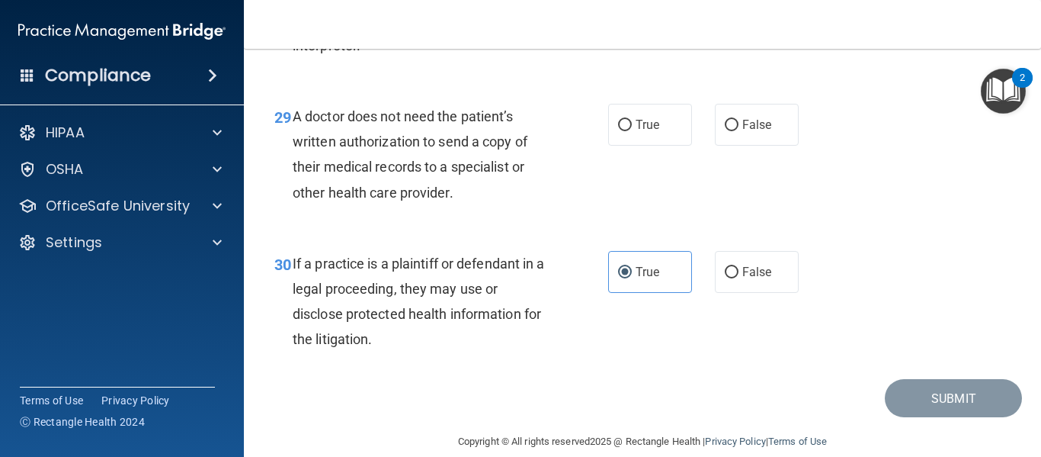
scroll to position [4128, 0]
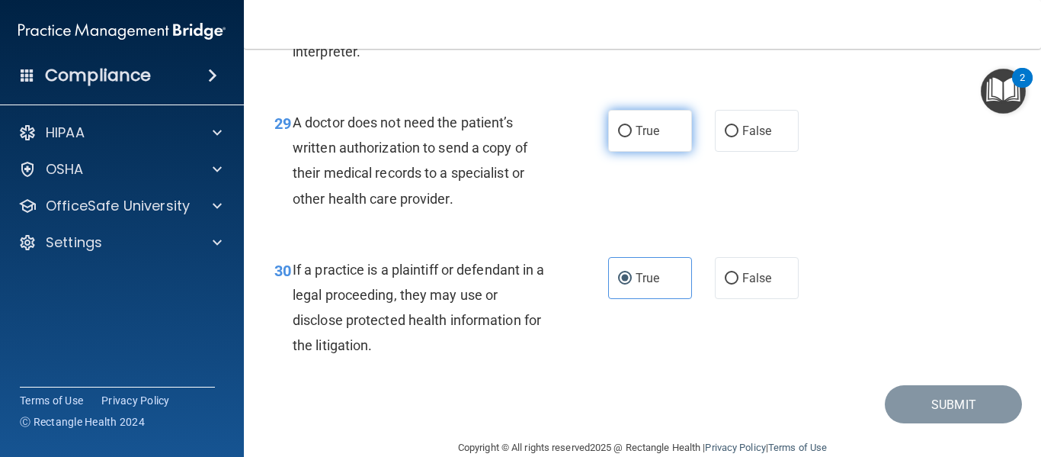
click at [634, 147] on label "True" at bounding box center [650, 131] width 84 height 42
click at [632, 137] on input "True" at bounding box center [625, 131] width 14 height 11
radio input "true"
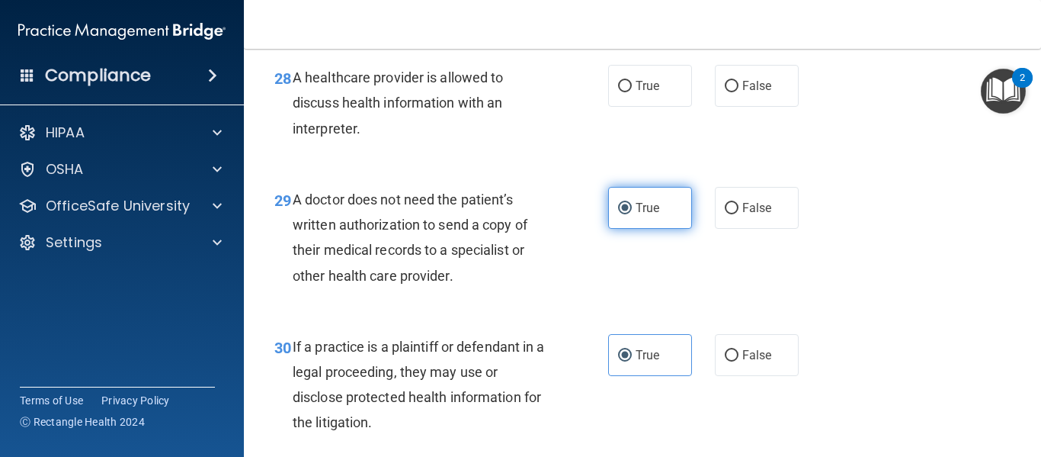
scroll to position [4016, 0]
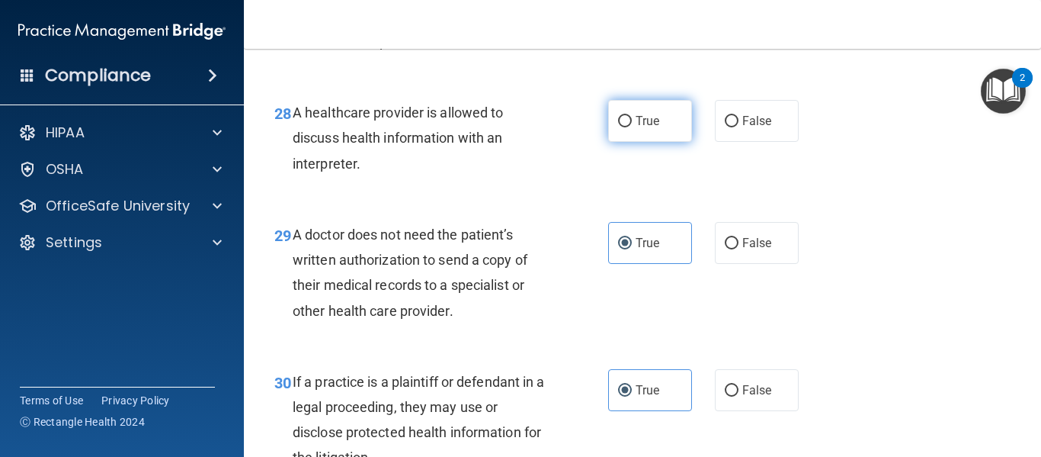
click at [636, 142] on label "True" at bounding box center [650, 121] width 84 height 42
click at [632, 127] on input "True" at bounding box center [625, 121] width 14 height 11
radio input "true"
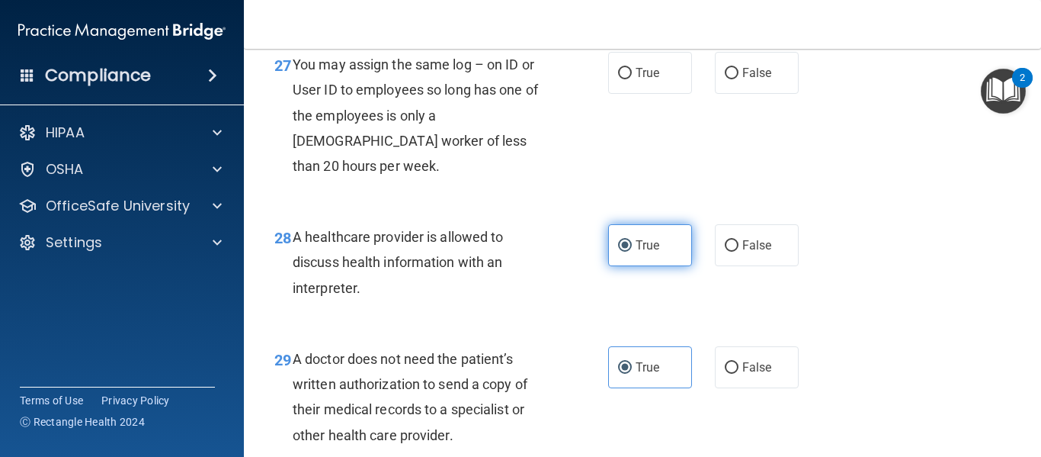
scroll to position [3890, 0]
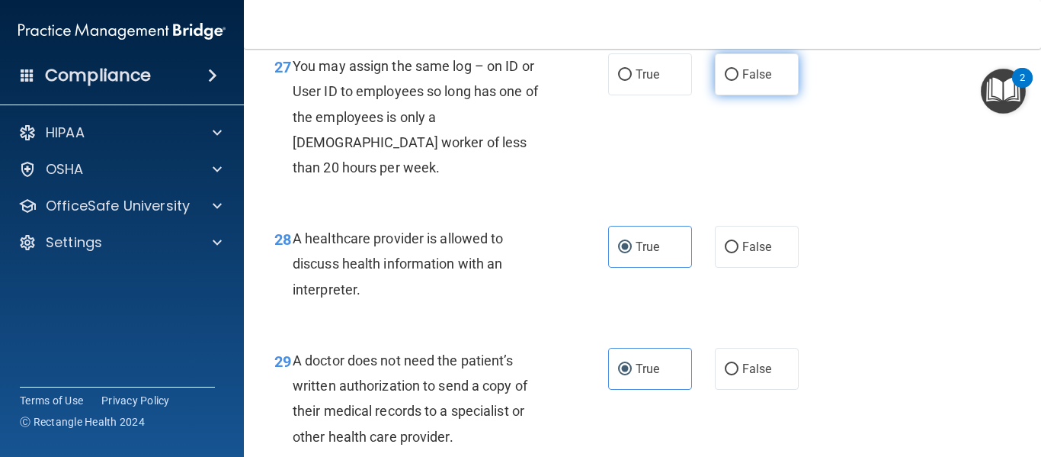
click at [729, 81] on input "False" at bounding box center [732, 74] width 14 height 11
radio input "true"
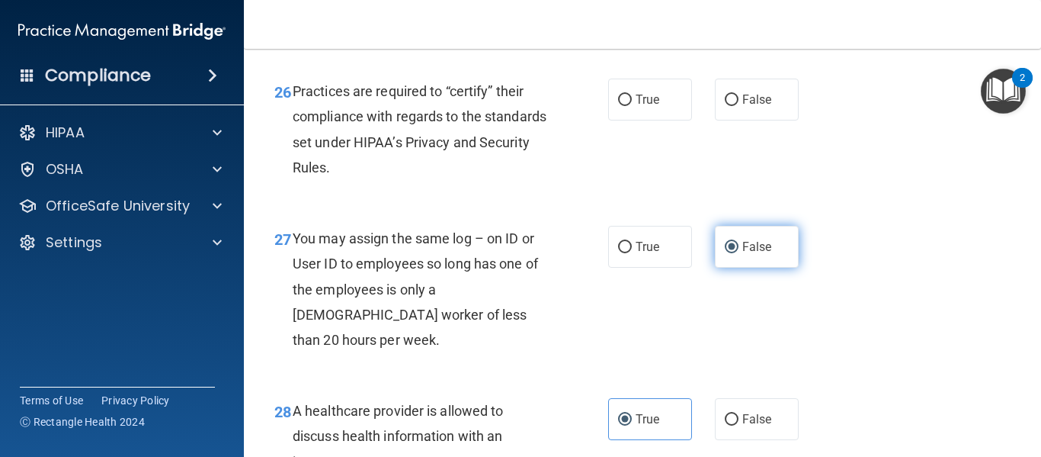
scroll to position [3707, 0]
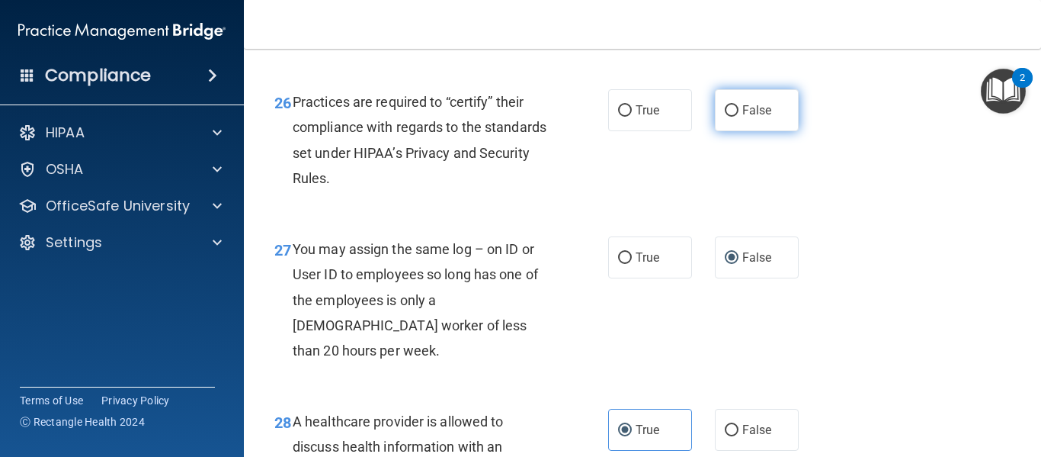
click at [720, 131] on label "False" at bounding box center [757, 110] width 84 height 42
click at [725, 117] on input "False" at bounding box center [732, 110] width 14 height 11
radio input "true"
click at [720, 131] on label "False" at bounding box center [757, 110] width 84 height 42
click at [725, 117] on input "False" at bounding box center [732, 110] width 14 height 11
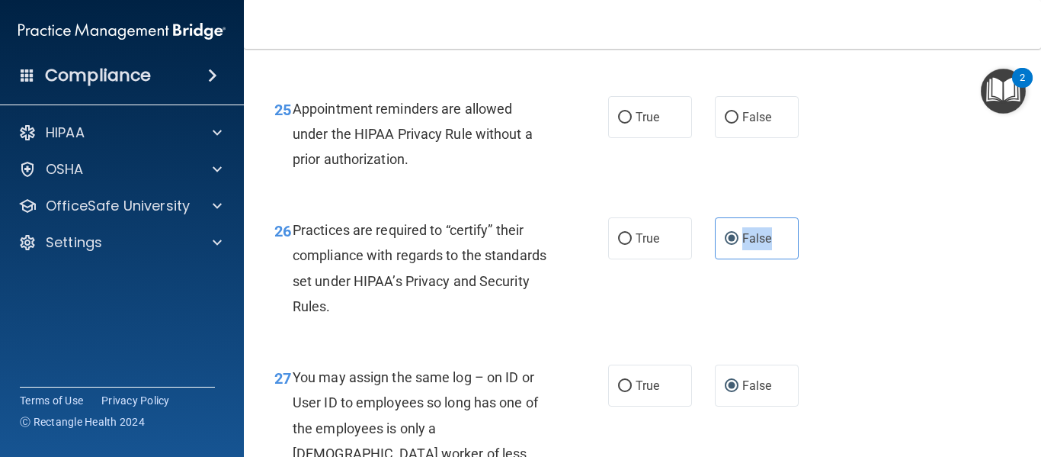
scroll to position [3576, 0]
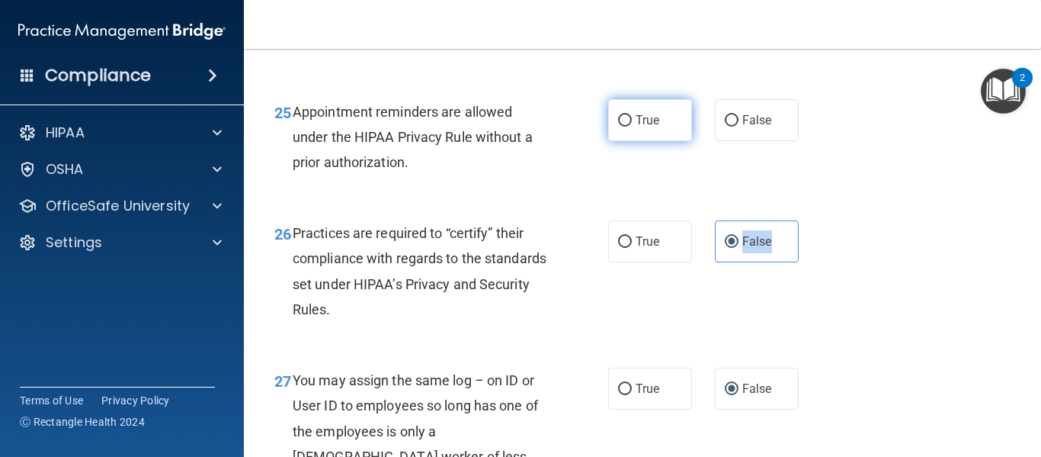
click at [626, 127] on input "True" at bounding box center [625, 120] width 14 height 11
radio input "true"
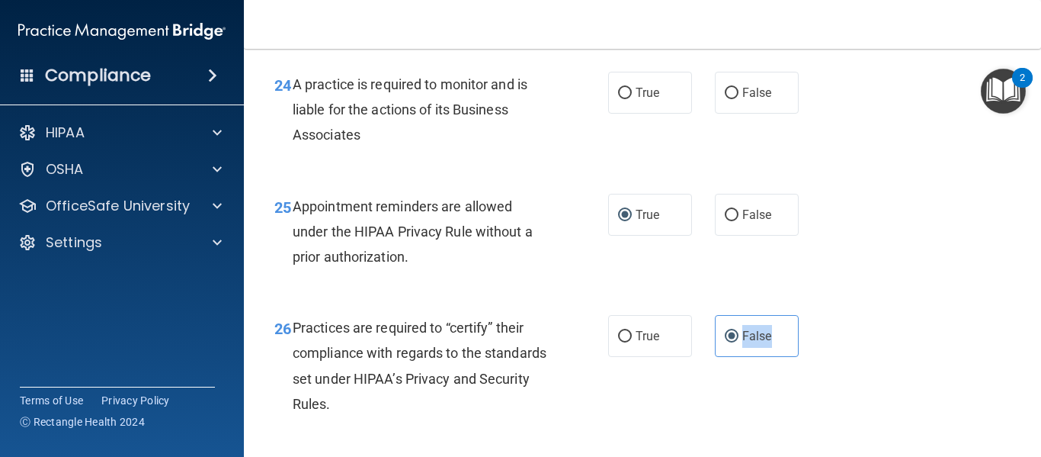
scroll to position [3468, 0]
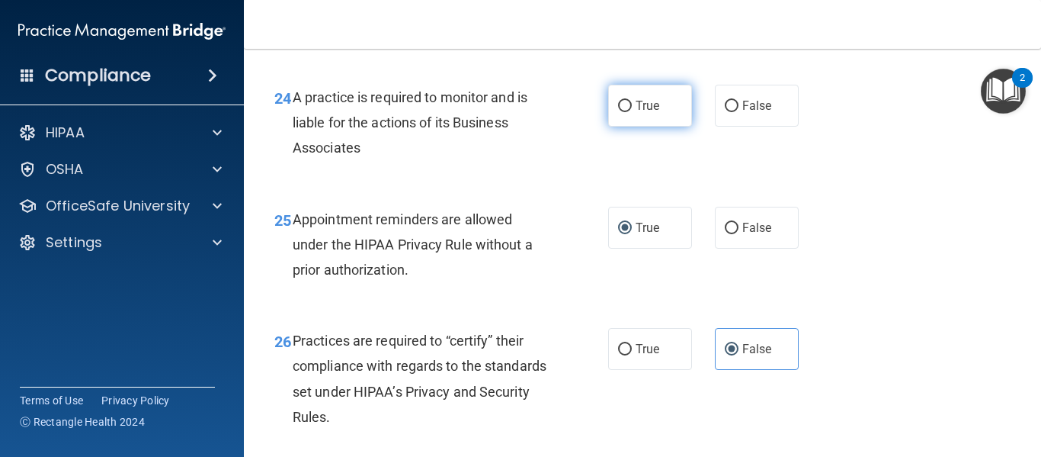
click at [656, 127] on label "True" at bounding box center [650, 106] width 84 height 42
click at [632, 112] on input "True" at bounding box center [625, 106] width 14 height 11
radio input "true"
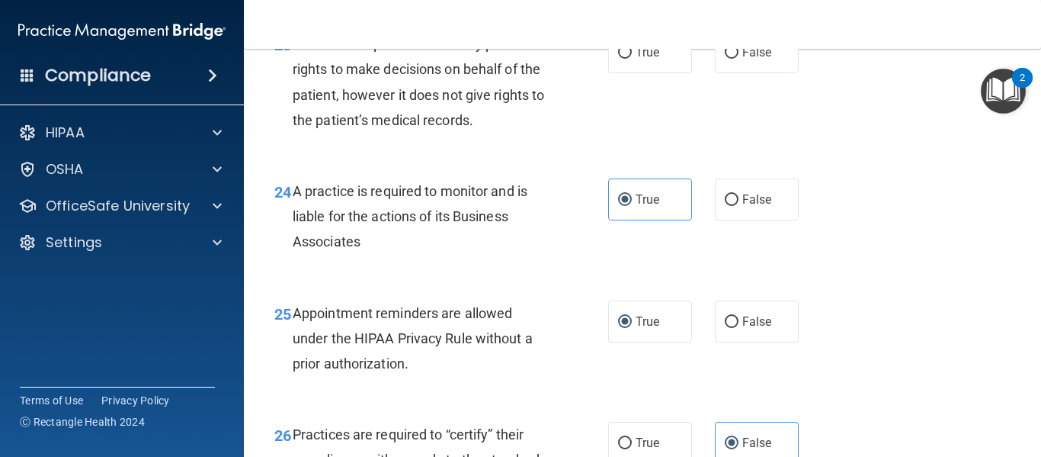
scroll to position [3371, 0]
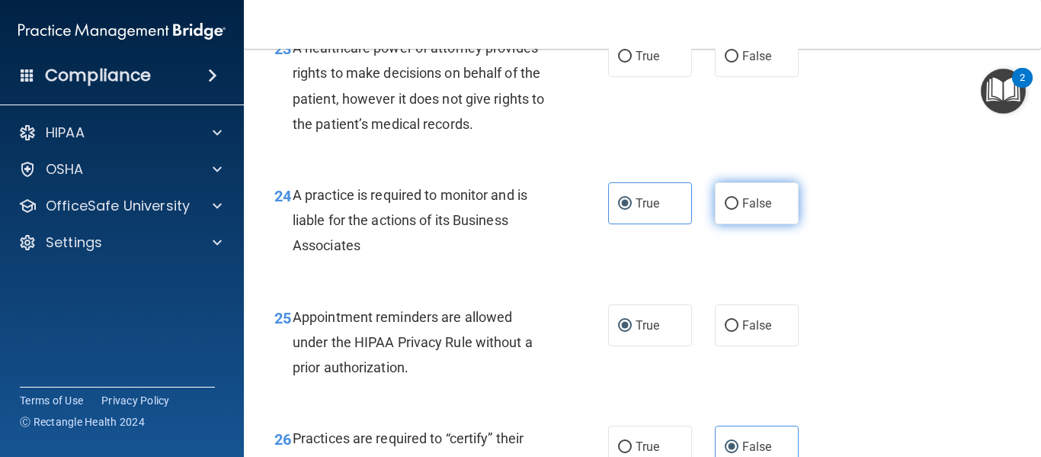
click at [720, 224] on label "False" at bounding box center [757, 203] width 84 height 42
click at [725, 210] on input "False" at bounding box center [732, 203] width 14 height 11
radio input "true"
radio input "false"
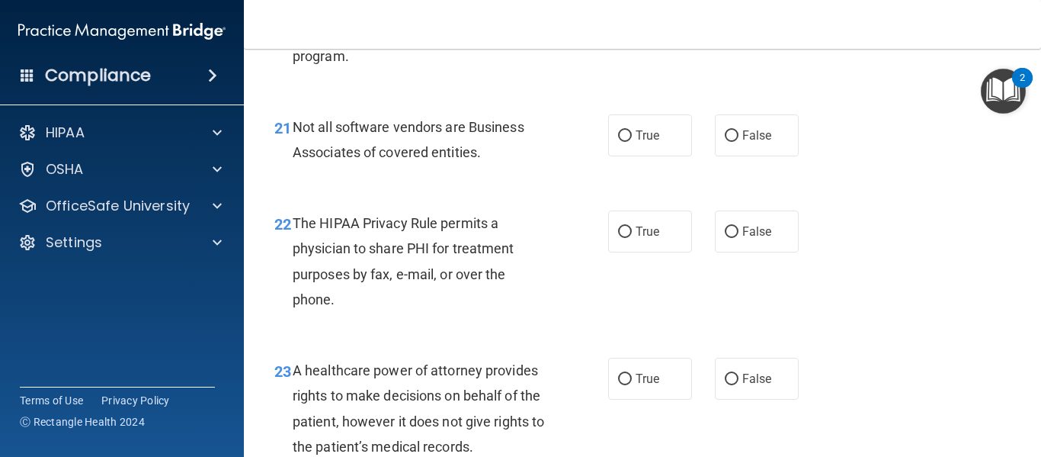
scroll to position [3053, 0]
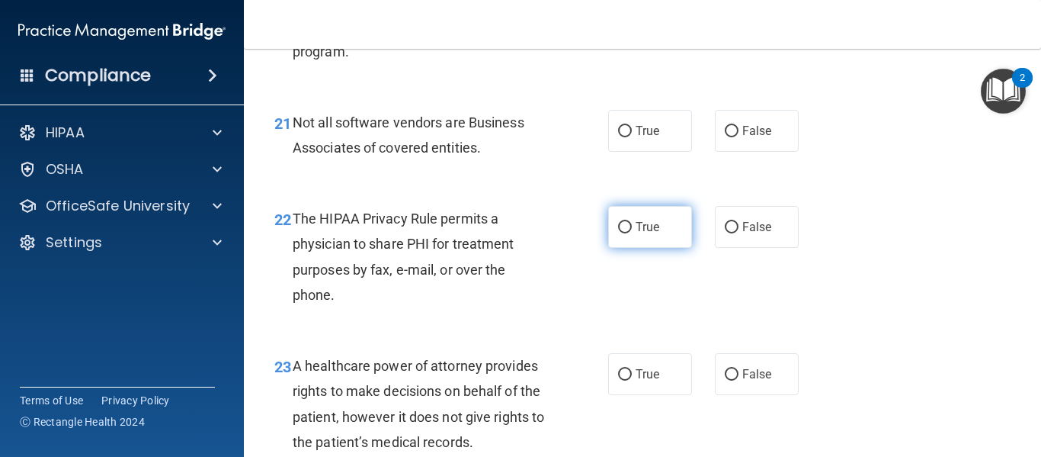
click at [618, 233] on input "True" at bounding box center [625, 227] width 14 height 11
radio input "true"
drag, startPoint x: 645, startPoint y: 184, endPoint x: 549, endPoint y: 202, distance: 97.6
click at [810, 110] on ng-form "21 Not all software vendors are Business Associates of covered entities. True F…" at bounding box center [810, 110] width 0 height 0
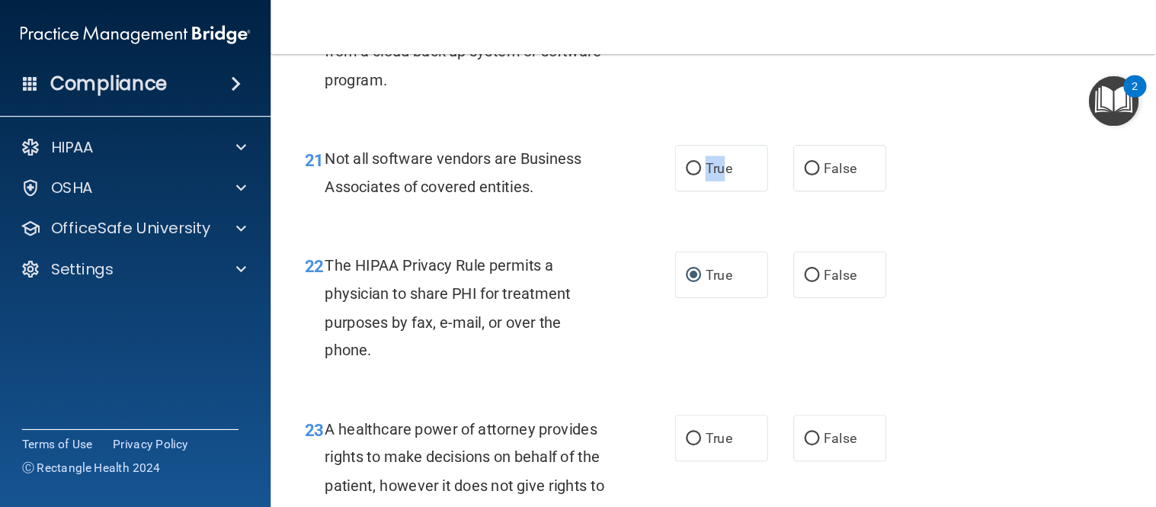
scroll to position [3031, 0]
click at [625, 159] on input "True" at bounding box center [625, 152] width 14 height 11
radio input "true"
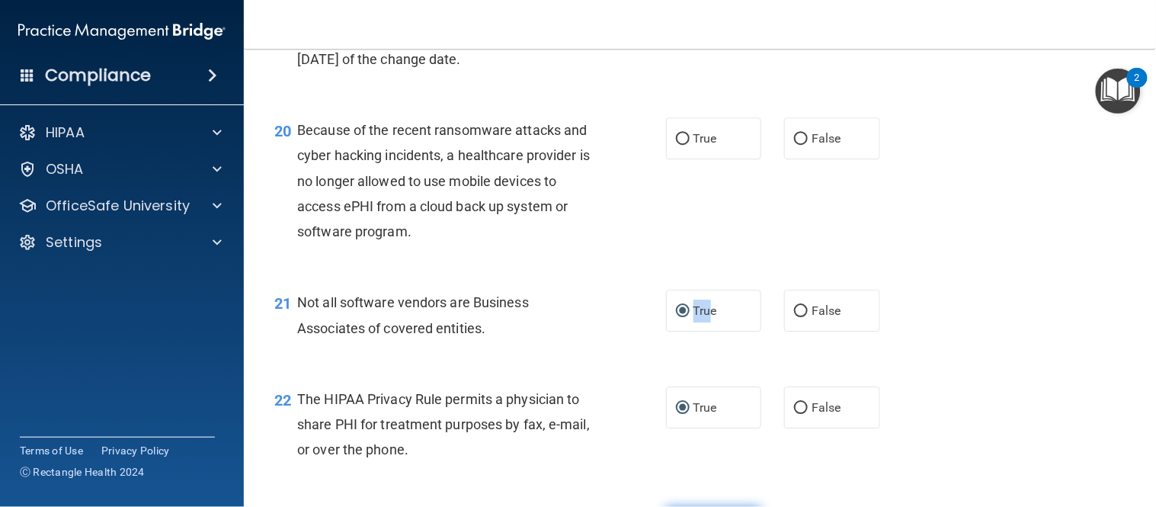
scroll to position [2590, 0]
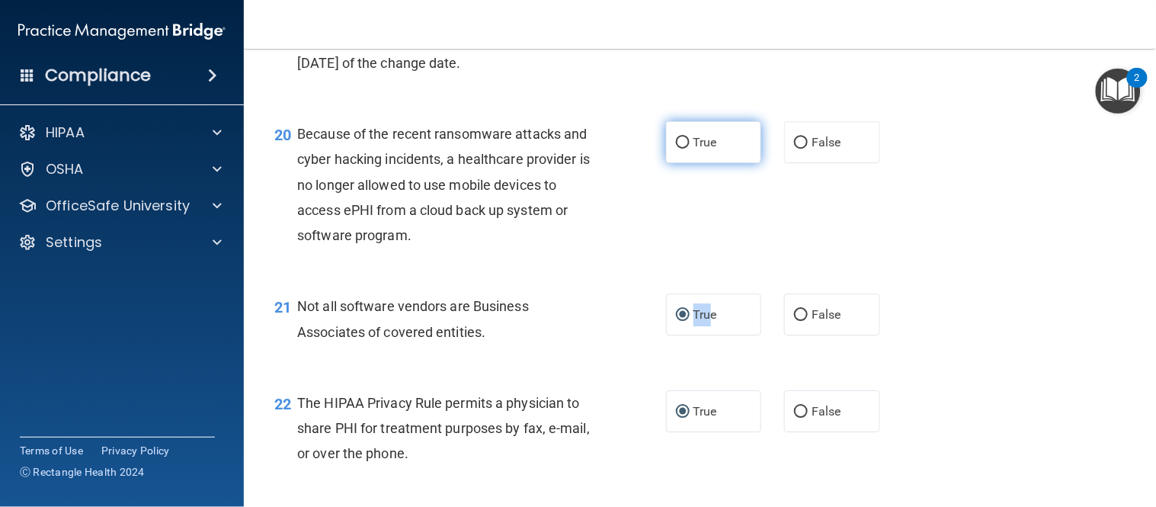
click at [682, 149] on input "True" at bounding box center [683, 142] width 14 height 11
radio input "true"
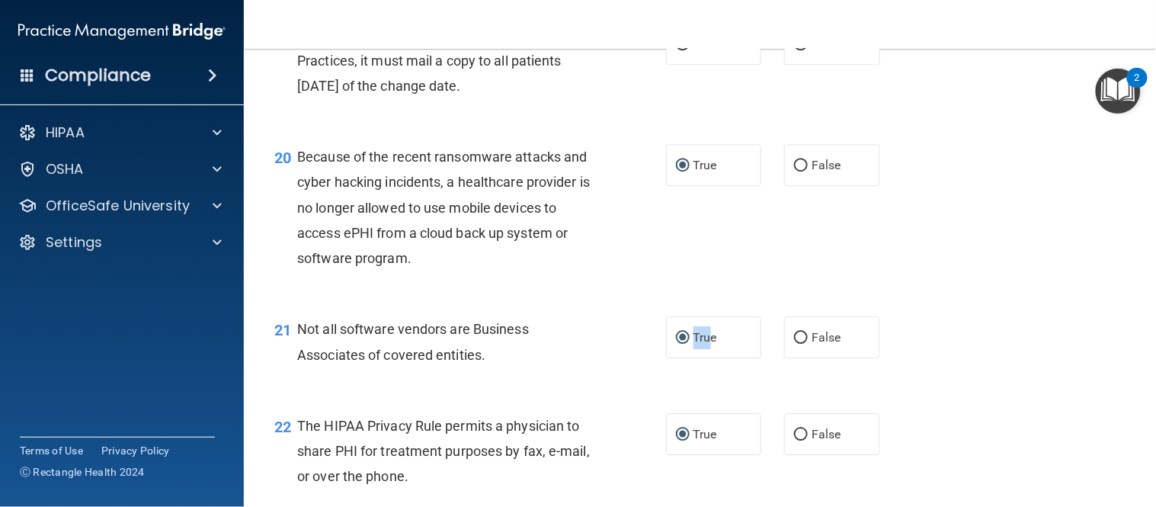
scroll to position [2567, 0]
click at [797, 187] on label "False" at bounding box center [832, 166] width 96 height 42
click at [797, 172] on input "False" at bounding box center [801, 166] width 14 height 11
radio input "true"
radio input "false"
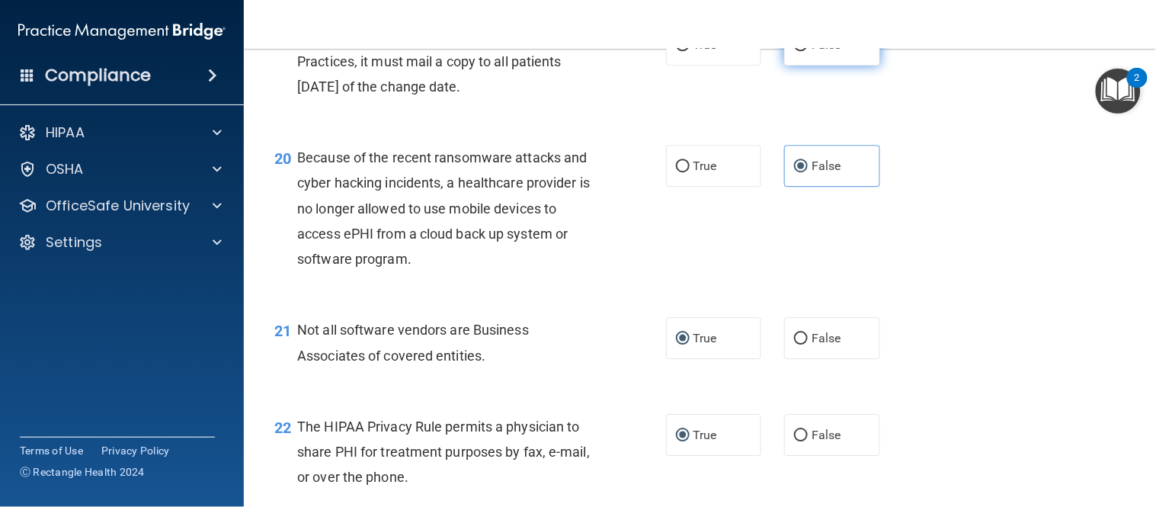
click at [794, 51] on input "False" at bounding box center [801, 45] width 14 height 11
radio input "true"
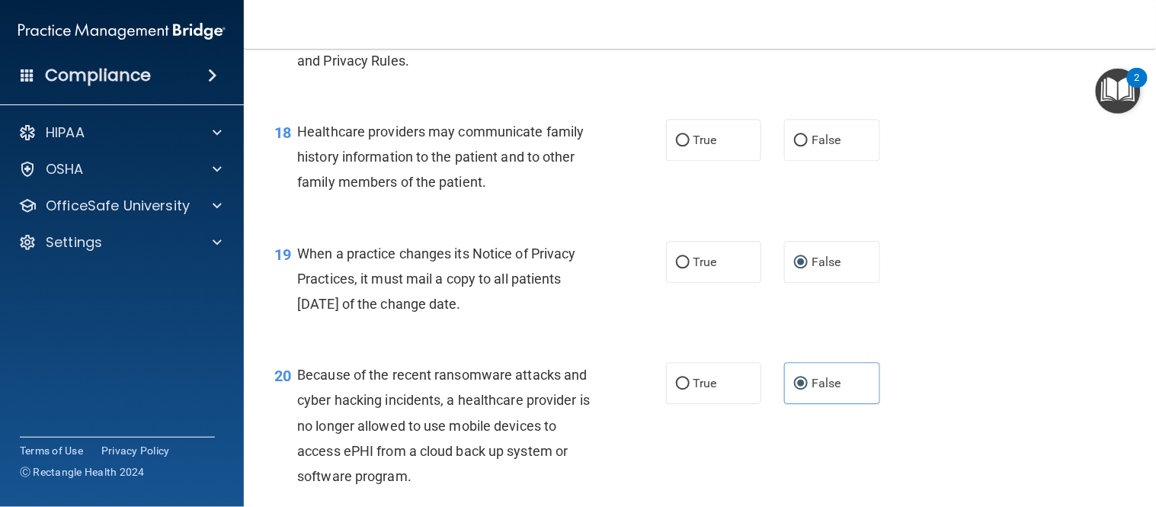
scroll to position [2345, 0]
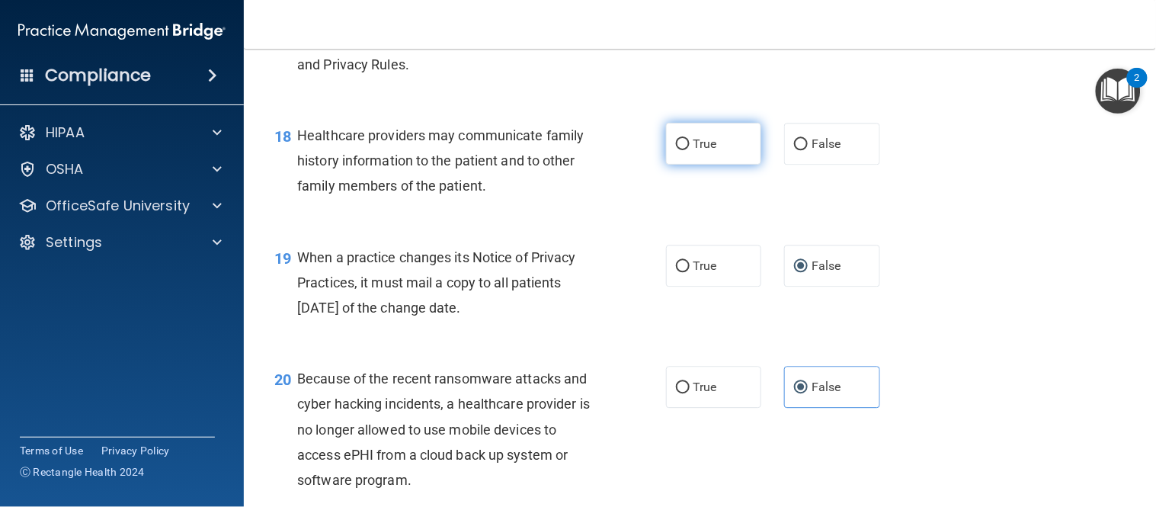
click at [696, 151] on span "True" at bounding box center [706, 143] width 24 height 14
click at [690, 150] on input "True" at bounding box center [683, 144] width 14 height 11
radio input "true"
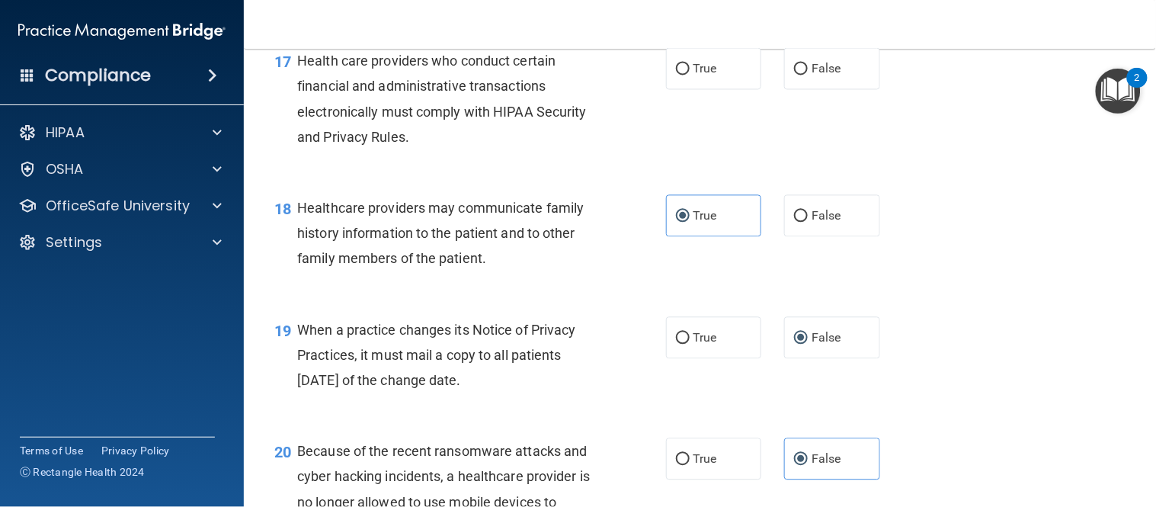
scroll to position [2272, 0]
click at [719, 91] on label "True" at bounding box center [714, 70] width 96 height 42
click at [690, 76] on input "True" at bounding box center [683, 70] width 14 height 11
radio input "true"
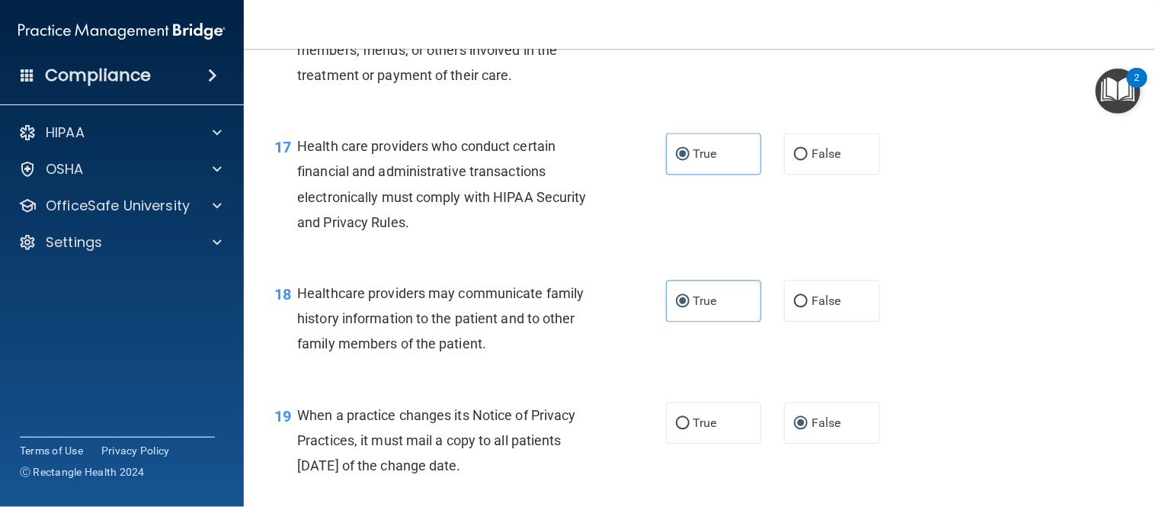
scroll to position [2140, 0]
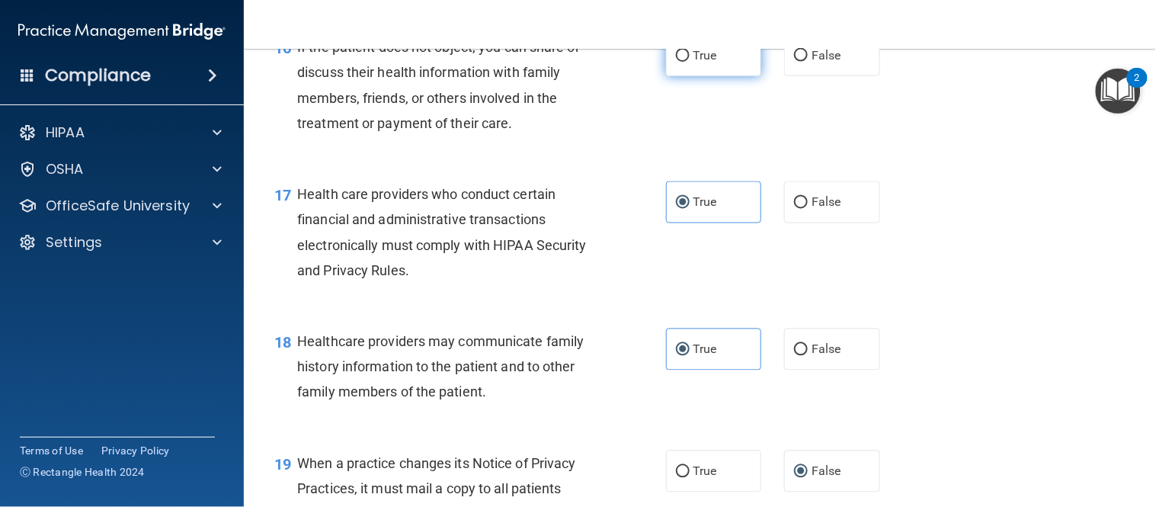
click at [688, 76] on label "True" at bounding box center [714, 55] width 96 height 42
click at [688, 62] on input "True" at bounding box center [683, 55] width 14 height 11
radio input "true"
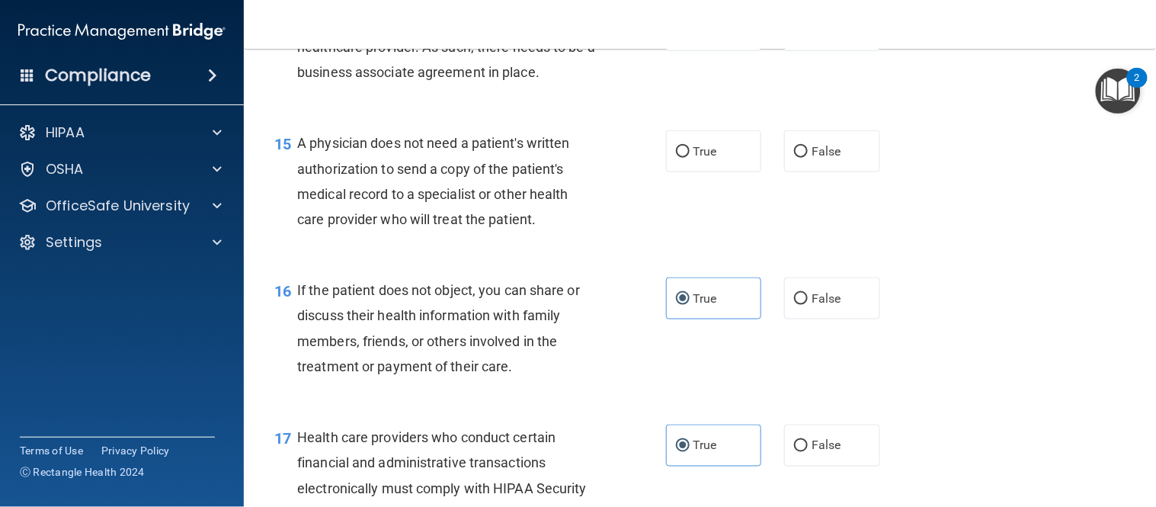
scroll to position [1896, 0]
click at [686, 173] on label "True" at bounding box center [714, 152] width 96 height 42
click at [686, 159] on input "True" at bounding box center [683, 152] width 14 height 11
radio input "true"
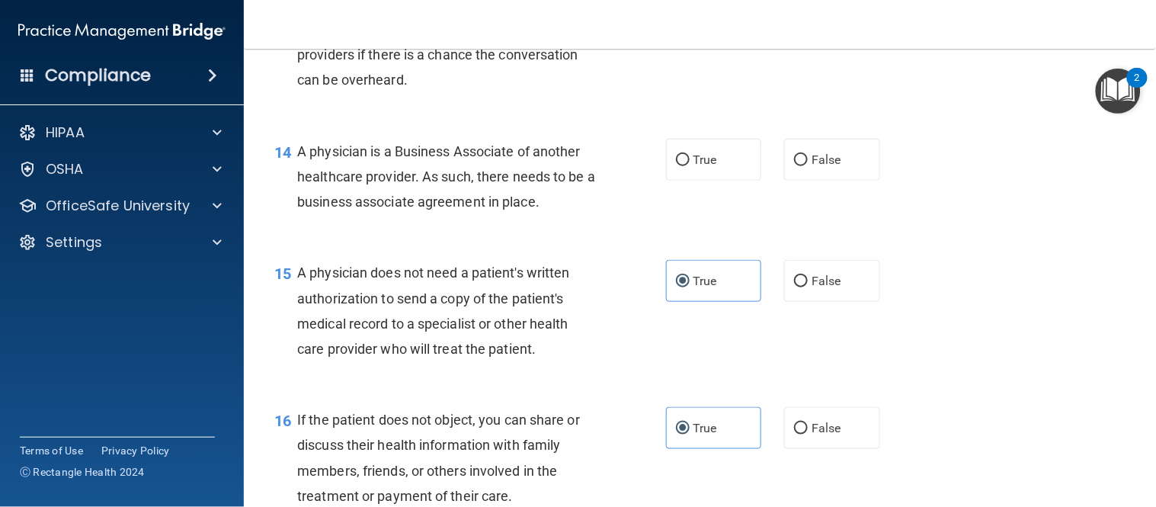
scroll to position [1751, 0]
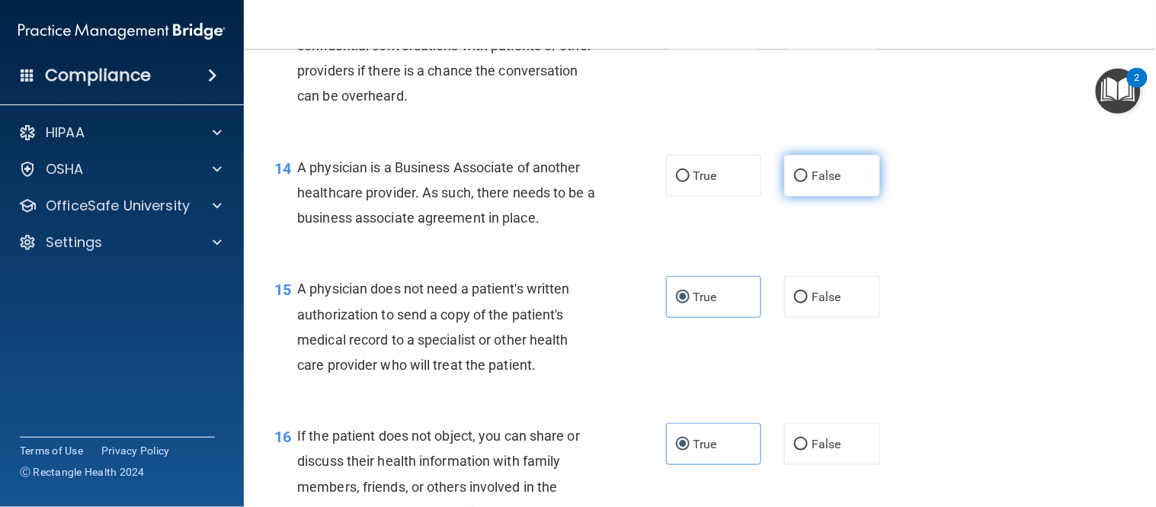
click at [812, 183] on span "False" at bounding box center [827, 175] width 30 height 14
click at [808, 182] on input "False" at bounding box center [801, 176] width 14 height 11
radio input "true"
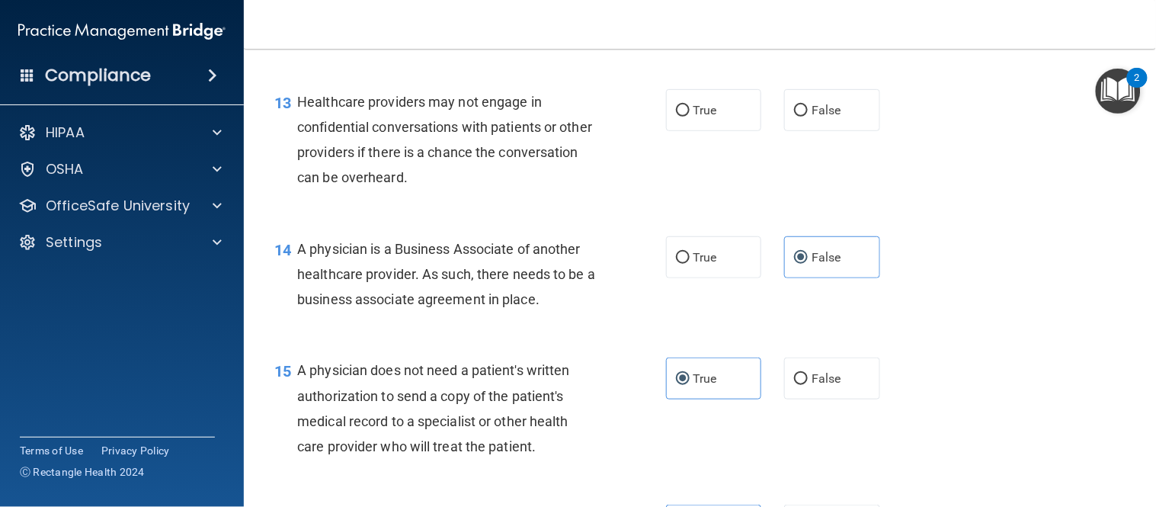
scroll to position [1666, 0]
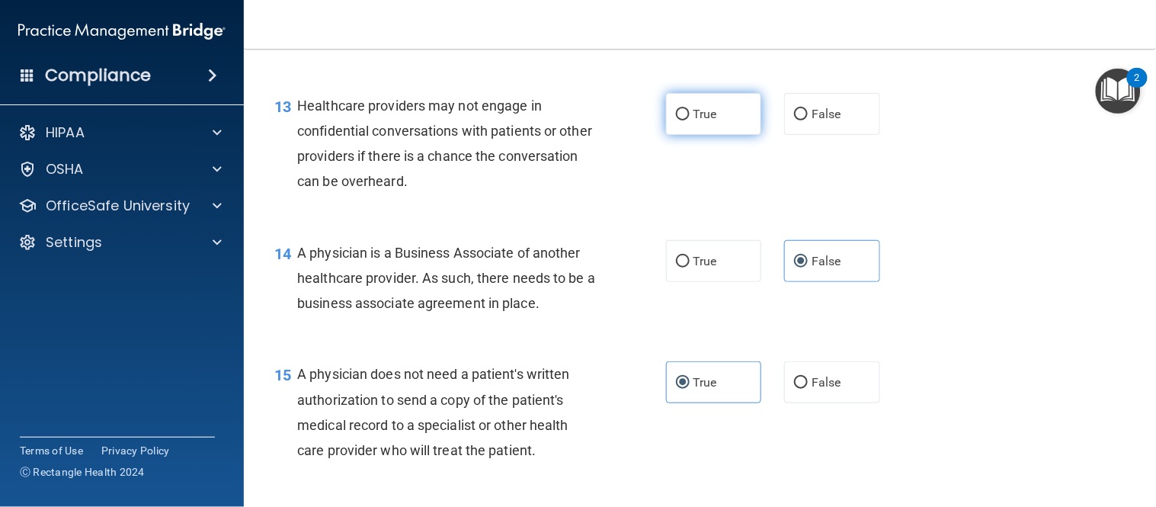
click at [695, 135] on label "True" at bounding box center [714, 114] width 96 height 42
click at [690, 120] on input "True" at bounding box center [683, 114] width 14 height 11
radio input "true"
click at [762, 135] on div "True False" at bounding box center [781, 114] width 230 height 42
click at [802, 135] on label "False" at bounding box center [832, 114] width 96 height 42
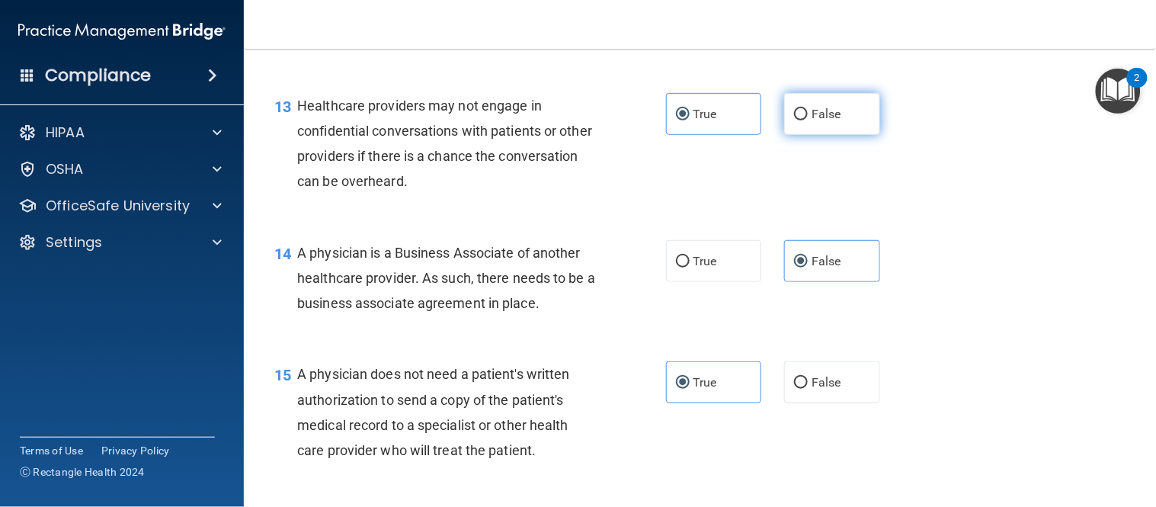
click at [802, 120] on input "False" at bounding box center [801, 114] width 14 height 11
radio input "true"
radio input "false"
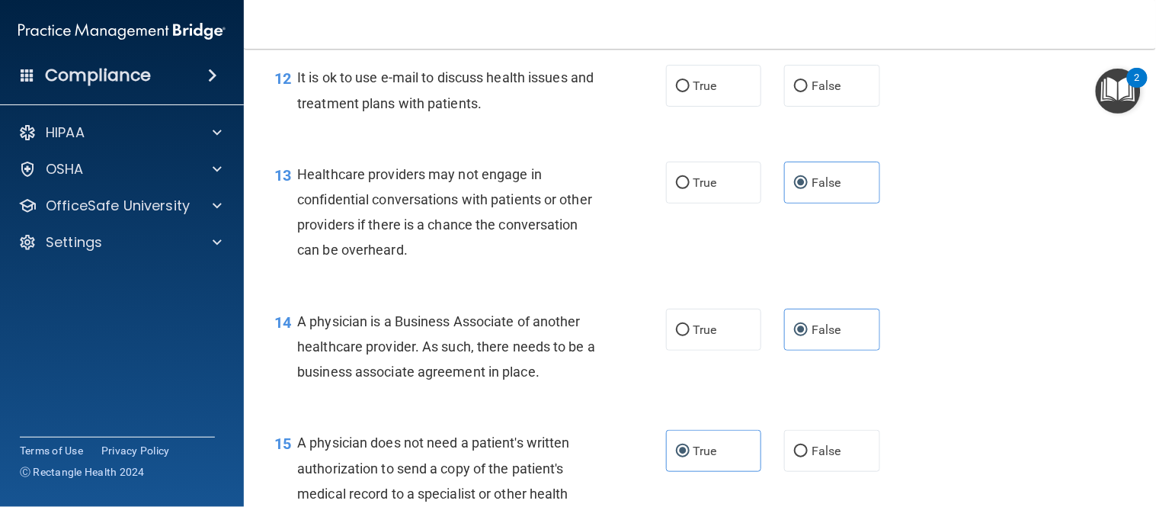
scroll to position [1570, 0]
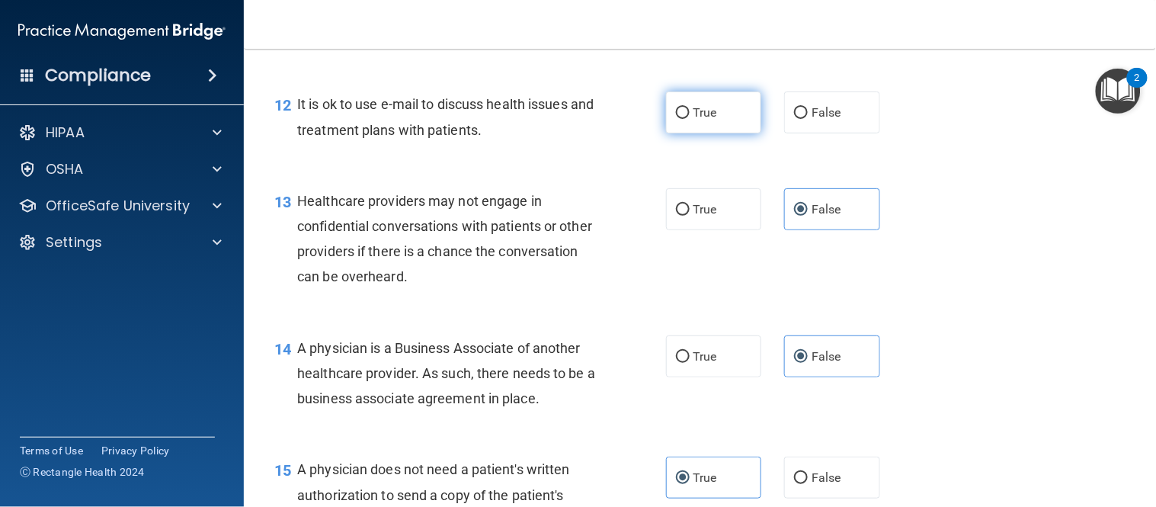
click at [674, 133] on label "True" at bounding box center [714, 112] width 96 height 42
click at [676, 119] on input "True" at bounding box center [683, 112] width 14 height 11
radio input "true"
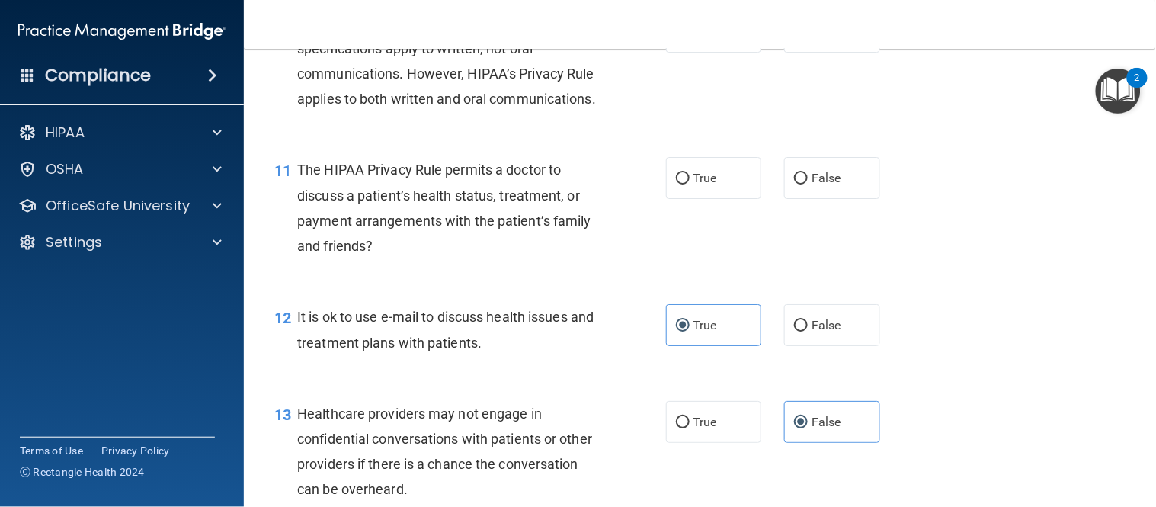
scroll to position [1332, 0]
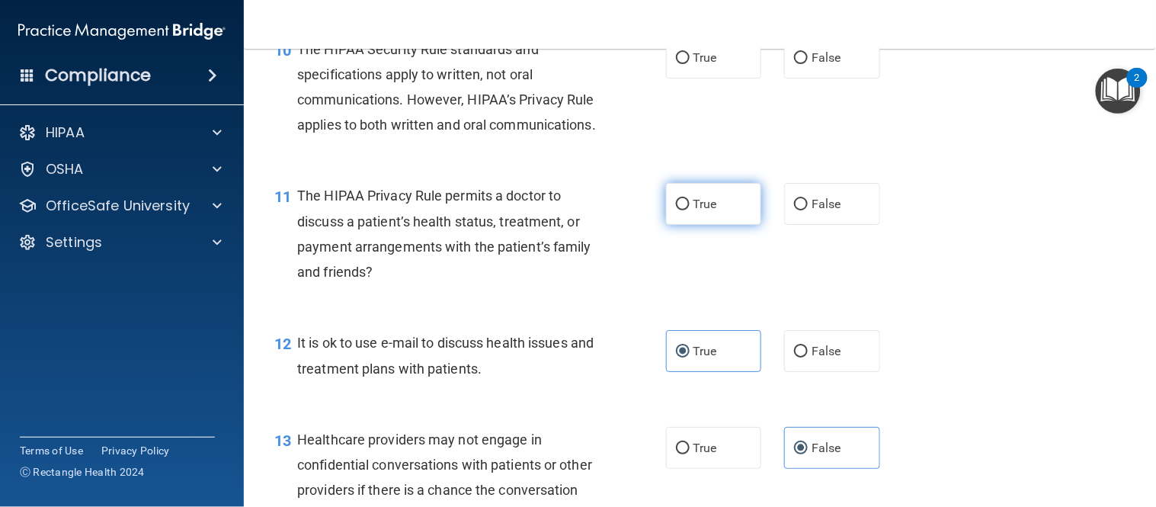
click at [696, 211] on span "True" at bounding box center [706, 204] width 24 height 14
click at [690, 210] on input "True" at bounding box center [683, 204] width 14 height 11
radio input "true"
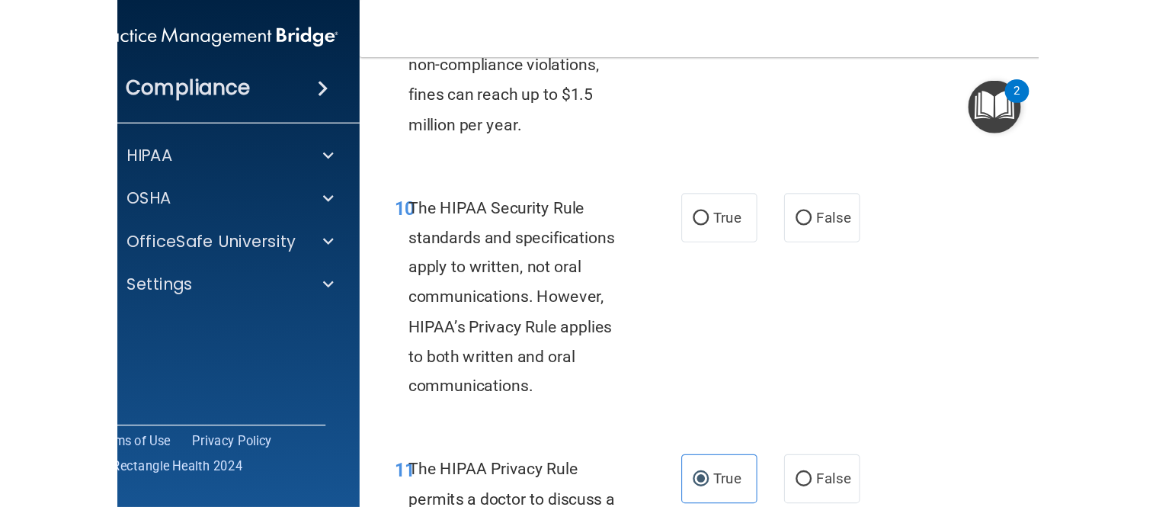
scroll to position [1304, 0]
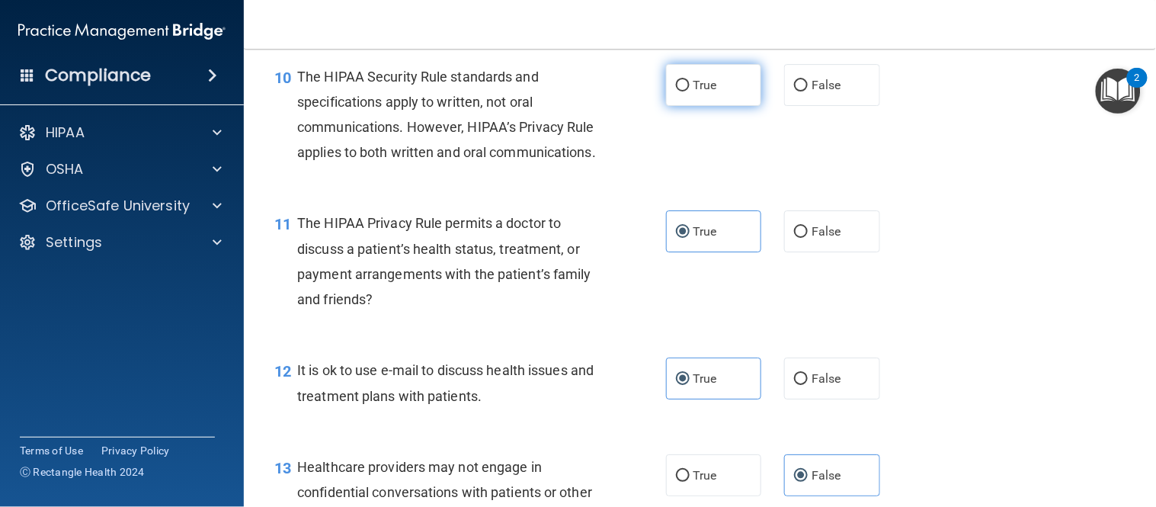
click at [697, 106] on label "True" at bounding box center [714, 85] width 96 height 42
click at [690, 91] on input "True" at bounding box center [683, 85] width 14 height 11
radio input "true"
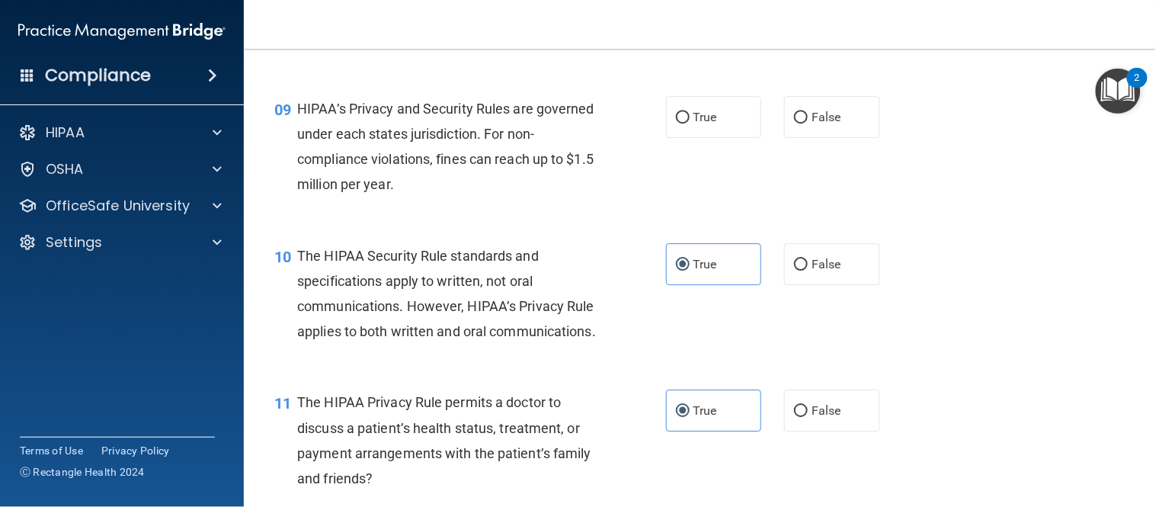
scroll to position [1082, 0]
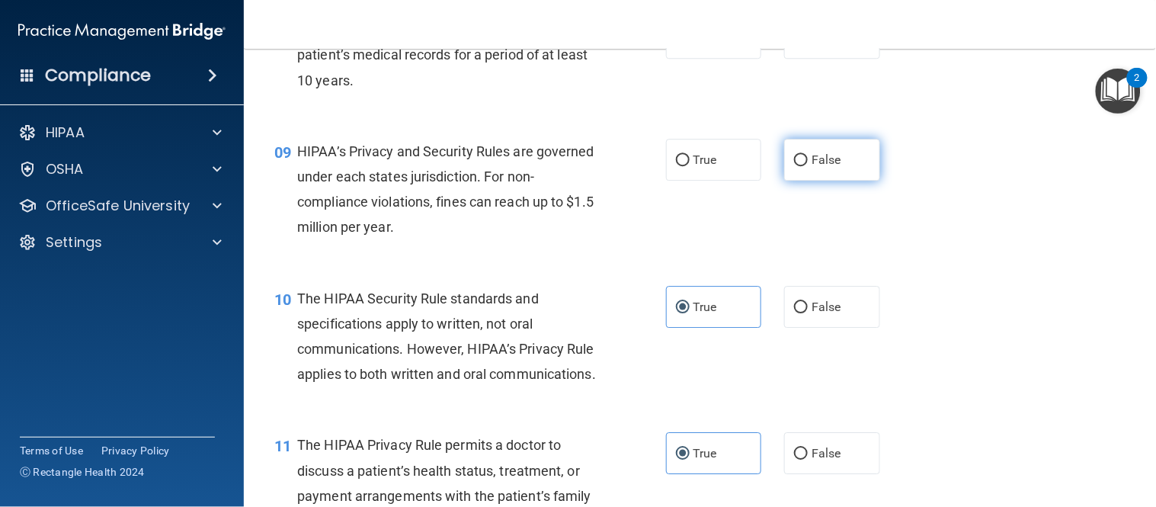
click at [786, 181] on label "False" at bounding box center [832, 160] width 96 height 42
click at [794, 166] on input "False" at bounding box center [801, 160] width 14 height 11
radio input "true"
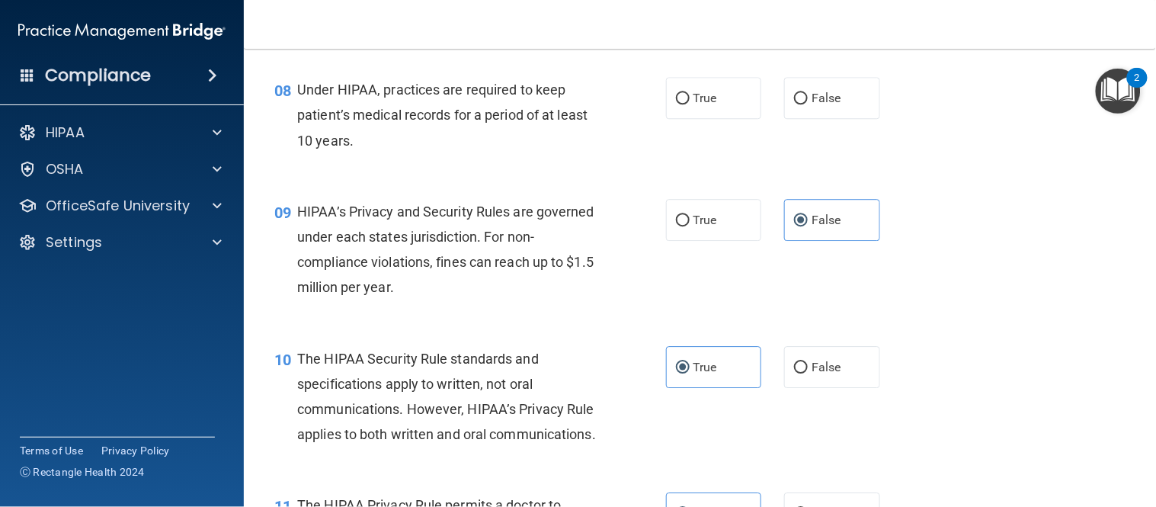
scroll to position [1018, 0]
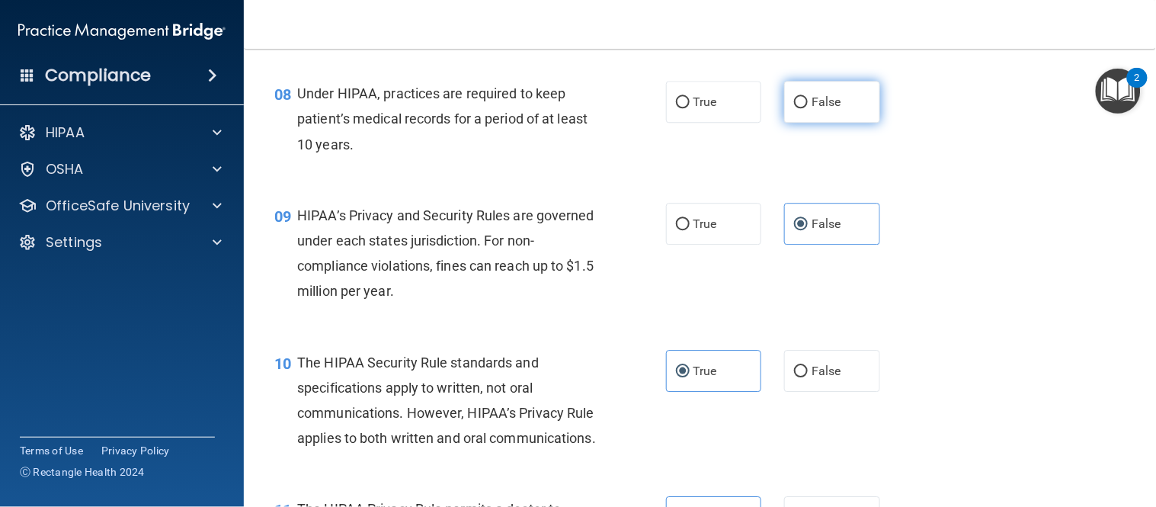
click at [794, 108] on input "False" at bounding box center [801, 102] width 14 height 11
radio input "true"
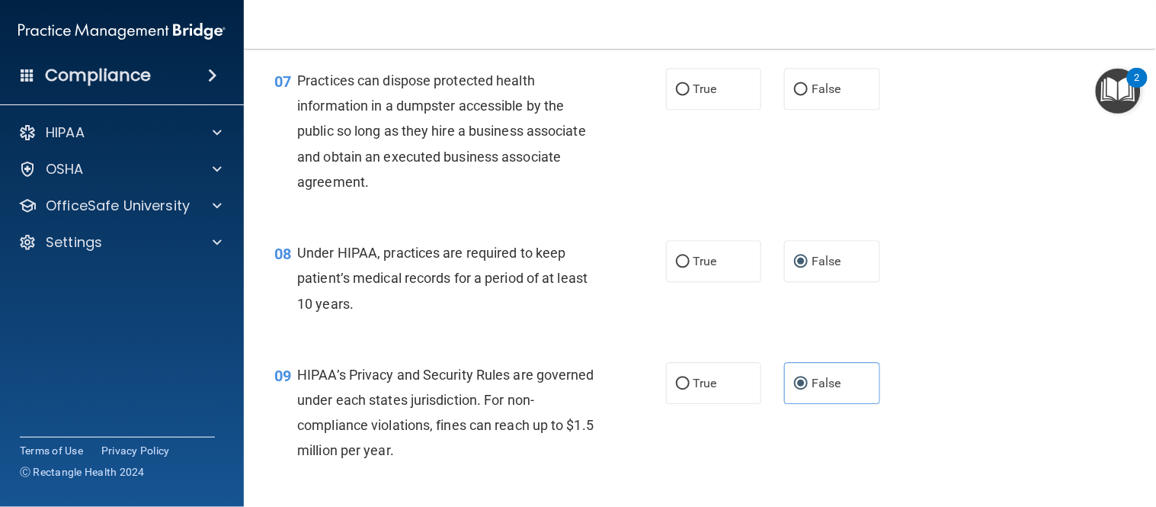
scroll to position [795, 0]
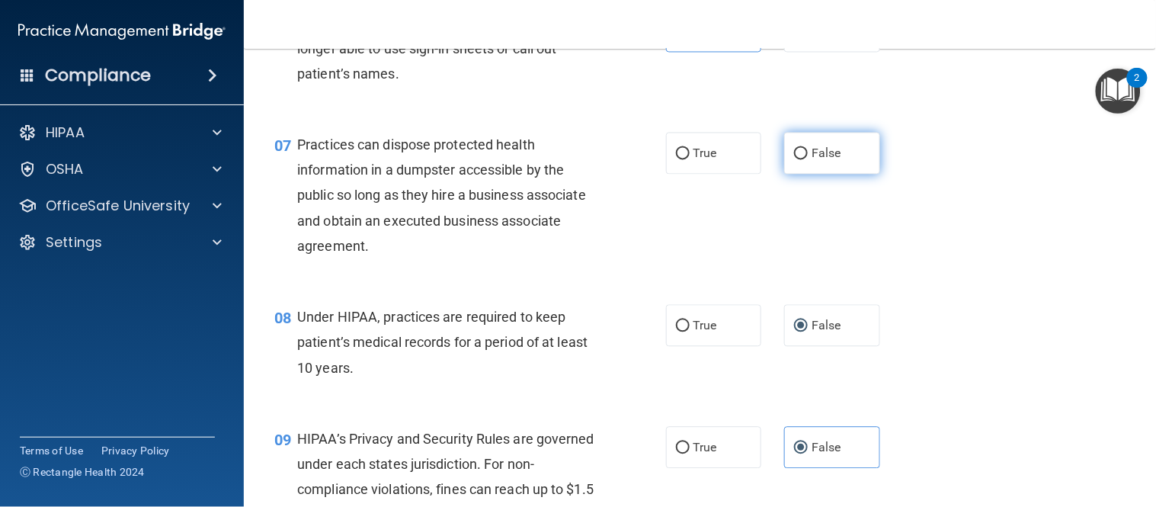
click at [797, 174] on label "False" at bounding box center [832, 153] width 96 height 42
click at [797, 159] on input "False" at bounding box center [801, 153] width 14 height 11
radio input "true"
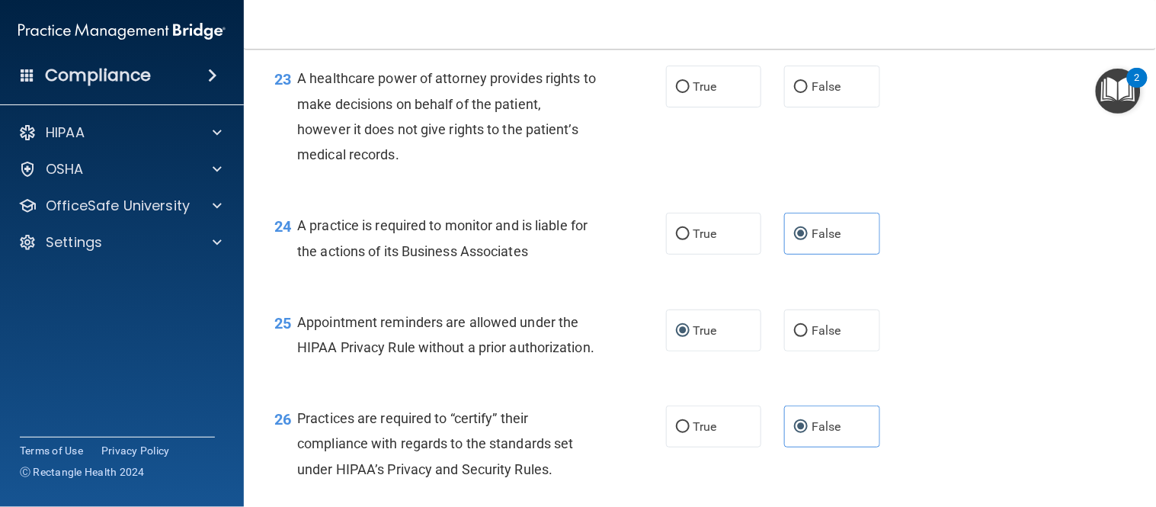
scroll to position [3037, 0]
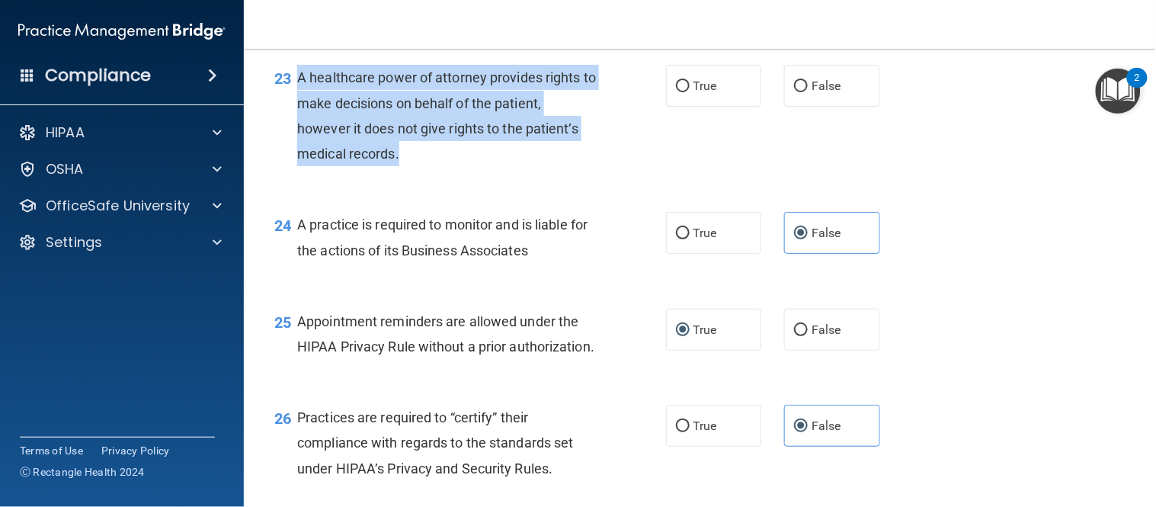
drag, startPoint x: 427, startPoint y: 223, endPoint x: 300, endPoint y: 149, distance: 147.6
click at [300, 149] on div "A healthcare power of attorney provides rights to make decisions on behalf of t…" at bounding box center [452, 115] width 311 height 101
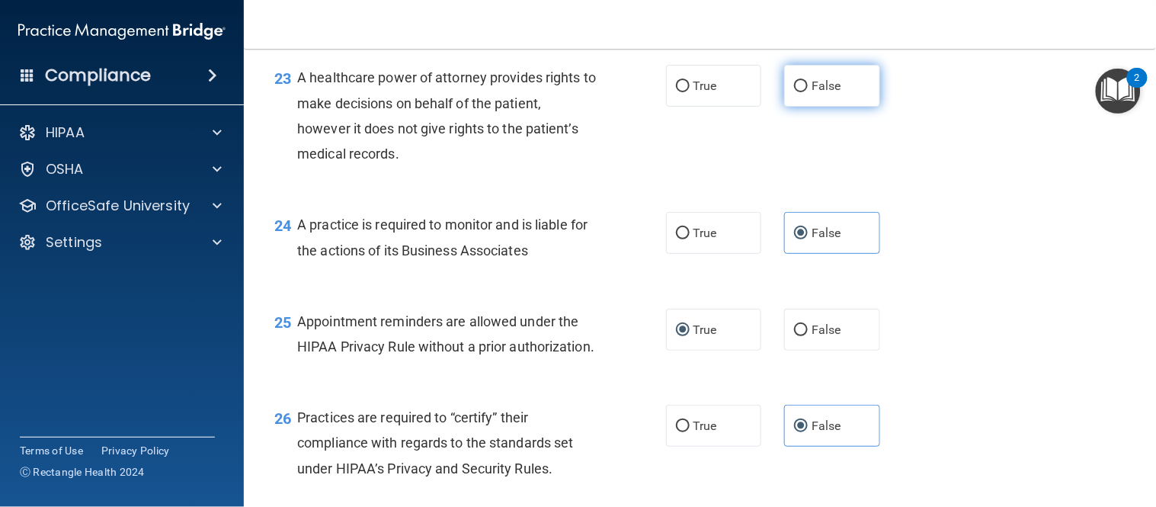
click at [803, 107] on label "False" at bounding box center [832, 86] width 96 height 42
click at [803, 92] on input "False" at bounding box center [801, 86] width 14 height 11
radio input "true"
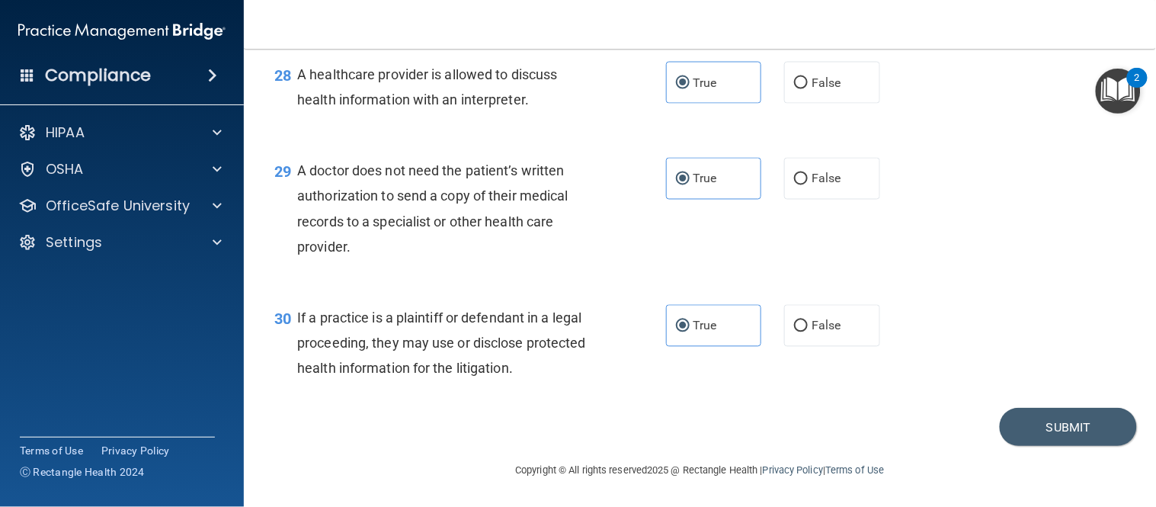
scroll to position [3751, 0]
click at [1040, 429] on button "Submit" at bounding box center [1068, 427] width 137 height 39
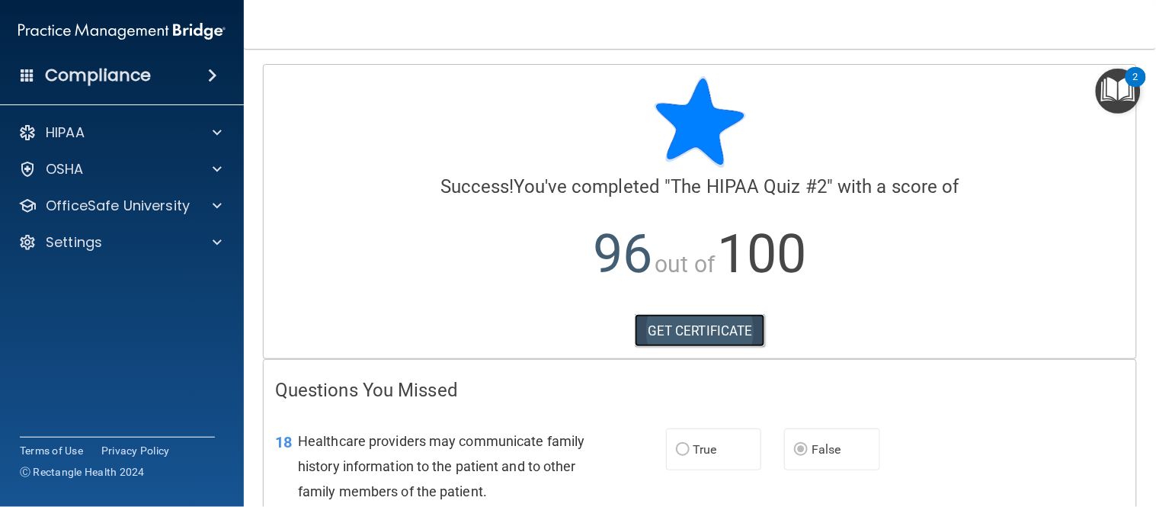
click at [752, 345] on link "GET CERTIFICATE" at bounding box center [700, 331] width 130 height 34
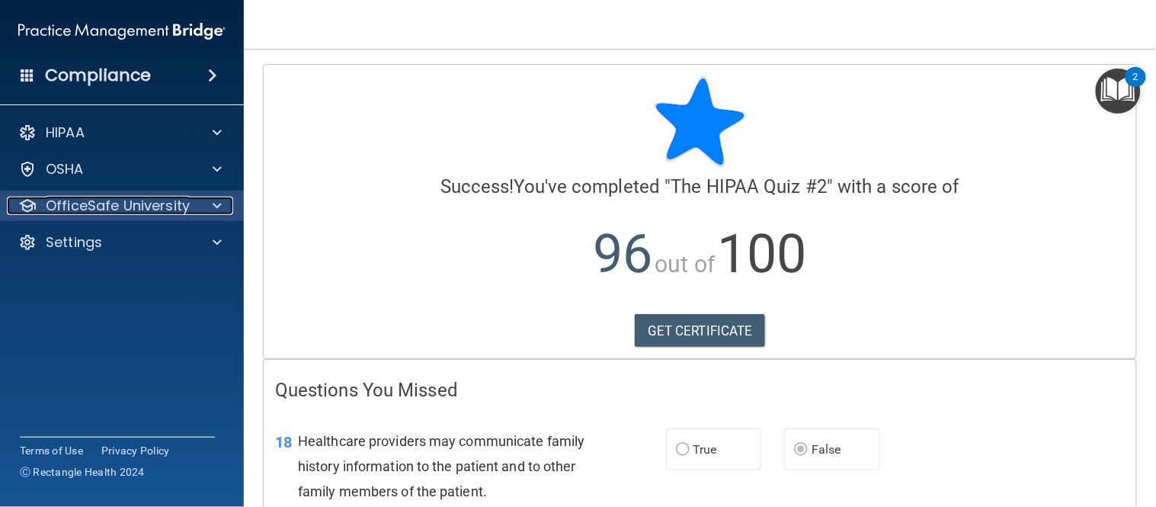
click at [149, 209] on p "OfficeSafe University" at bounding box center [118, 206] width 144 height 18
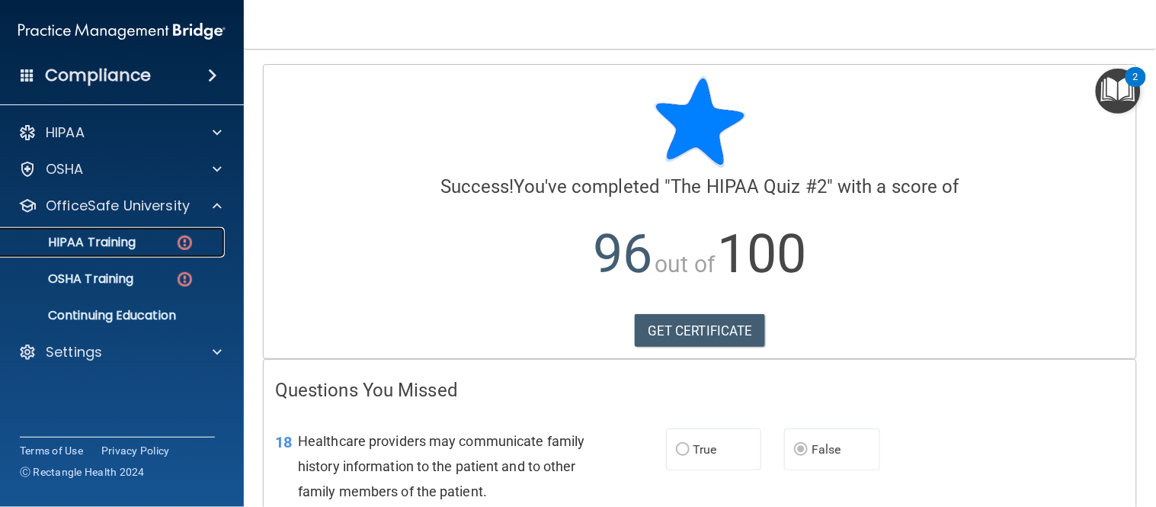
click at [162, 242] on div "HIPAA Training" at bounding box center [114, 242] width 208 height 15
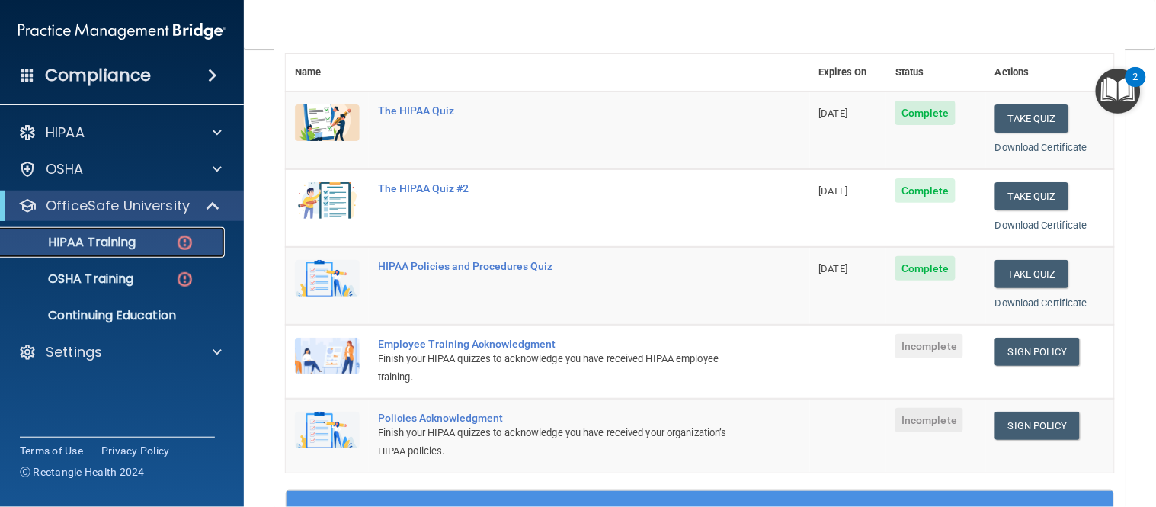
scroll to position [178, 0]
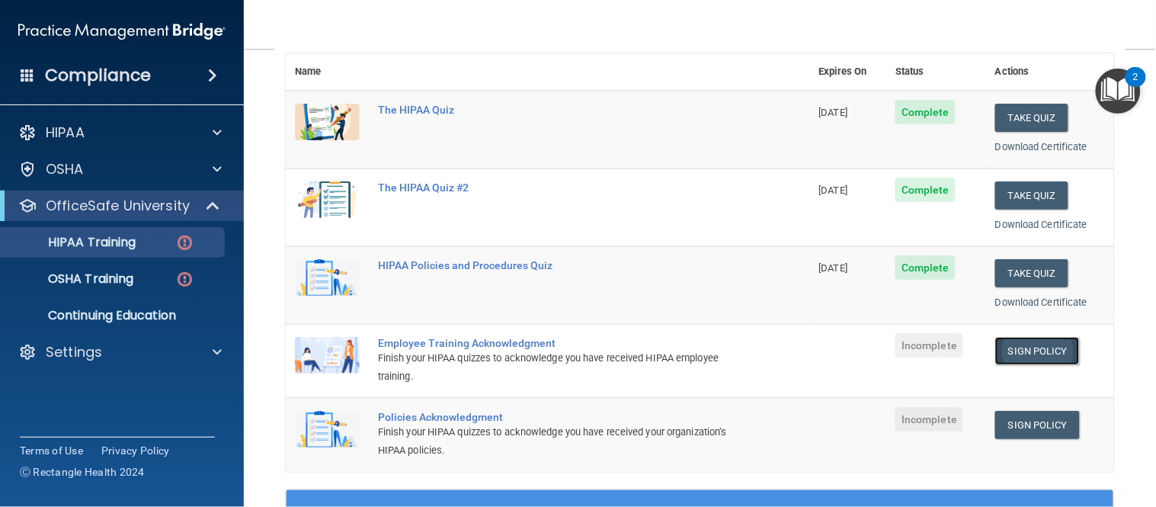
click at [1004, 347] on link "Sign Policy" at bounding box center [1038, 351] width 85 height 28
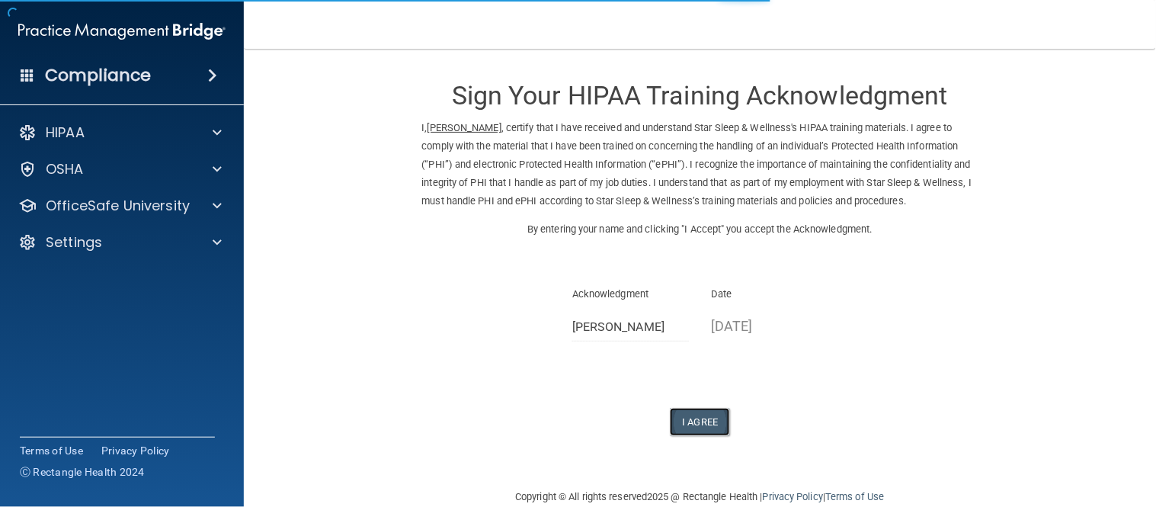
click at [681, 415] on button "I Agree" at bounding box center [700, 422] width 61 height 28
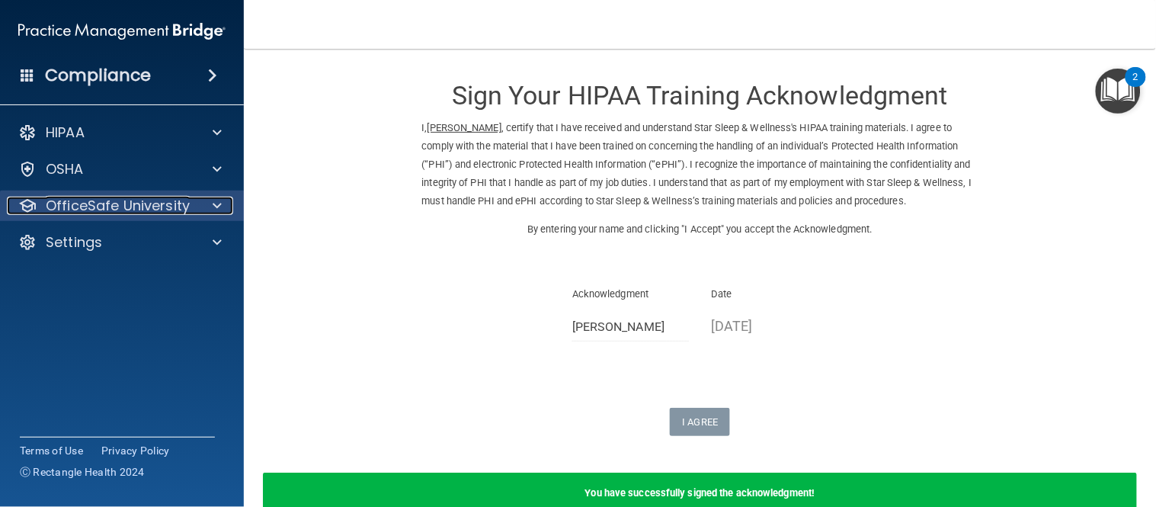
click at [181, 203] on p "OfficeSafe University" at bounding box center [118, 206] width 144 height 18
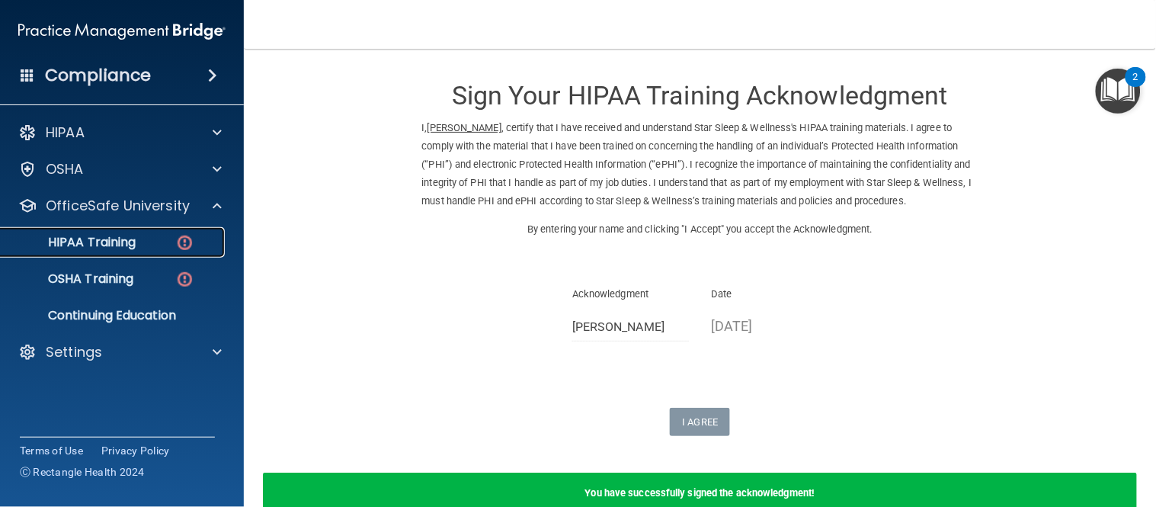
click at [149, 248] on div "HIPAA Training" at bounding box center [114, 242] width 208 height 15
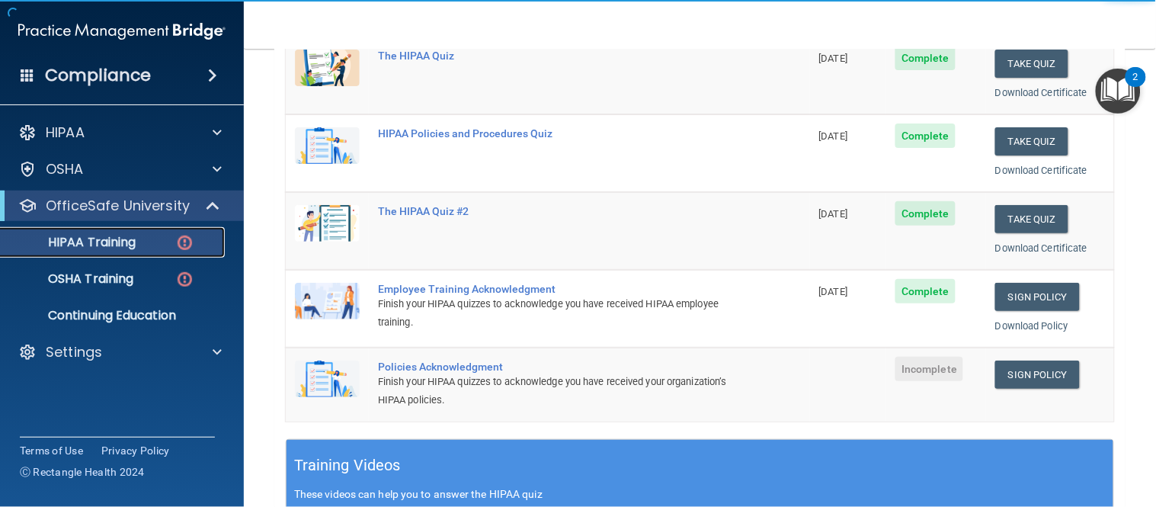
scroll to position [232, 0]
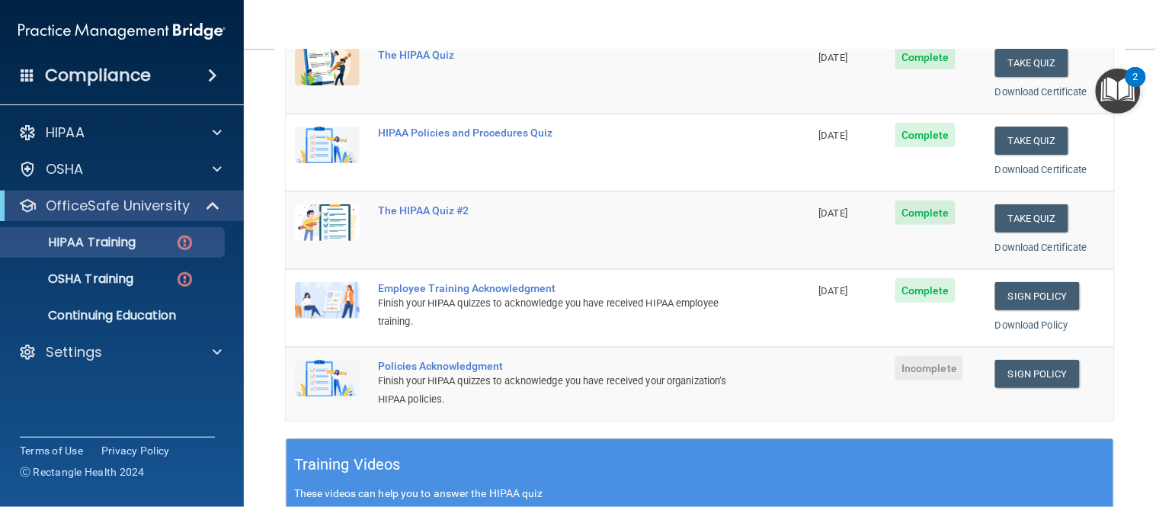
click at [1014, 389] on td "Sign Policy Sign Policy Download Policy" at bounding box center [1050, 383] width 128 height 73
click at [1017, 369] on link "Sign Policy" at bounding box center [1038, 374] width 85 height 28
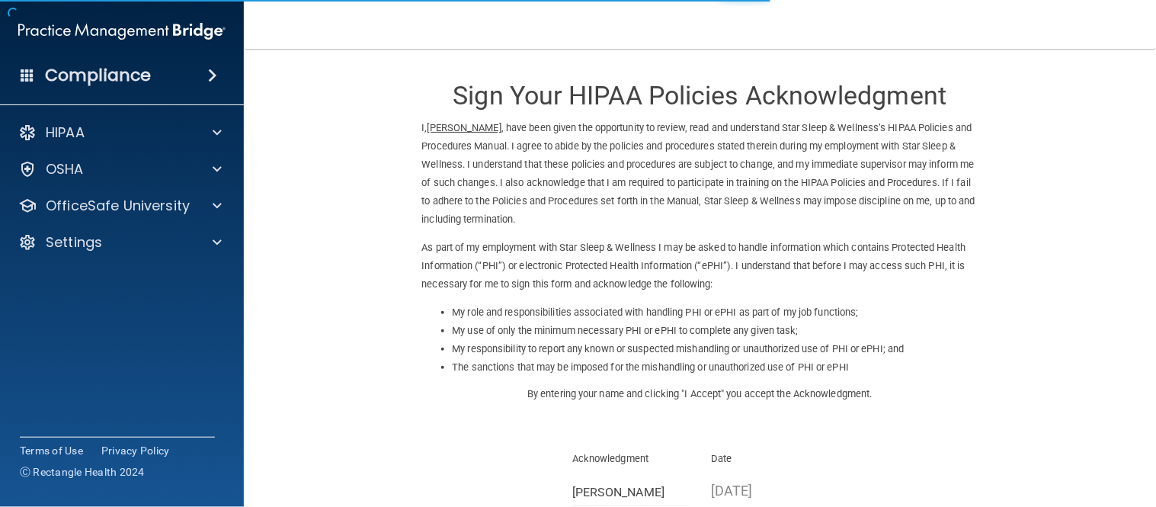
scroll to position [191, 0]
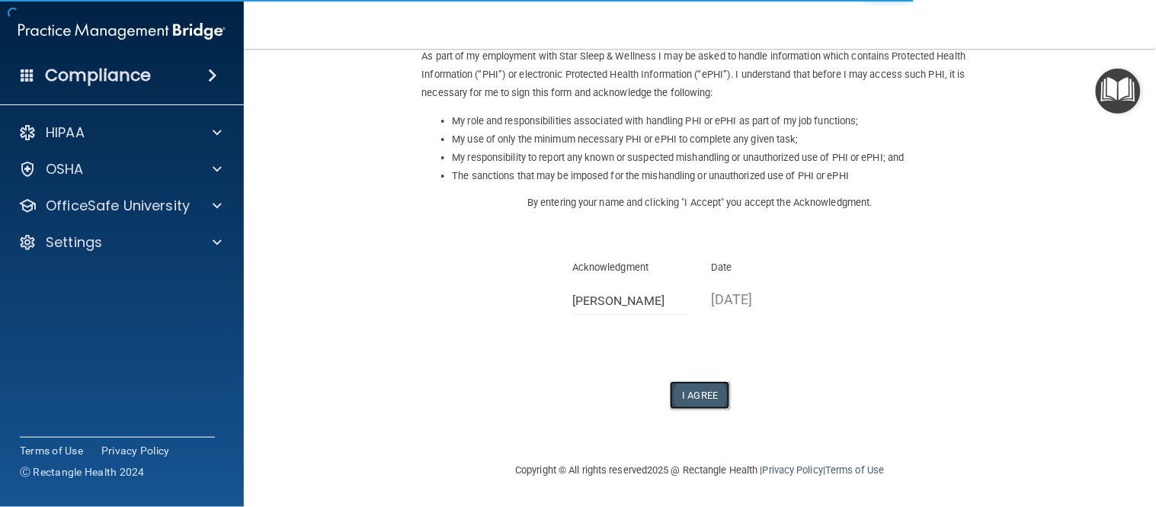
click at [701, 382] on button "I Agree" at bounding box center [700, 395] width 61 height 28
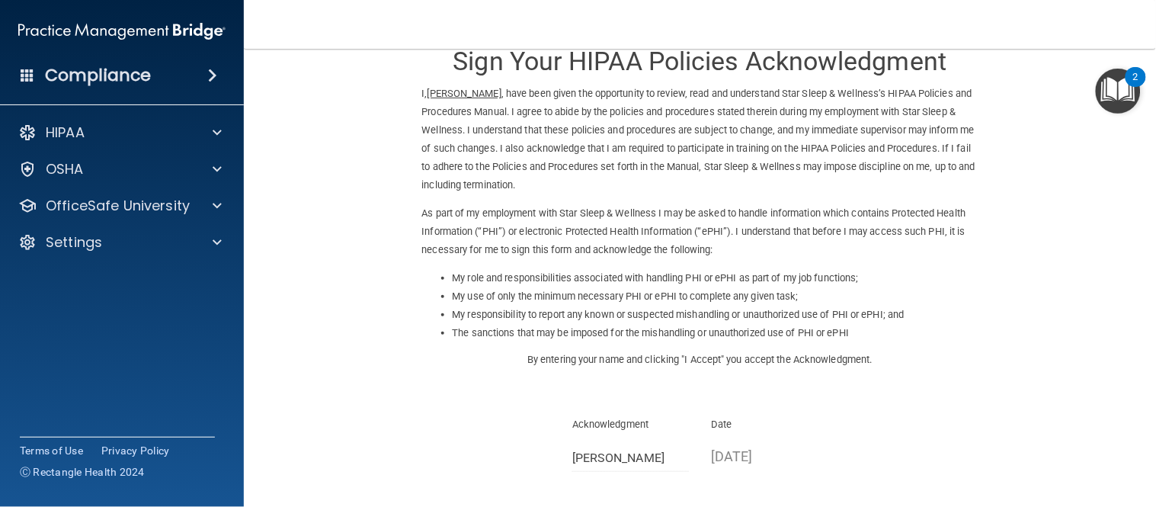
scroll to position [250, 0]
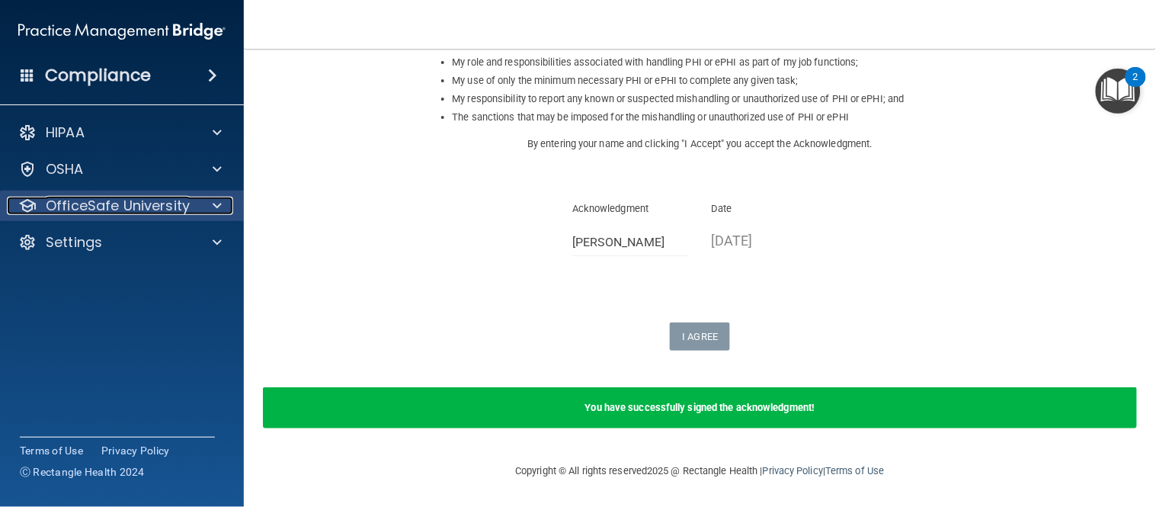
click at [225, 204] on div at bounding box center [215, 206] width 38 height 18
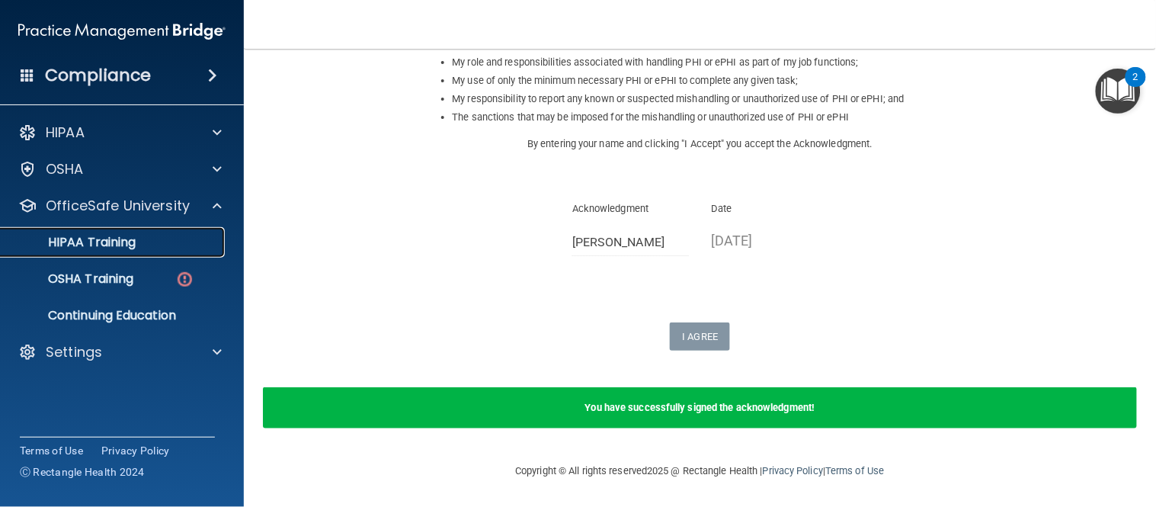
click at [119, 247] on p "HIPAA Training" at bounding box center [73, 242] width 126 height 15
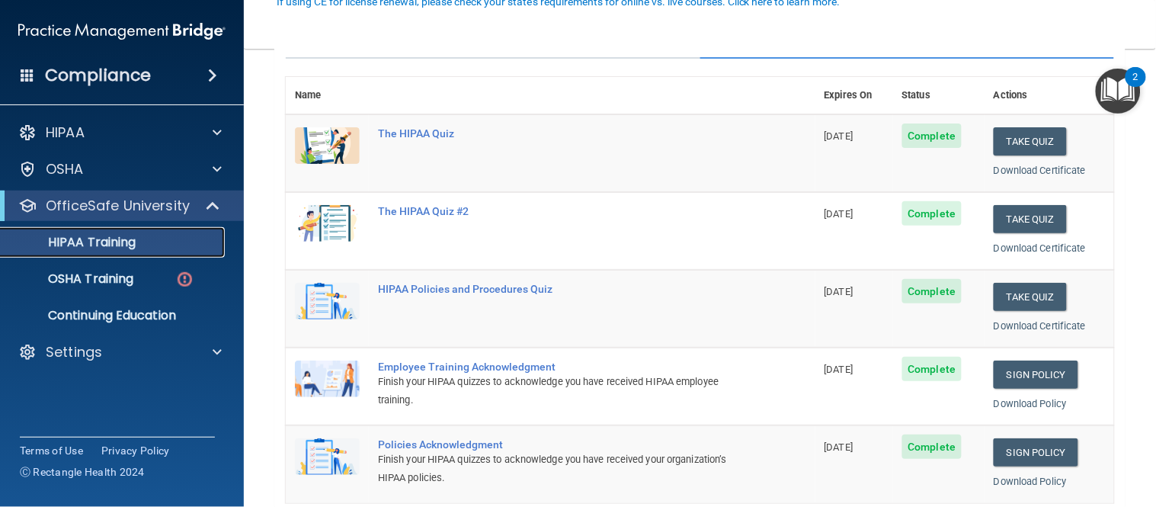
scroll to position [153, 0]
click at [146, 287] on link "OSHA Training" at bounding box center [105, 279] width 240 height 30
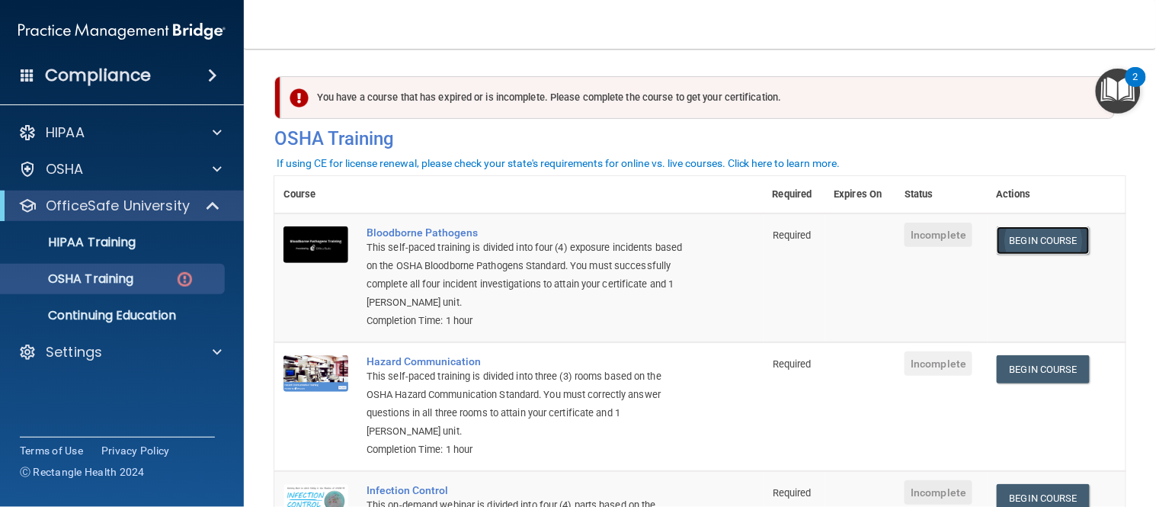
click at [1071, 237] on link "Begin Course" at bounding box center [1043, 240] width 93 height 28
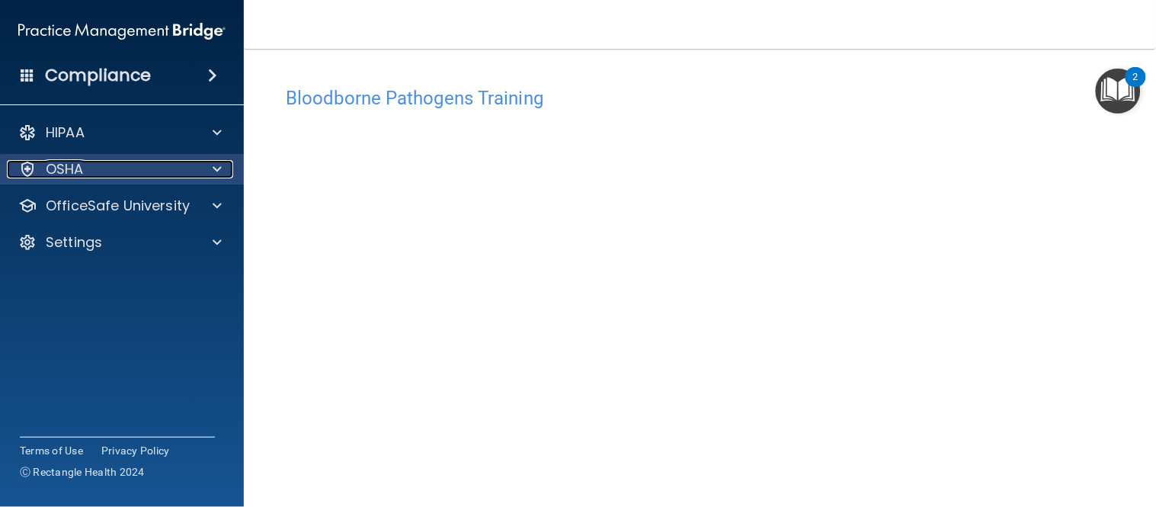
click at [208, 168] on div at bounding box center [215, 169] width 38 height 18
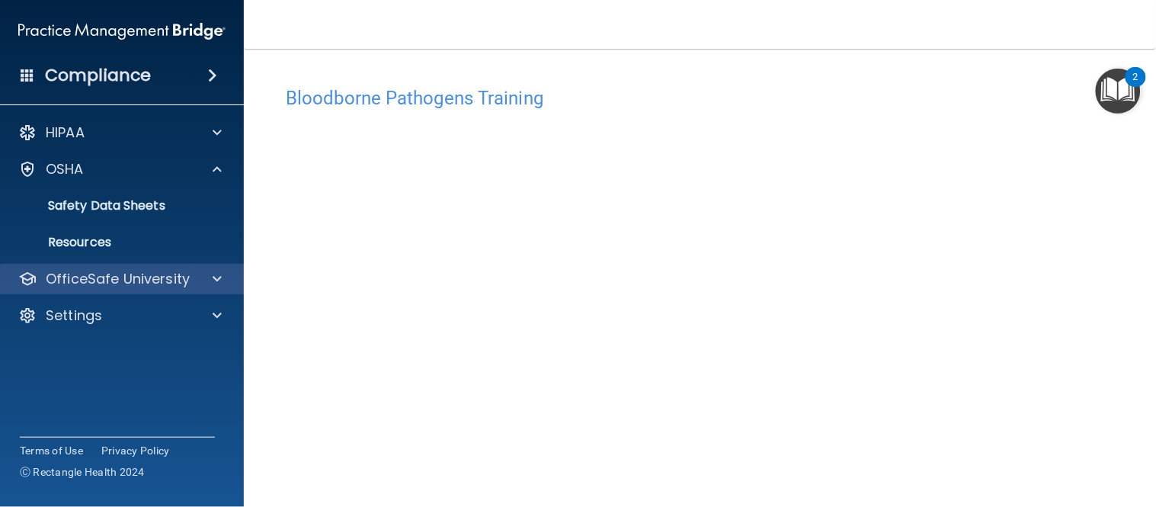
click at [201, 265] on div "OfficeSafe University" at bounding box center [122, 279] width 245 height 30
click at [200, 271] on div at bounding box center [215, 279] width 38 height 18
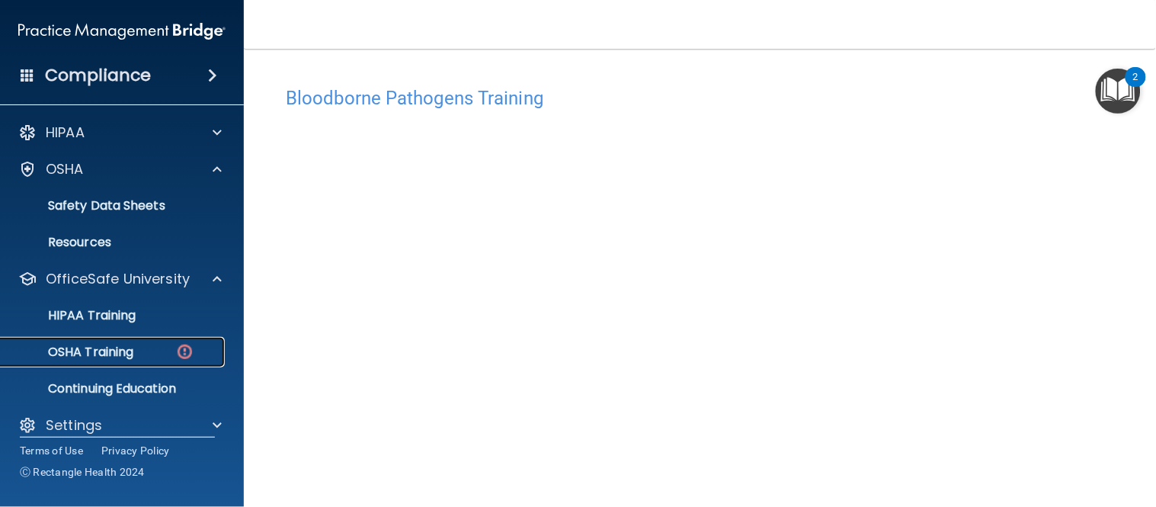
click at [105, 345] on p "OSHA Training" at bounding box center [71, 352] width 123 height 15
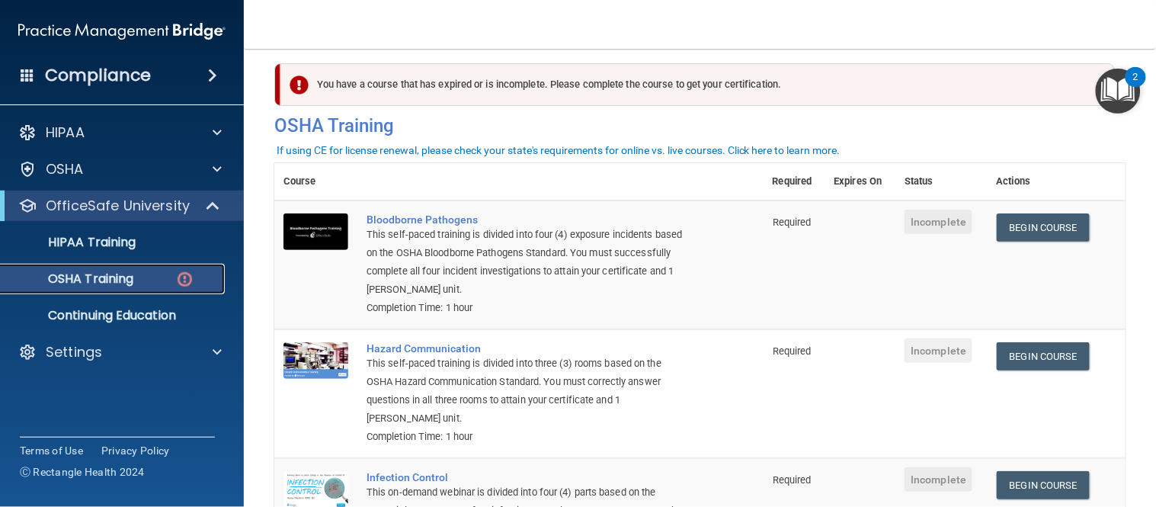
scroll to position [12, 0]
click at [1017, 227] on link "Begin Course" at bounding box center [1043, 228] width 93 height 28
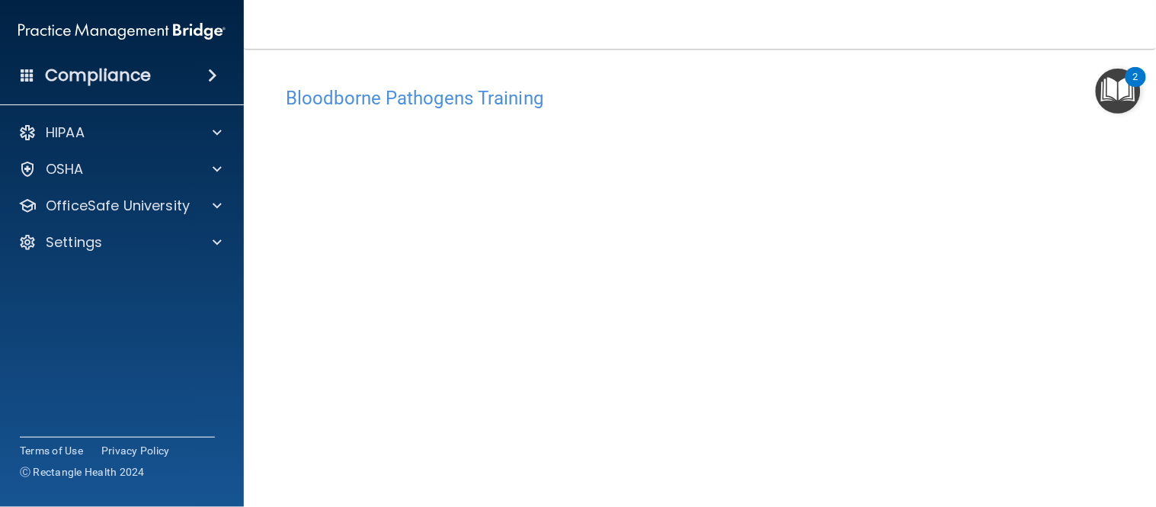
scroll to position [43, 0]
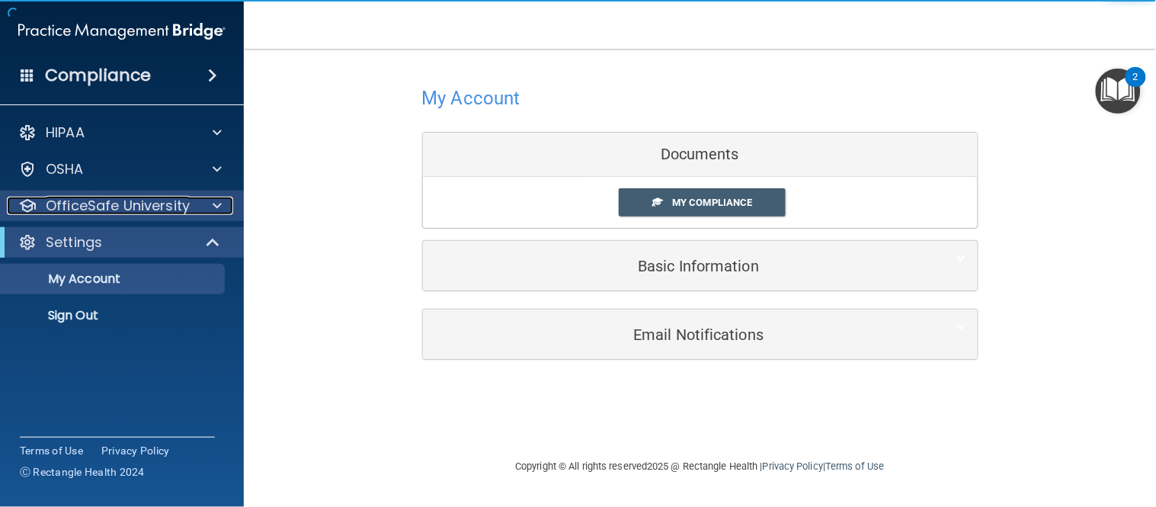
click at [209, 204] on div at bounding box center [215, 206] width 38 height 18
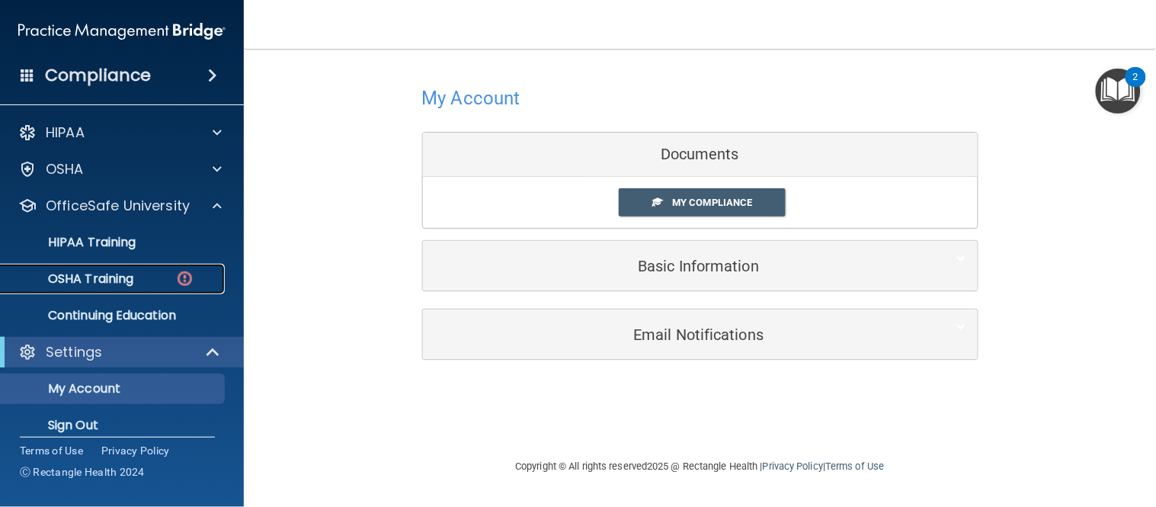
click at [123, 285] on p "OSHA Training" at bounding box center [71, 278] width 123 height 15
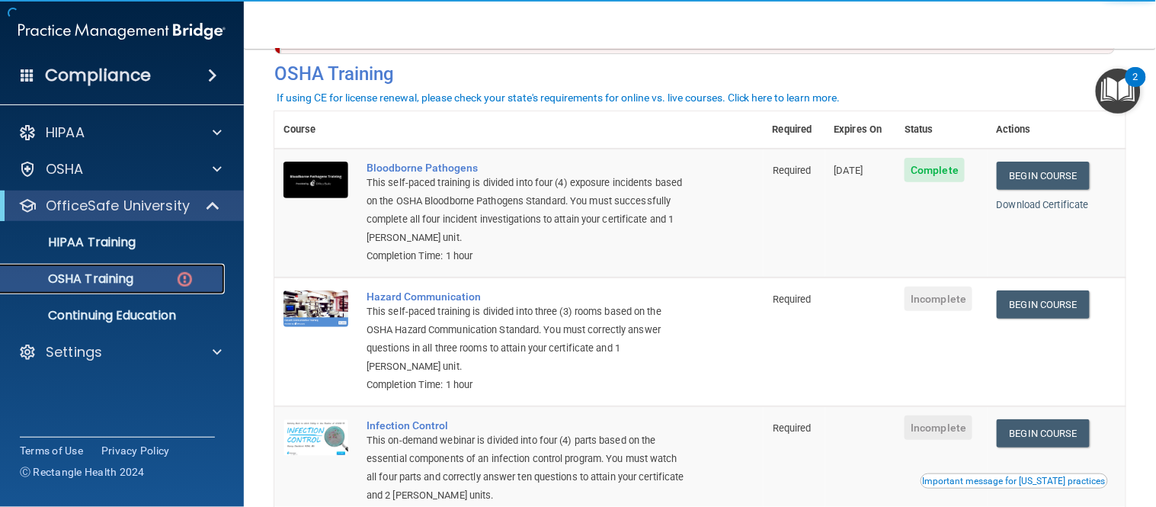
scroll to position [66, 0]
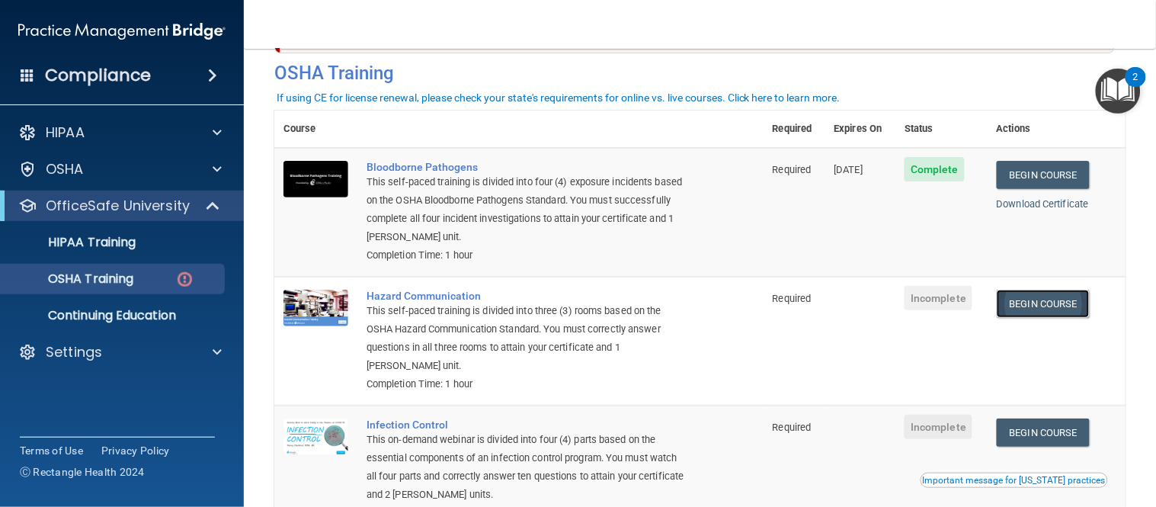
click at [1027, 300] on link "Begin Course" at bounding box center [1043, 304] width 93 height 28
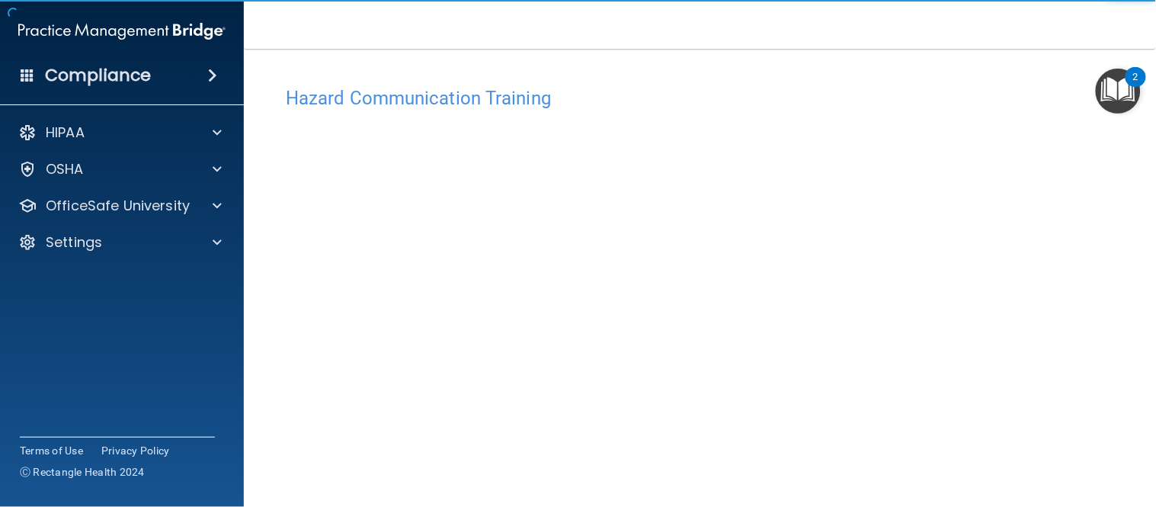
scroll to position [66, 0]
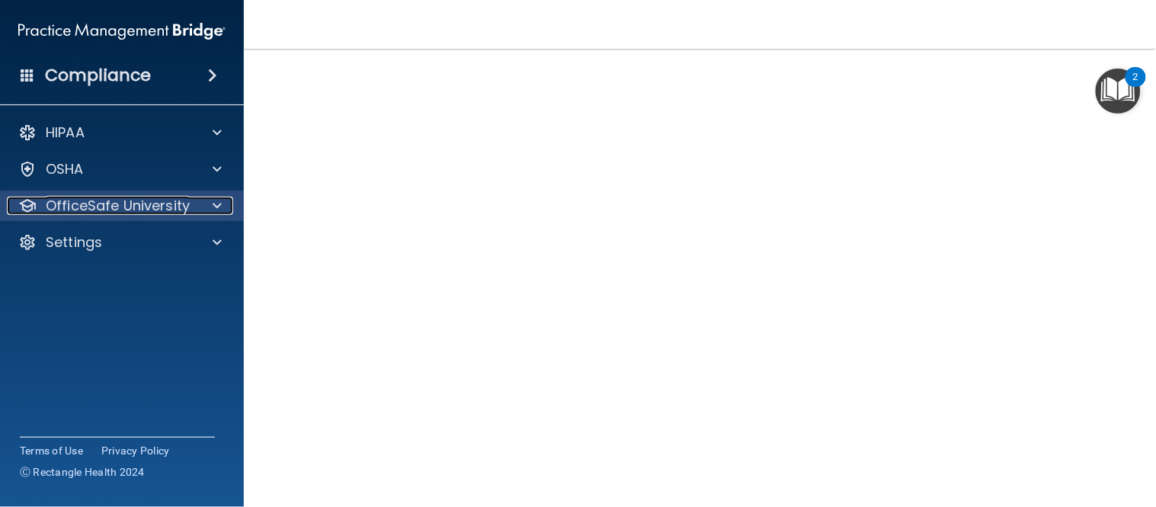
click at [214, 204] on span at bounding box center [217, 206] width 9 height 18
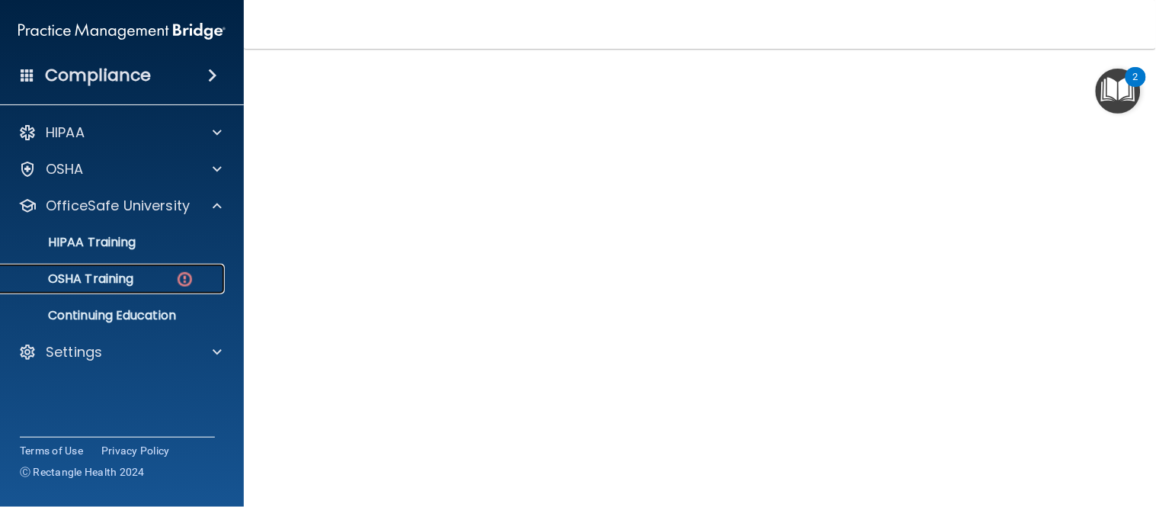
click at [155, 272] on div "OSHA Training" at bounding box center [114, 278] width 208 height 15
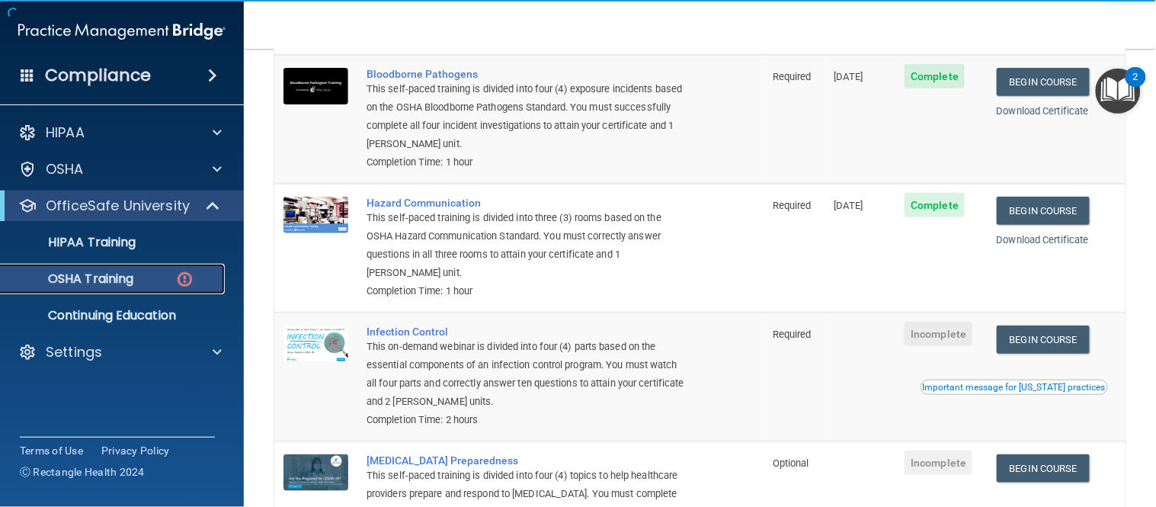
scroll to position [160, 0]
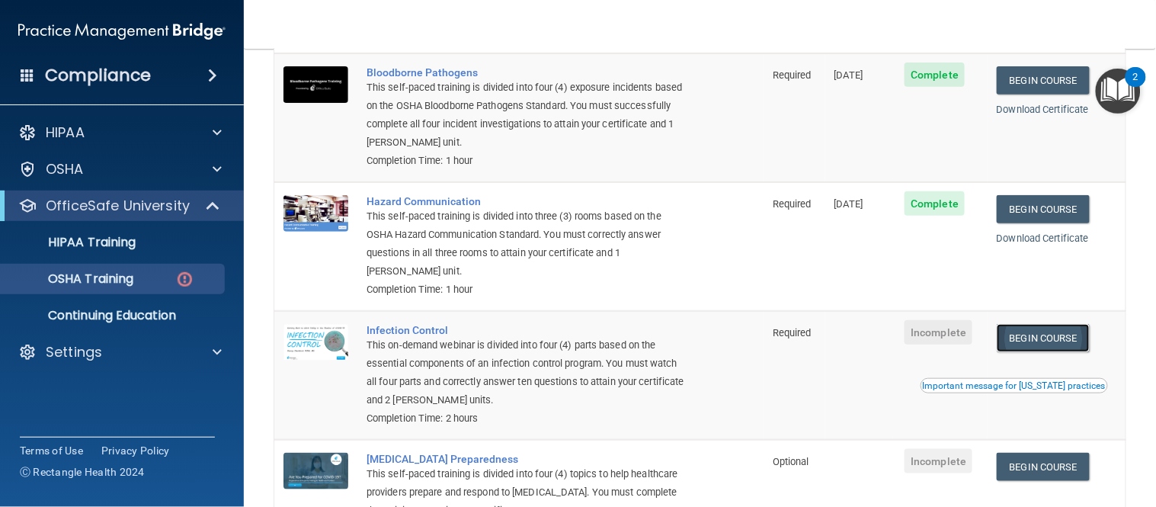
click at [1057, 348] on link "Begin Course" at bounding box center [1043, 338] width 93 height 28
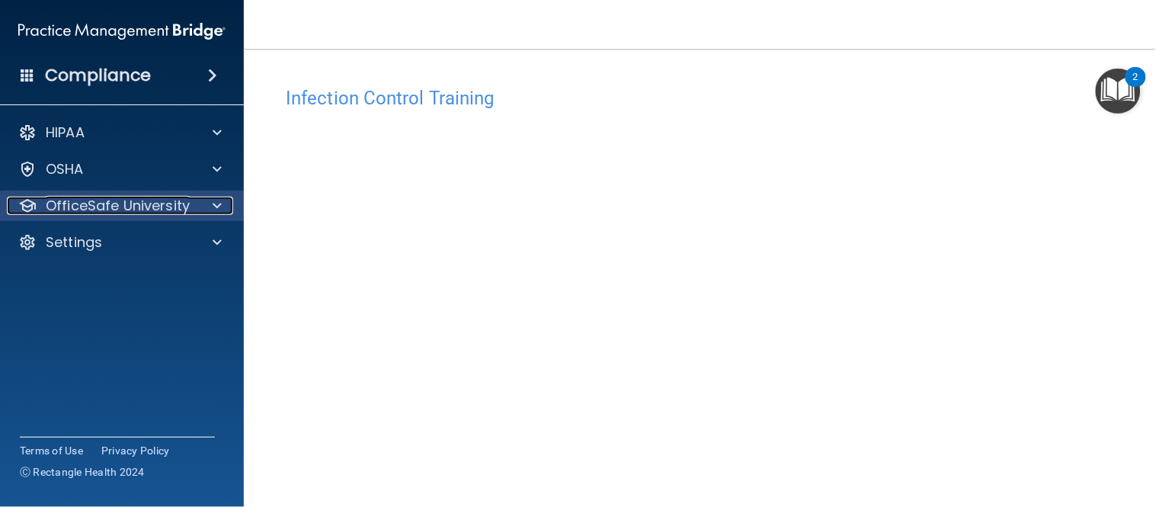
click at [215, 209] on span at bounding box center [217, 206] width 9 height 18
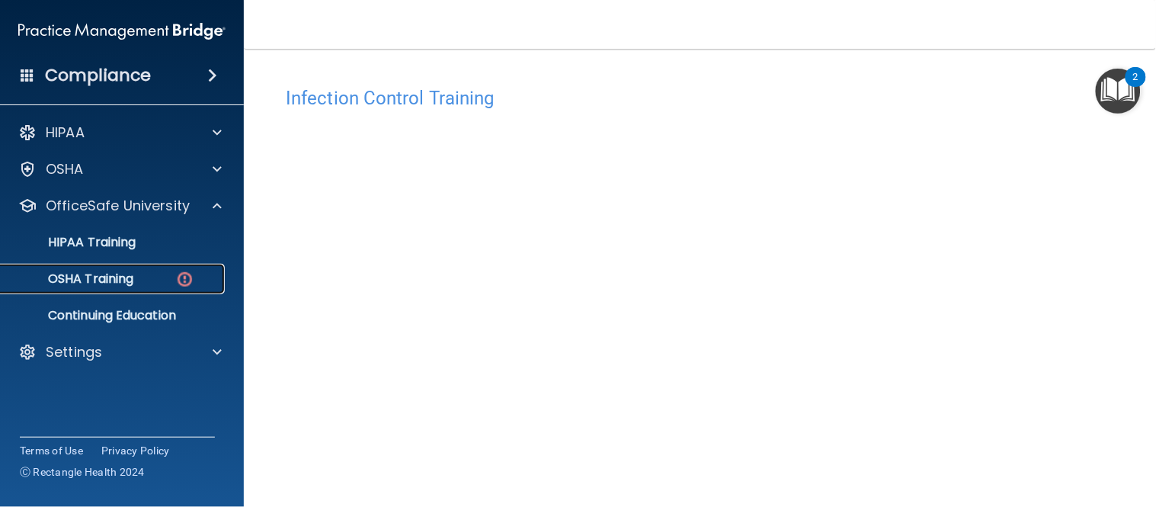
click at [163, 286] on div "OSHA Training" at bounding box center [114, 278] width 208 height 15
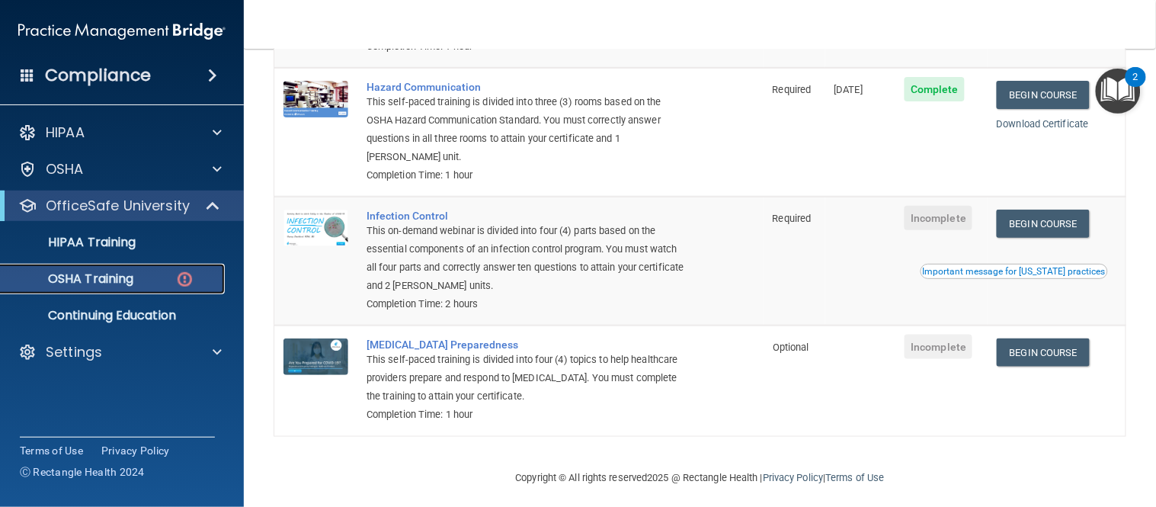
scroll to position [284, 0]
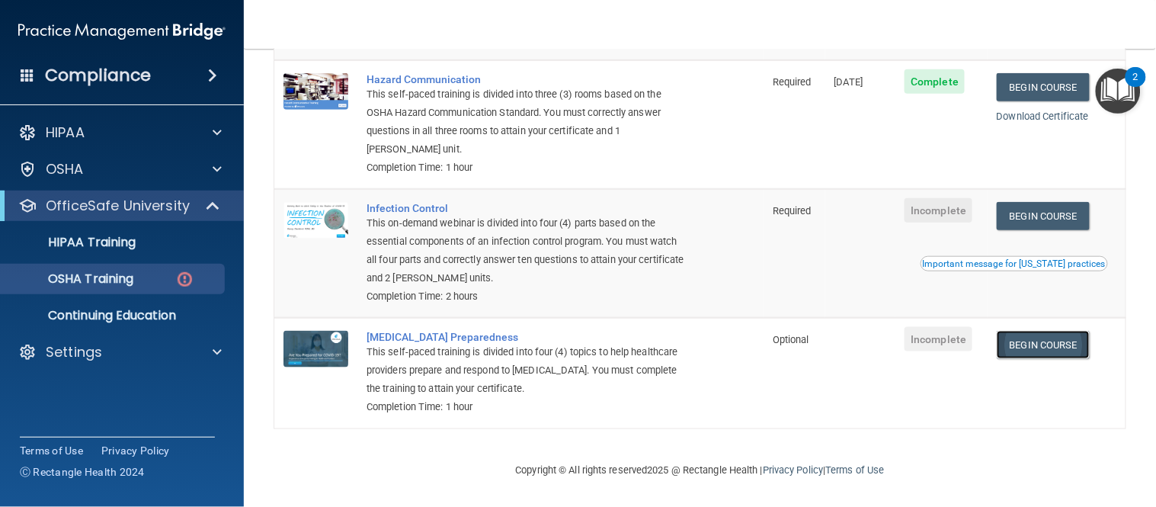
click at [1003, 341] on link "Begin Course" at bounding box center [1043, 345] width 93 height 28
click at [122, 279] on p "OSHA Training" at bounding box center [71, 278] width 123 height 15
click at [110, 239] on p "HIPAA Training" at bounding box center [73, 242] width 126 height 15
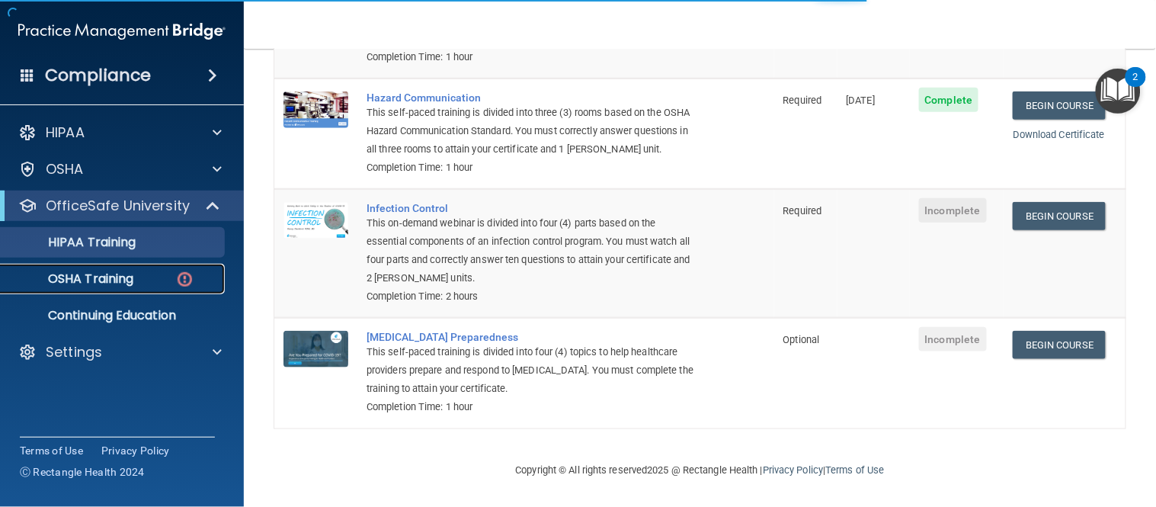
click at [111, 271] on p "OSHA Training" at bounding box center [71, 278] width 123 height 15
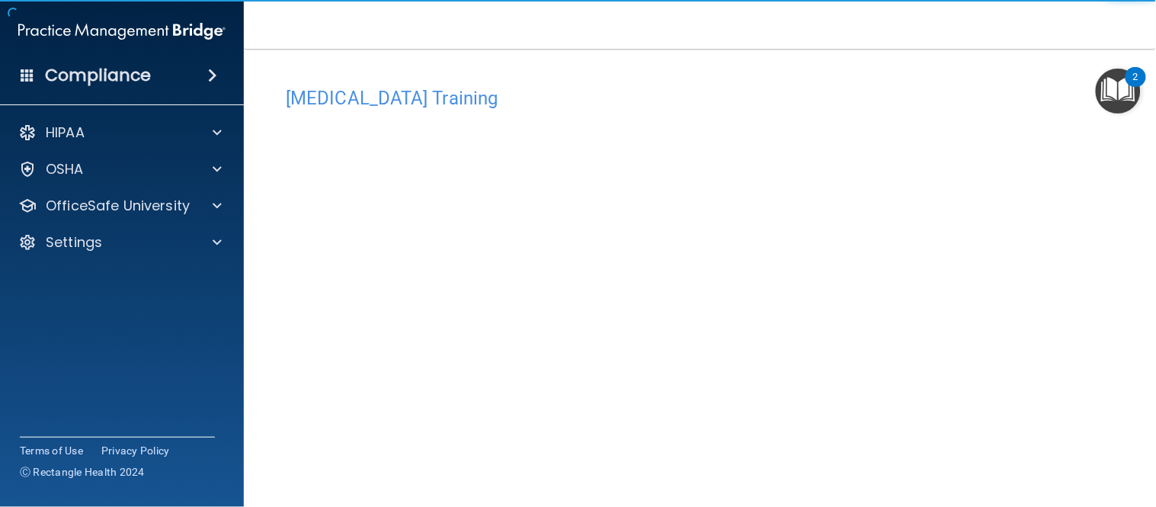
scroll to position [31, 0]
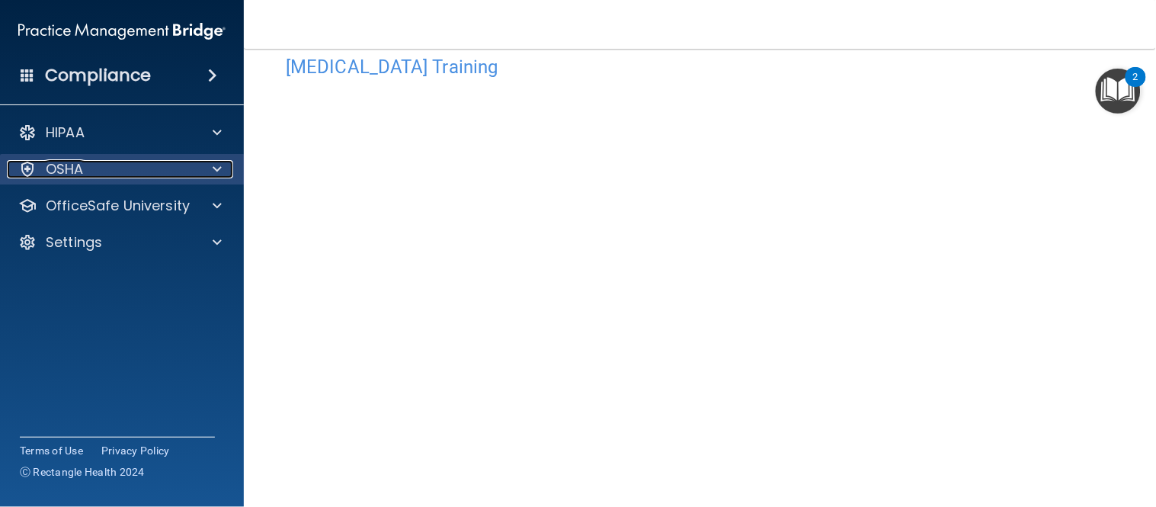
click at [169, 176] on div "OSHA" at bounding box center [101, 169] width 189 height 18
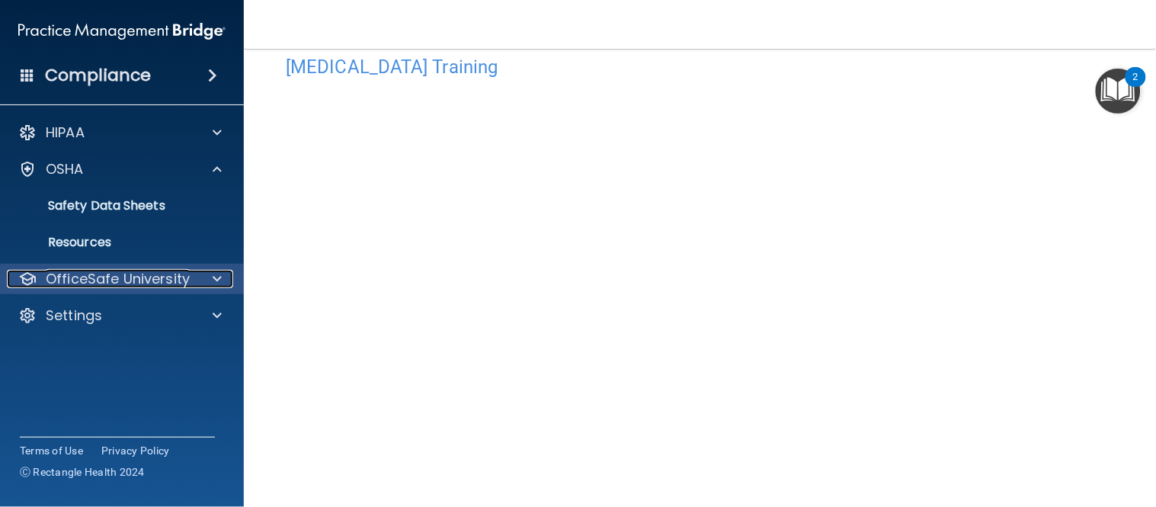
click at [168, 286] on p "OfficeSafe University" at bounding box center [118, 279] width 144 height 18
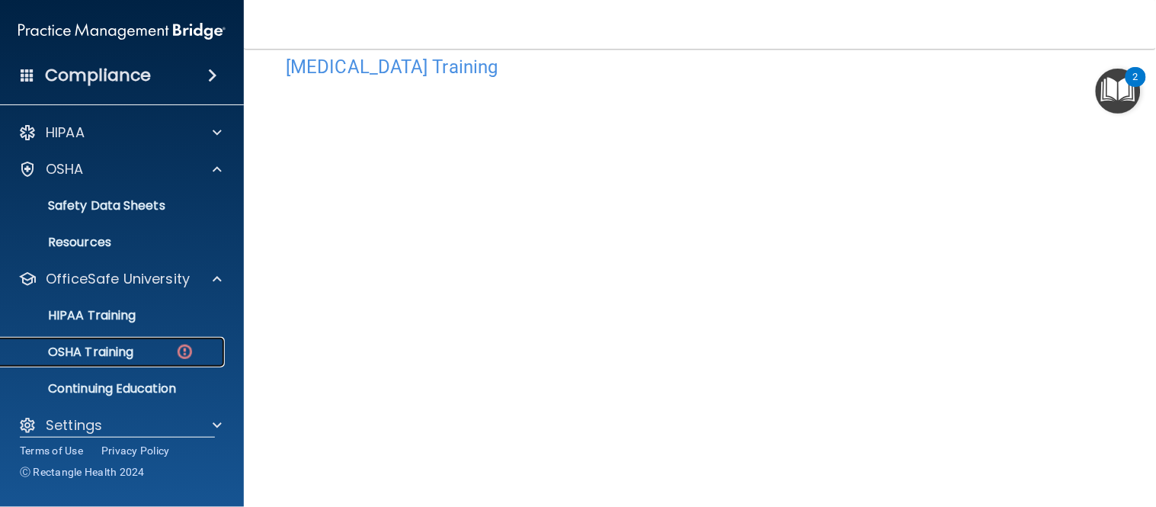
click at [136, 348] on div "OSHA Training" at bounding box center [114, 352] width 208 height 15
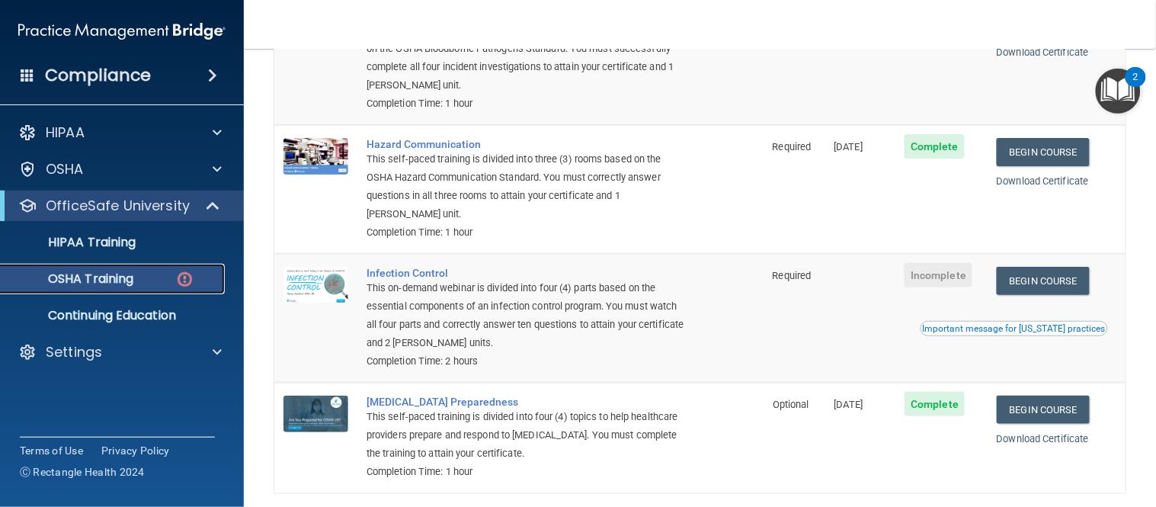
scroll to position [223, 0]
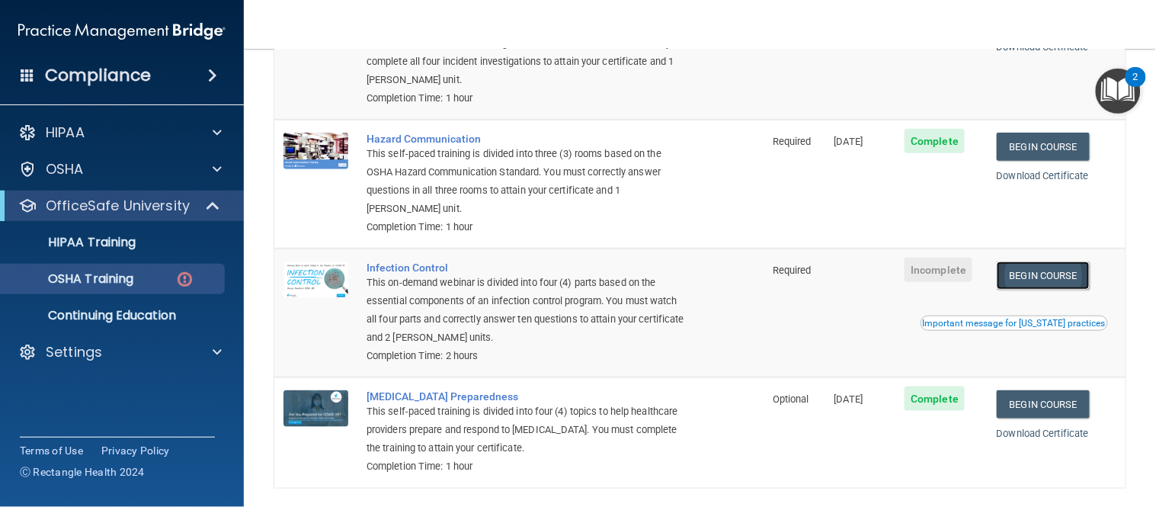
click at [1017, 282] on link "Begin Course" at bounding box center [1043, 275] width 93 height 28
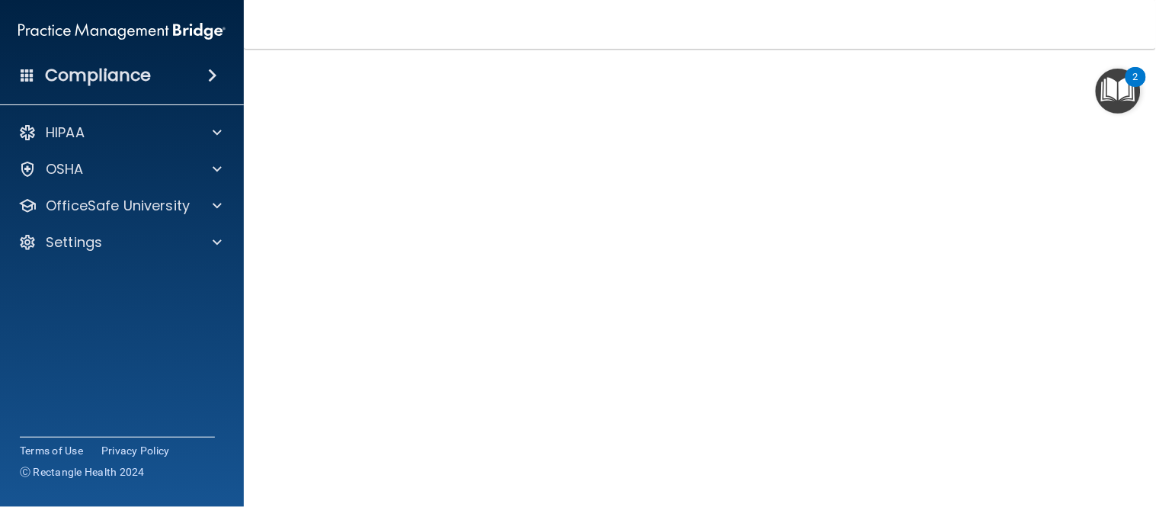
scroll to position [87, 0]
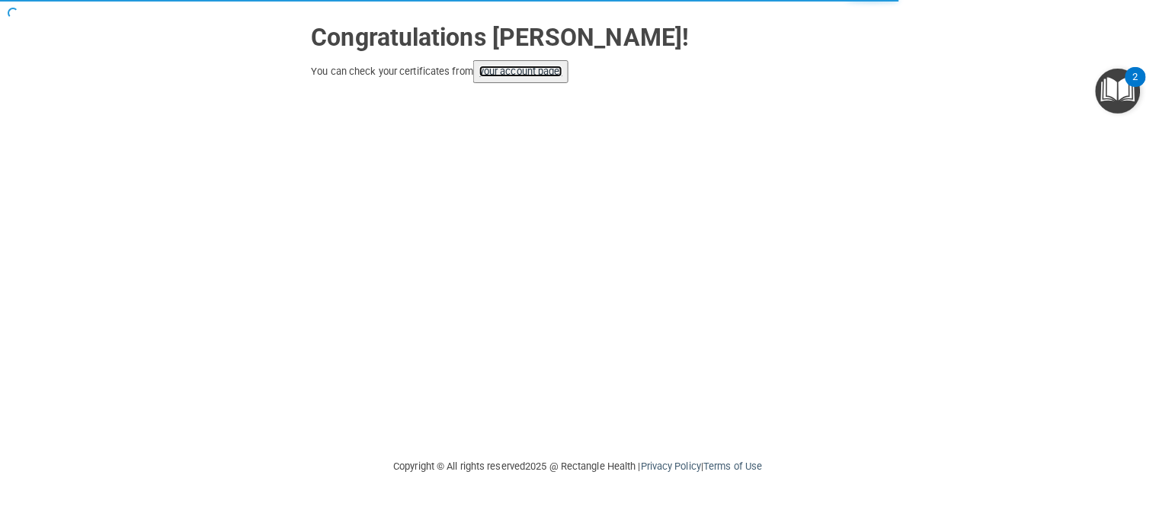
click at [515, 70] on link "your account page!" at bounding box center [520, 71] width 83 height 11
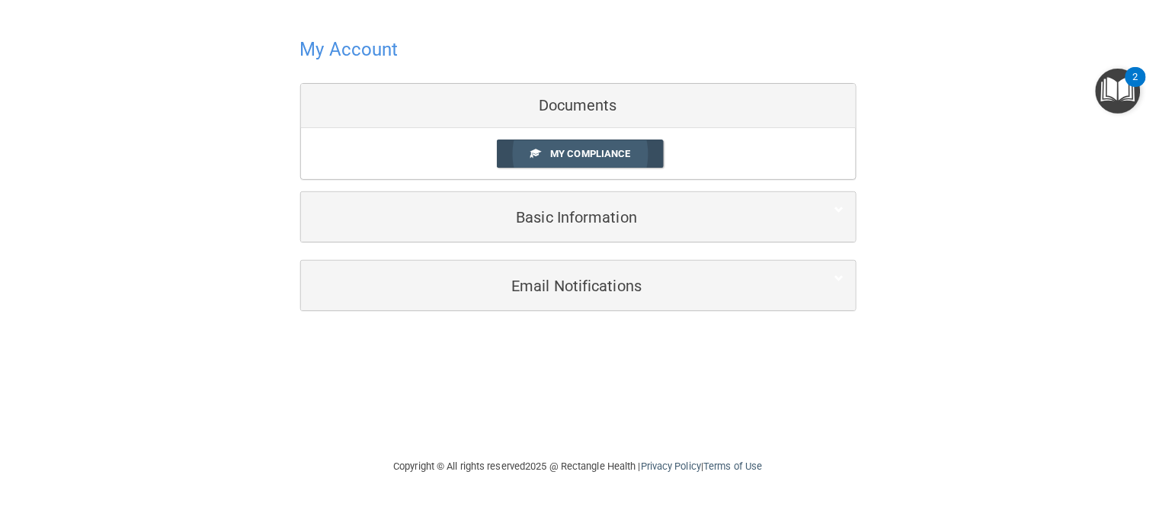
click at [537, 157] on span at bounding box center [536, 153] width 10 height 10
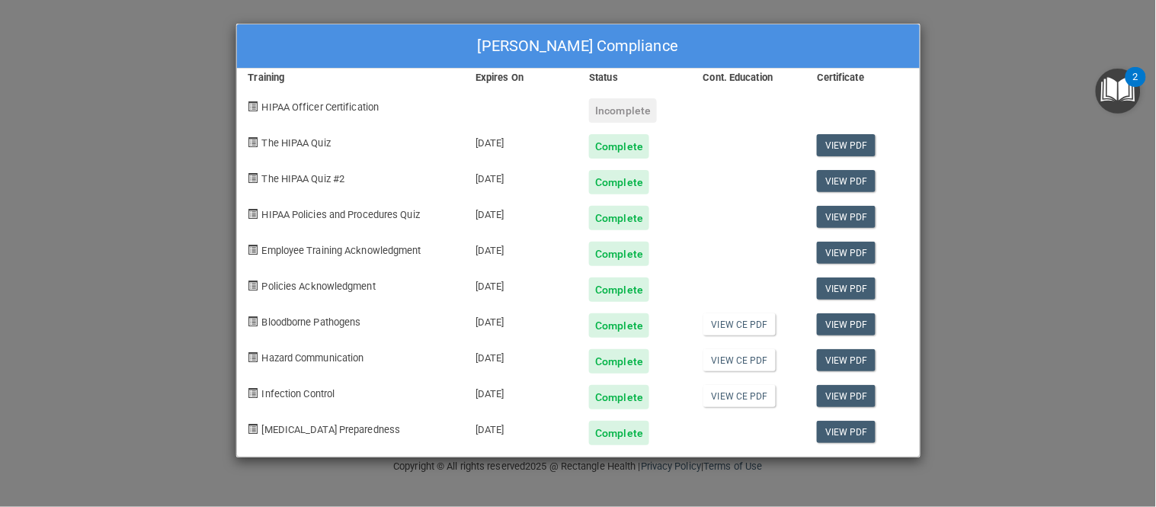
click at [355, 108] on span "HIPAA Officer Certification" at bounding box center [320, 106] width 117 height 11
click at [1035, 127] on div "[PERSON_NAME] Compliance Training Expires On Status Cont. Education Certificate…" at bounding box center [578, 253] width 1156 height 507
